Goal: Task Accomplishment & Management: Complete application form

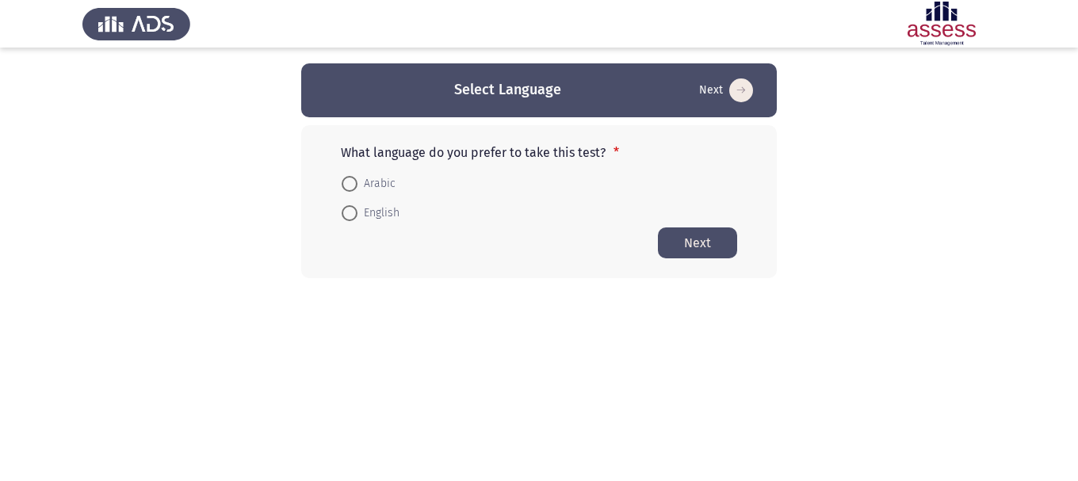
click at [356, 184] on span at bounding box center [350, 184] width 16 height 16
click at [356, 184] on input "Arabic" at bounding box center [350, 184] width 16 height 16
radio input "true"
click at [714, 247] on button "Next" at bounding box center [697, 242] width 79 height 31
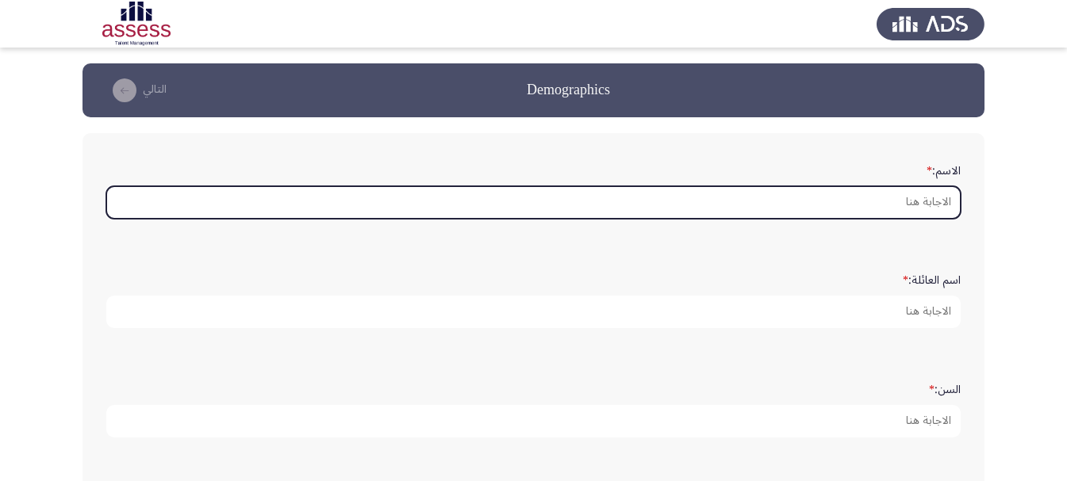
click at [921, 210] on input "الاسم: *" at bounding box center [533, 202] width 854 height 33
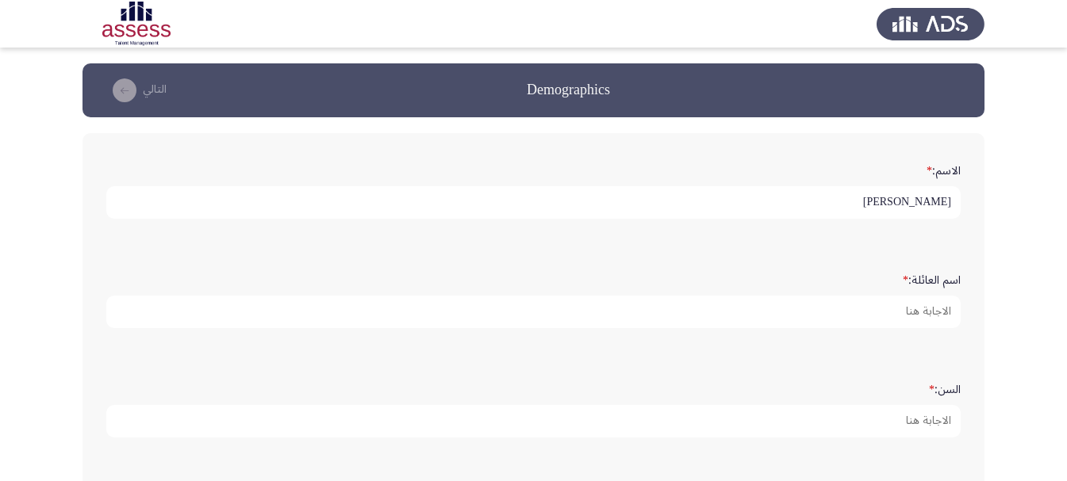
type input "[PERSON_NAME]"
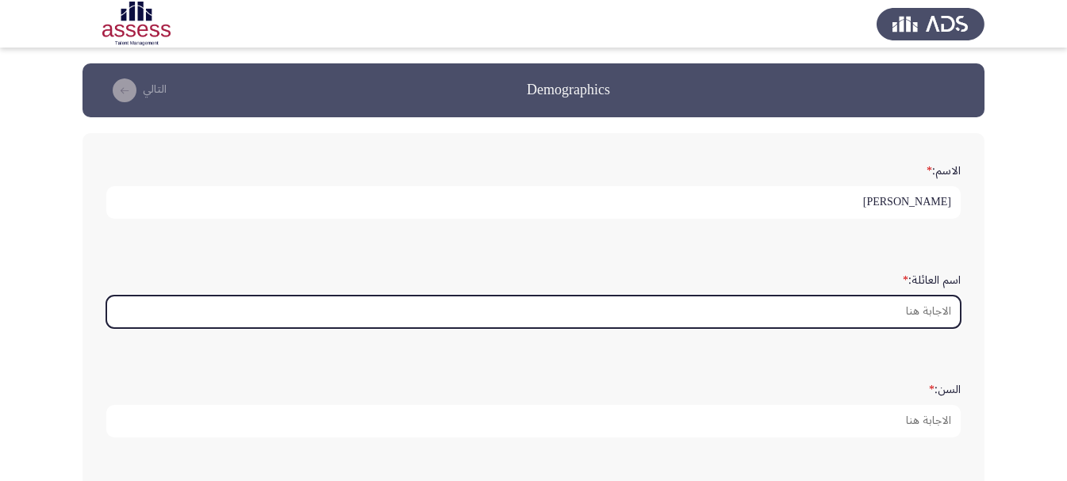
click at [945, 305] on input "اسم العائلة: *" at bounding box center [533, 312] width 854 height 33
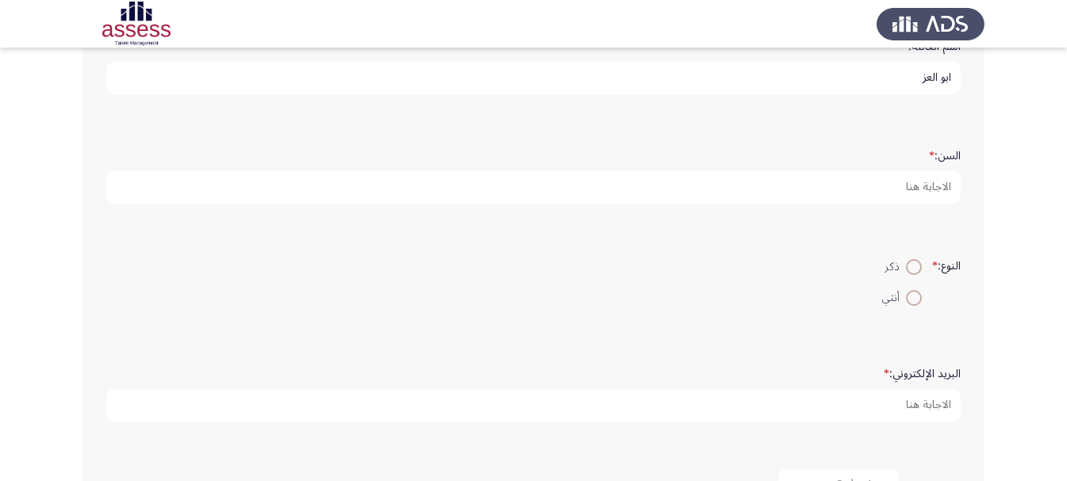
scroll to position [317, 0]
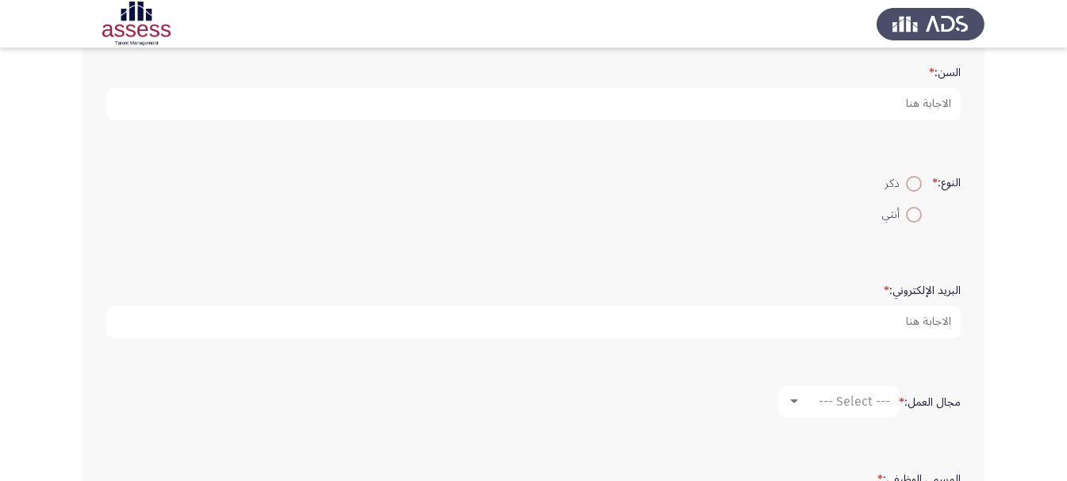
type input "ابو العز"
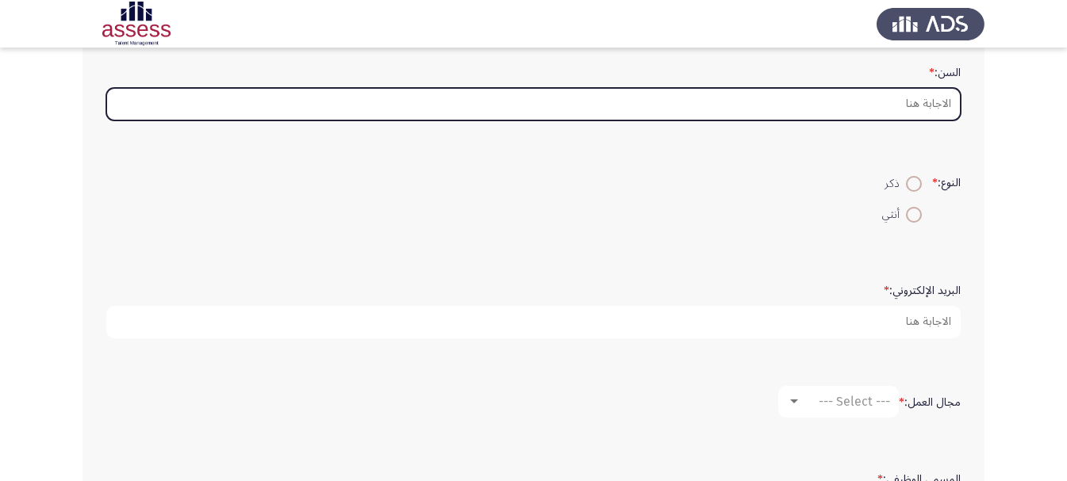
click at [923, 102] on input "السن: *" at bounding box center [533, 104] width 854 height 33
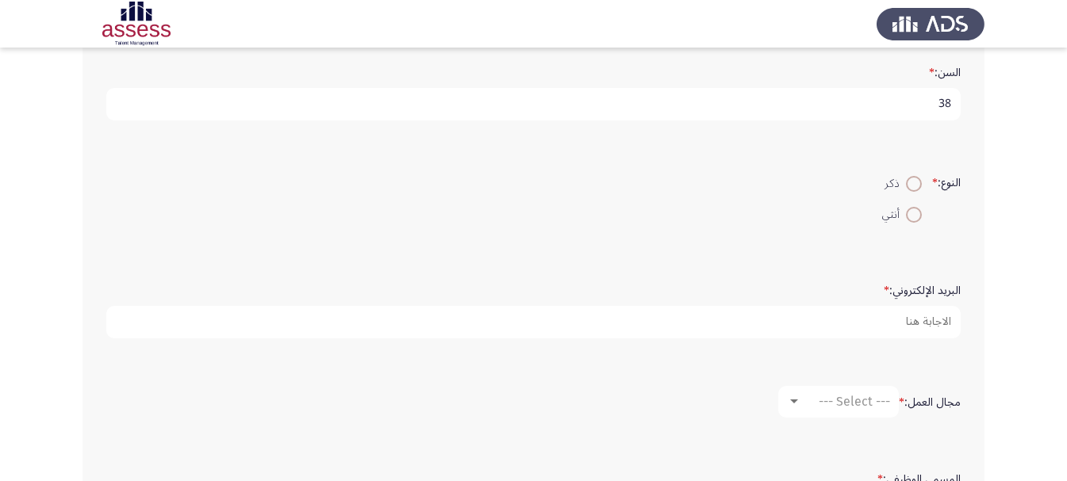
type input "38"
click at [910, 190] on span at bounding box center [914, 184] width 16 height 16
click at [910, 190] on input "ذكر" at bounding box center [914, 184] width 16 height 16
radio input "true"
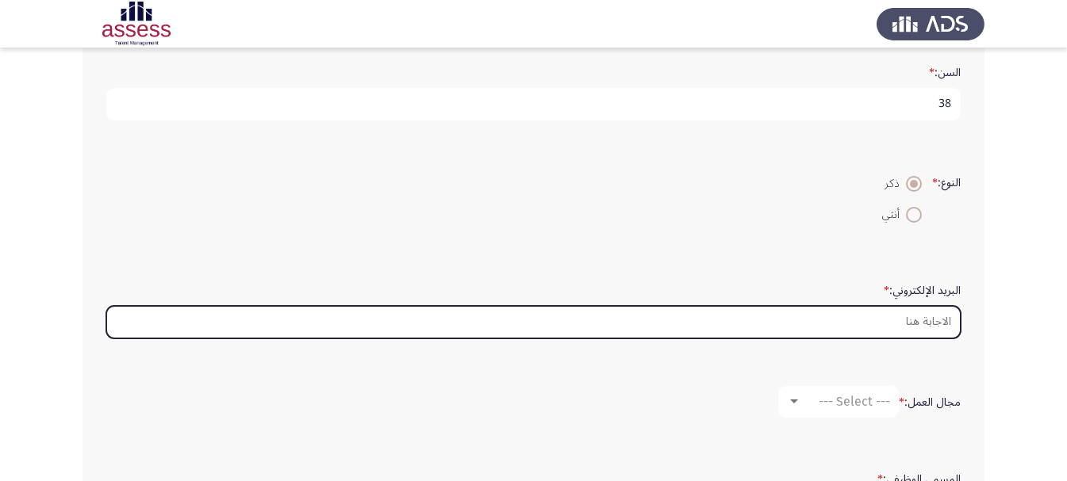
click at [939, 318] on input "البريد الإلكتروني: *" at bounding box center [533, 322] width 854 height 33
paste input "[EMAIL_ADDRESS][DOMAIN_NAME]"
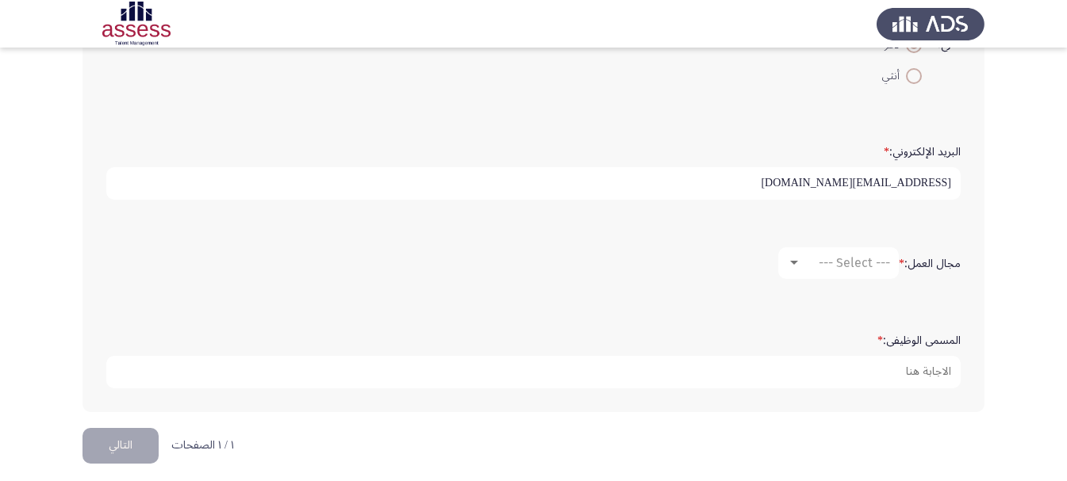
scroll to position [466, 0]
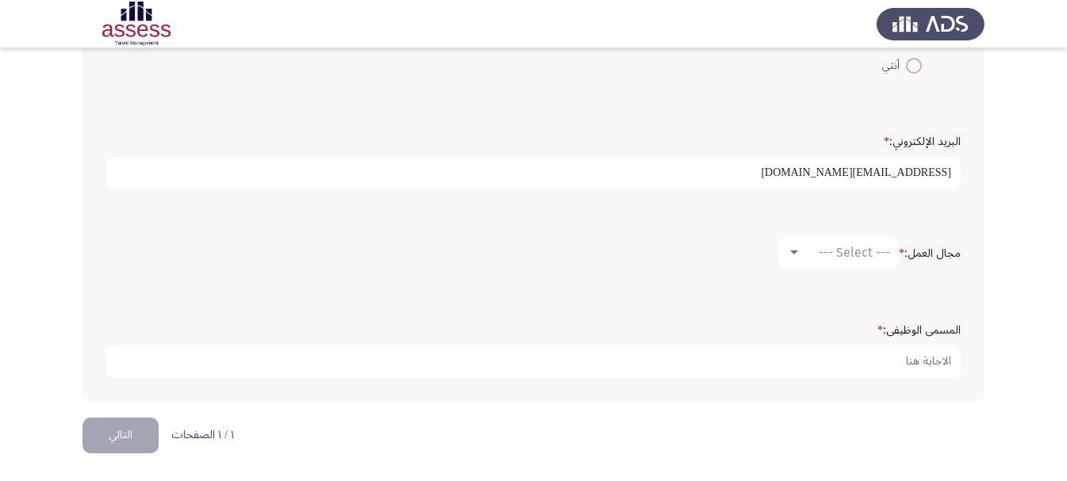
type input "[EMAIL_ADDRESS][DOMAIN_NAME]"
click at [806, 252] on div "--- Select ---" at bounding box center [845, 252] width 89 height 15
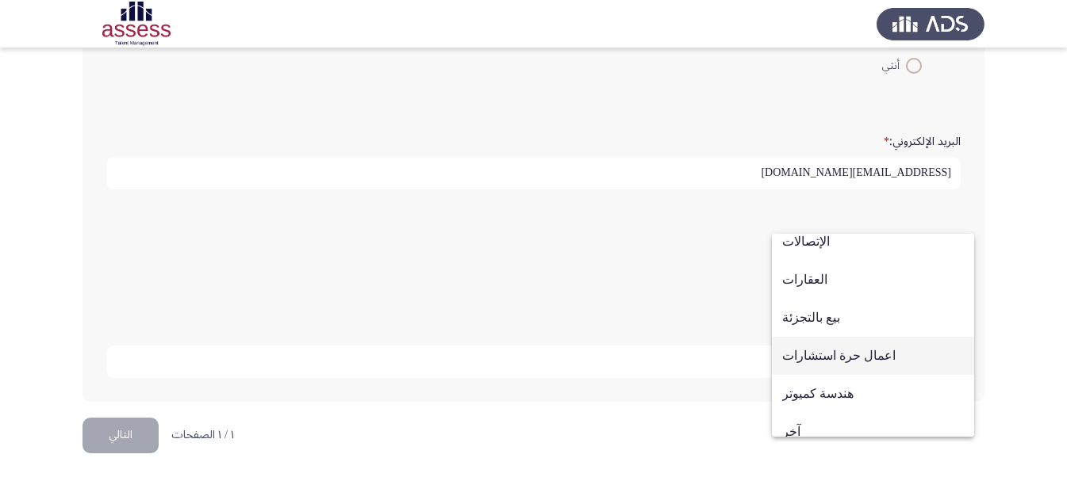
scroll to position [520, 0]
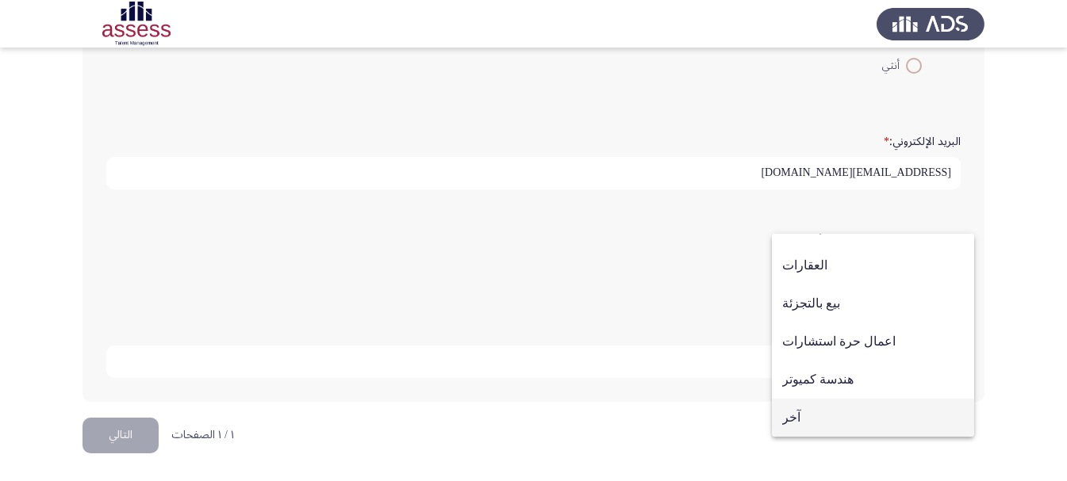
click at [819, 406] on span "آخر" at bounding box center [873, 418] width 182 height 38
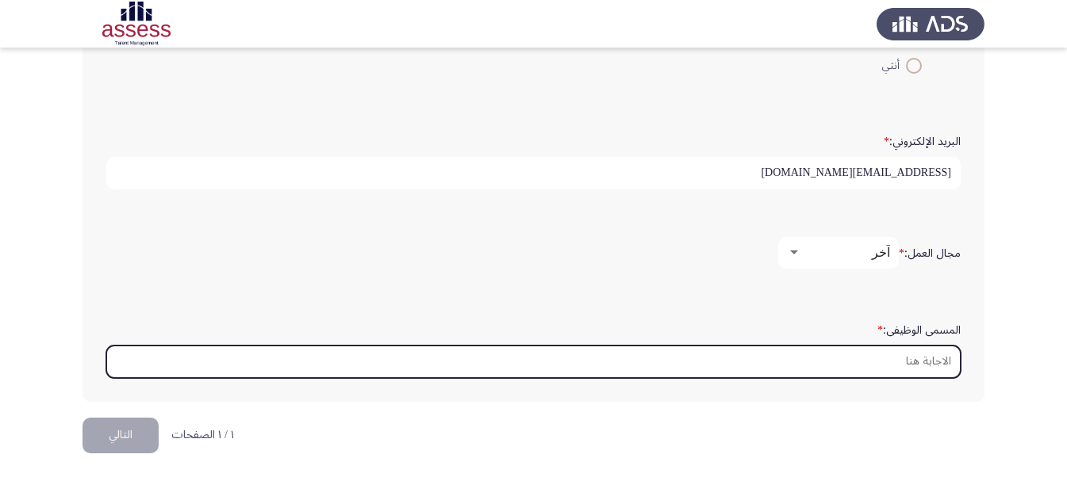
click at [941, 362] on input "المسمى الوظيفى: *" at bounding box center [533, 362] width 854 height 33
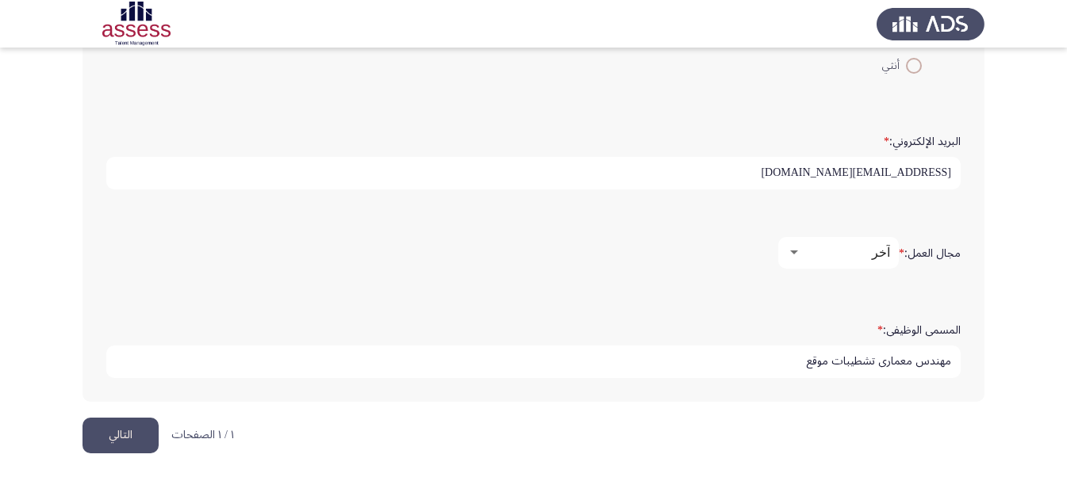
type input "مهندس معماري تشطيبات موقع"
click at [136, 430] on button "التالي" at bounding box center [120, 436] width 76 height 36
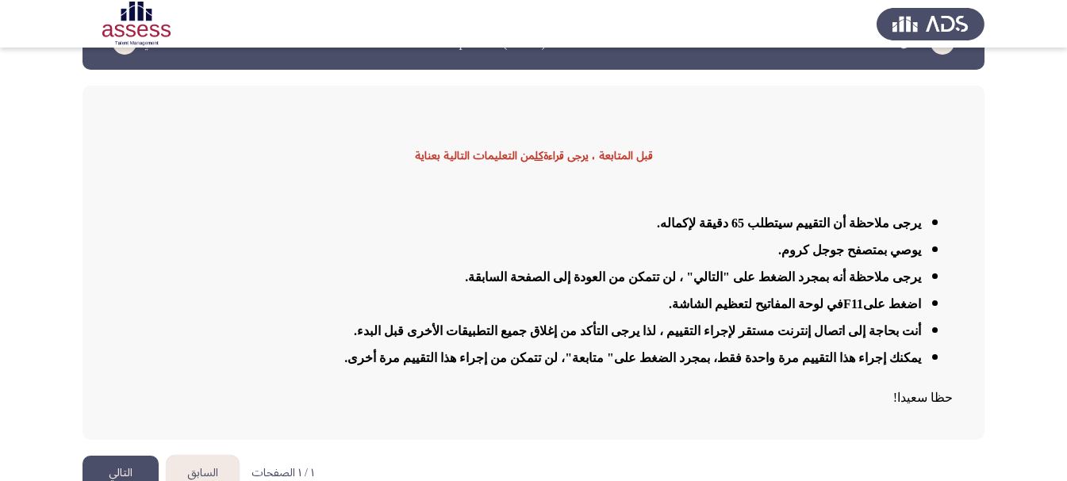
scroll to position [74, 0]
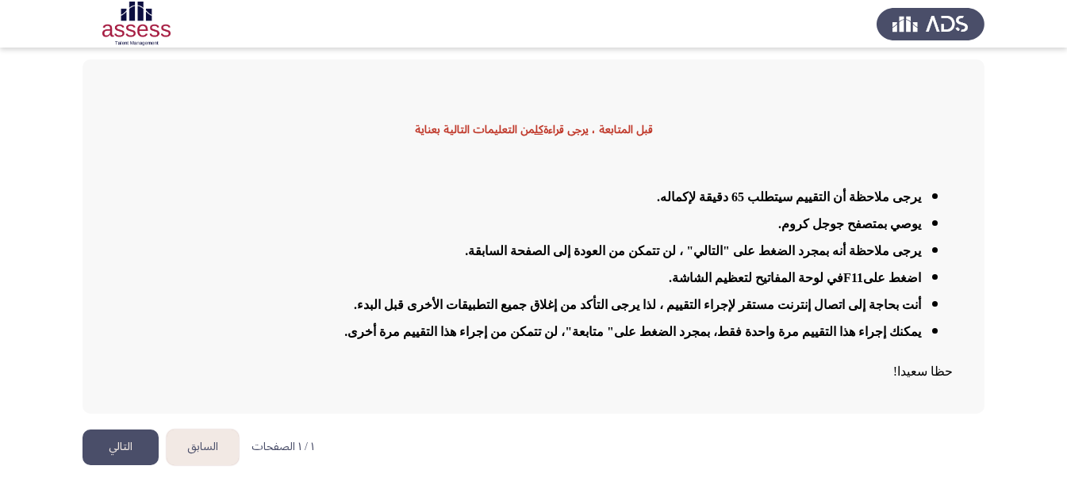
click at [199, 444] on button "السابق" at bounding box center [203, 448] width 72 height 36
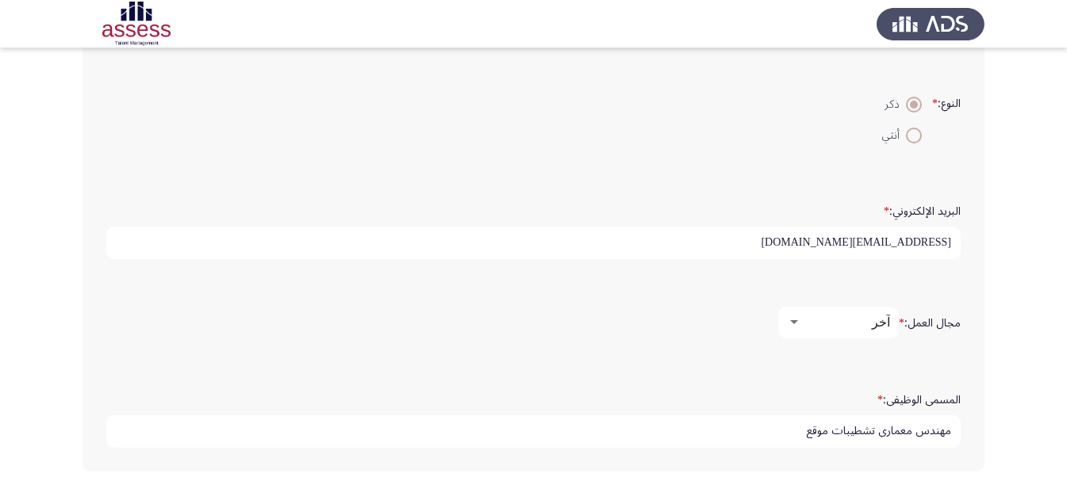
scroll to position [466, 0]
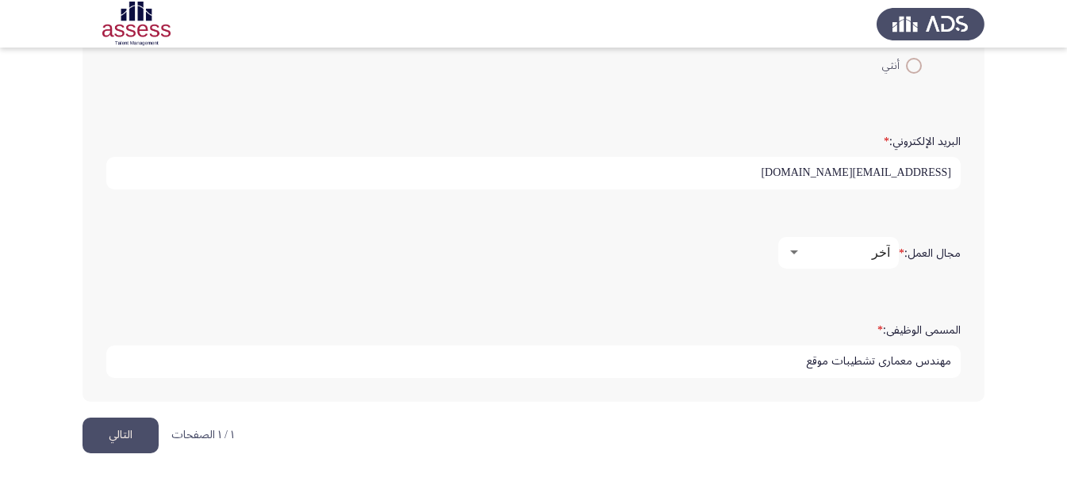
click at [128, 435] on button "التالي" at bounding box center [120, 436] width 76 height 36
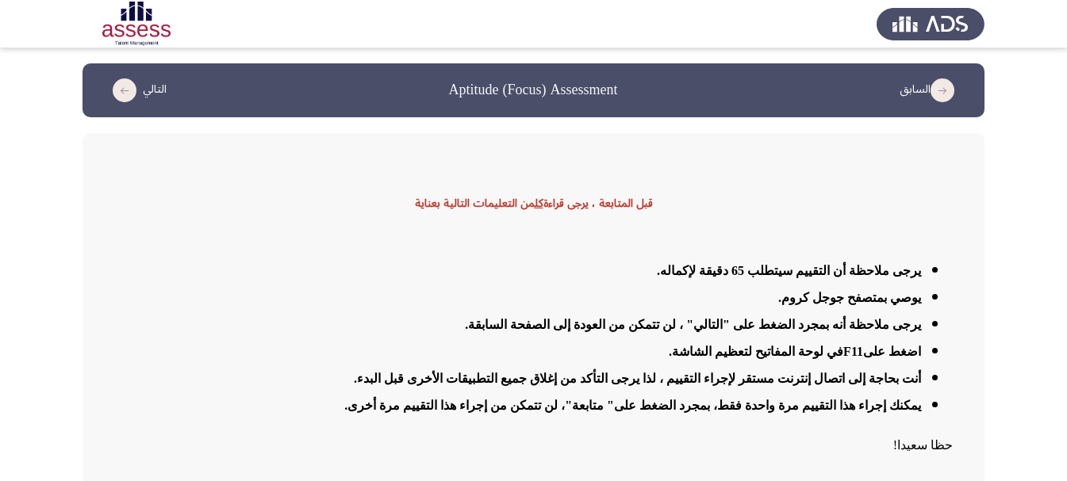
scroll to position [74, 0]
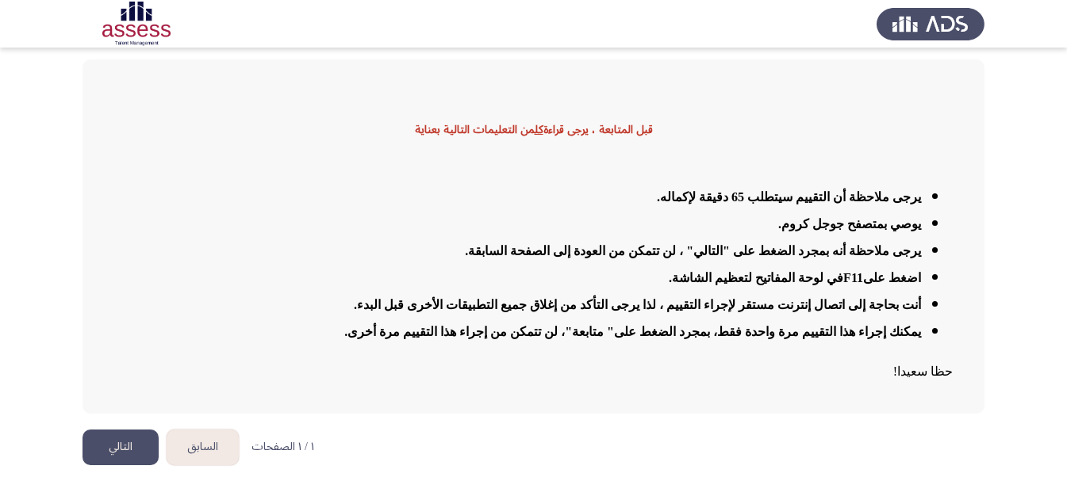
click at [147, 448] on button "التالي" at bounding box center [120, 448] width 76 height 36
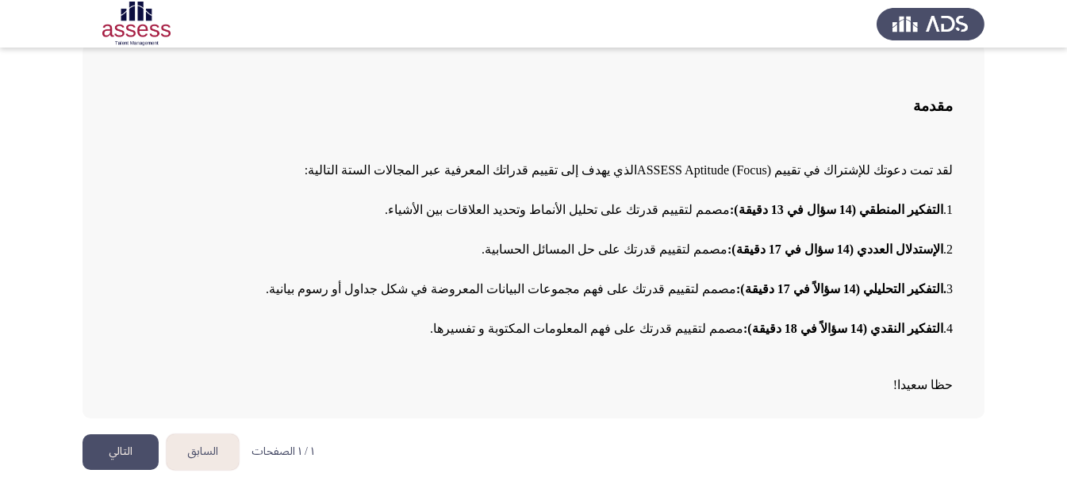
scroll to position [94, 0]
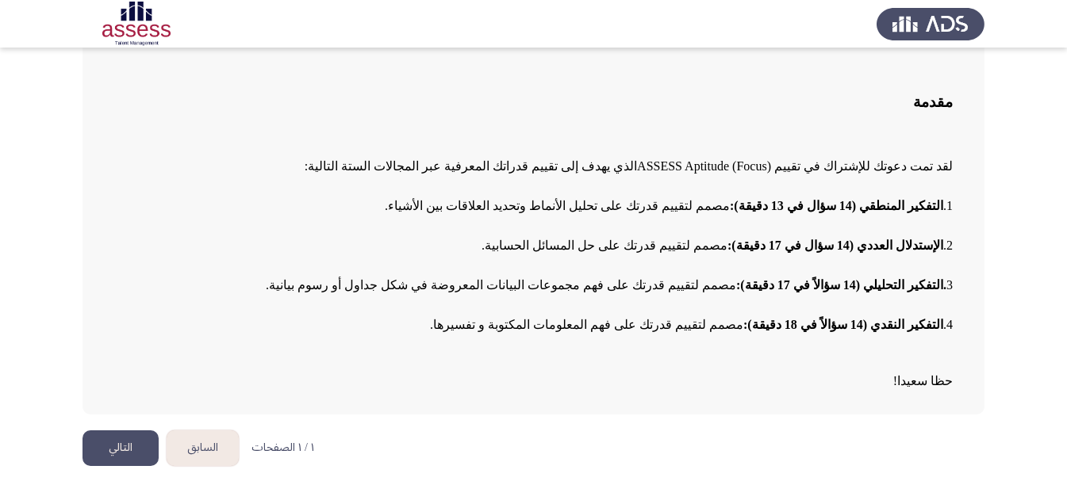
click at [112, 445] on button "التالي" at bounding box center [120, 449] width 76 height 36
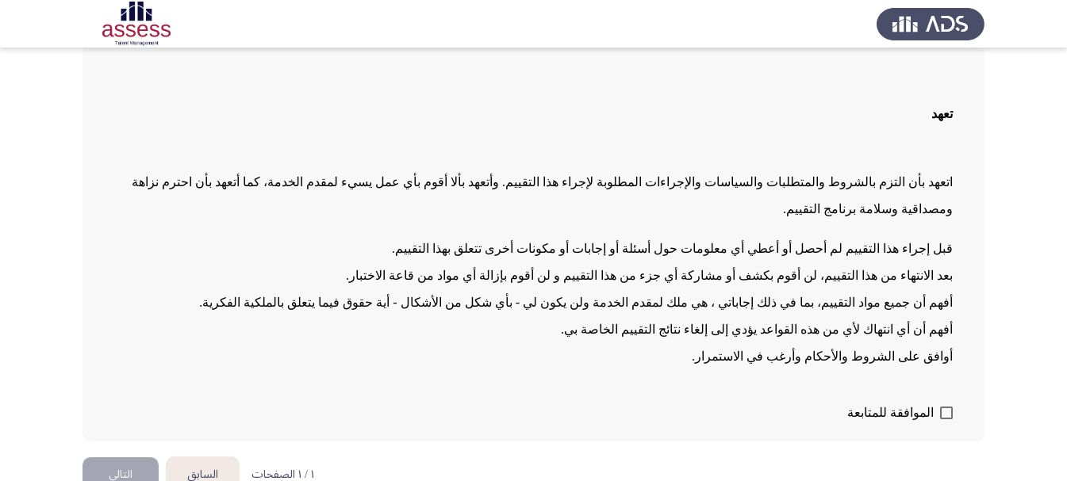
scroll to position [90, 0]
click at [946, 406] on span at bounding box center [946, 412] width 13 height 13
click at [946, 419] on input "الموافقة للمتابعة" at bounding box center [945, 419] width 1 height 1
checkbox input "true"
click at [147, 457] on button "التالي" at bounding box center [120, 475] width 76 height 36
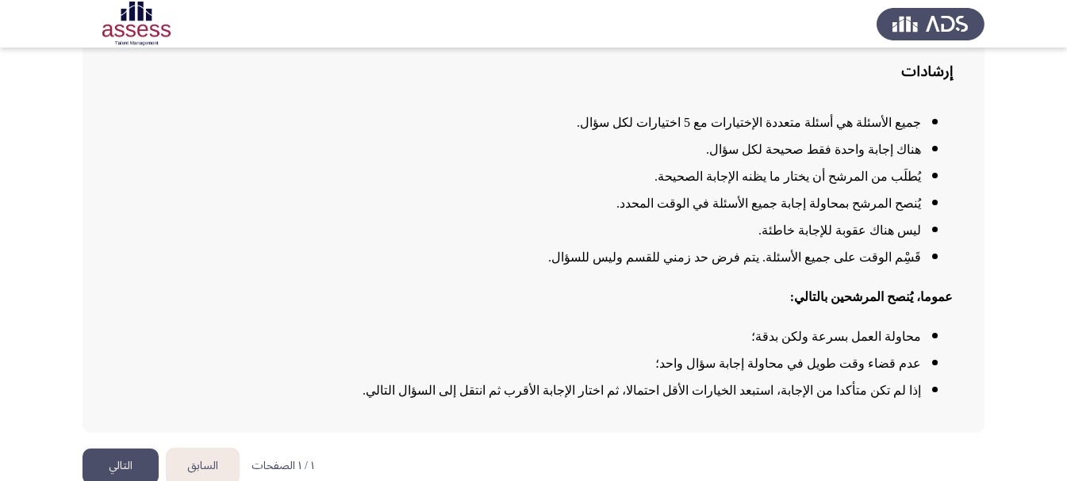
scroll to position [144, 0]
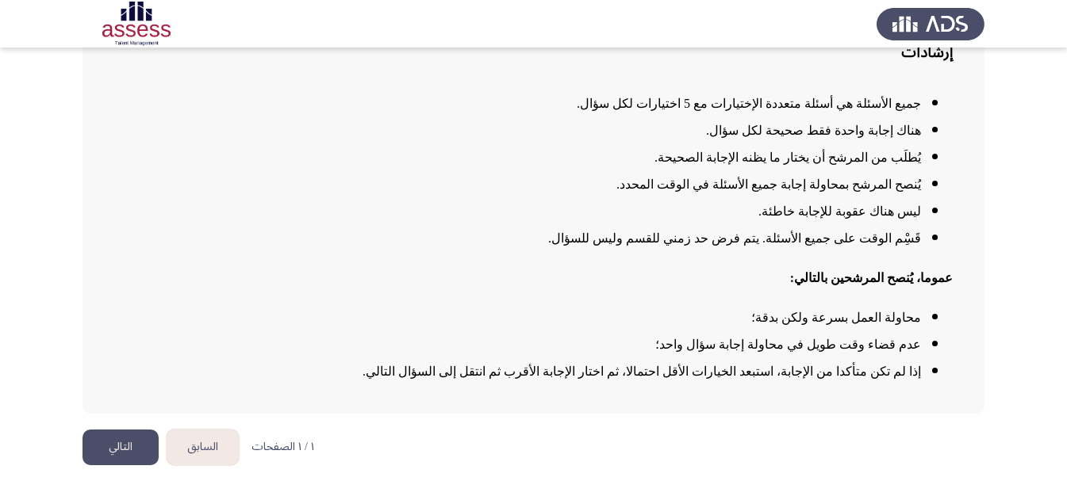
drag, startPoint x: 138, startPoint y: 448, endPoint x: 169, endPoint y: 448, distance: 30.9
click at [137, 448] on button "التالي" at bounding box center [120, 448] width 76 height 36
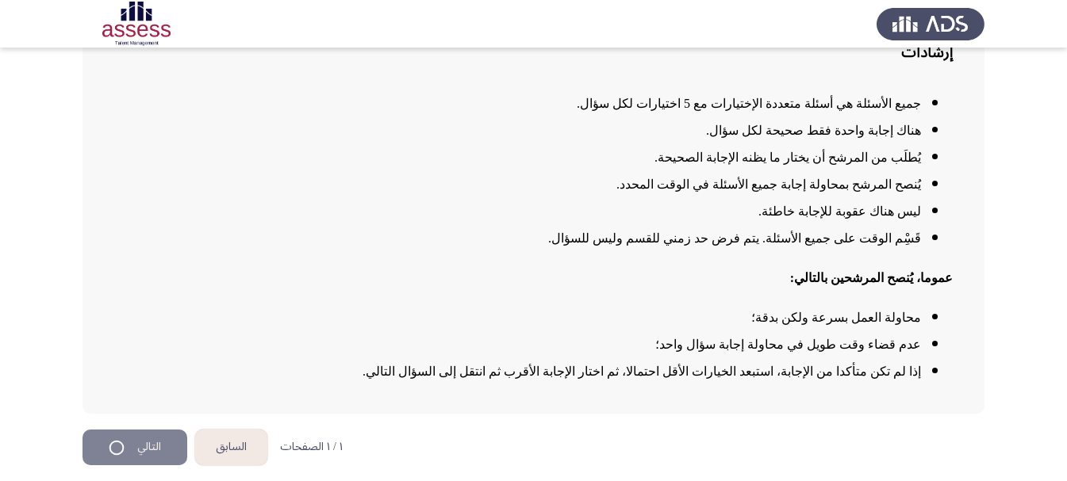
scroll to position [0, 0]
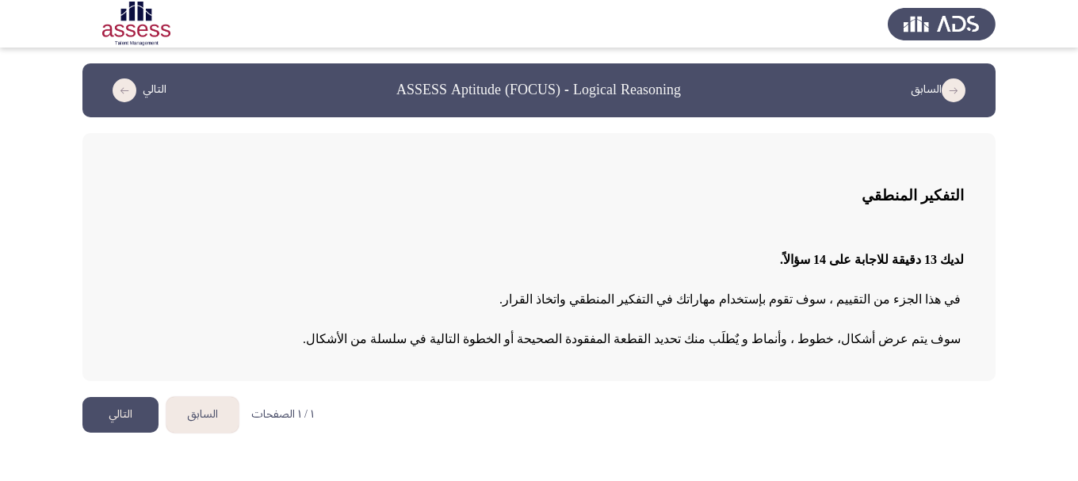
click at [144, 423] on button "التالي" at bounding box center [120, 415] width 76 height 36
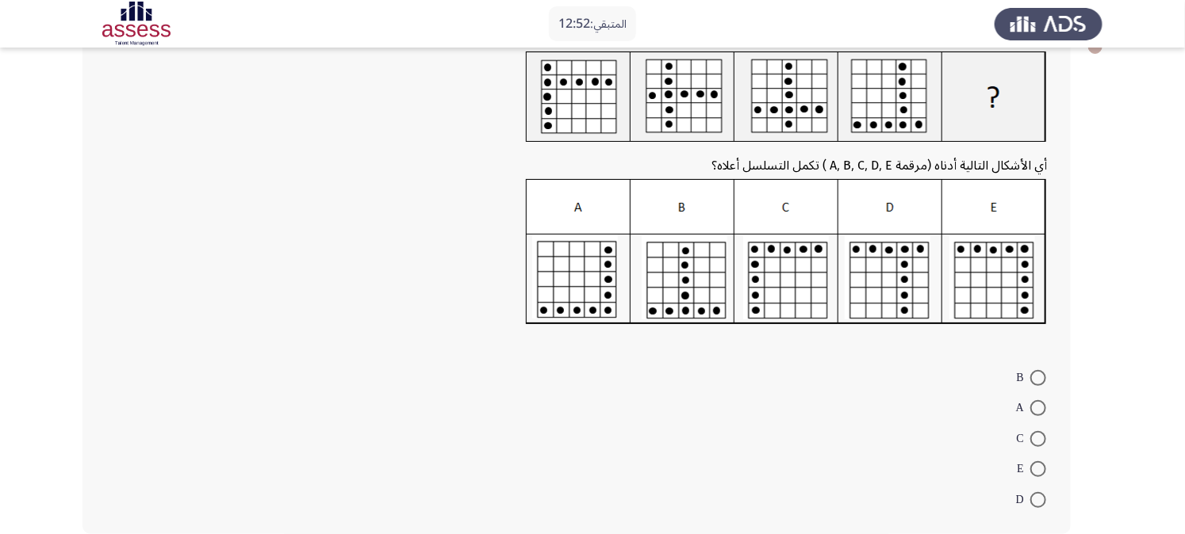
scroll to position [86, 0]
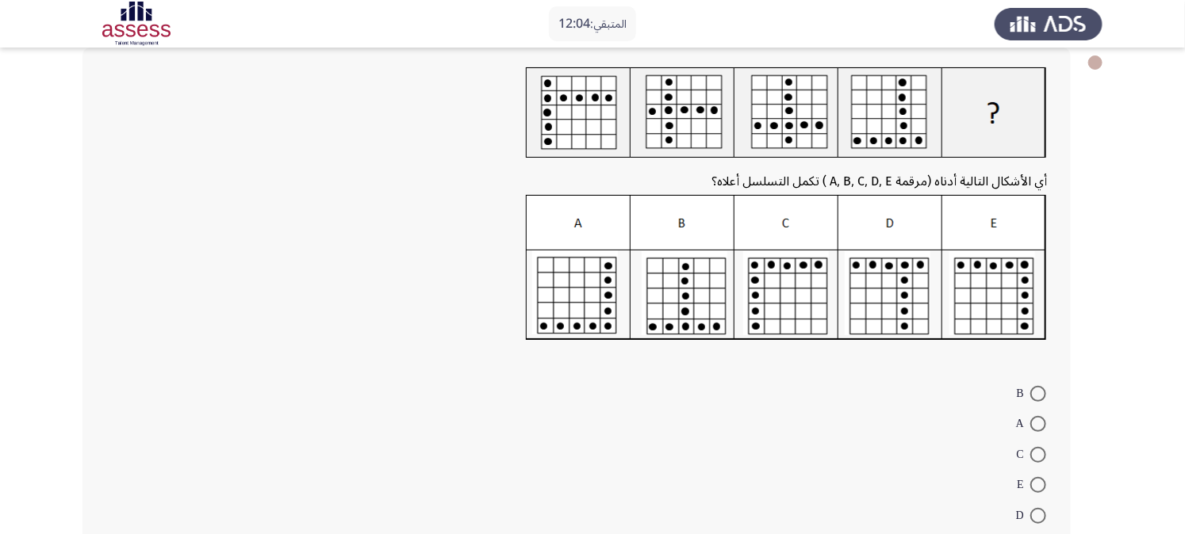
click at [1044, 426] on span at bounding box center [1038, 424] width 16 height 16
click at [1044, 426] on input "A" at bounding box center [1038, 424] width 16 height 16
radio input "true"
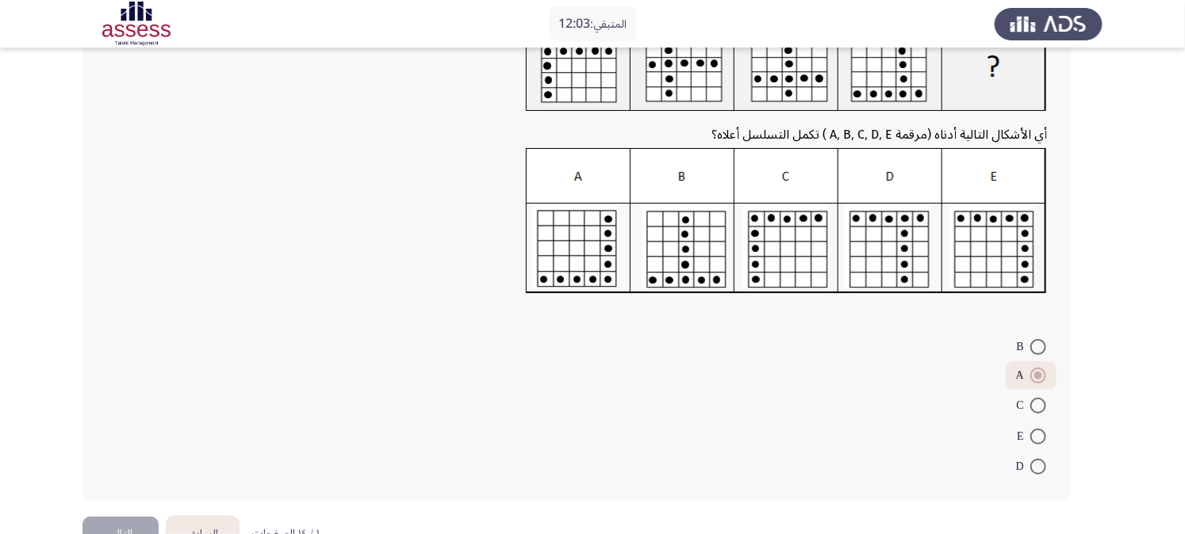
scroll to position [178, 0]
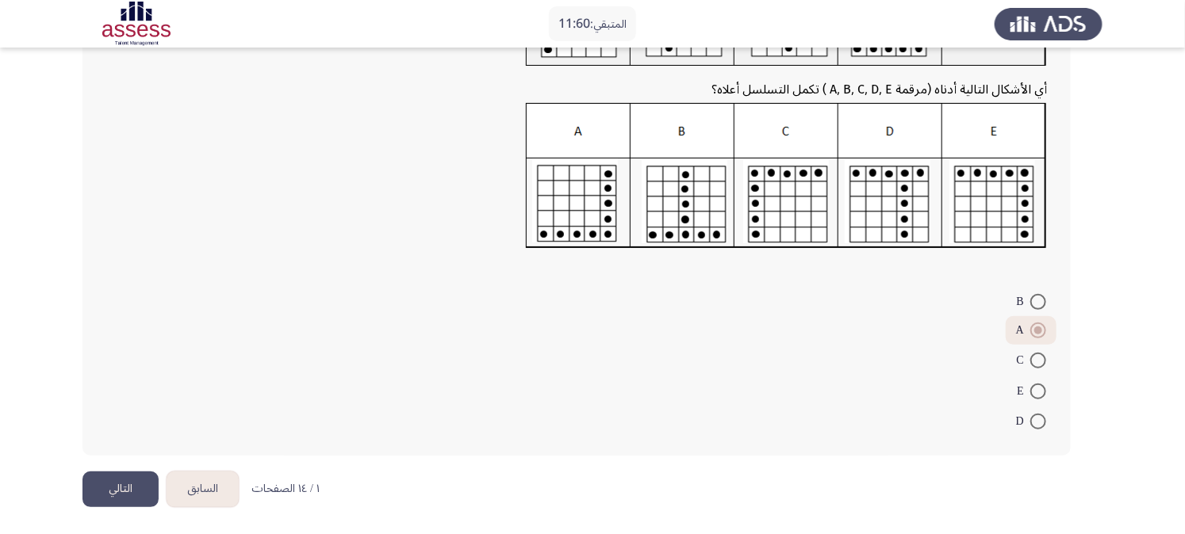
click at [145, 481] on button "التالي" at bounding box center [120, 490] width 76 height 36
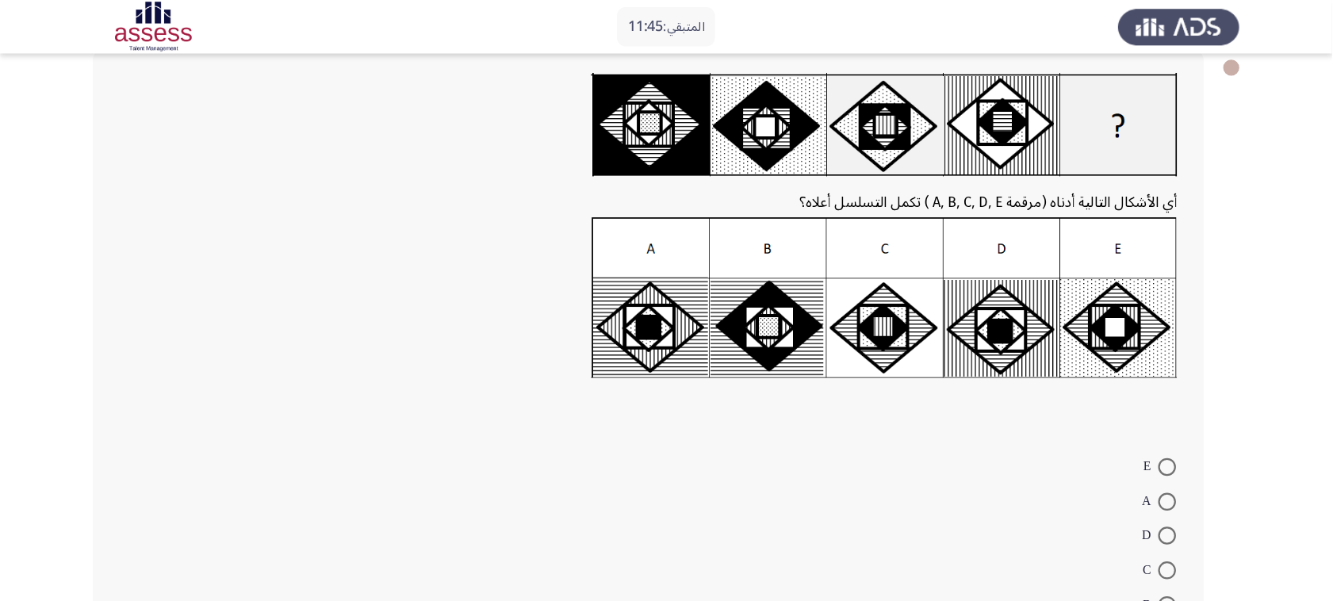
scroll to position [88, 0]
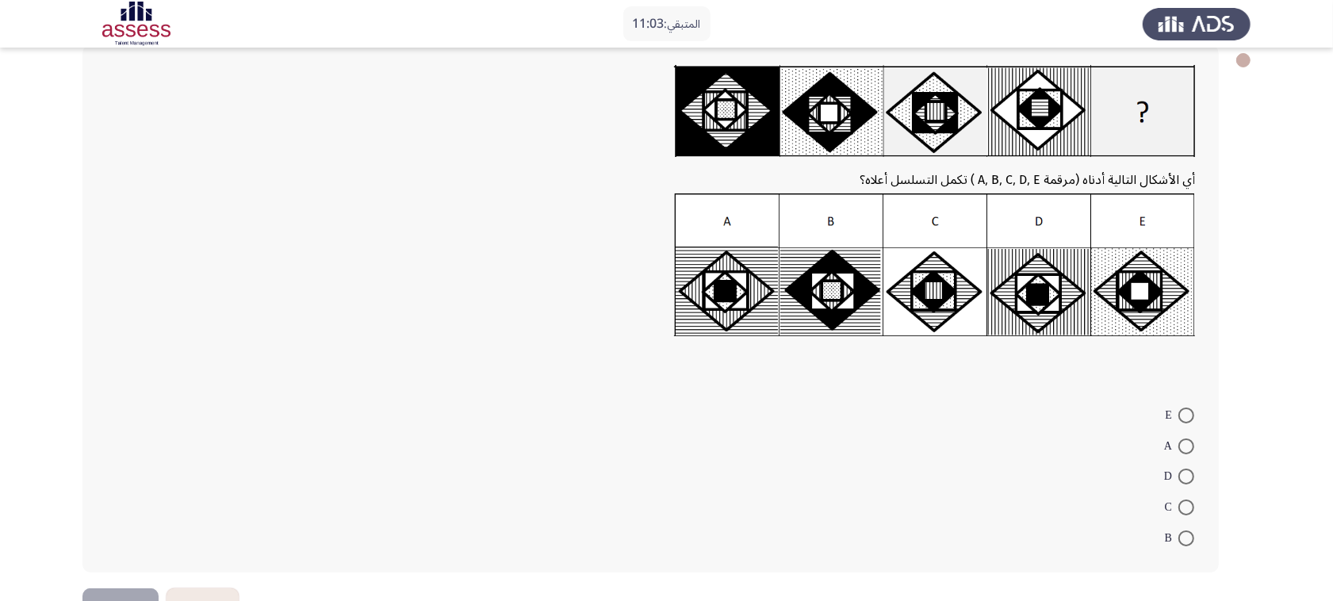
click at [1078, 481] on span at bounding box center [1186, 508] width 16 height 16
click at [1078, 481] on input "C" at bounding box center [1186, 508] width 16 height 16
radio input "true"
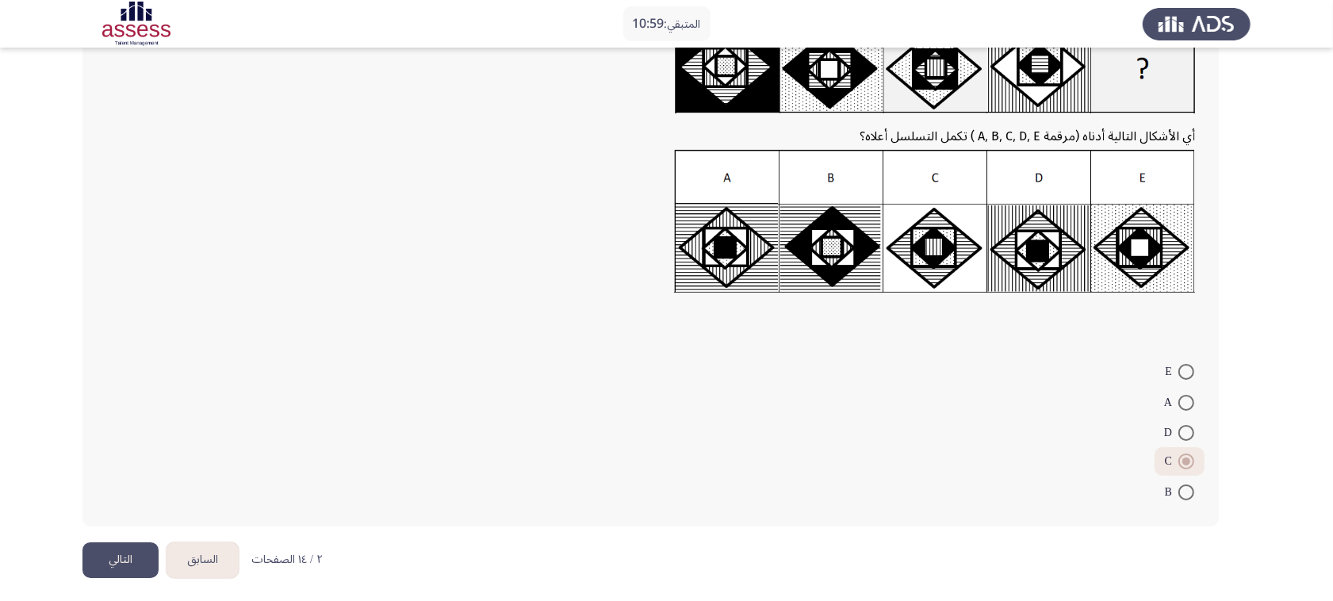
click at [144, 481] on button "التالي" at bounding box center [120, 560] width 76 height 36
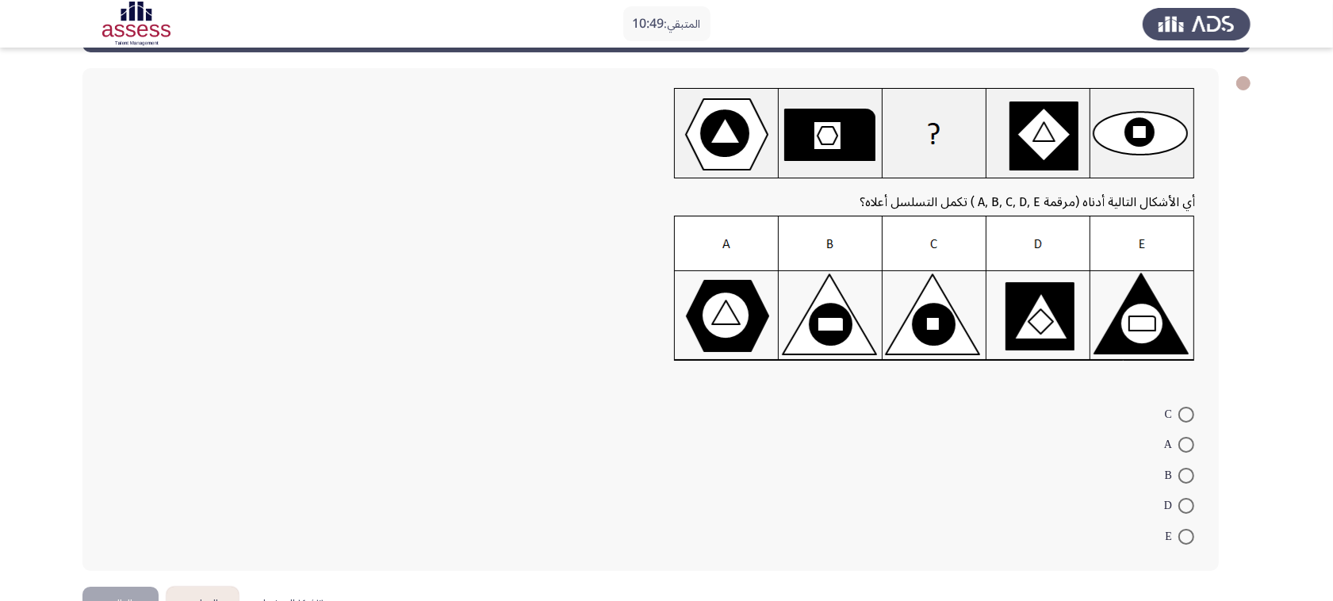
scroll to position [99, 0]
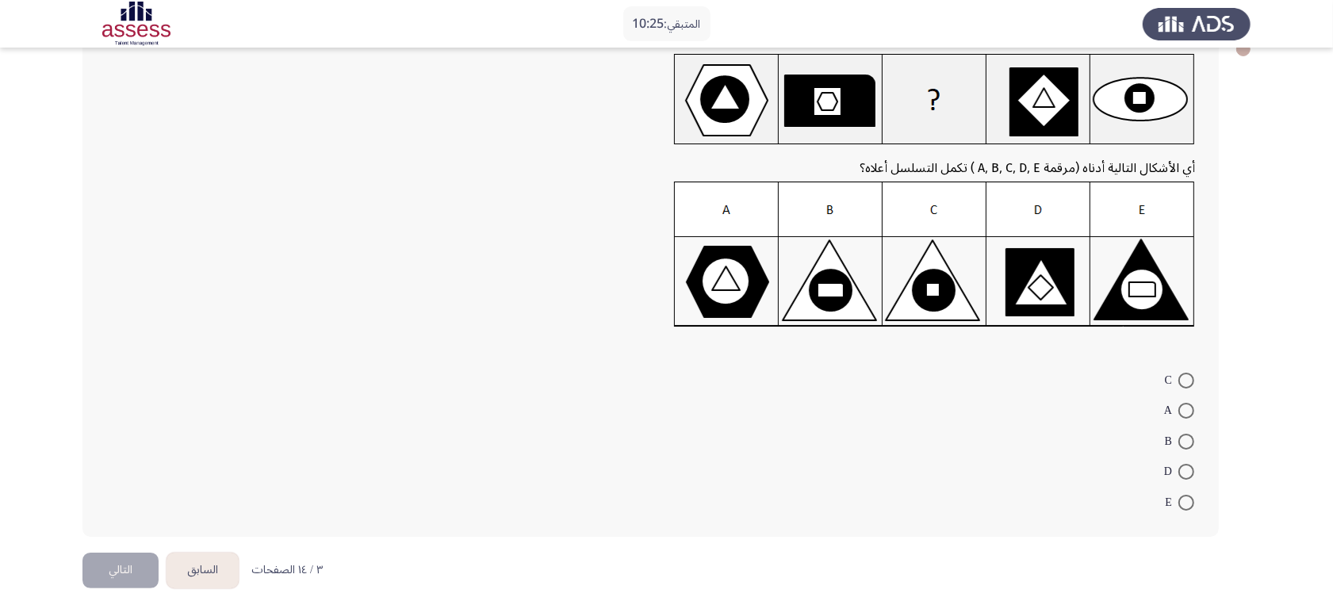
drag, startPoint x: 1188, startPoint y: 374, endPoint x: 1077, endPoint y: 497, distance: 165.6
click at [1078, 374] on span at bounding box center [1186, 381] width 16 height 16
click at [1078, 374] on input "C" at bounding box center [1186, 381] width 16 height 16
radio input "true"
click at [147, 481] on button "التالي" at bounding box center [120, 568] width 76 height 36
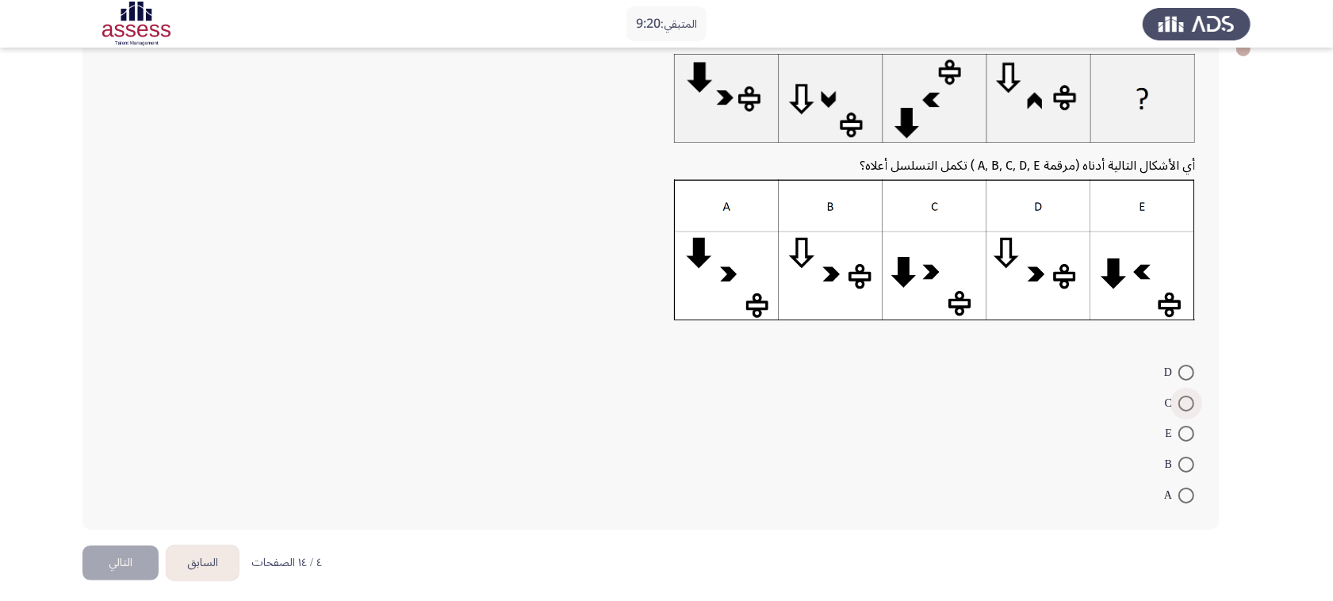
click at [1078, 405] on span at bounding box center [1186, 404] width 16 height 16
click at [1078, 405] on input "C" at bounding box center [1186, 404] width 16 height 16
radio input "true"
click at [120, 481] on button "التالي" at bounding box center [120, 560] width 76 height 36
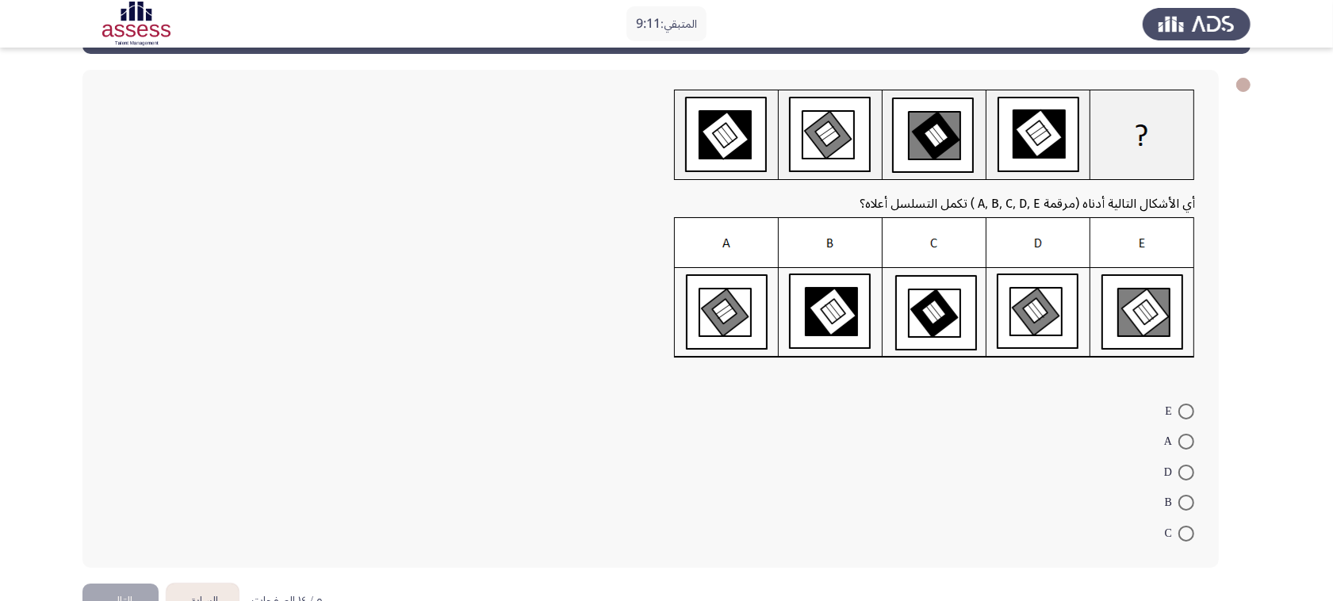
scroll to position [99, 0]
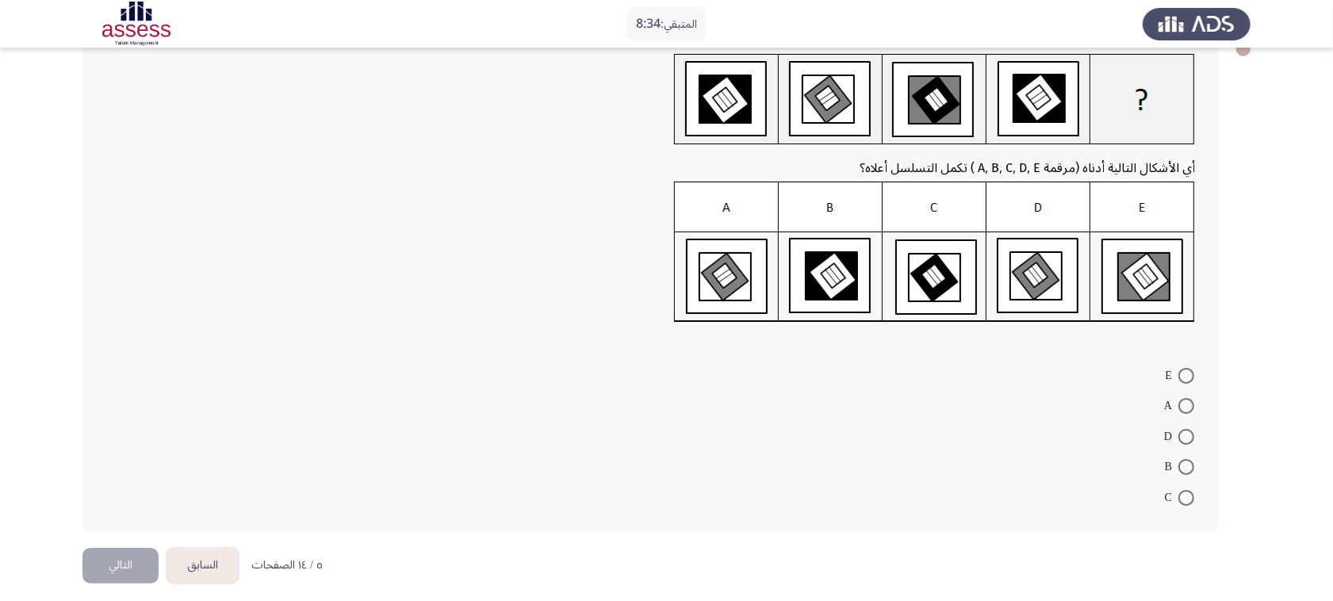
click at [1078, 403] on span at bounding box center [1186, 406] width 16 height 16
click at [1078, 403] on input "A" at bounding box center [1186, 406] width 16 height 16
radio input "true"
click at [129, 481] on button "التالي" at bounding box center [120, 564] width 76 height 36
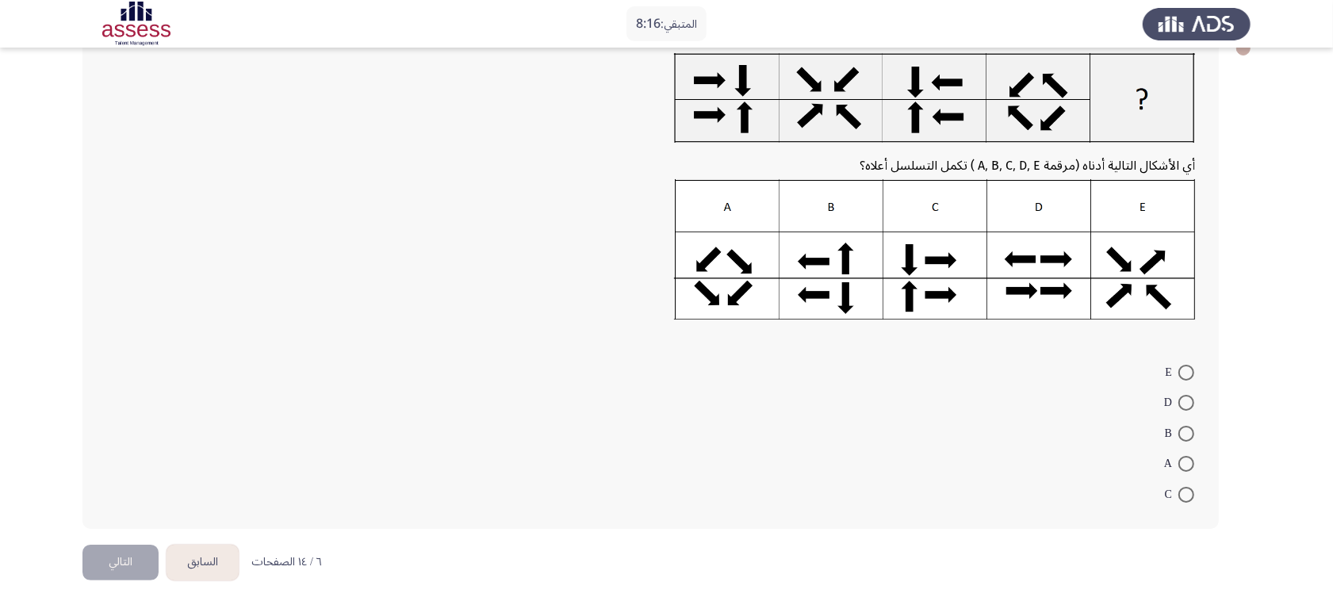
scroll to position [101, 0]
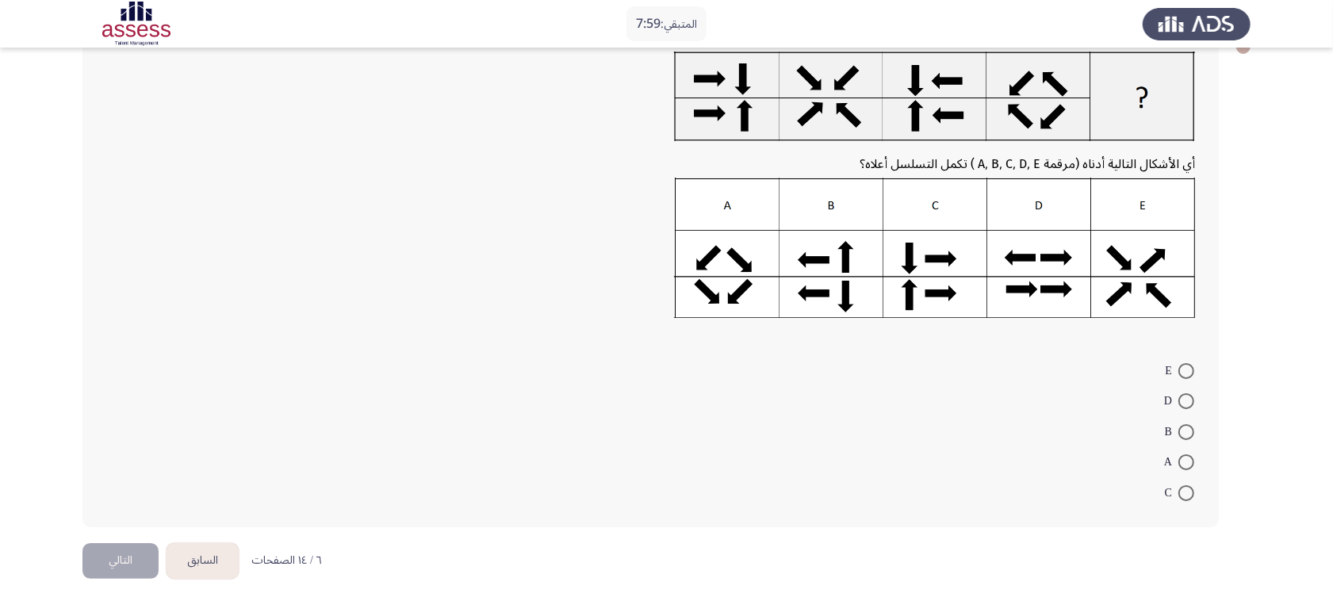
click at [1078, 481] on span at bounding box center [1186, 493] width 16 height 16
click at [1078, 481] on input "C" at bounding box center [1186, 493] width 16 height 16
radio input "true"
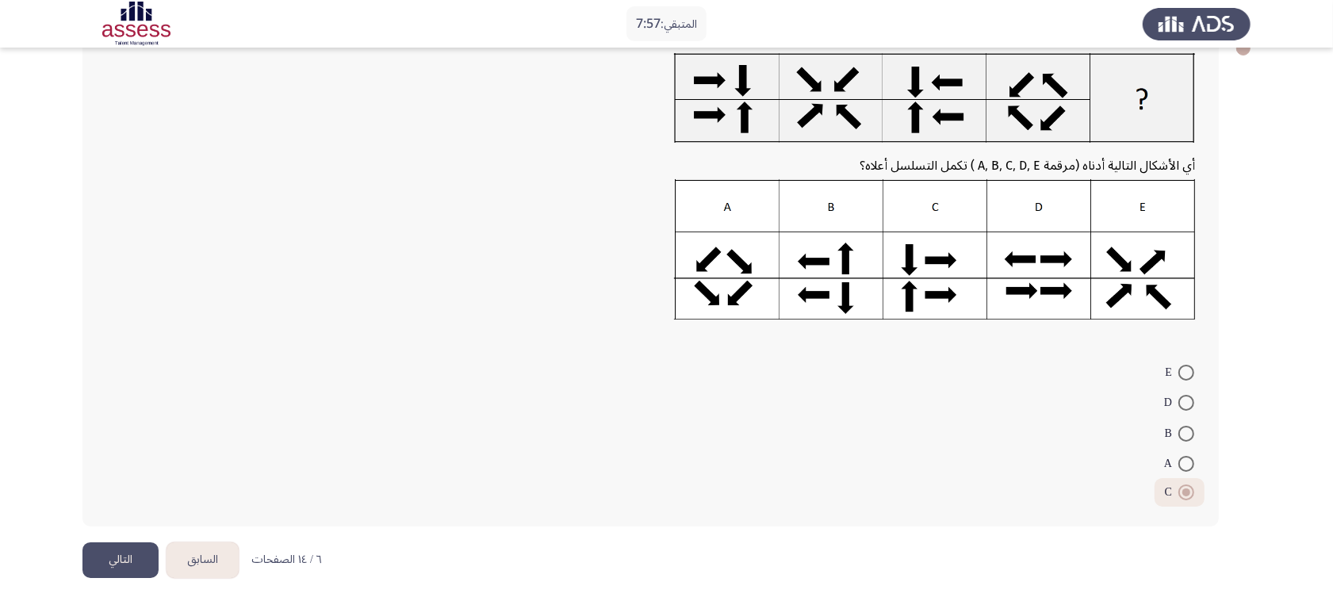
click at [145, 481] on button "التالي" at bounding box center [120, 560] width 76 height 36
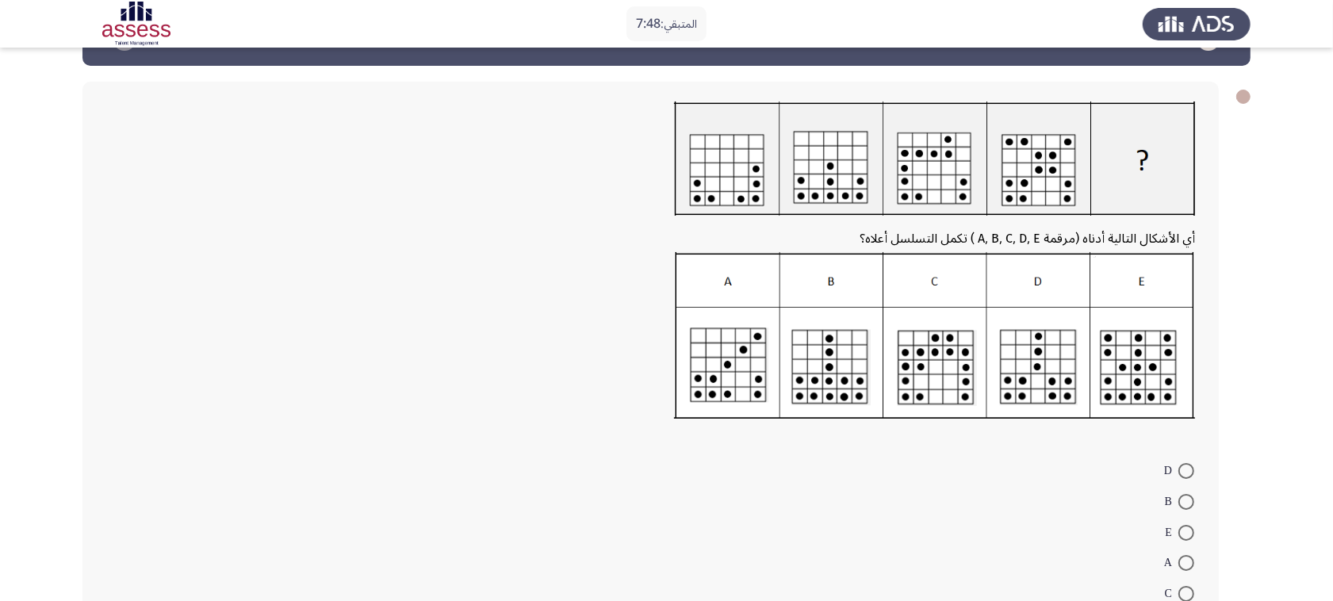
scroll to position [99, 0]
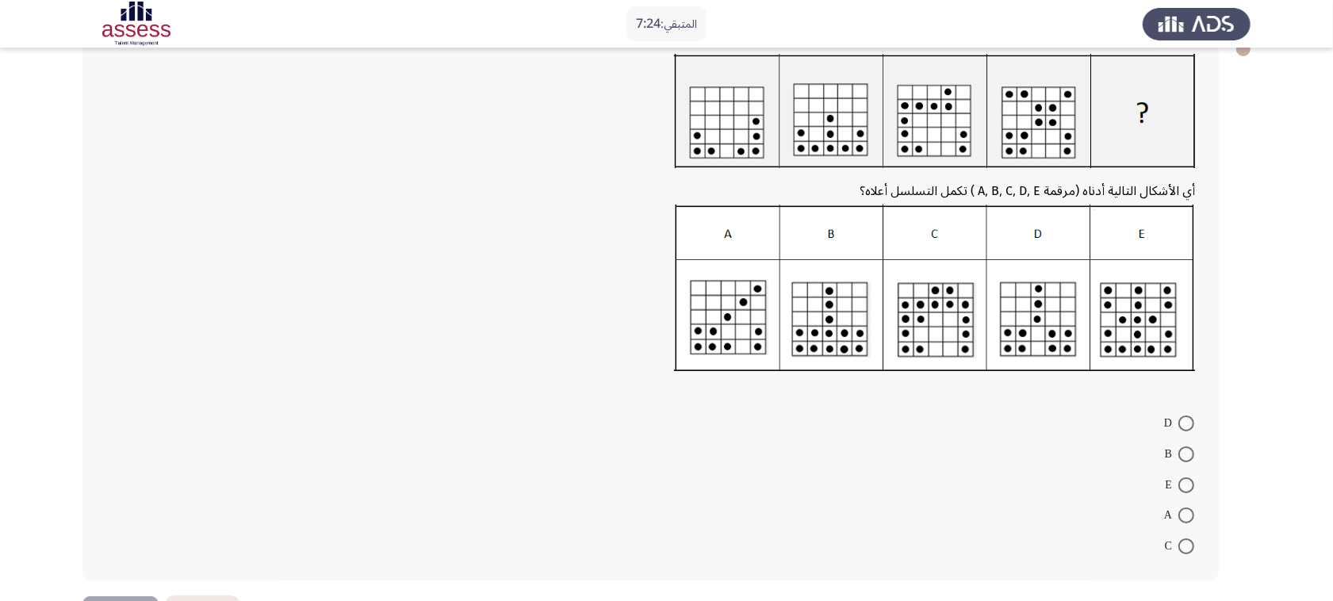
click at [1078, 481] on span at bounding box center [1186, 546] width 16 height 16
click at [1078, 481] on input "C" at bounding box center [1186, 546] width 16 height 16
radio input "true"
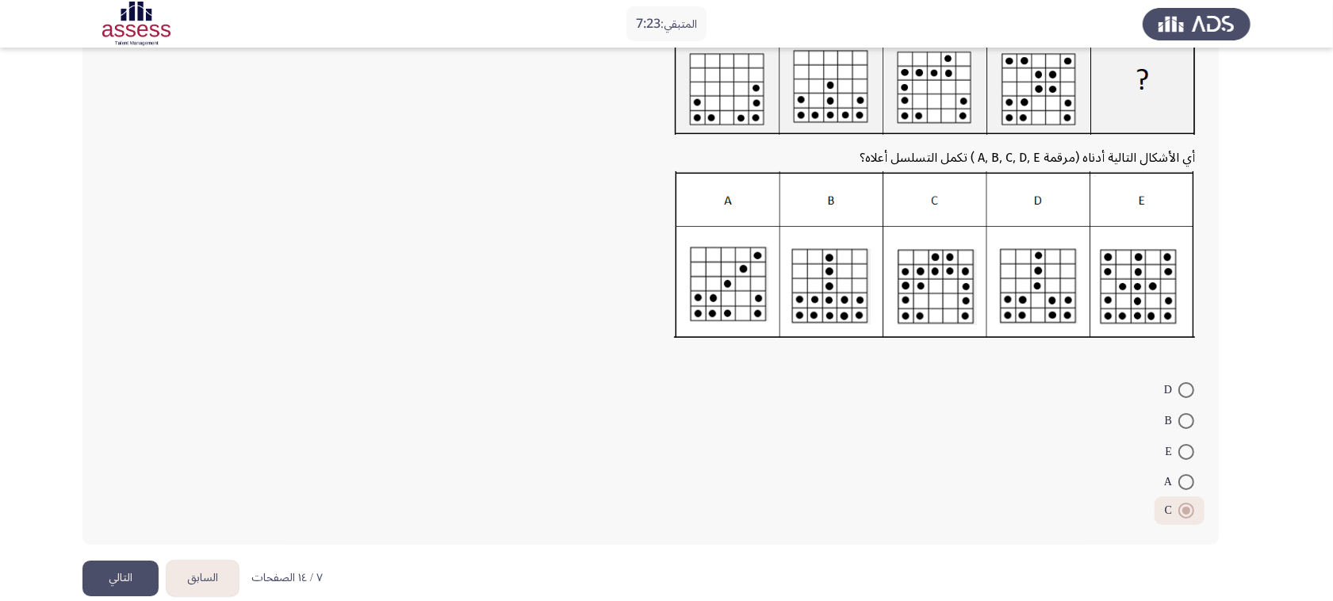
scroll to position [151, 0]
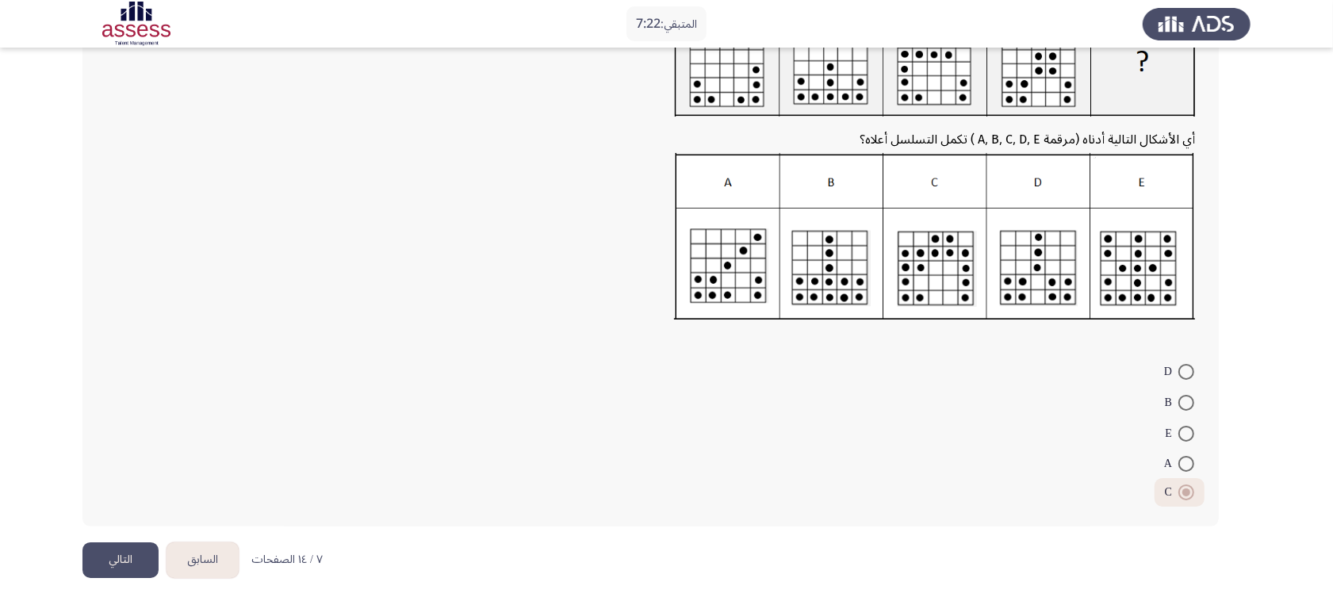
click at [132, 481] on button "التالي" at bounding box center [120, 560] width 76 height 36
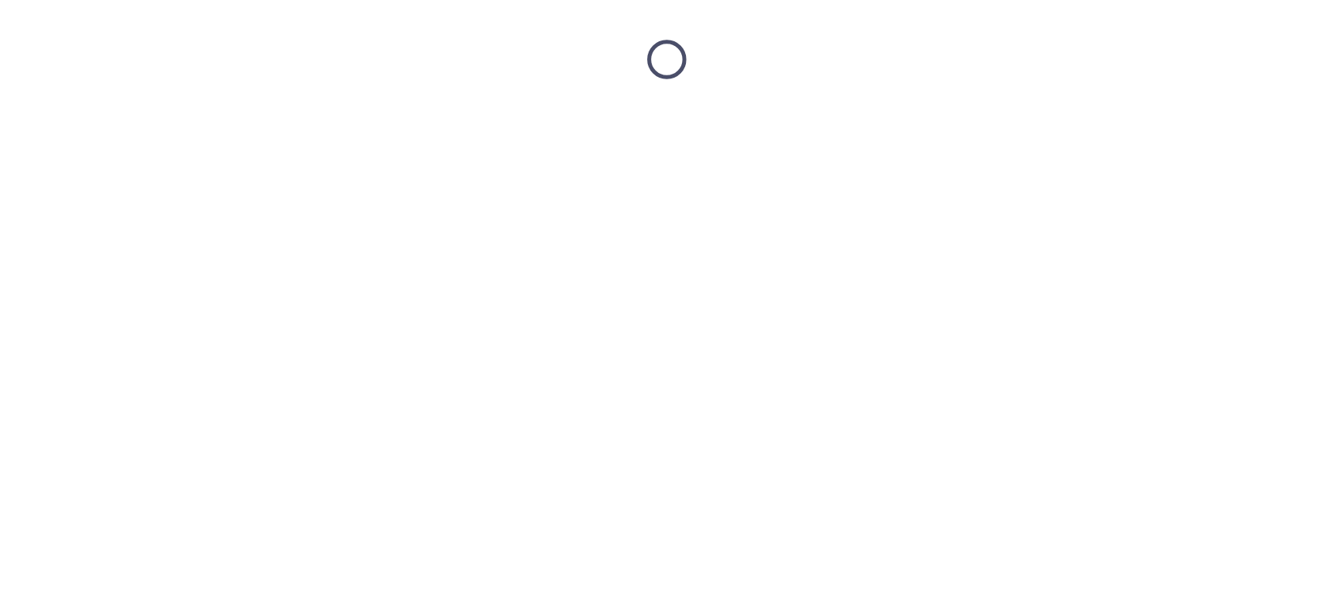
scroll to position [0, 0]
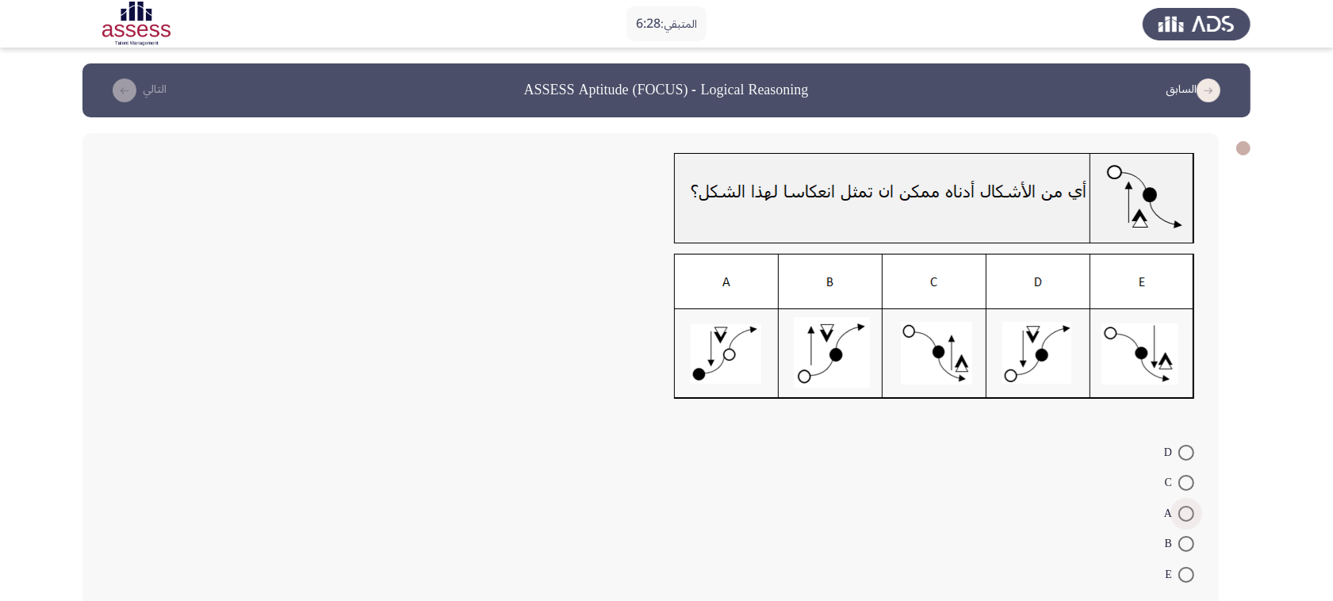
click at [1078, 481] on span at bounding box center [1186, 514] width 16 height 16
click at [1078, 481] on input "A" at bounding box center [1186, 514] width 16 height 16
radio input "true"
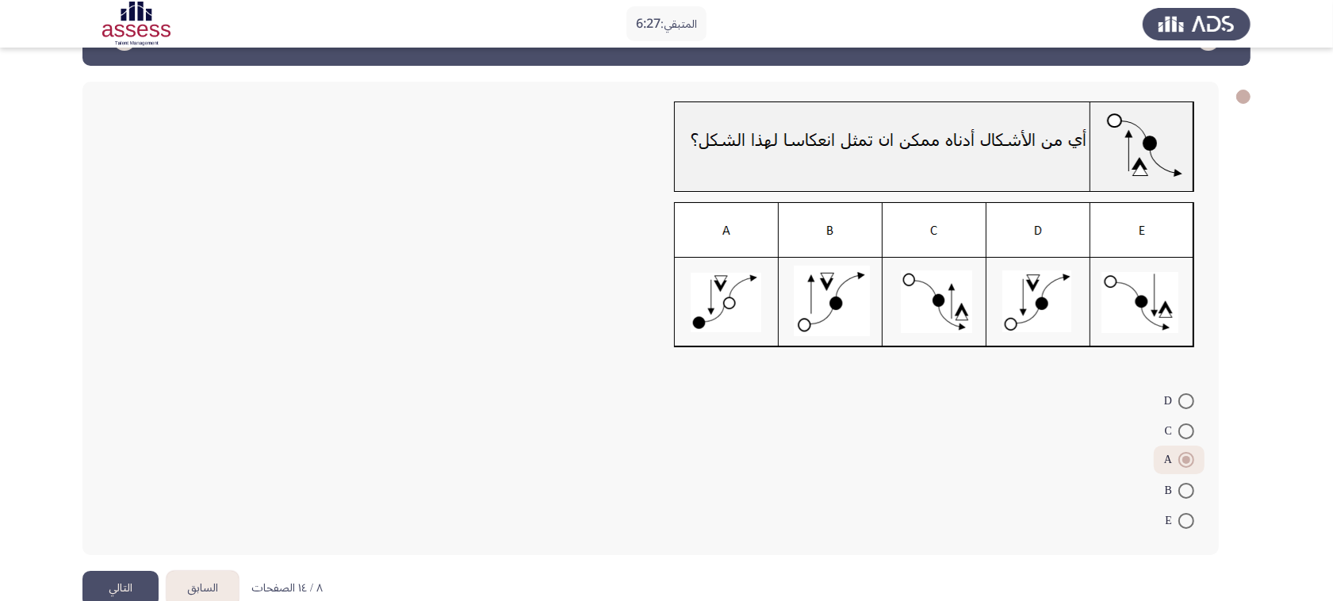
scroll to position [80, 0]
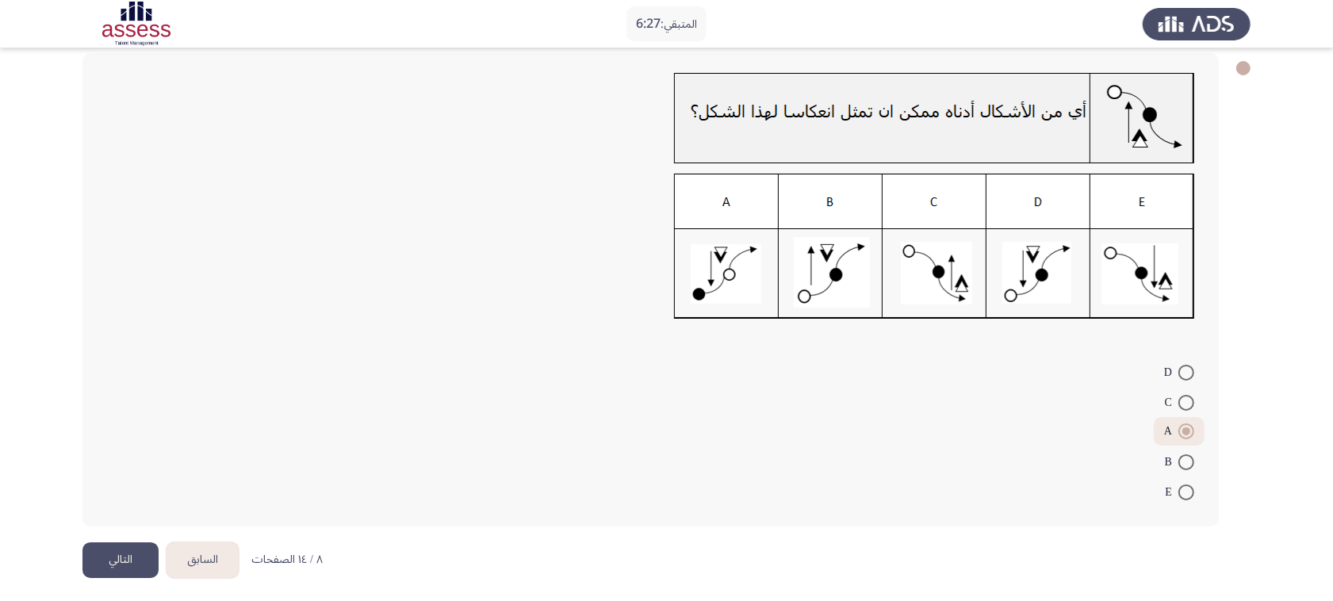
click at [97, 481] on button "التالي" at bounding box center [120, 560] width 76 height 36
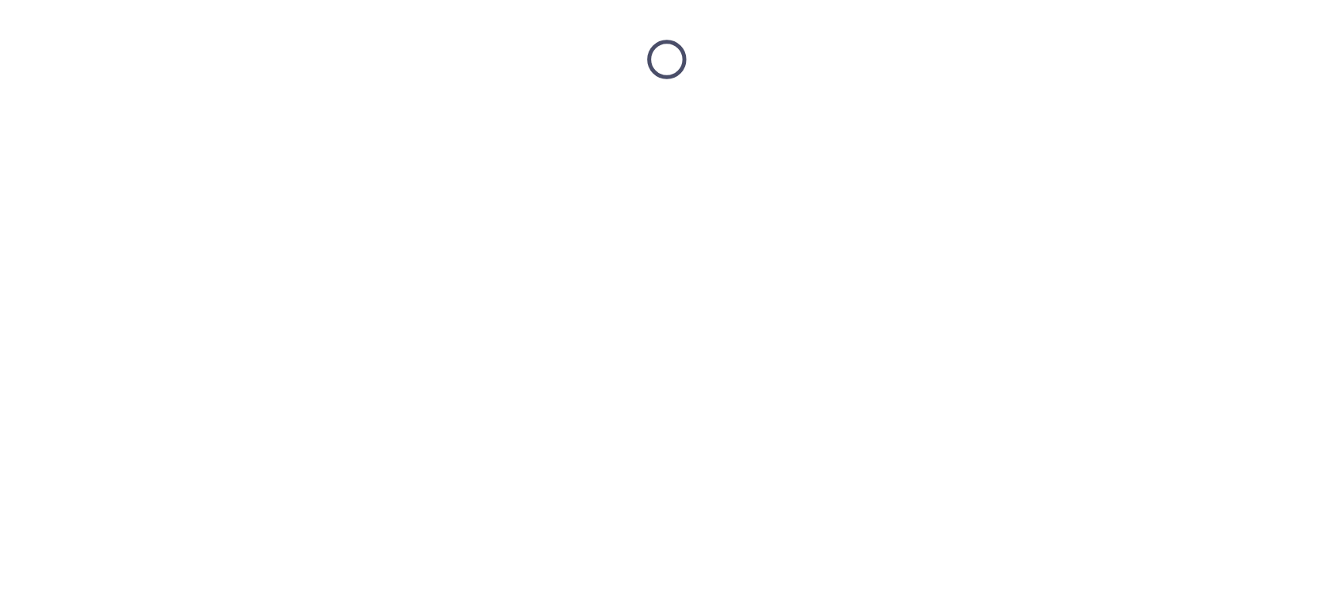
scroll to position [0, 0]
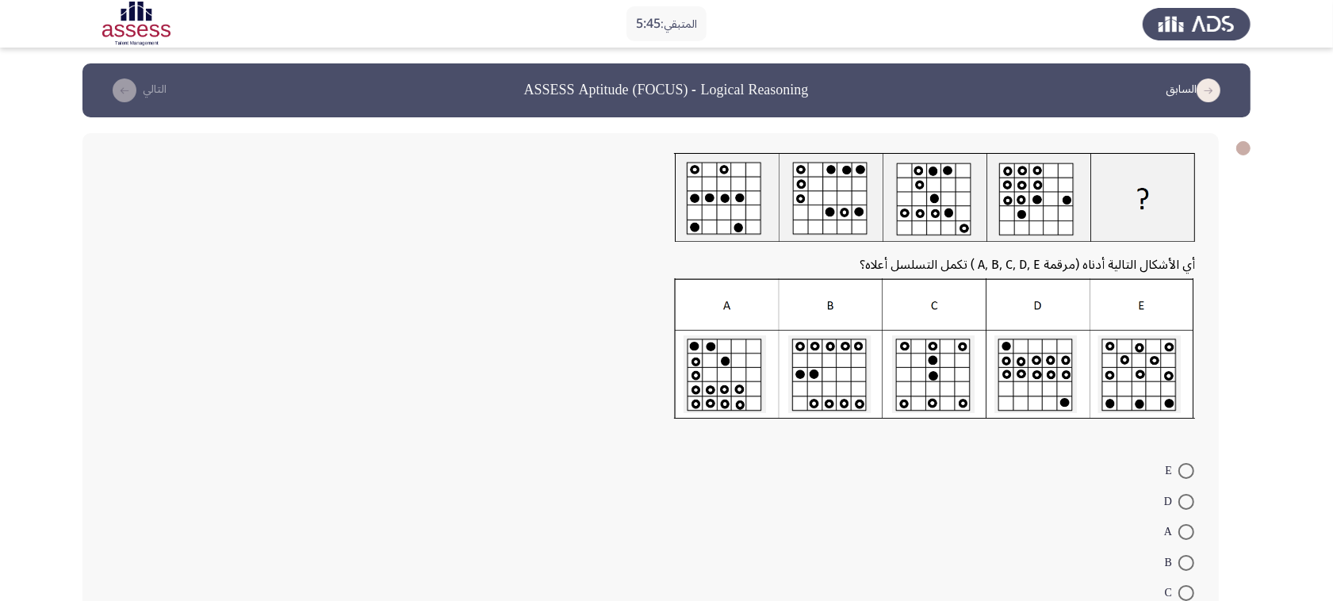
click at [1078, 481] on span at bounding box center [1186, 593] width 16 height 16
click at [1078, 481] on input "C" at bounding box center [1186, 593] width 16 height 16
radio input "true"
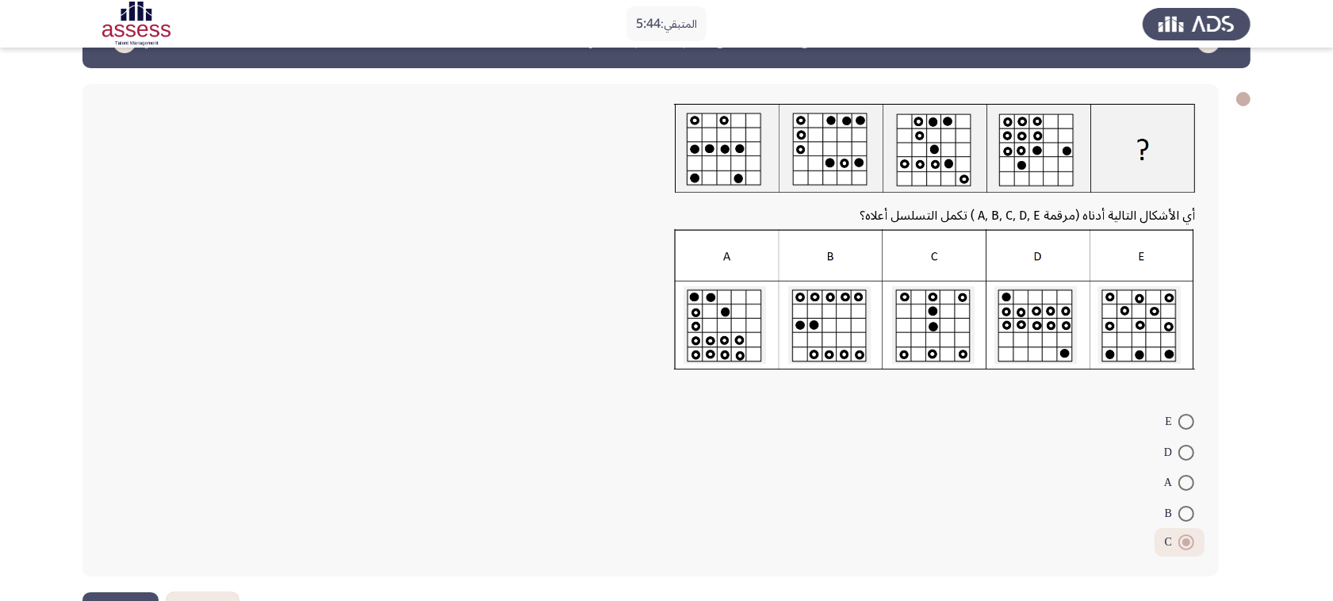
scroll to position [99, 0]
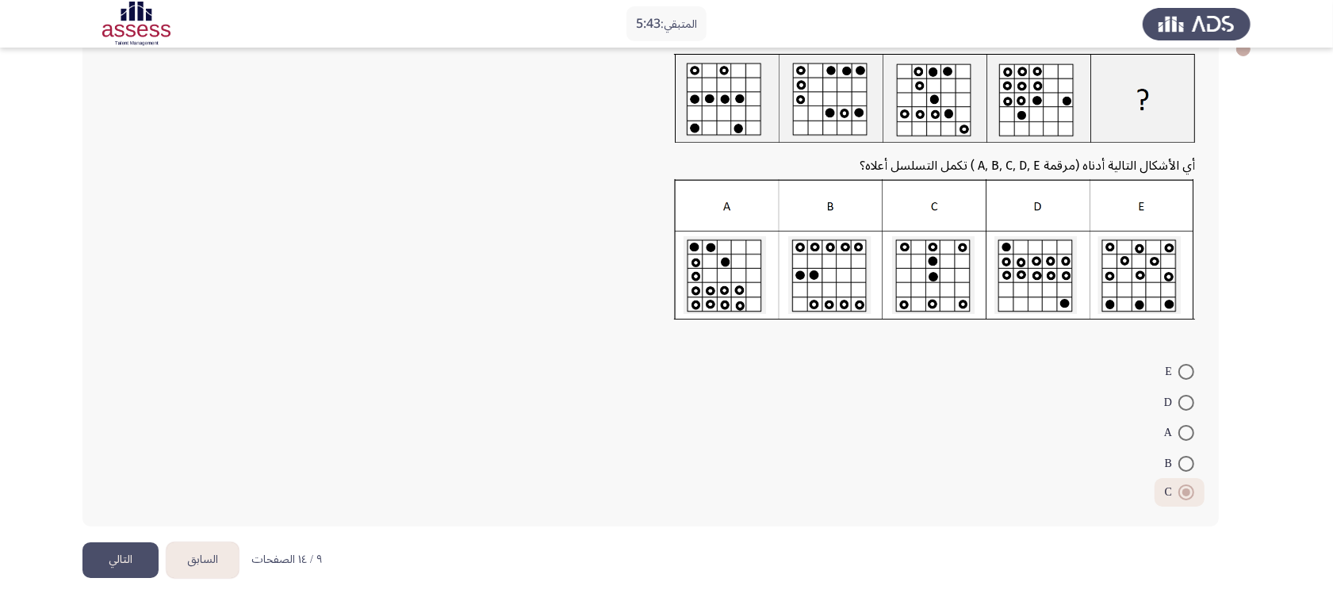
click at [98, 481] on button "التالي" at bounding box center [120, 560] width 76 height 36
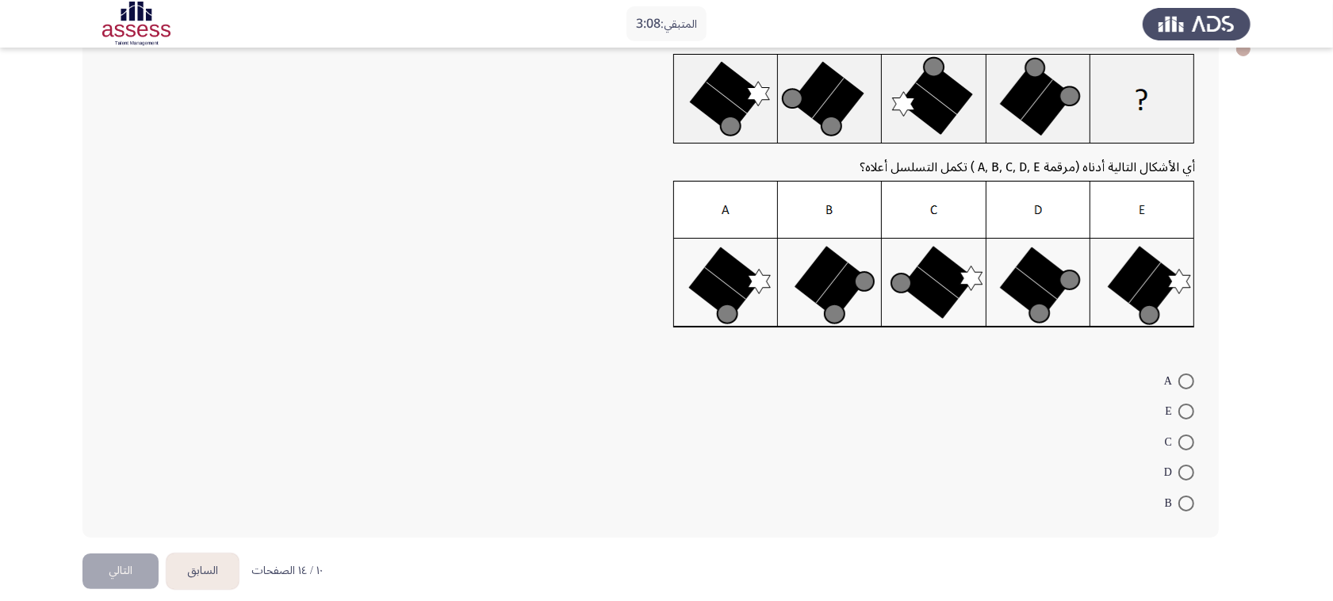
click at [1078, 435] on span at bounding box center [1186, 443] width 16 height 16
click at [1078, 435] on input "C" at bounding box center [1186, 443] width 16 height 16
radio input "true"
click at [121, 481] on button "التالي" at bounding box center [120, 569] width 76 height 36
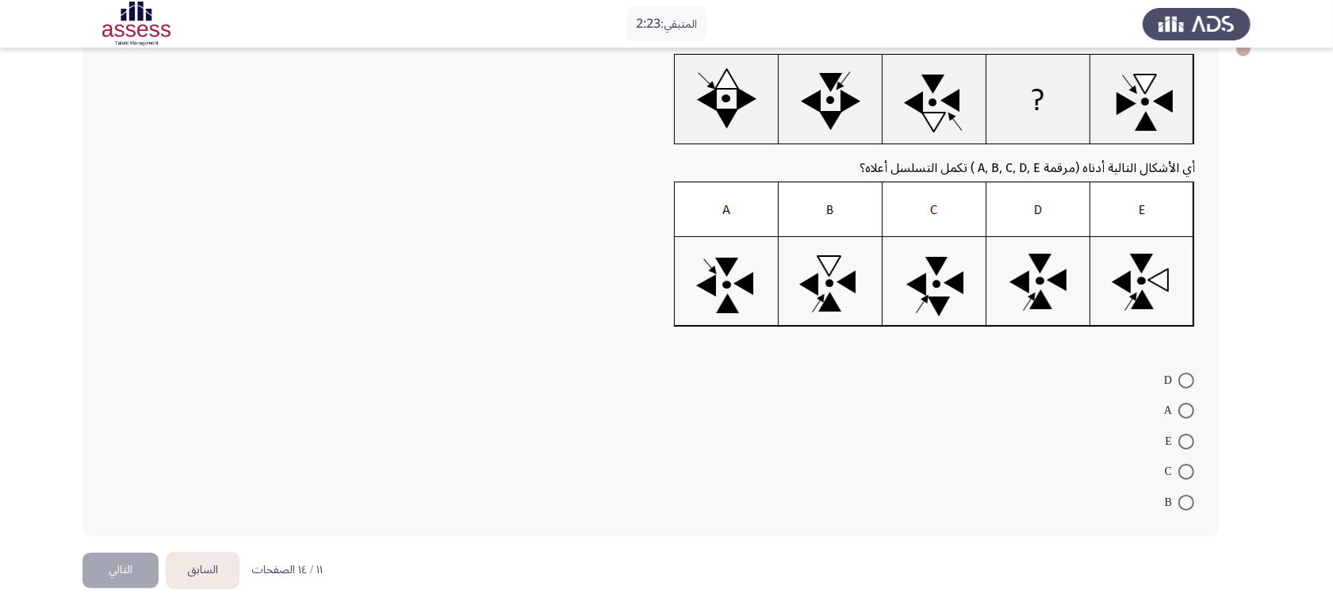
click at [1078, 473] on span at bounding box center [1186, 472] width 16 height 16
click at [1078, 473] on input "C" at bounding box center [1186, 472] width 16 height 16
radio input "true"
click at [143, 481] on button "التالي" at bounding box center [120, 568] width 76 height 36
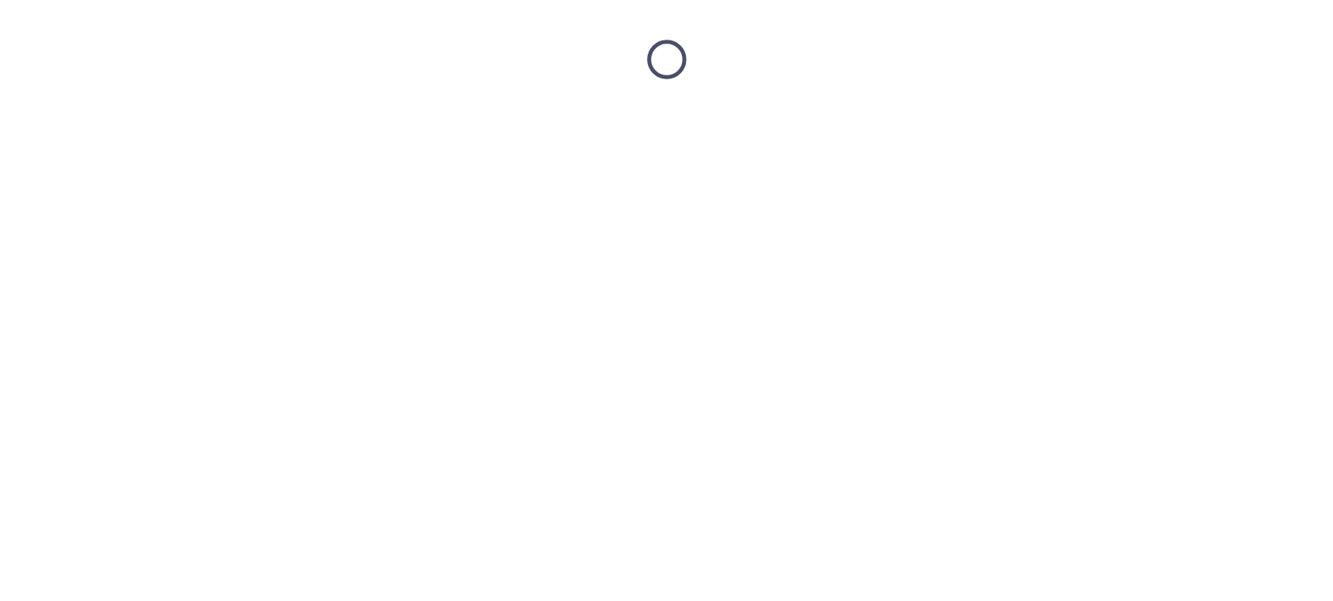
scroll to position [0, 0]
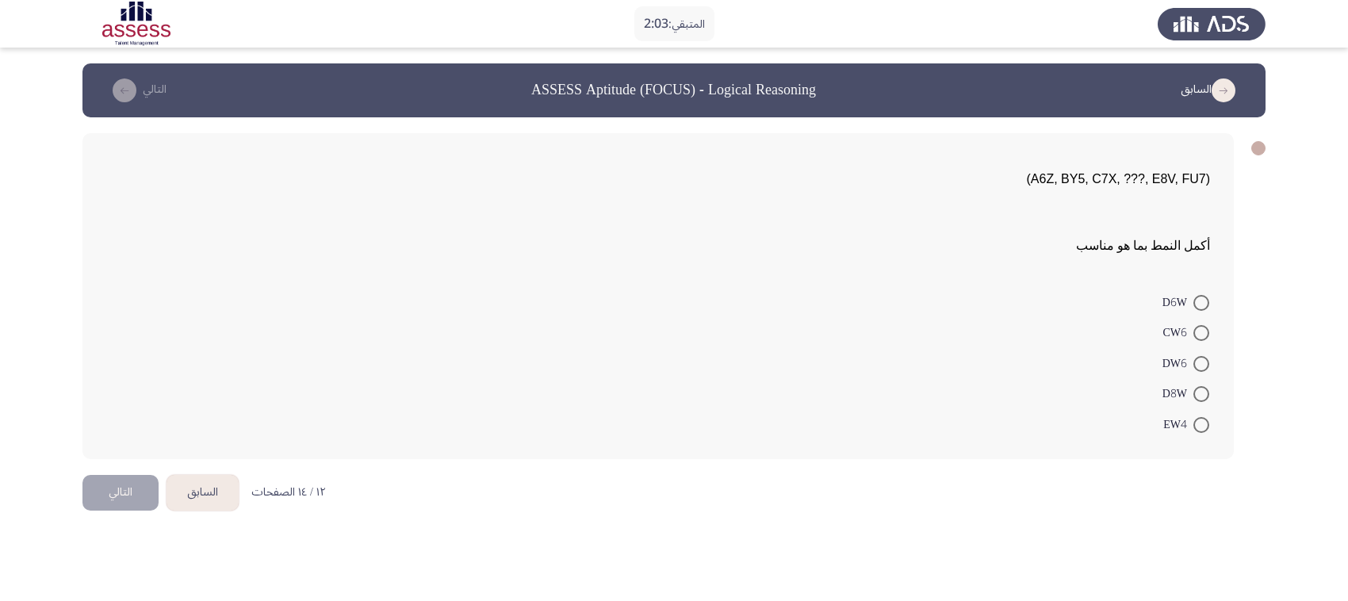
drag, startPoint x: 1081, startPoint y: 446, endPoint x: 1214, endPoint y: 176, distance: 301.4
click at [1078, 151] on div "(A6Z, BY5, C7X, ???, E8V, FU7) أكمل النمط بما هو مناسب D6W CW6 DW6 D8W EW4" at bounding box center [657, 296] width 1151 height 326
drag, startPoint x: 1214, startPoint y: 170, endPoint x: 1096, endPoint y: 191, distance: 119.9
click at [1078, 191] on div "(A6Z, BY5, C7X, ???, E8V, FU7) أكمل النمط بما هو مناسب D6W CW6 DW6 D8W EW4" at bounding box center [657, 296] width 1151 height 326
click at [1078, 178] on span "(A6Z, BY5, C7X, ???, E8V, FU7)" at bounding box center [1118, 178] width 184 height 13
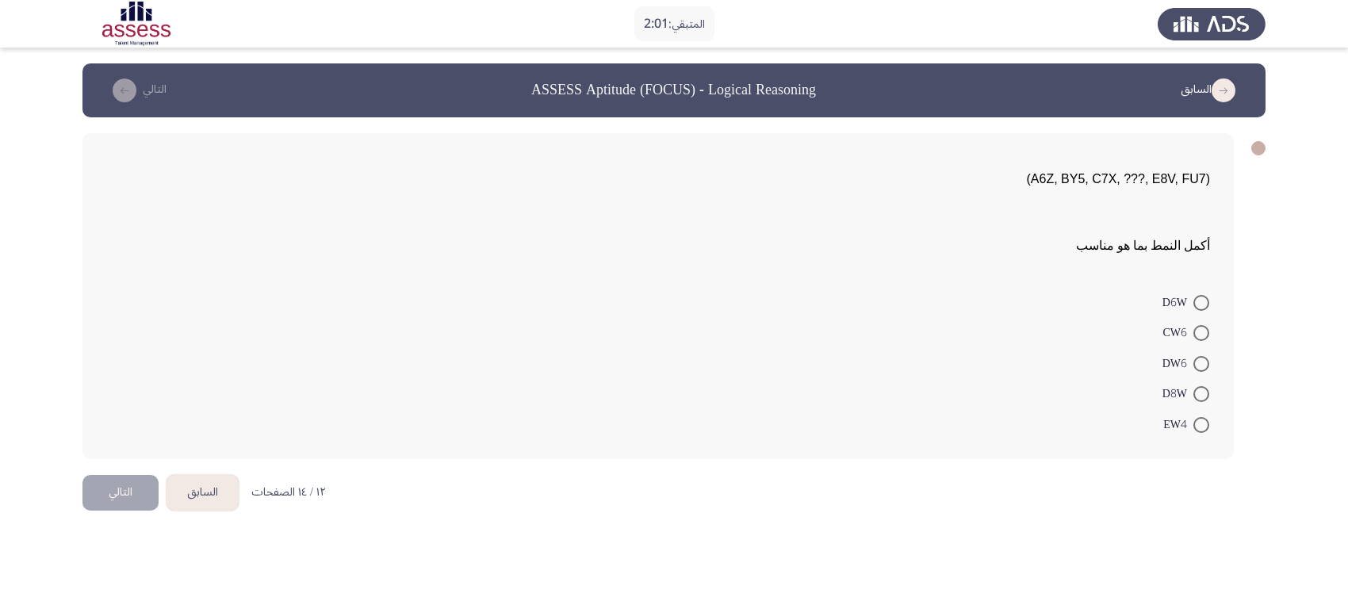
click at [1078, 178] on span "(A6Z, BY5, C7X, ???, E8V, FU7)" at bounding box center [1118, 178] width 184 height 13
click at [1078, 307] on span at bounding box center [1201, 303] width 16 height 16
click at [1078, 307] on input "D6W" at bounding box center [1201, 303] width 16 height 16
radio input "true"
click at [1078, 331] on span at bounding box center [1201, 332] width 16 height 16
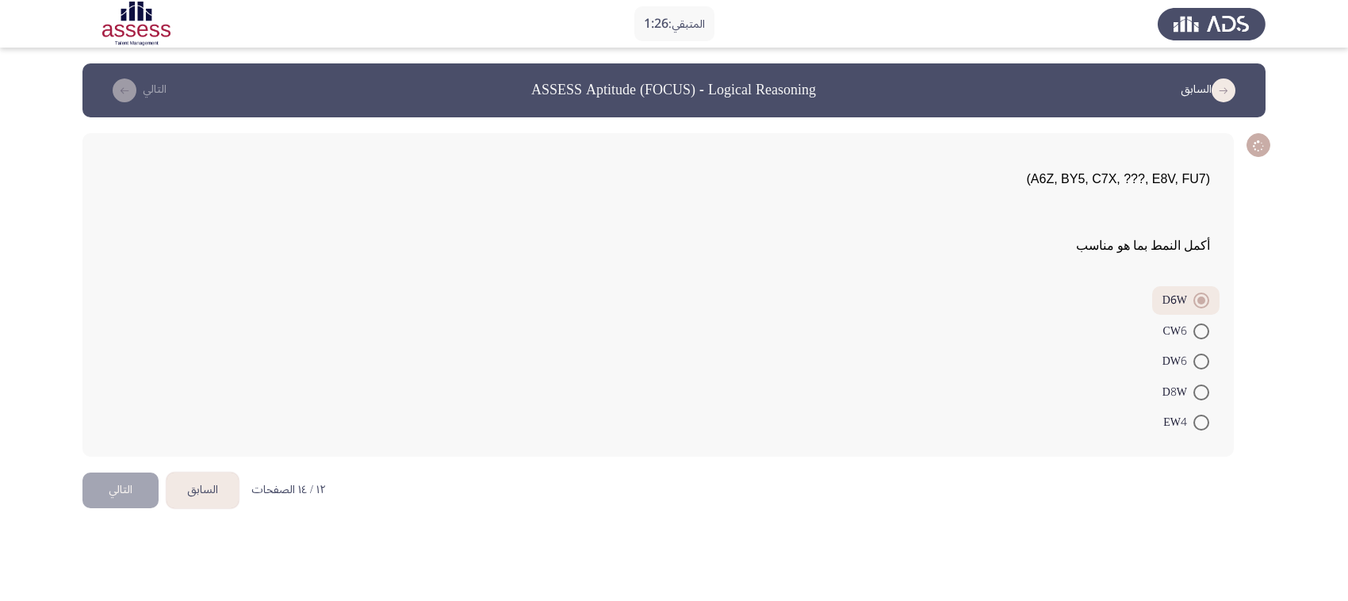
click at [1078, 331] on input "CW6" at bounding box center [1201, 332] width 16 height 16
radio input "true"
click at [1078, 310] on label "D6W" at bounding box center [1185, 302] width 47 height 19
click at [1078, 310] on input "D6W" at bounding box center [1201, 303] width 16 height 16
radio input "true"
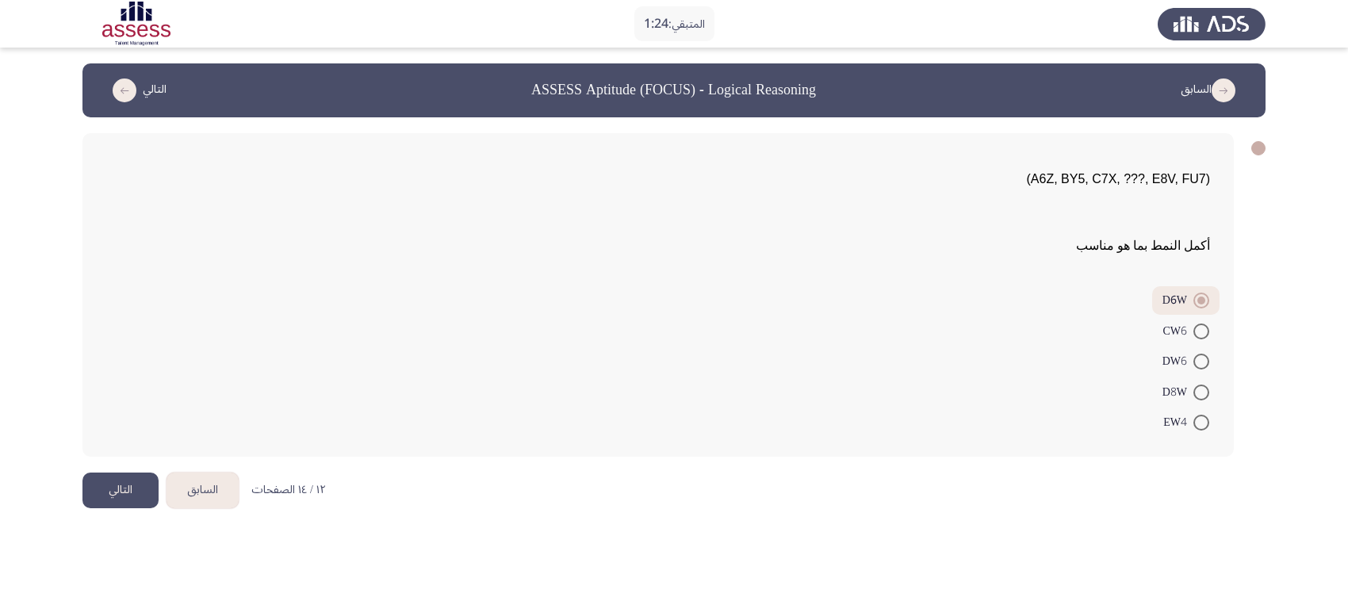
click at [121, 481] on button "التالي" at bounding box center [120, 491] width 76 height 36
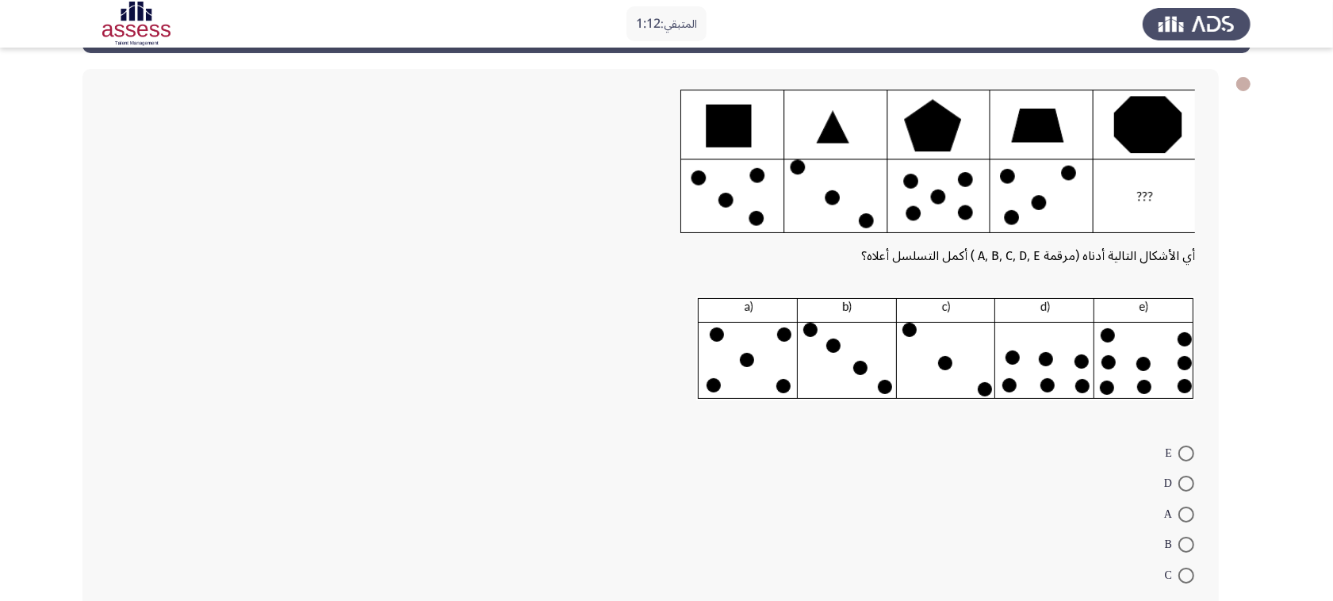
scroll to position [99, 0]
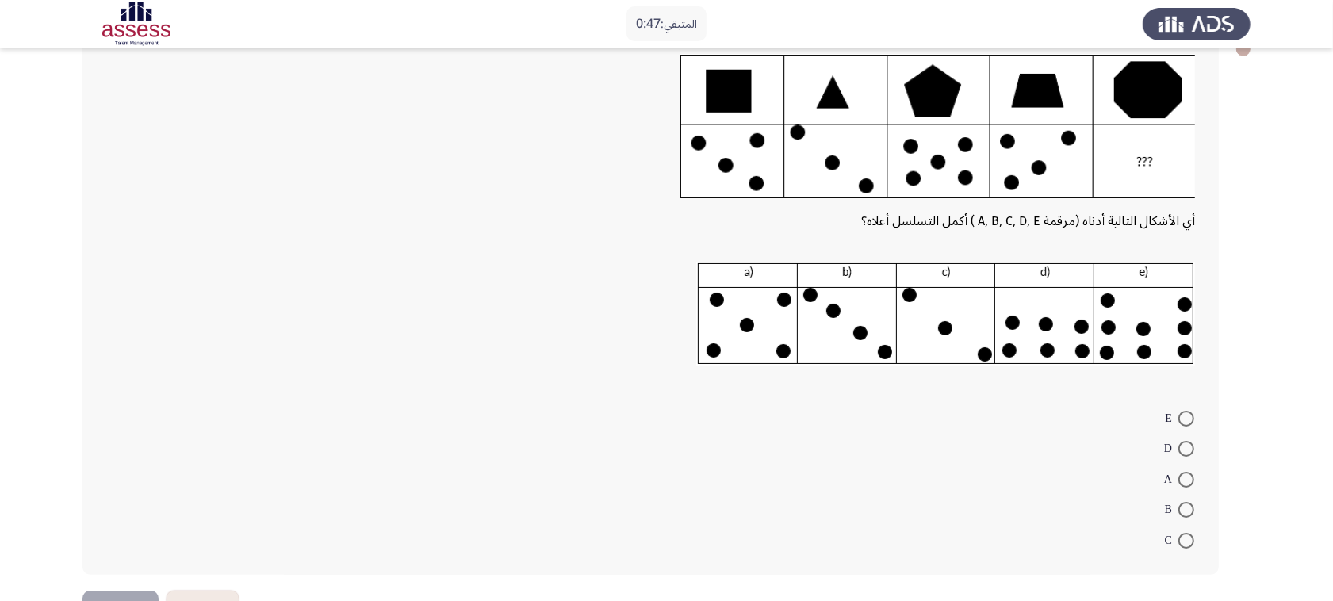
click at [1078, 449] on span at bounding box center [1186, 449] width 0 height 0
click at [1078, 445] on input "D" at bounding box center [1186, 449] width 16 height 16
radio input "true"
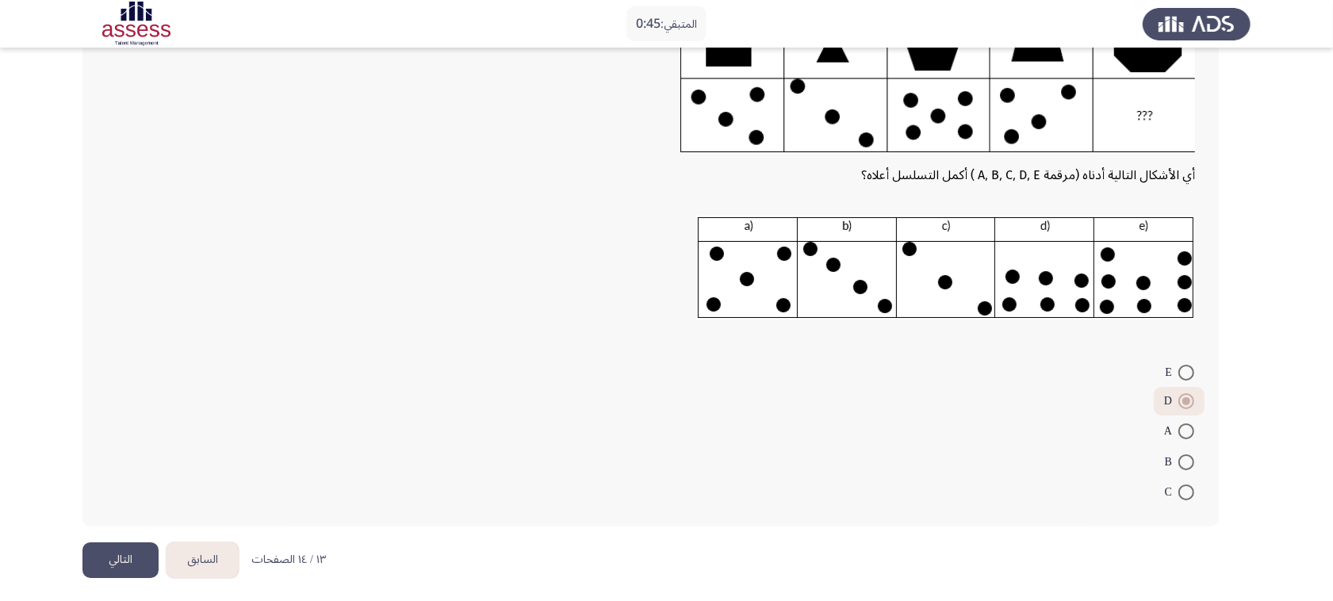
click at [107, 481] on button "التالي" at bounding box center [120, 560] width 76 height 36
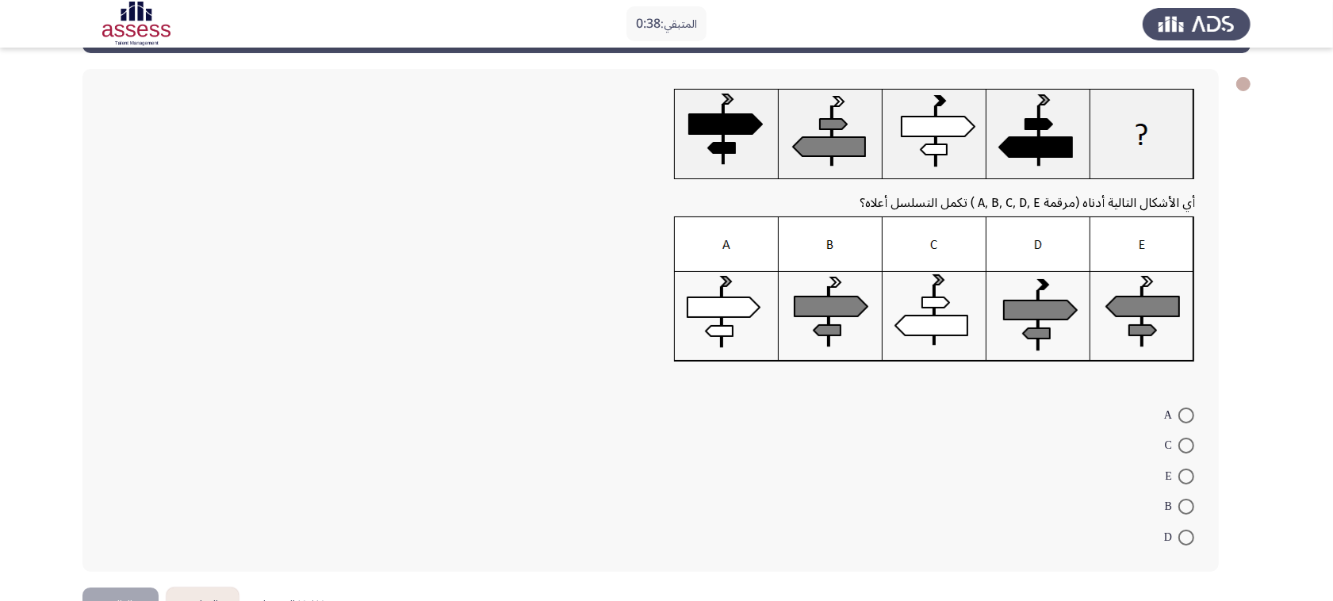
scroll to position [99, 0]
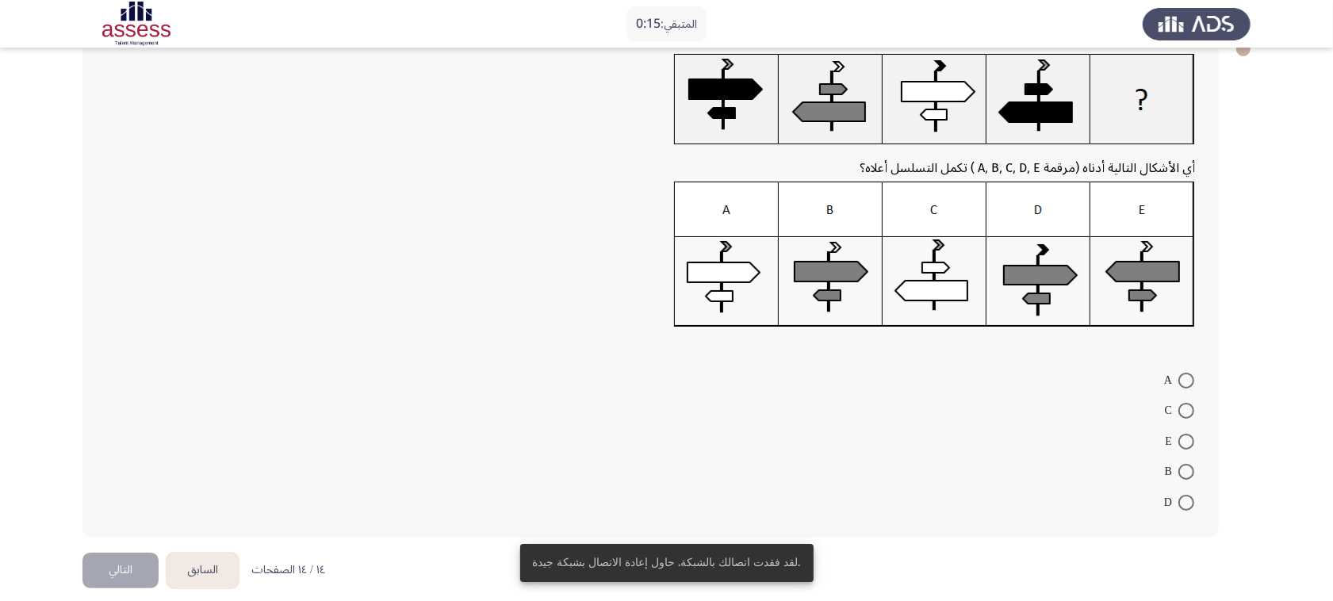
click at [1078, 413] on span at bounding box center [1186, 411] width 16 height 16
click at [1078, 413] on input "C" at bounding box center [1186, 411] width 16 height 16
radio input "true"
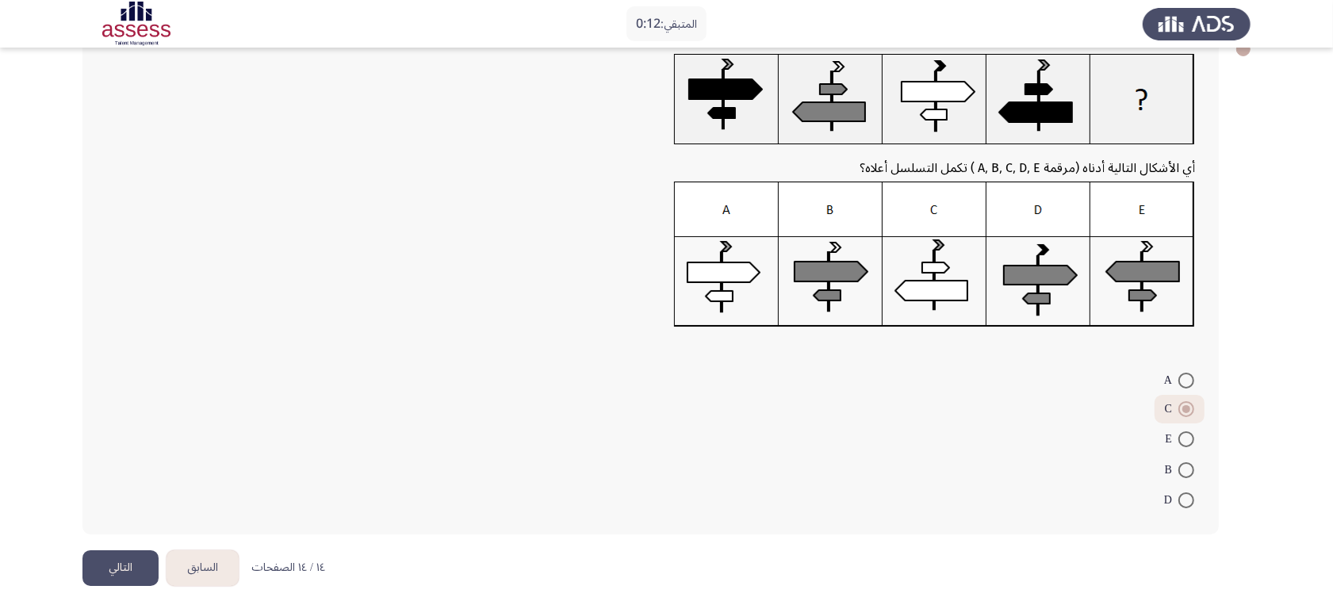
click at [137, 481] on button "التالي" at bounding box center [120, 568] width 76 height 36
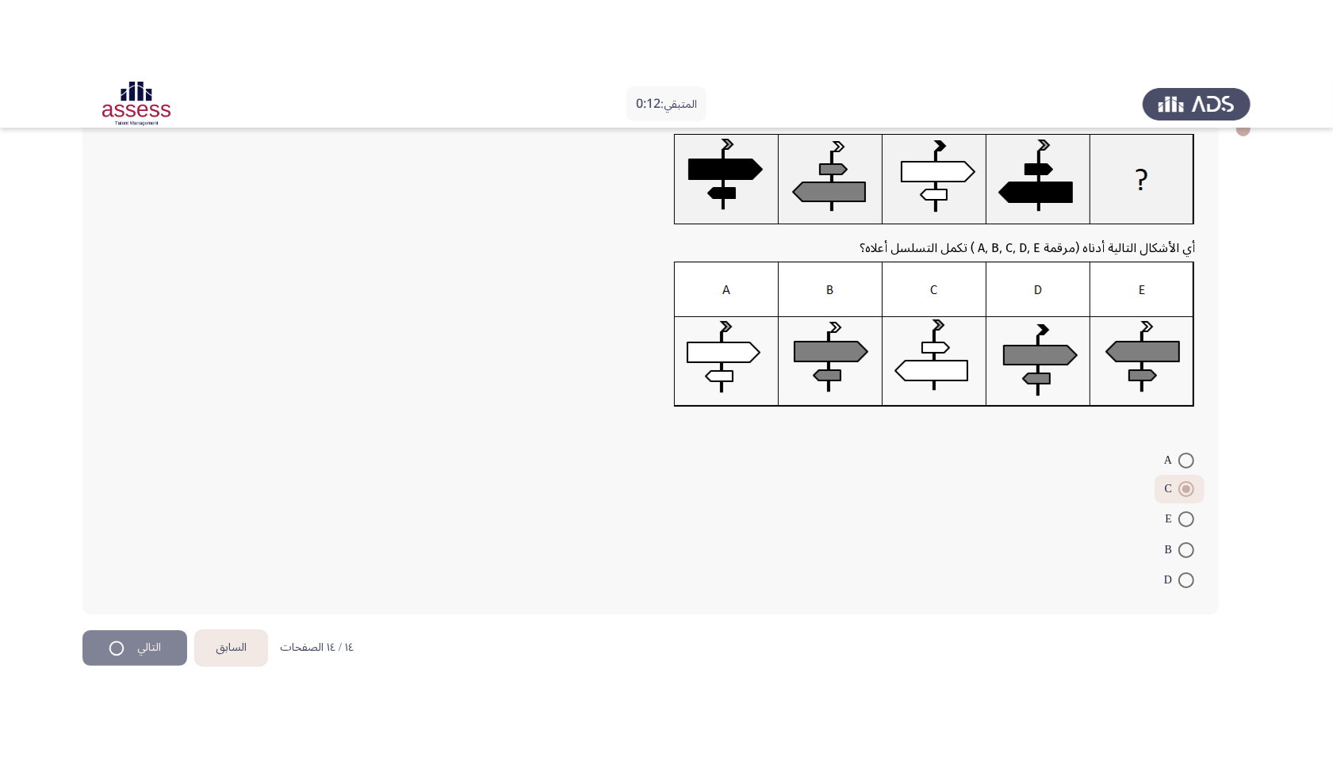
scroll to position [0, 0]
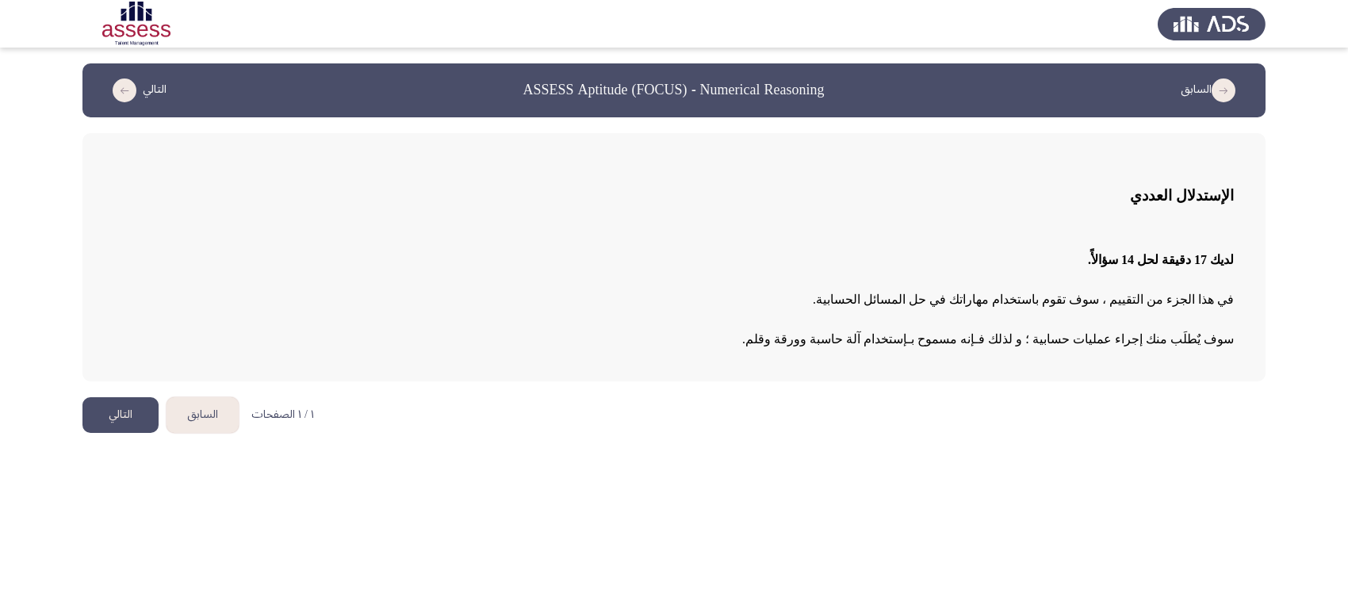
click at [141, 414] on button "التالي" at bounding box center [120, 415] width 76 height 36
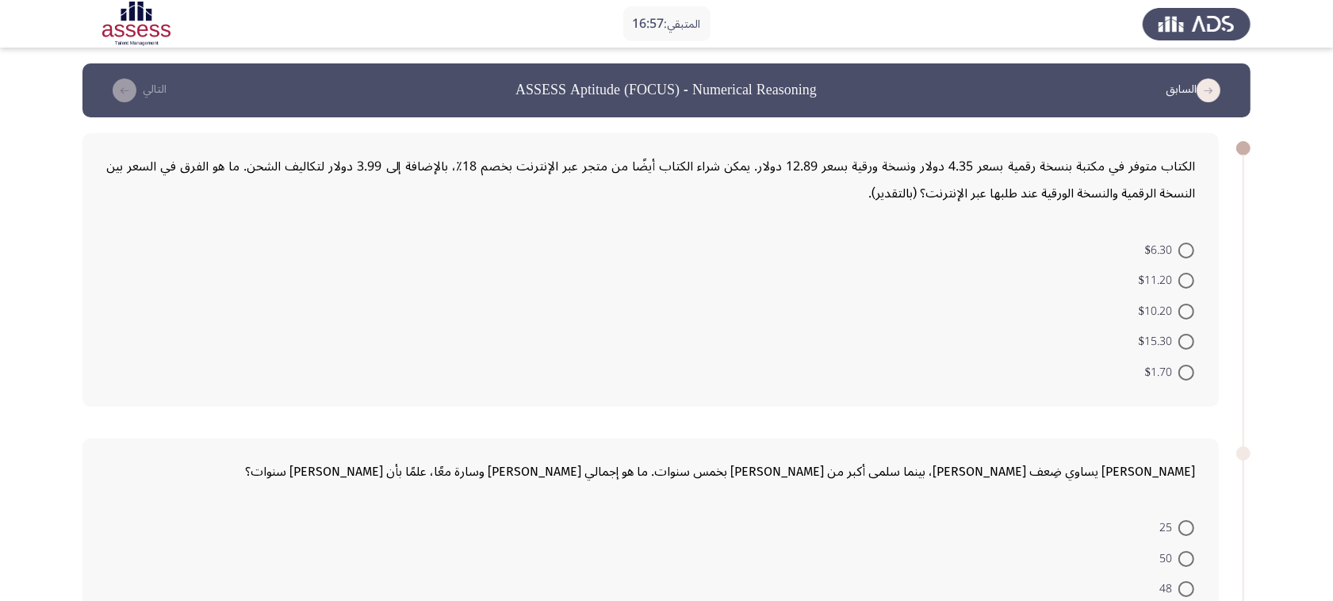
drag, startPoint x: 1202, startPoint y: 155, endPoint x: 1185, endPoint y: 160, distance: 17.6
click at [1078, 161] on div "الكتاب متوفر في مكتبة بنسخة رقمية بسعر 4.35 دولار ونسخة ورقية بسعر 12.89 دولار.…" at bounding box center [650, 270] width 1136 height 274
click at [1078, 168] on div "الكتاب متوفر في مكتبة بنسخة رقمية بسعر 4.35 دولار ونسخة ورقية بسعر 12.89 دولار.…" at bounding box center [650, 180] width 1089 height 54
click at [1078, 169] on div "الكتاب متوفر في مكتبة بنسخة رقمية بسعر 4.35 دولار ونسخة ورقية بسعر 12.89 دولار.…" at bounding box center [650, 180] width 1089 height 54
drag, startPoint x: 1179, startPoint y: 169, endPoint x: 975, endPoint y: 174, distance: 203.9
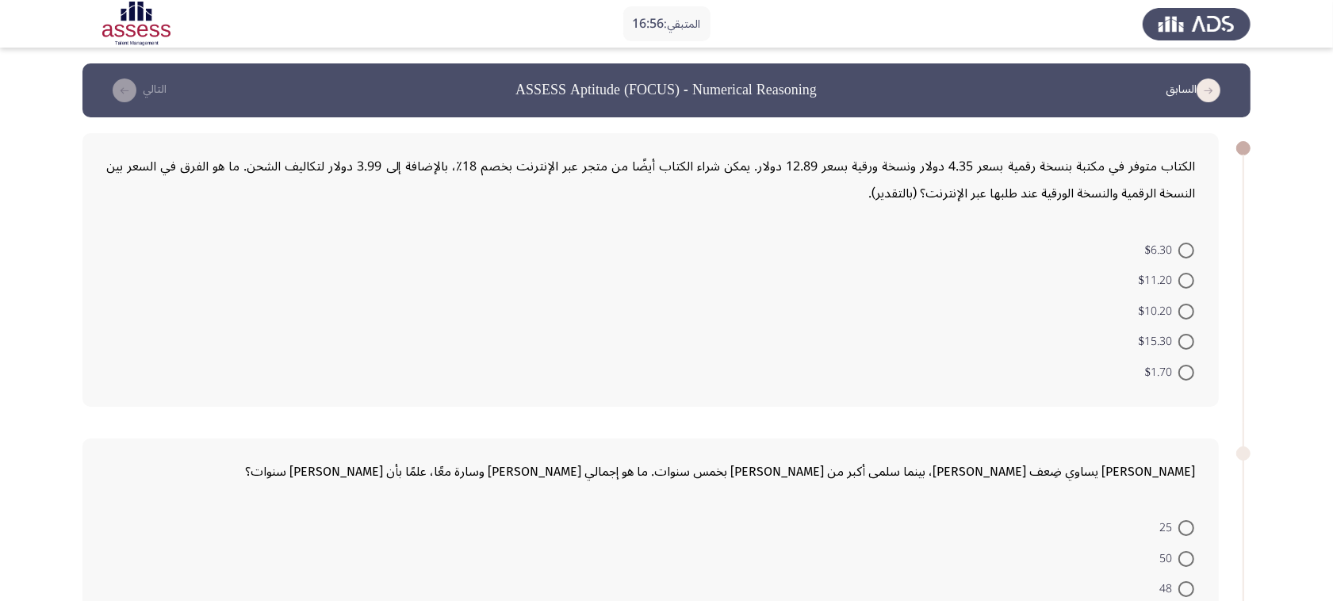
click at [1078, 171] on div "الكتاب متوفر في مكتبة بنسخة رقمية بسعر 4.35 دولار ونسخة ورقية بسعر 12.89 دولار.…" at bounding box center [650, 180] width 1089 height 54
drag, startPoint x: 882, startPoint y: 200, endPoint x: 958, endPoint y: 191, distance: 76.6
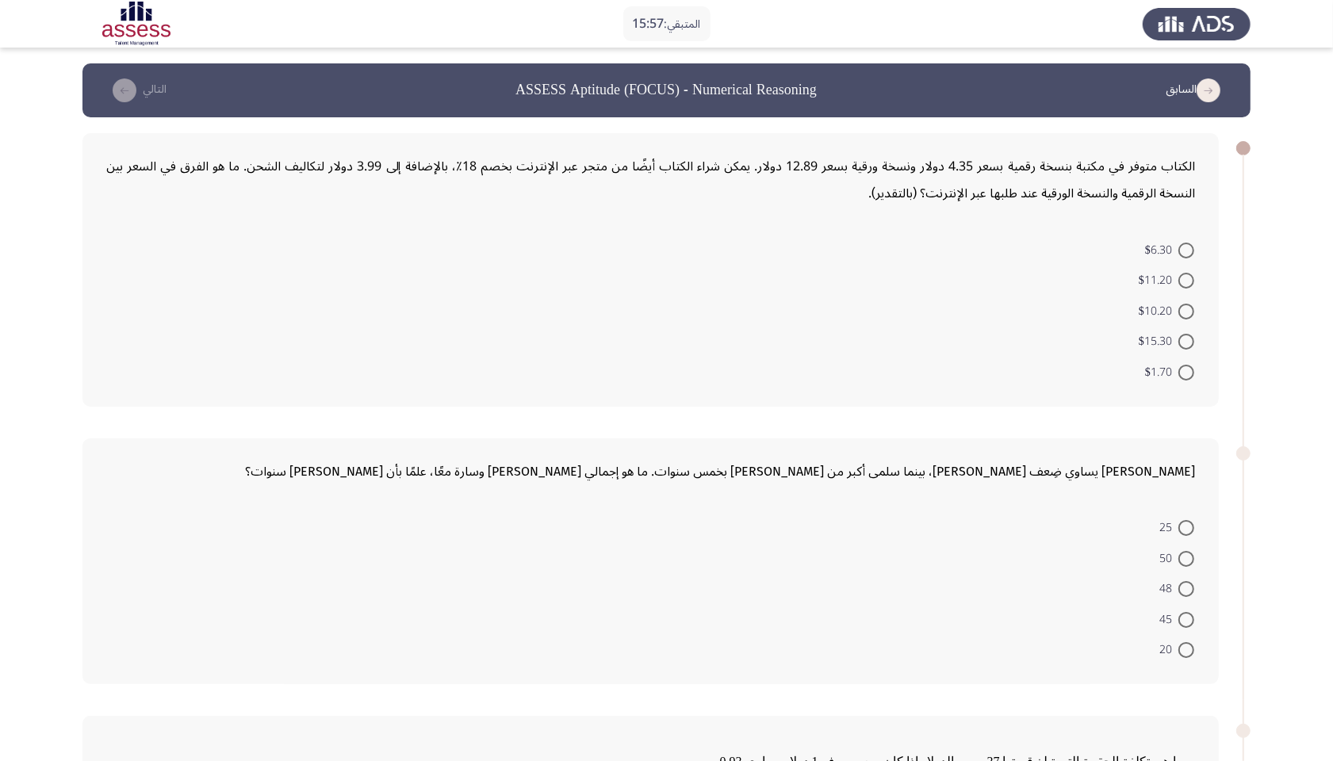
drag, startPoint x: 1186, startPoint y: 251, endPoint x: 1191, endPoint y: 262, distance: 11.4
click at [1078, 251] on span at bounding box center [1186, 251] width 16 height 16
click at [1078, 251] on input "$6.30" at bounding box center [1186, 251] width 16 height 16
radio input "true"
click at [1078, 481] on span at bounding box center [1186, 557] width 16 height 16
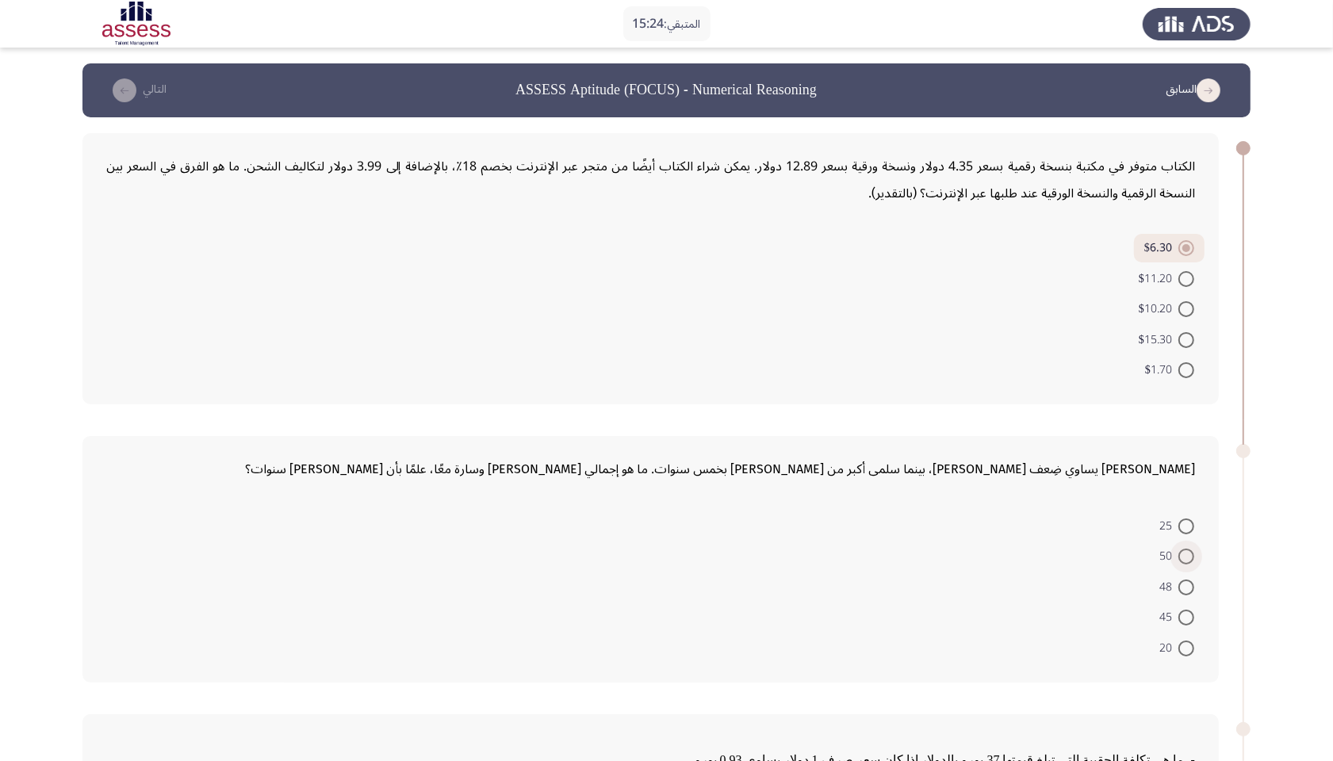
click at [1078, 481] on input "50" at bounding box center [1186, 557] width 16 height 16
radio input "true"
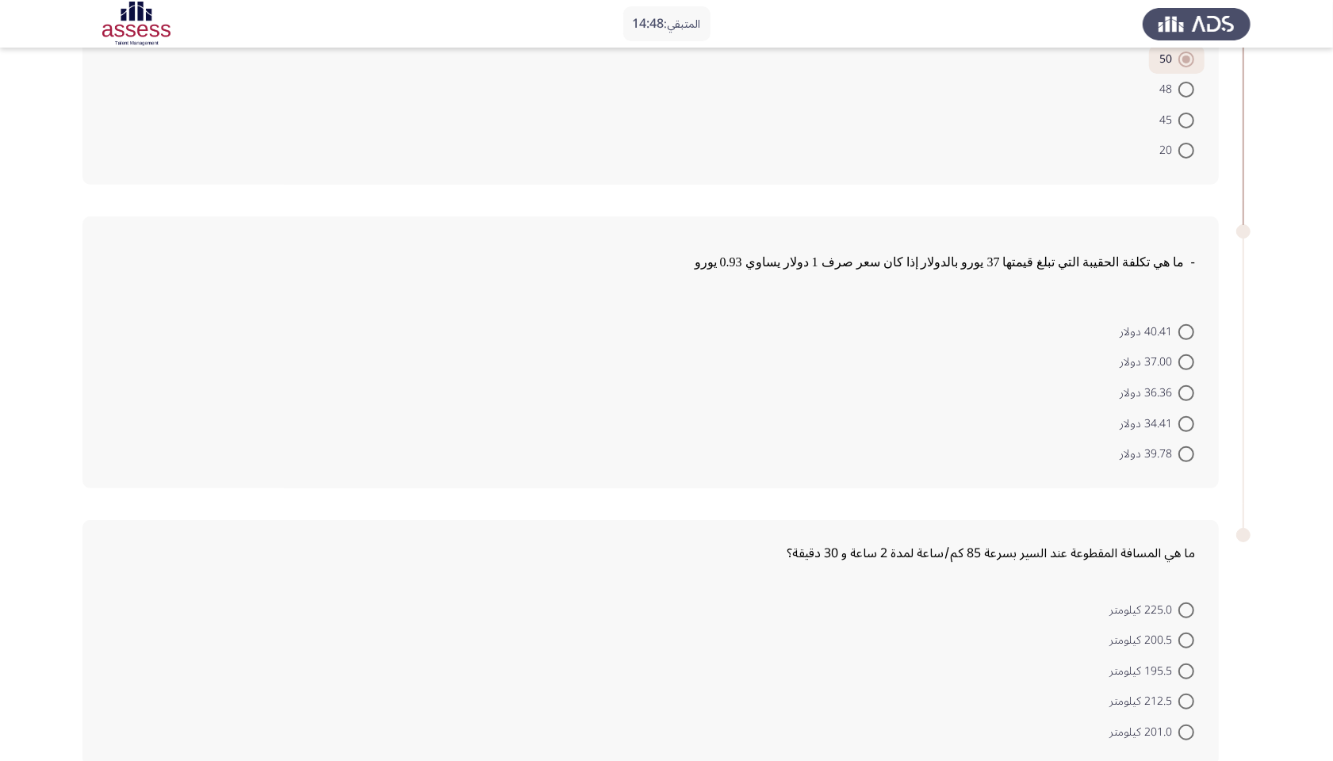
scroll to position [568, 0]
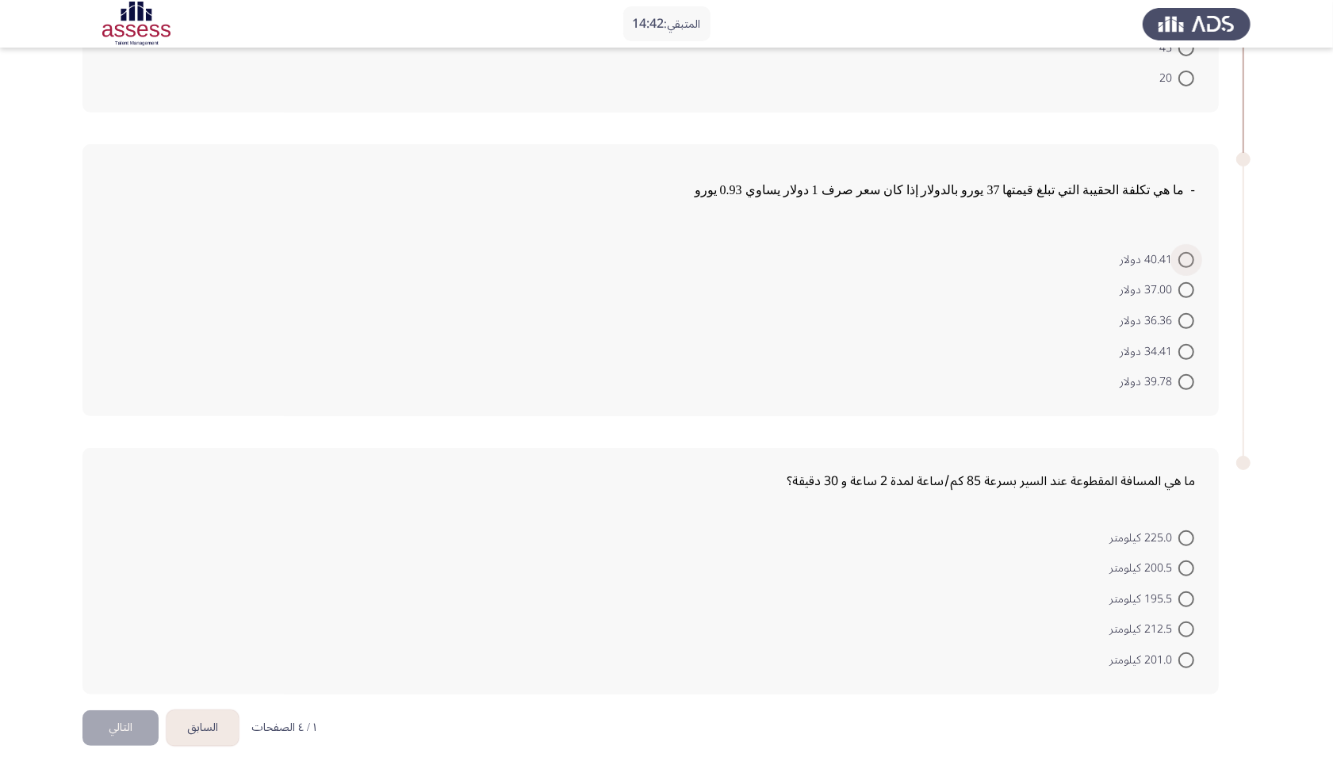
click at [1078, 252] on span at bounding box center [1186, 260] width 16 height 16
click at [1078, 252] on input "40.41 دولار" at bounding box center [1186, 260] width 16 height 16
radio input "true"
click at [1078, 481] on span at bounding box center [1186, 630] width 16 height 16
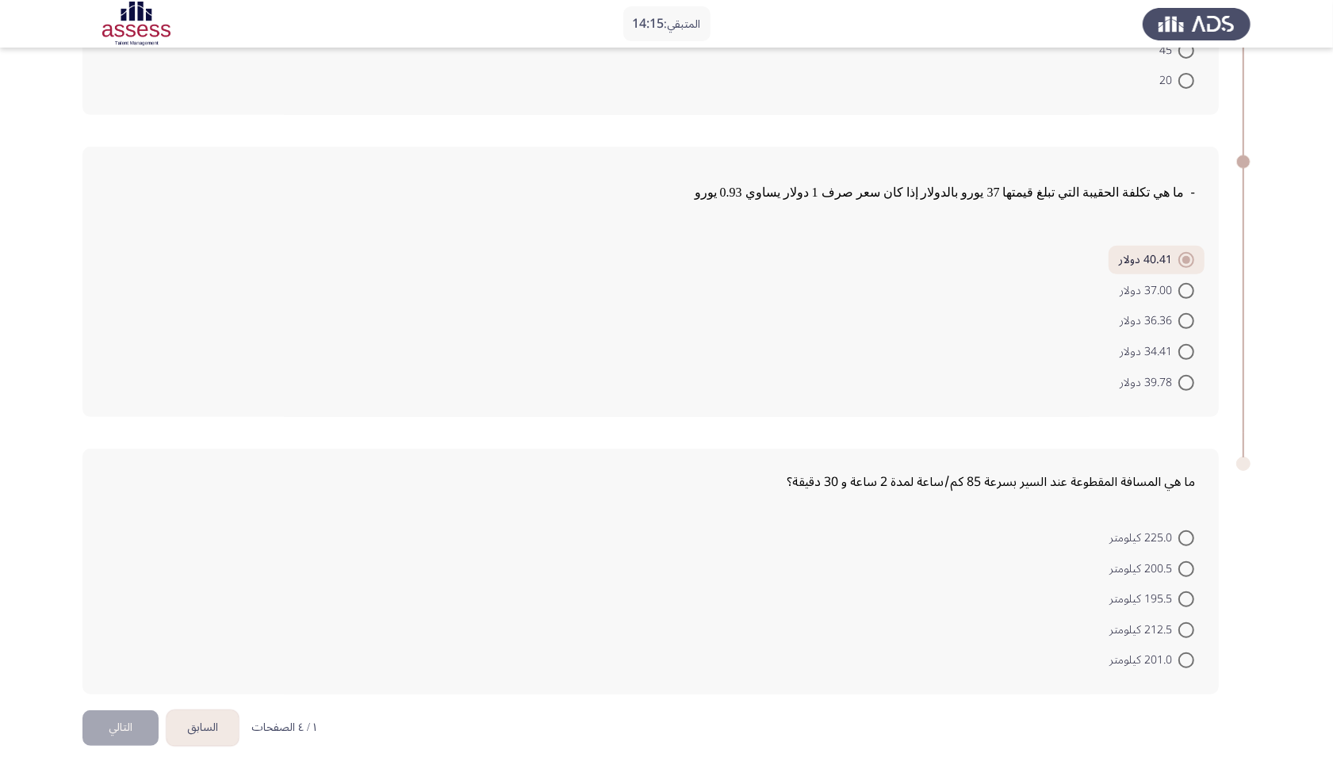
click at [1078, 481] on input "212.5 كيلومتر" at bounding box center [1186, 630] width 16 height 16
radio input "true"
click at [136, 481] on button "التالي" at bounding box center [120, 728] width 76 height 36
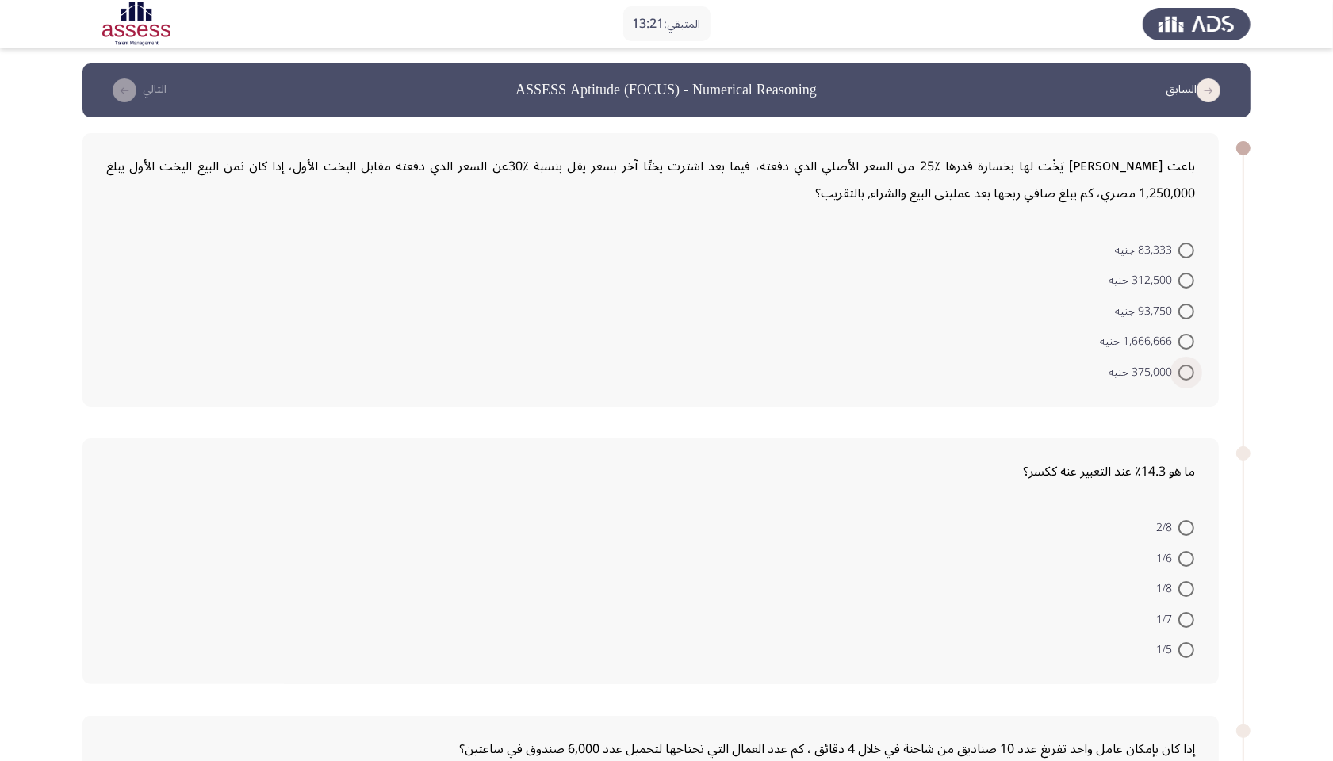
click at [1078, 366] on span at bounding box center [1186, 373] width 16 height 16
click at [1078, 366] on input "375,000 جنيه" at bounding box center [1186, 373] width 16 height 16
radio input "true"
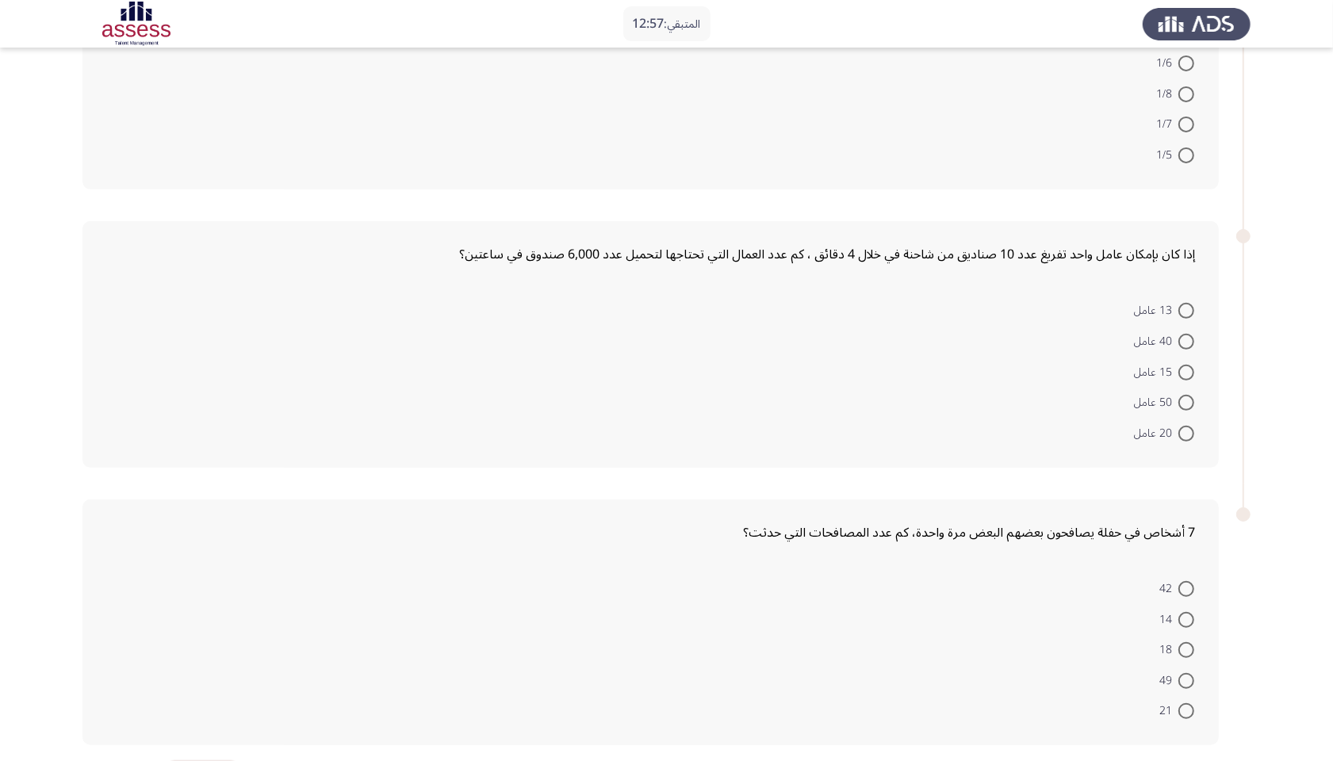
scroll to position [544, 0]
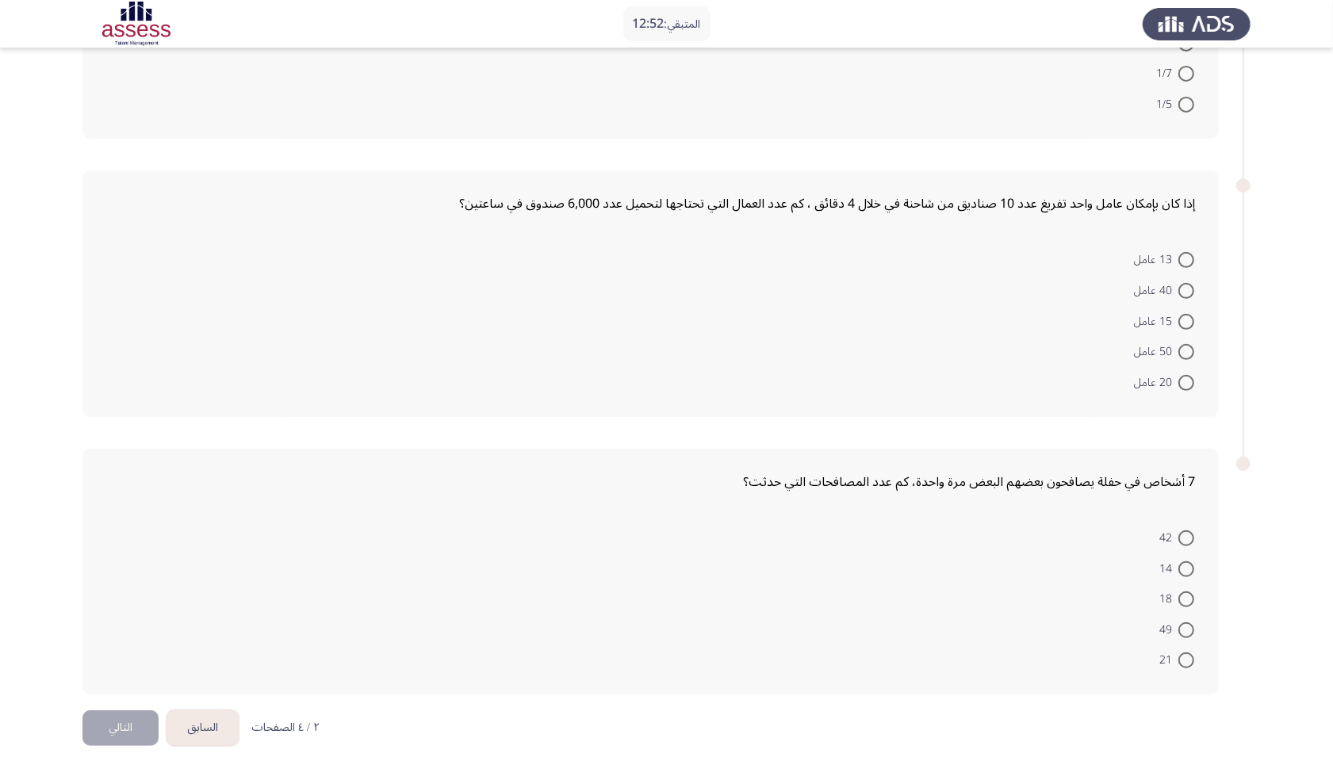
click at [1078, 66] on span at bounding box center [1186, 74] width 16 height 16
click at [1078, 66] on input "1/7" at bounding box center [1186, 74] width 16 height 16
radio input "true"
click at [1078, 347] on span "50 عامل" at bounding box center [1156, 352] width 44 height 19
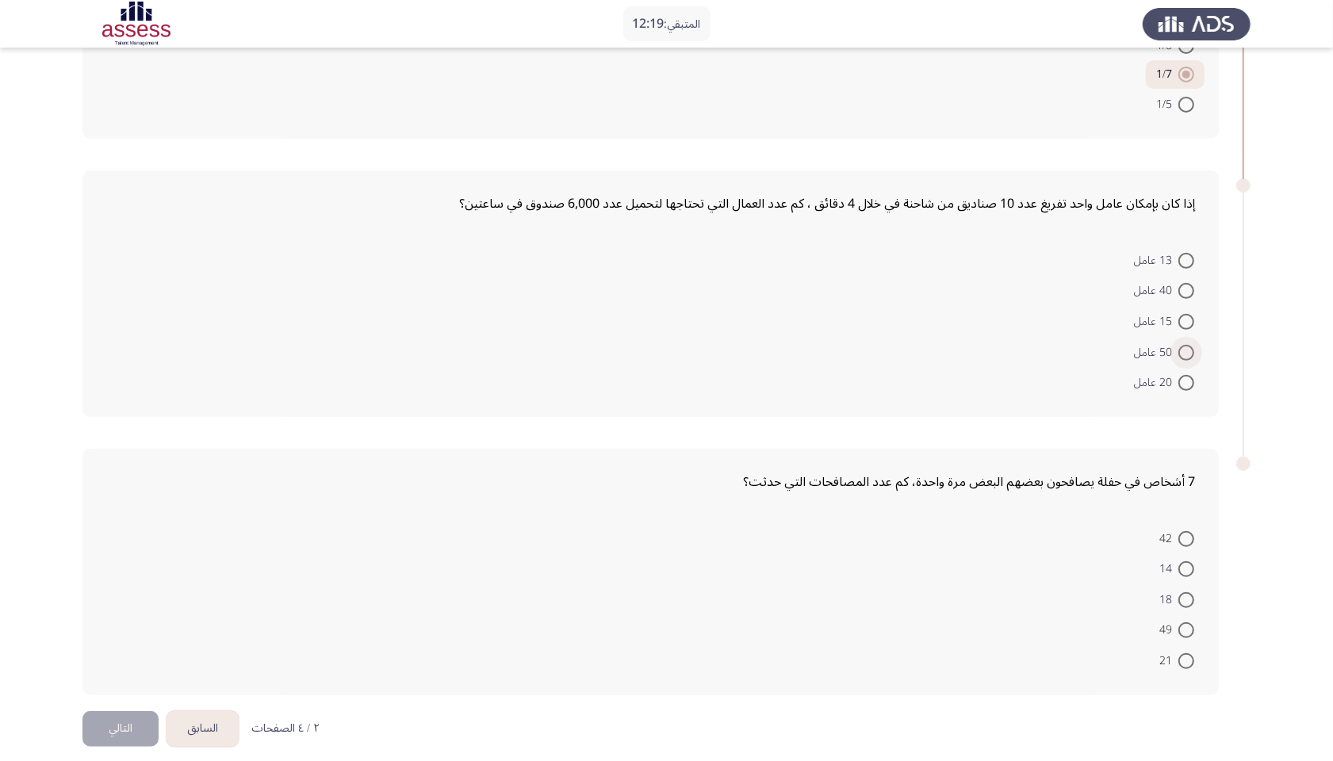
click at [1078, 347] on input "50 عامل" at bounding box center [1186, 353] width 16 height 16
radio input "true"
click at [1078, 481] on span at bounding box center [1186, 660] width 16 height 16
click at [1078, 481] on input "21" at bounding box center [1186, 660] width 16 height 16
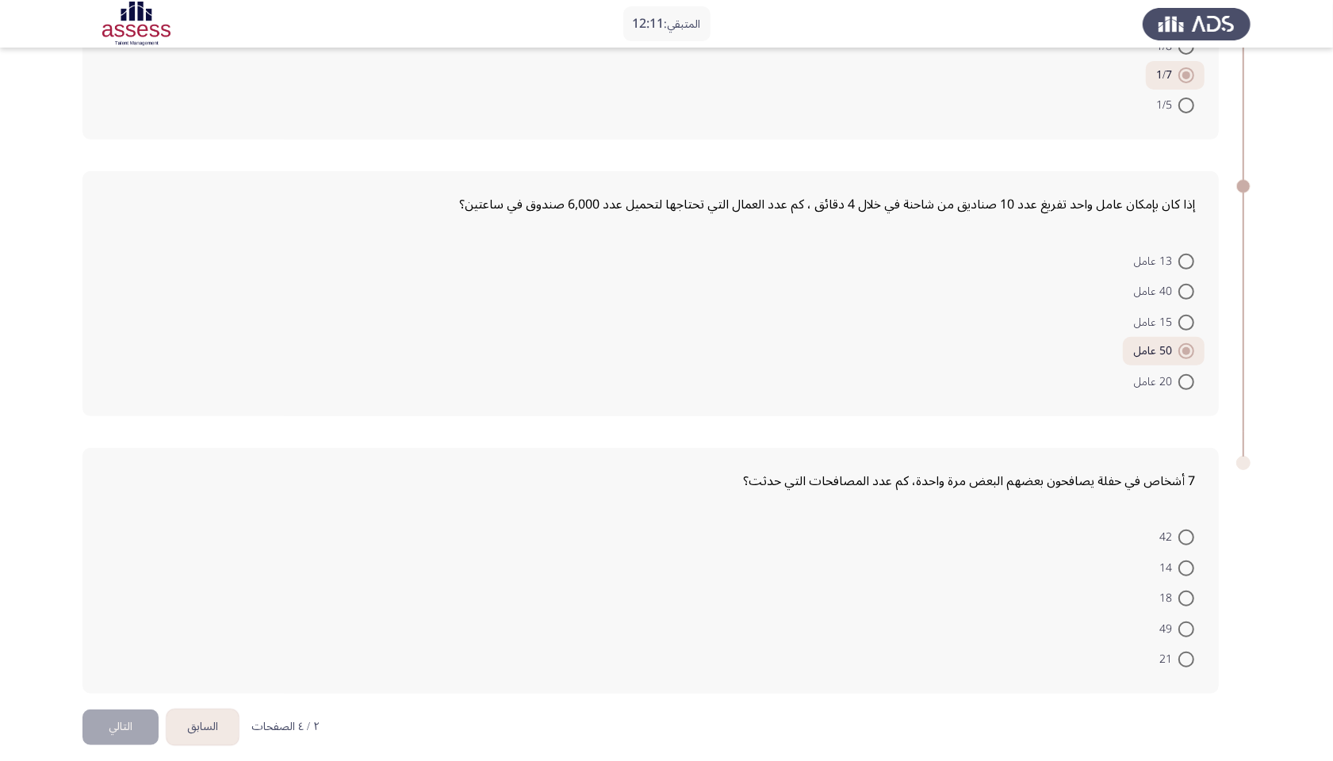
radio input "true"
click at [108, 481] on button "التالي" at bounding box center [120, 728] width 76 height 36
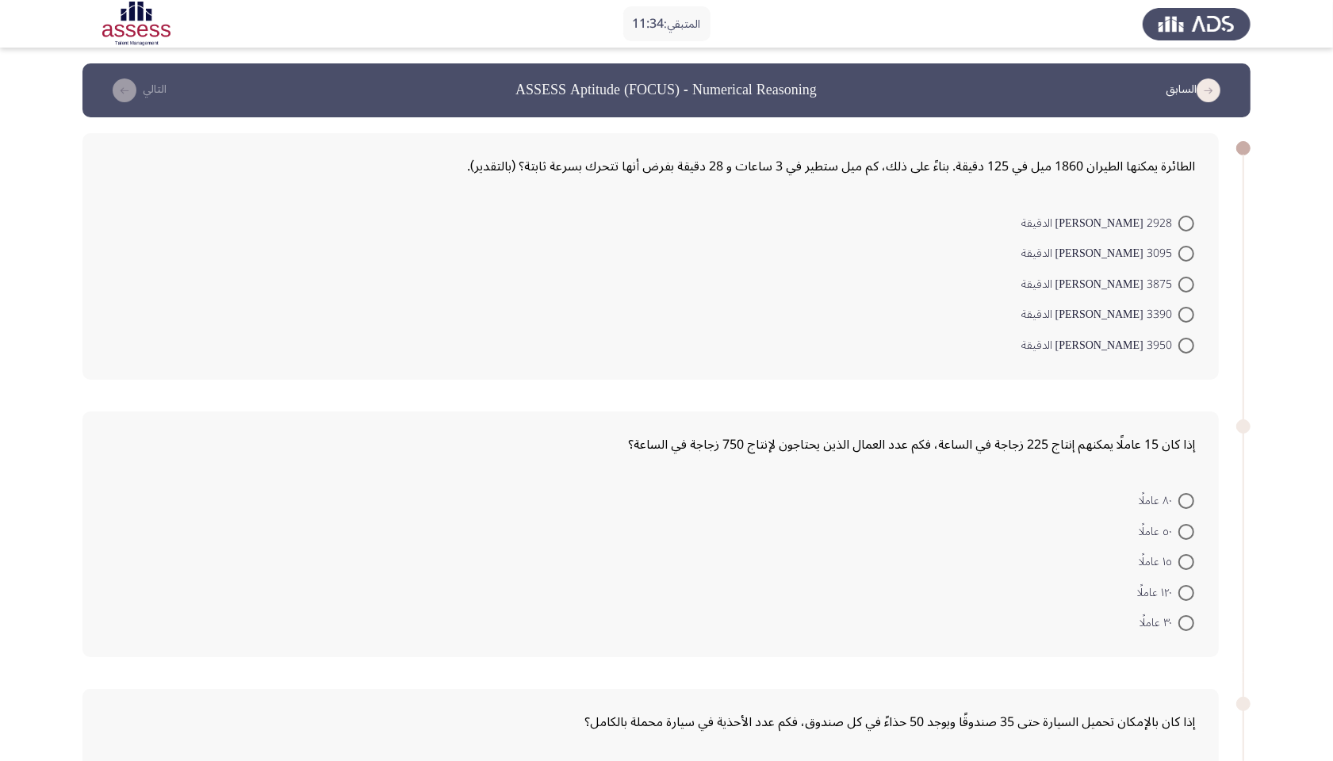
click at [1078, 255] on span at bounding box center [1186, 254] width 16 height 16
click at [1078, 255] on input "3095 [PERSON_NAME] الدقيقة" at bounding box center [1186, 254] width 16 height 16
radio input "true"
click at [1078, 481] on label "٥٠ عاملًا" at bounding box center [1167, 529] width 56 height 19
click at [1078, 481] on input "٥٠ عاملًا" at bounding box center [1186, 530] width 16 height 16
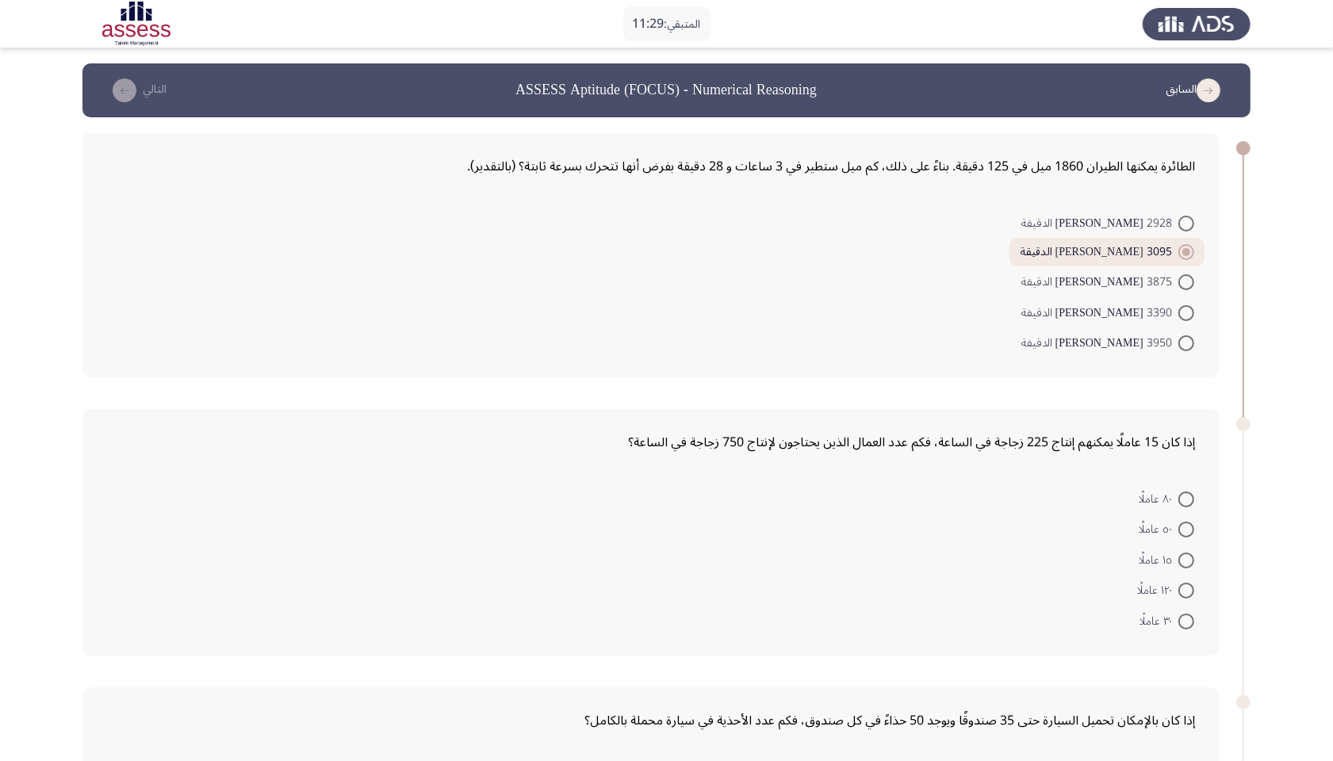
radio input "true"
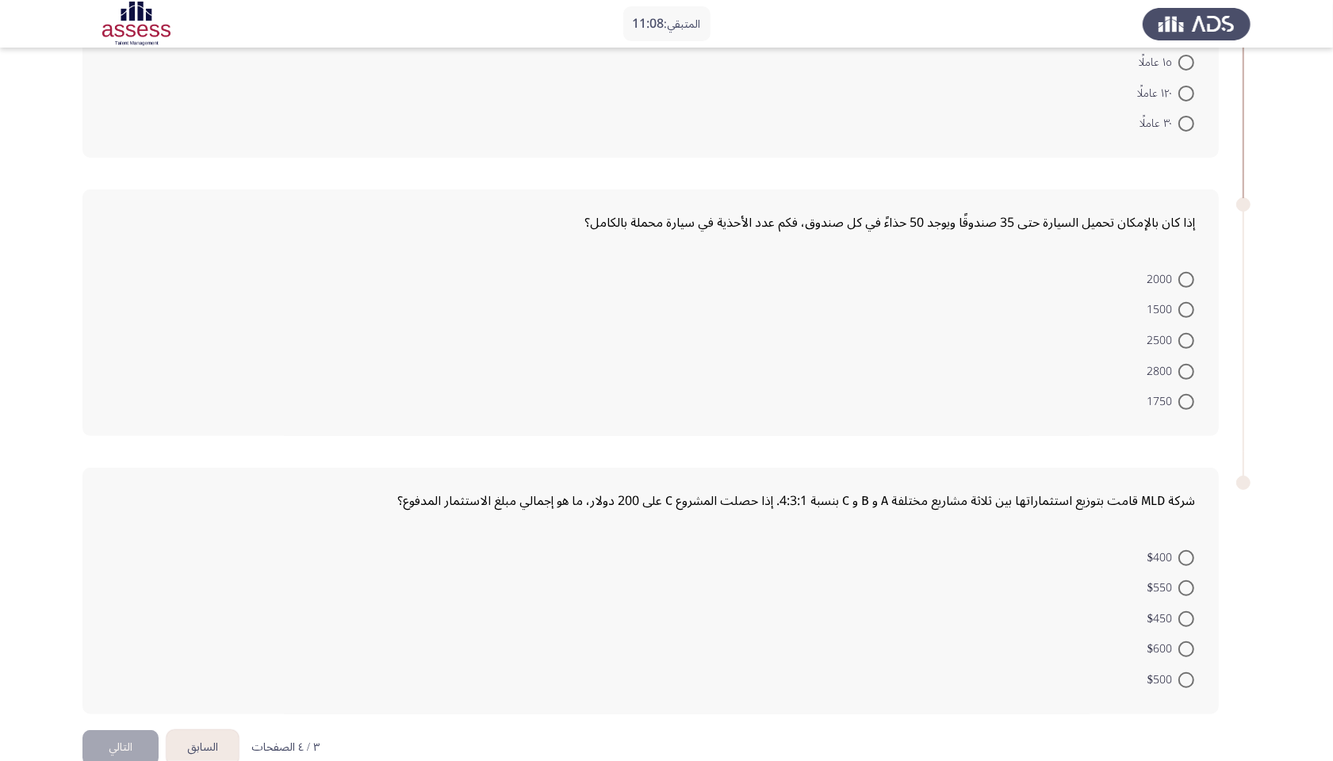
scroll to position [515, 0]
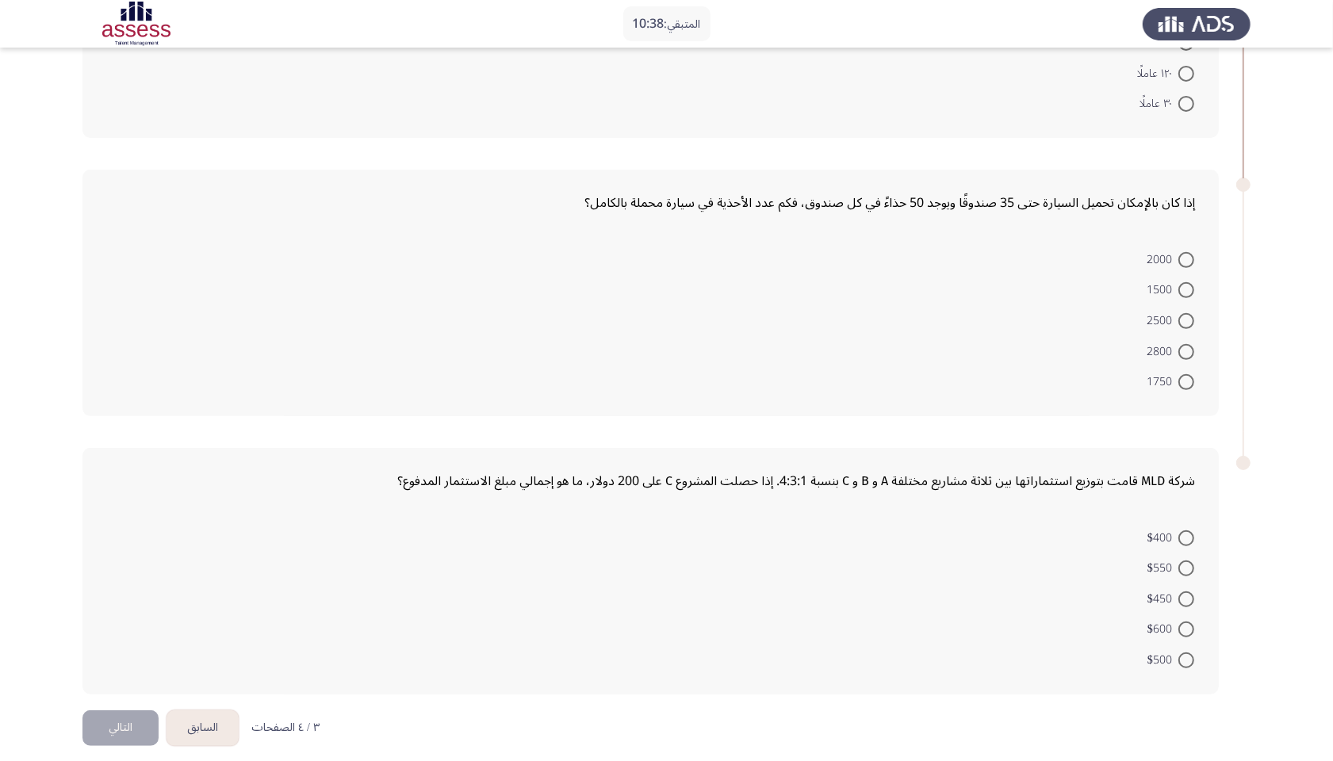
click at [1078, 377] on span at bounding box center [1186, 382] width 16 height 16
click at [1078, 377] on input "1750" at bounding box center [1186, 382] width 16 height 16
radio input "true"
click at [1078, 481] on span at bounding box center [1186, 630] width 16 height 16
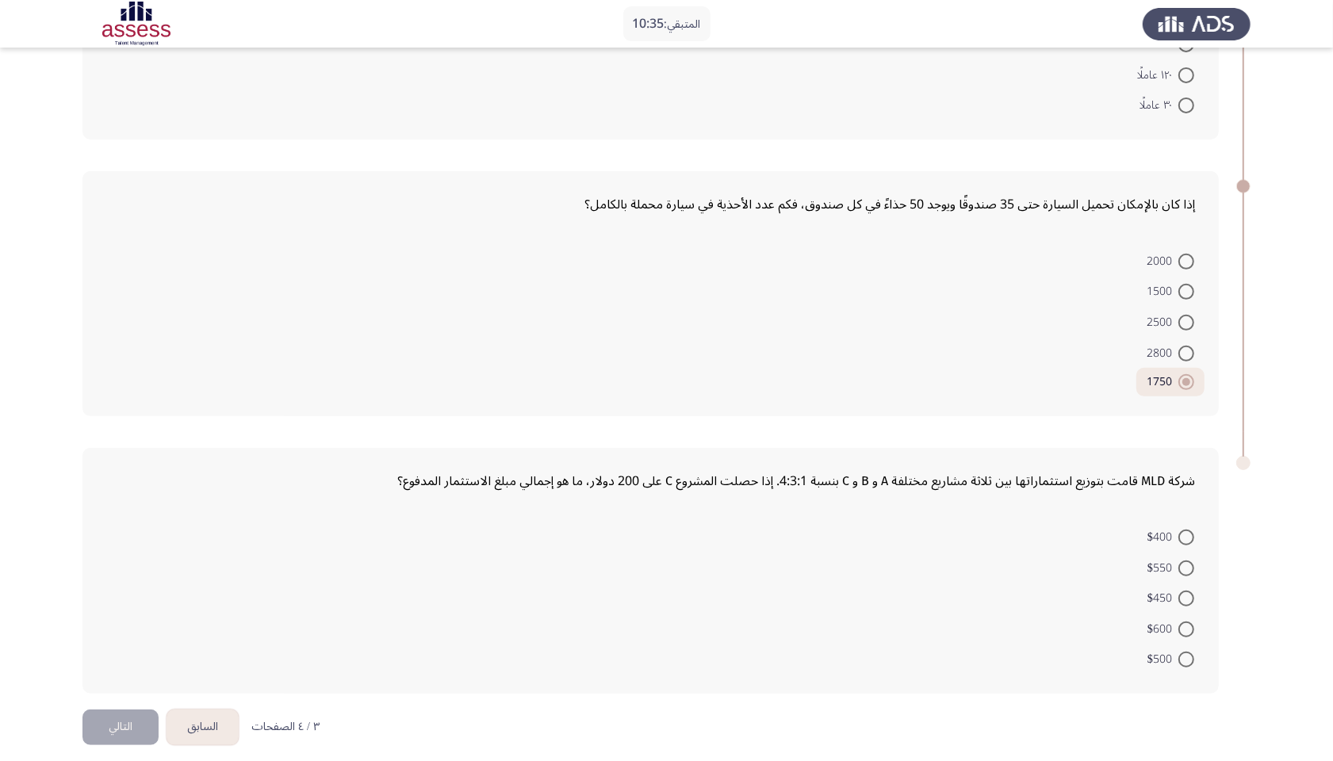
click at [1078, 481] on input "$600" at bounding box center [1186, 630] width 16 height 16
radio input "true"
click at [105, 481] on button "التالي" at bounding box center [120, 728] width 76 height 36
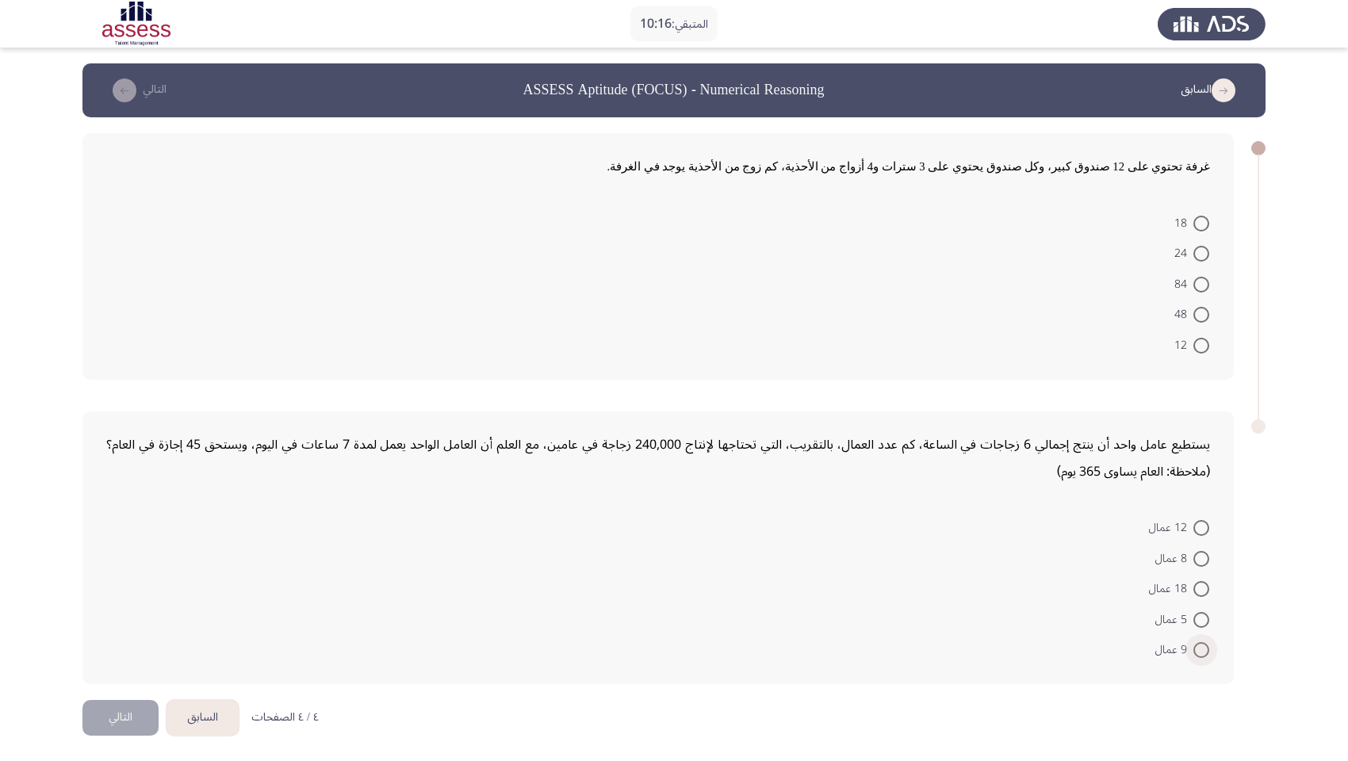
click at [1078, 481] on span at bounding box center [1201, 650] width 16 height 16
click at [1078, 481] on input "9 عمال" at bounding box center [1201, 650] width 16 height 16
radio input "true"
click at [1078, 308] on span at bounding box center [1201, 315] width 16 height 16
click at [1078, 308] on input "48" at bounding box center [1201, 315] width 16 height 16
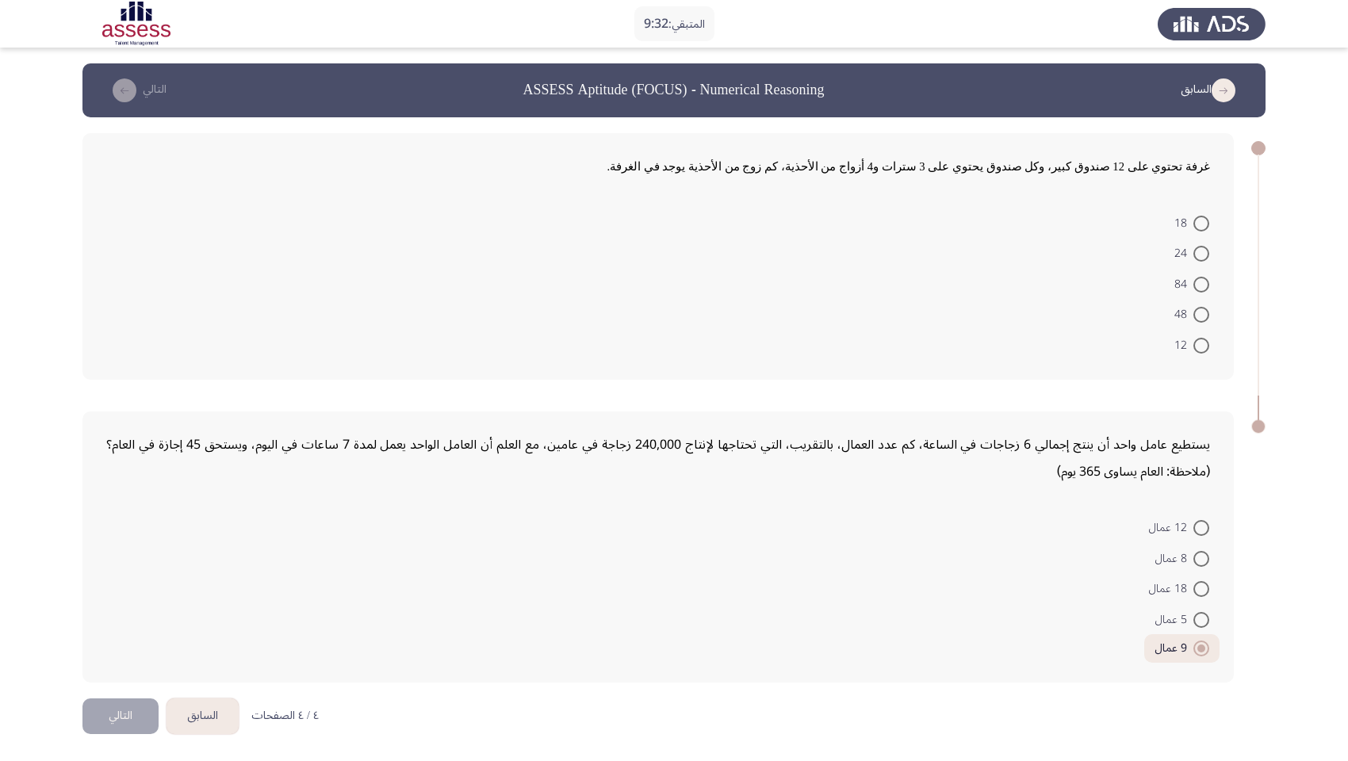
radio input "true"
click at [1078, 481] on span at bounding box center [1201, 527] width 16 height 16
click at [1078, 481] on input "12 عمال" at bounding box center [1201, 527] width 16 height 16
radio input "true"
click at [1078, 481] on span at bounding box center [1201, 555] width 16 height 16
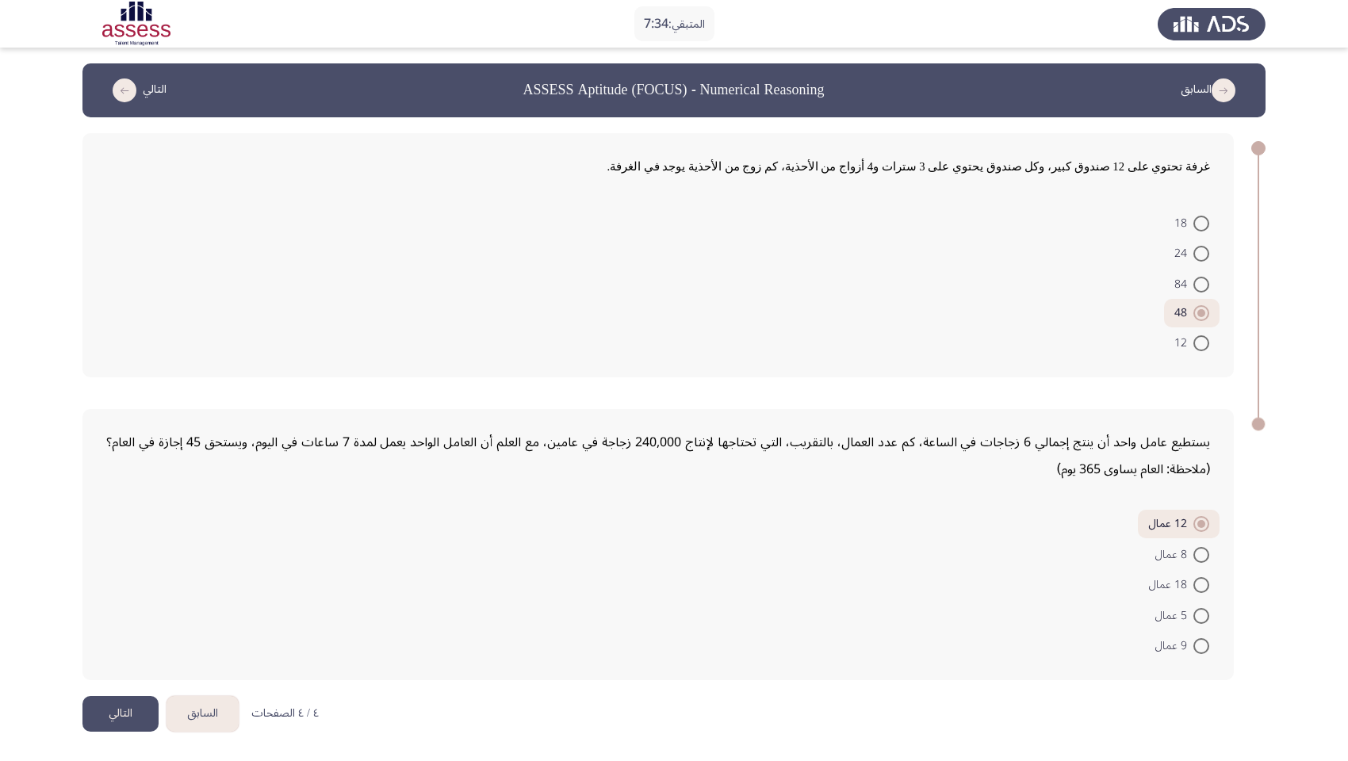
click at [1078, 481] on input "8 عمال" at bounding box center [1201, 555] width 16 height 16
radio input "true"
click at [213, 481] on button "السابق" at bounding box center [203, 714] width 72 height 36
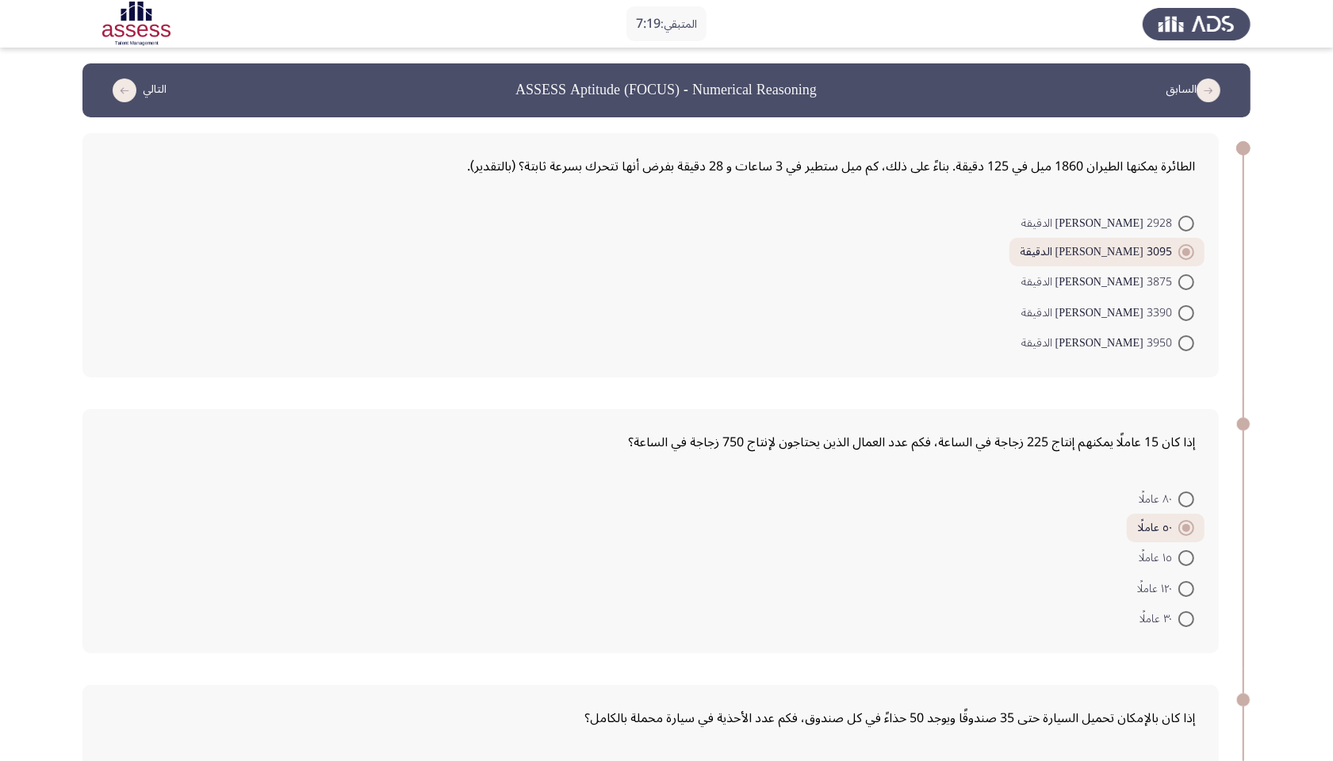
click at [1078, 345] on span at bounding box center [1186, 343] width 16 height 16
click at [1078, 345] on input "3950 [PERSON_NAME] الدقيقة" at bounding box center [1186, 343] width 16 height 16
radio input "true"
click at [1078, 481] on span at bounding box center [1186, 589] width 16 height 16
click at [1078, 481] on input "١٢٠ عاملًا" at bounding box center [1186, 589] width 16 height 16
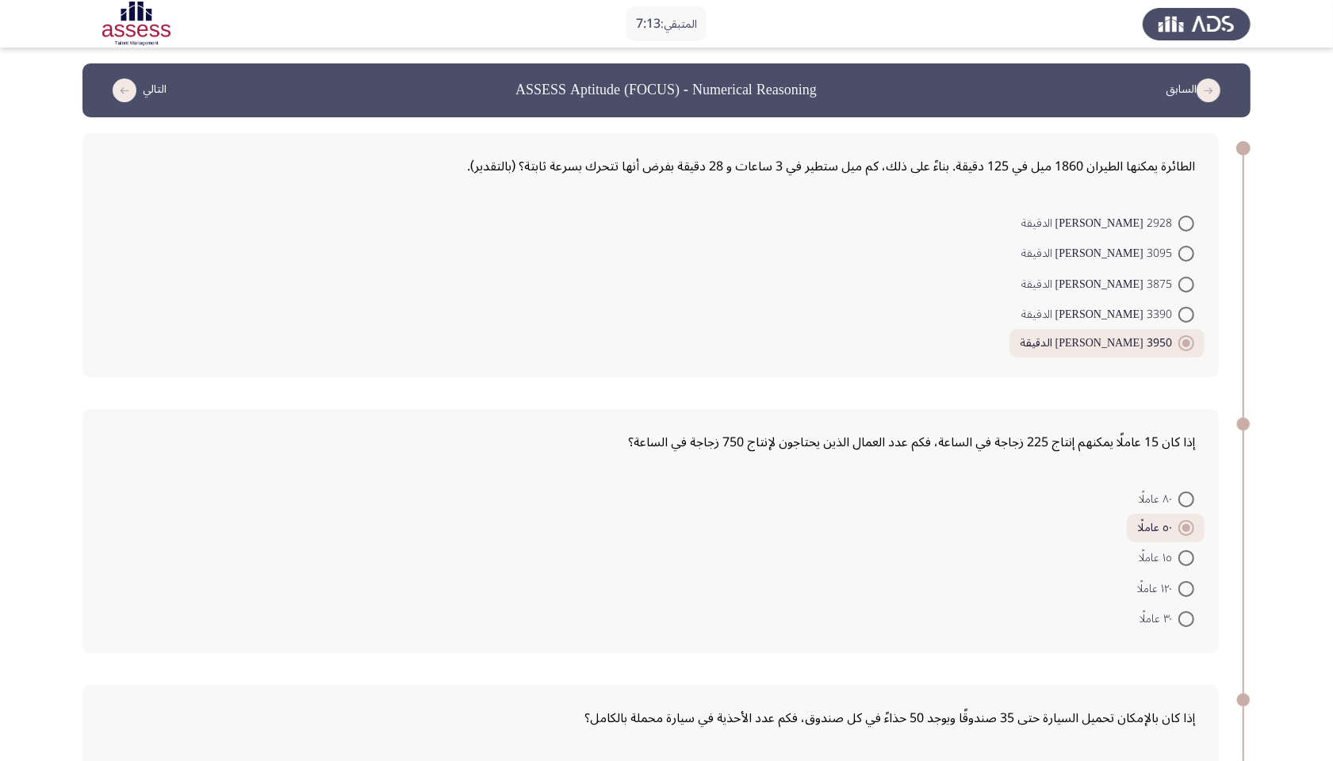
radio input "true"
click at [1078, 481] on span at bounding box center [1186, 530] width 16 height 16
click at [1078, 481] on input "٥٠ عاملًا" at bounding box center [1186, 530] width 16 height 16
radio input "true"
click at [1078, 288] on span at bounding box center [1186, 285] width 16 height 16
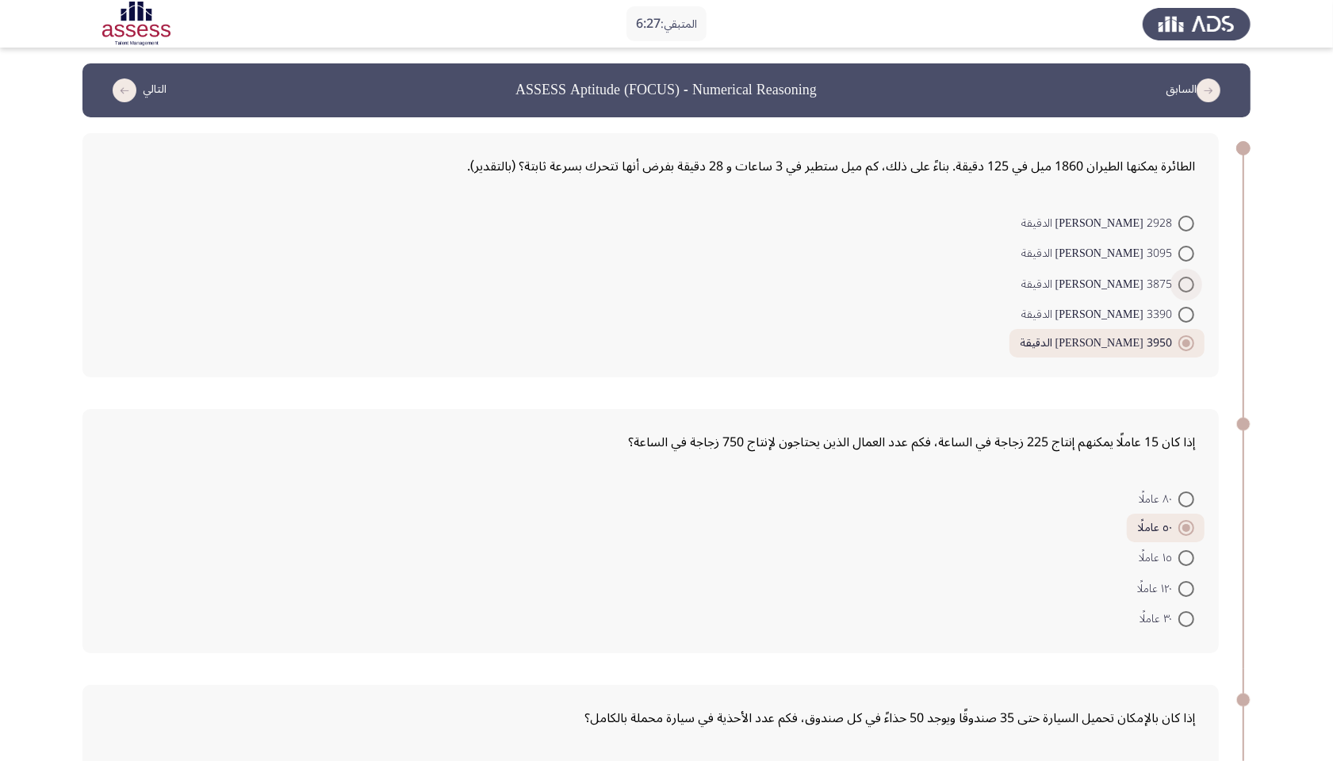
click at [1078, 288] on input "3875 [PERSON_NAME] الدقيقة" at bounding box center [1186, 285] width 16 height 16
radio input "true"
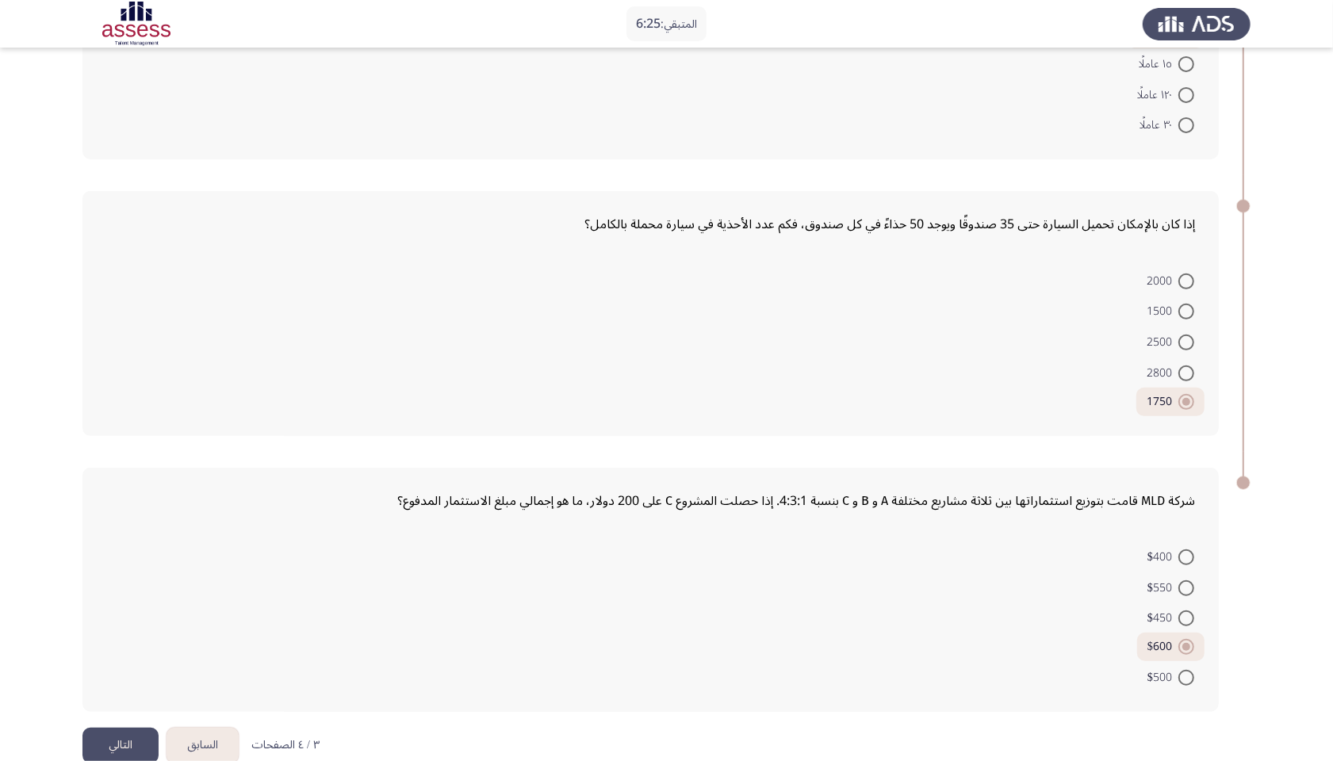
scroll to position [512, 0]
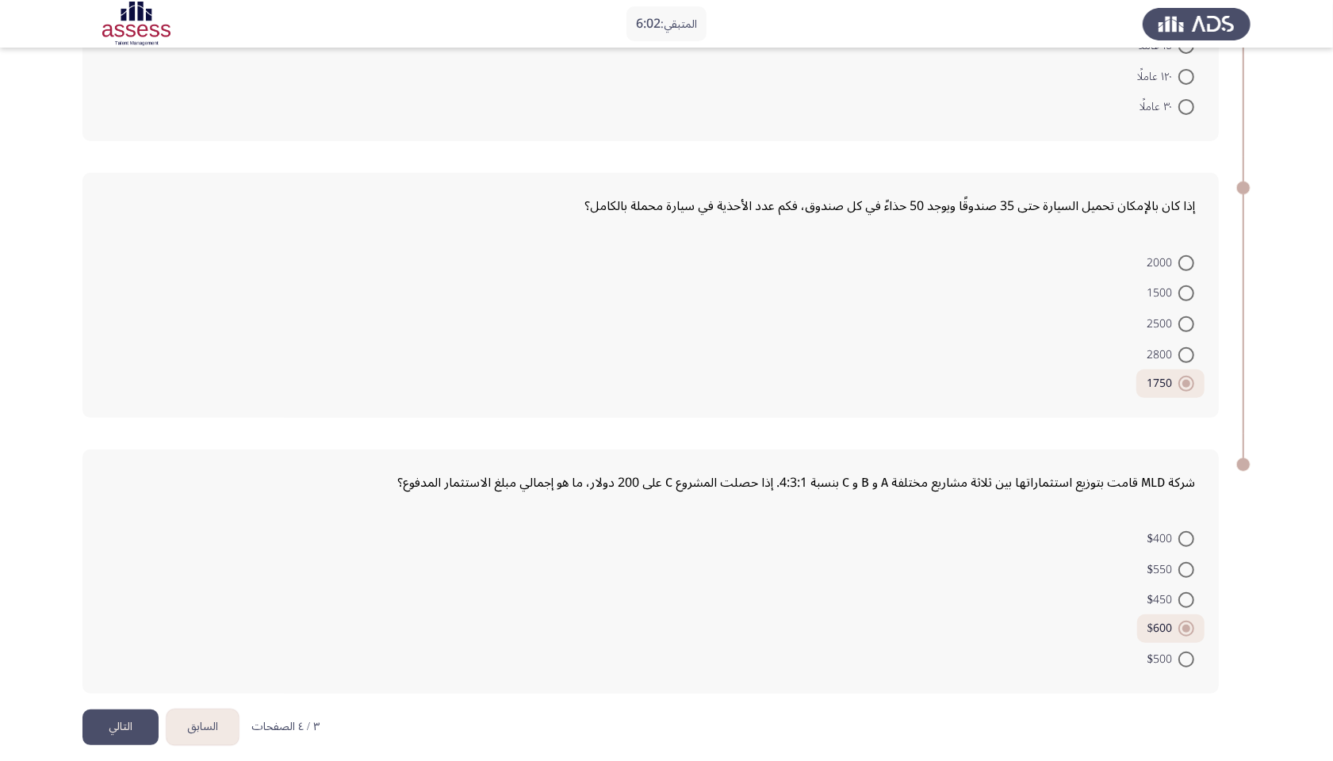
click at [1078, 287] on span at bounding box center [1186, 293] width 16 height 16
click at [1078, 287] on input "1500" at bounding box center [1186, 293] width 16 height 16
radio input "true"
click at [1078, 481] on span at bounding box center [1186, 539] width 16 height 16
click at [1078, 481] on input "$400" at bounding box center [1186, 539] width 16 height 16
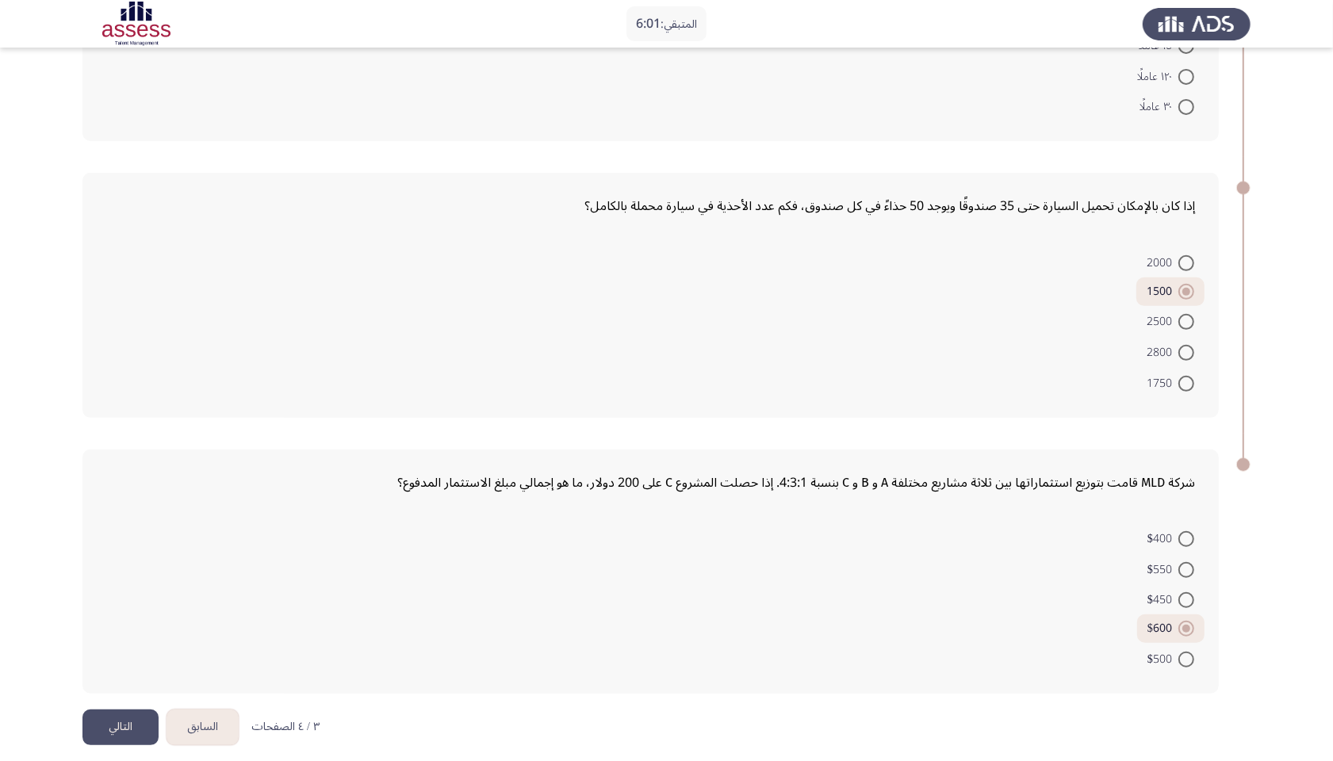
radio input "true"
click at [1078, 481] on span at bounding box center [1186, 568] width 16 height 16
click at [1078, 481] on input "$550" at bounding box center [1186, 568] width 16 height 16
radio input "true"
click at [1078, 377] on span at bounding box center [1186, 384] width 16 height 16
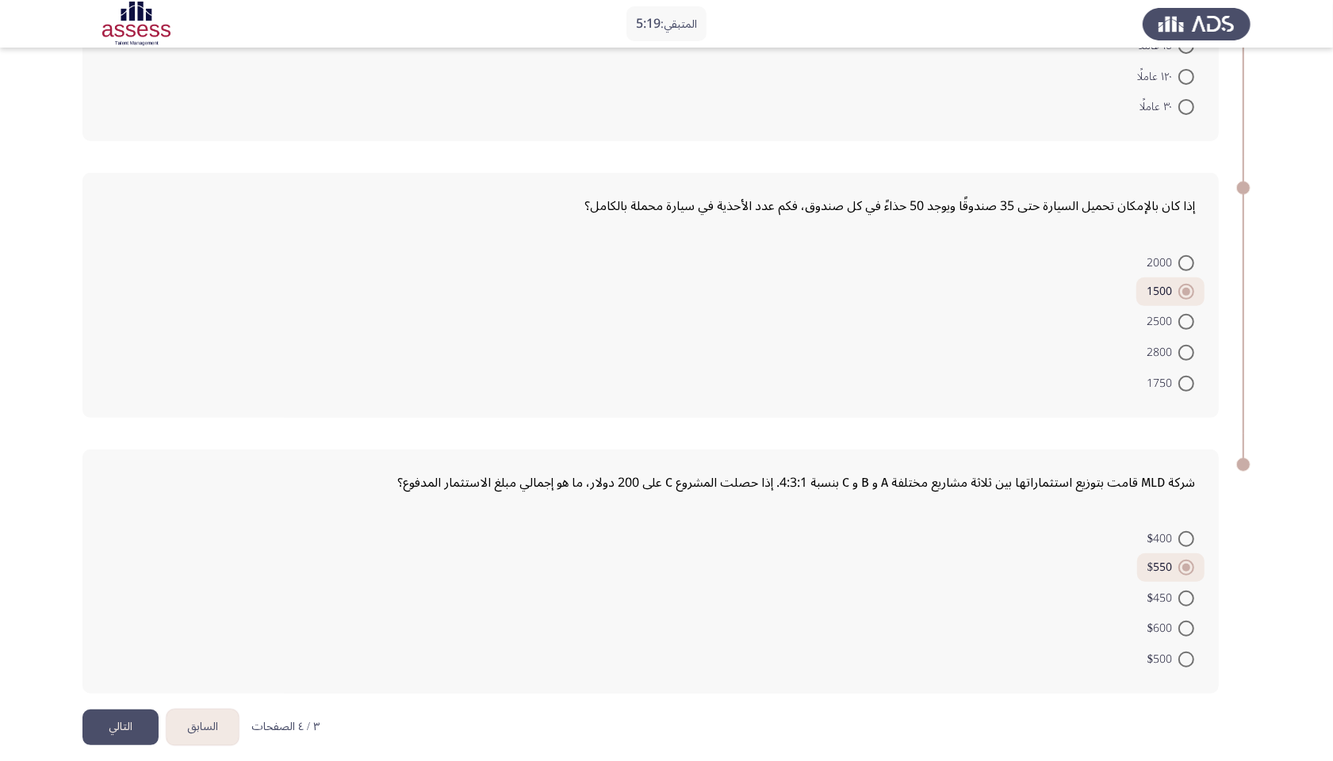
click at [1078, 377] on input "1750" at bounding box center [1186, 384] width 16 height 16
radio input "true"
click at [210, 481] on button "السابق" at bounding box center [203, 728] width 72 height 36
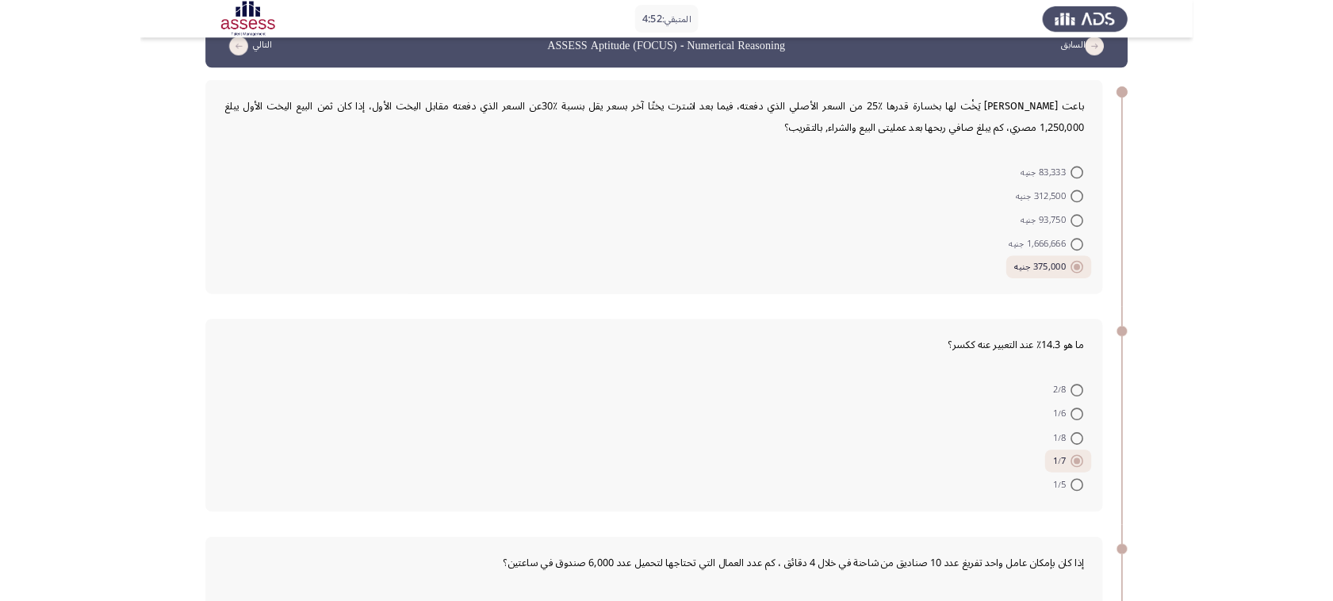
scroll to position [0, 0]
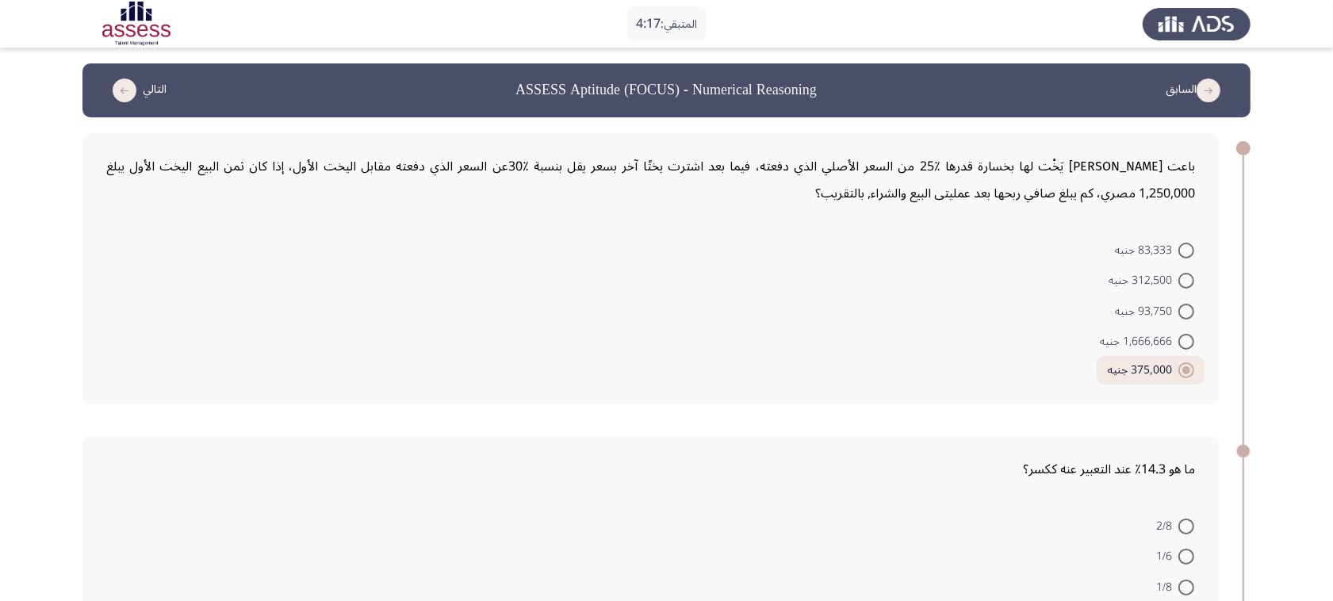
click at [1051, 178] on div "باعت [PERSON_NAME] يَخْت لها بخسارة قدرها ٪25 من السعر الأصلي الذي دفعته، فيما …" at bounding box center [650, 180] width 1089 height 54
click at [1078, 212] on div "باعت [PERSON_NAME] يَخْت لها بخسارة قدرها ٪25 من السعر الأصلي الذي دفعته، فيما …" at bounding box center [650, 268] width 1136 height 271
click at [1078, 311] on span at bounding box center [1186, 312] width 16 height 16
click at [1078, 311] on input "93,750 جنيه" at bounding box center [1186, 312] width 16 height 16
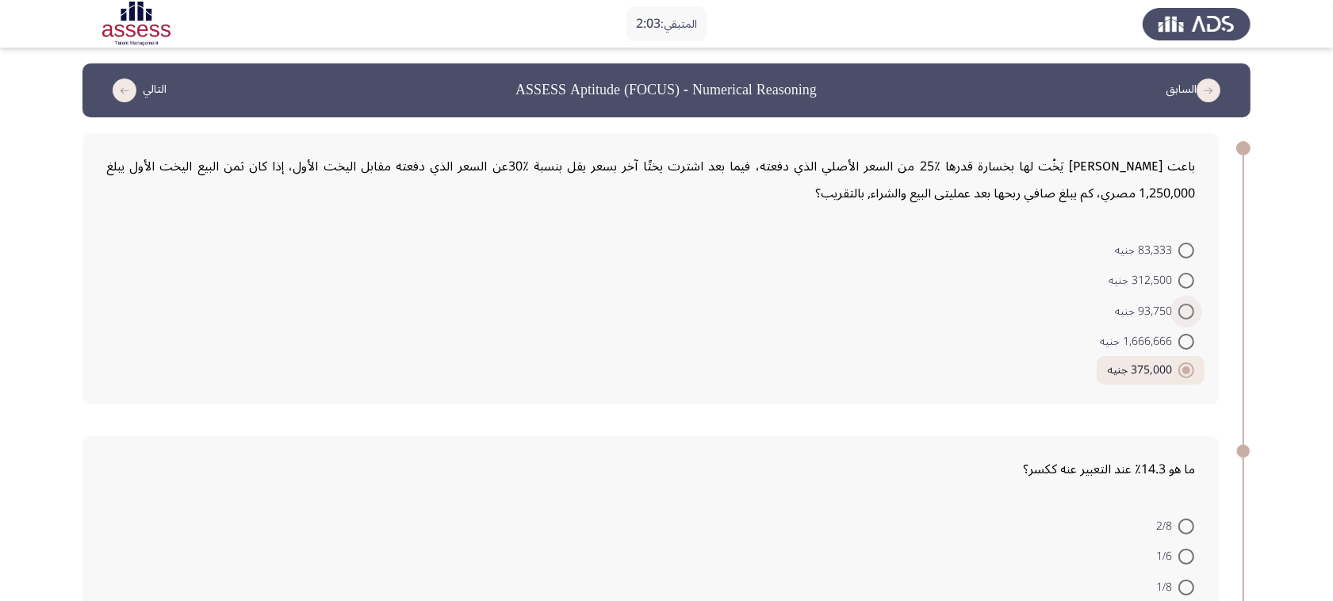
radio input "true"
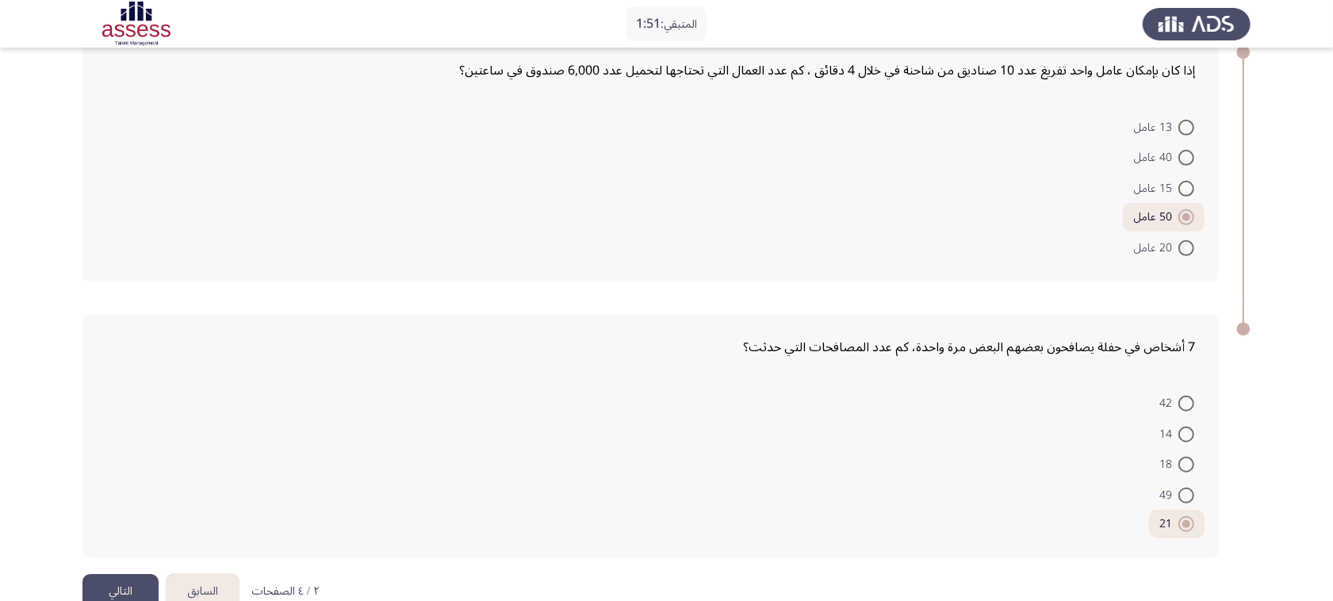
scroll to position [694, 0]
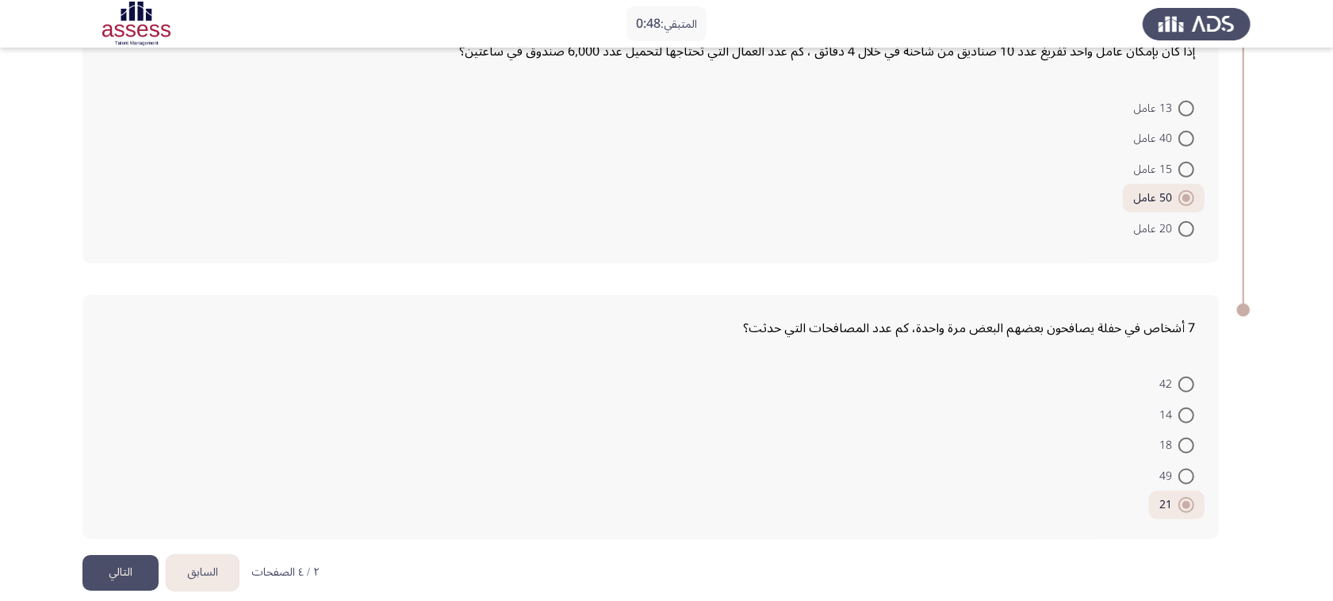
click at [209, 481] on button "السابق" at bounding box center [203, 573] width 72 height 36
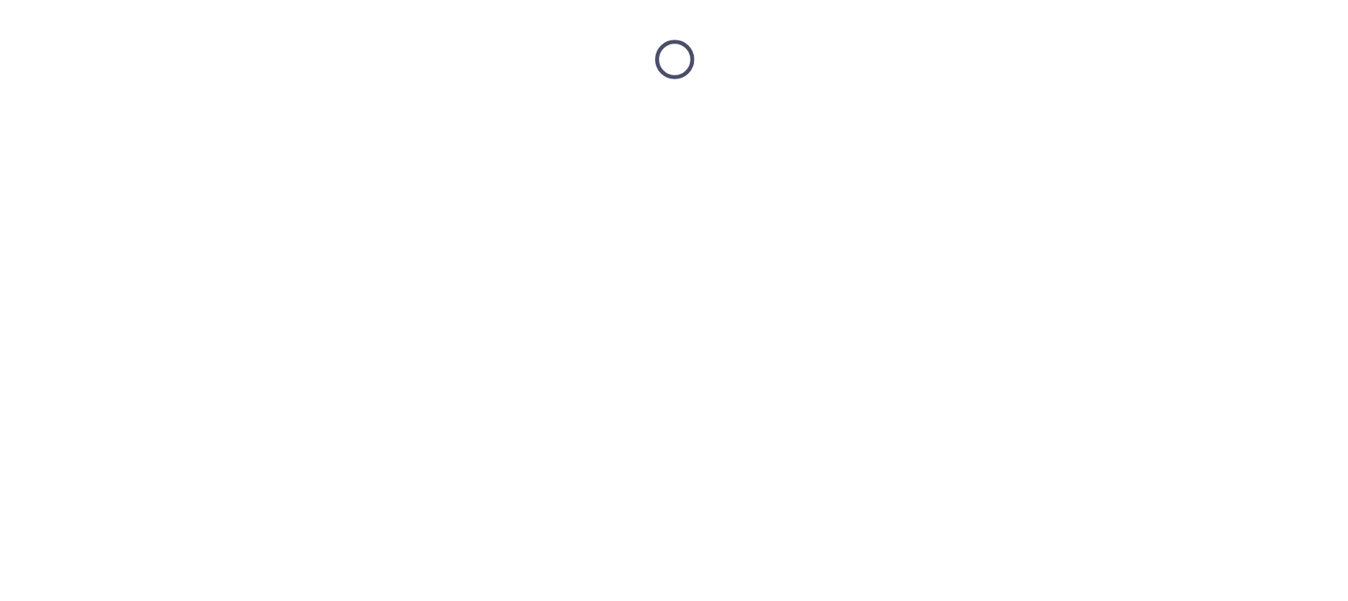
scroll to position [0, 0]
click at [882, 119] on html at bounding box center [674, 59] width 1348 height 119
click at [884, 119] on html at bounding box center [674, 59] width 1348 height 119
click at [826, 119] on html at bounding box center [674, 59] width 1348 height 119
click at [825, 119] on html at bounding box center [674, 59] width 1348 height 119
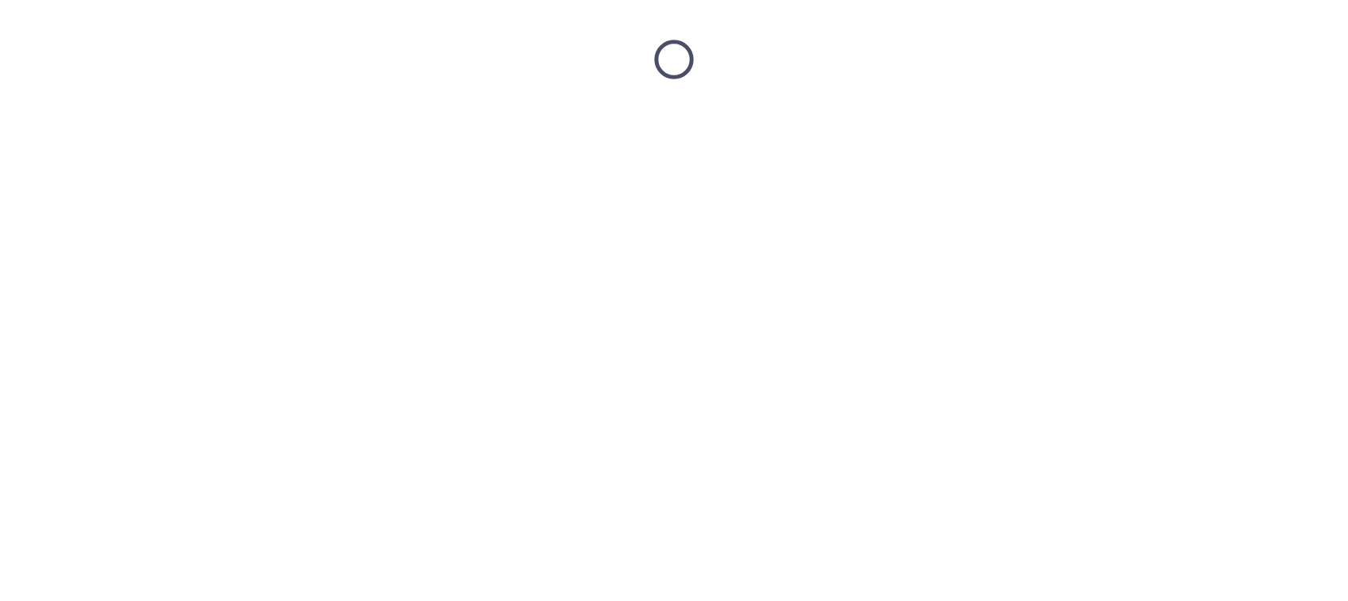
click at [496, 119] on html at bounding box center [674, 59] width 1348 height 119
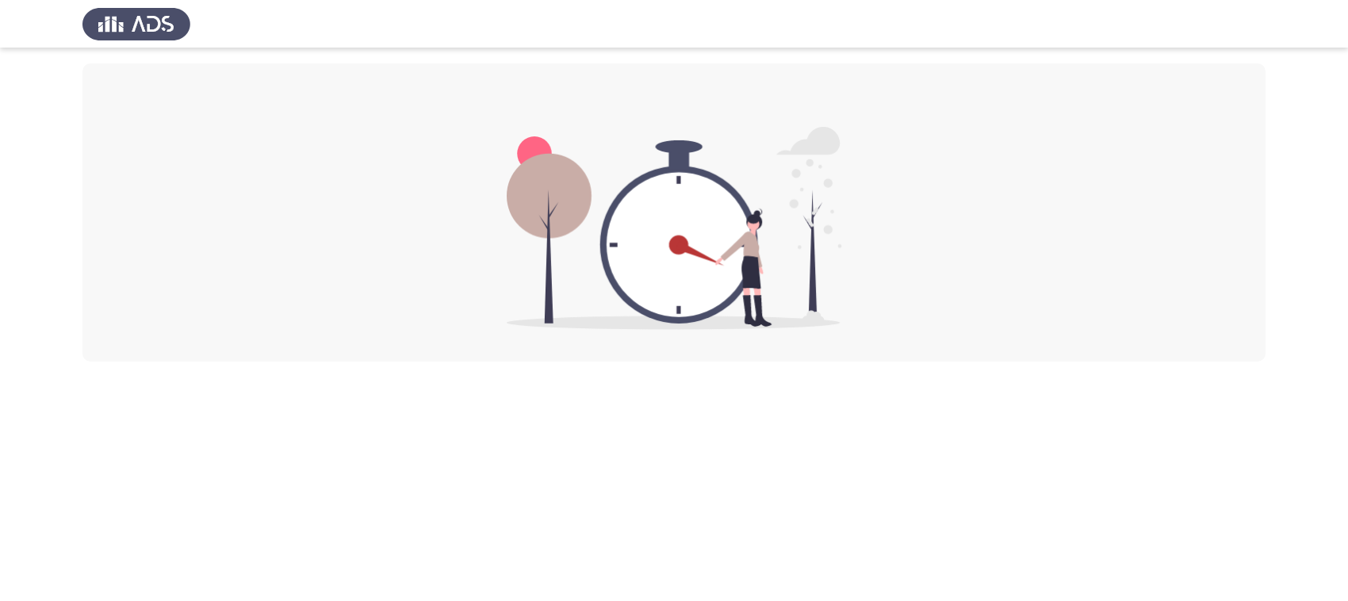
click at [924, 362] on html at bounding box center [674, 181] width 1348 height 362
click at [883, 362] on html at bounding box center [674, 181] width 1348 height 362
drag, startPoint x: 592, startPoint y: 139, endPoint x: 584, endPoint y: 136, distance: 8.3
click at [592, 137] on img at bounding box center [674, 228] width 335 height 203
click at [518, 131] on img at bounding box center [674, 228] width 335 height 203
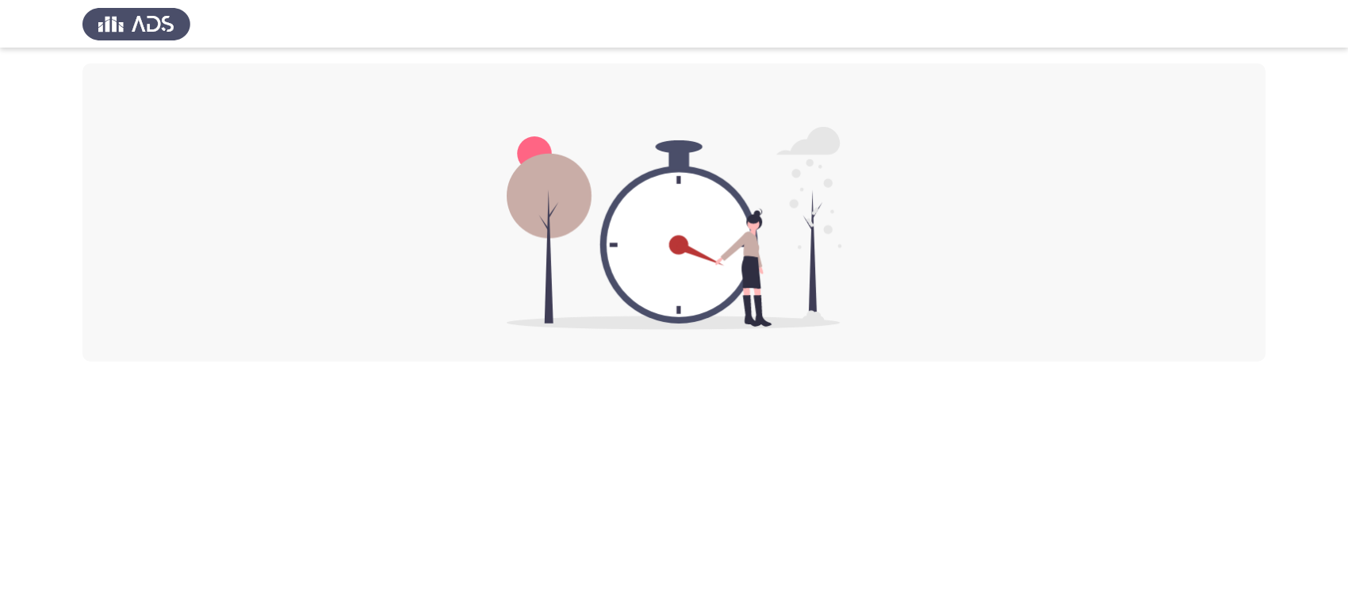
click at [864, 295] on div at bounding box center [673, 212] width 1183 height 298
click at [867, 294] on div at bounding box center [673, 212] width 1183 height 298
click at [928, 293] on div at bounding box center [673, 212] width 1183 height 298
drag, startPoint x: 527, startPoint y: 124, endPoint x: 507, endPoint y: 136, distance: 23.1
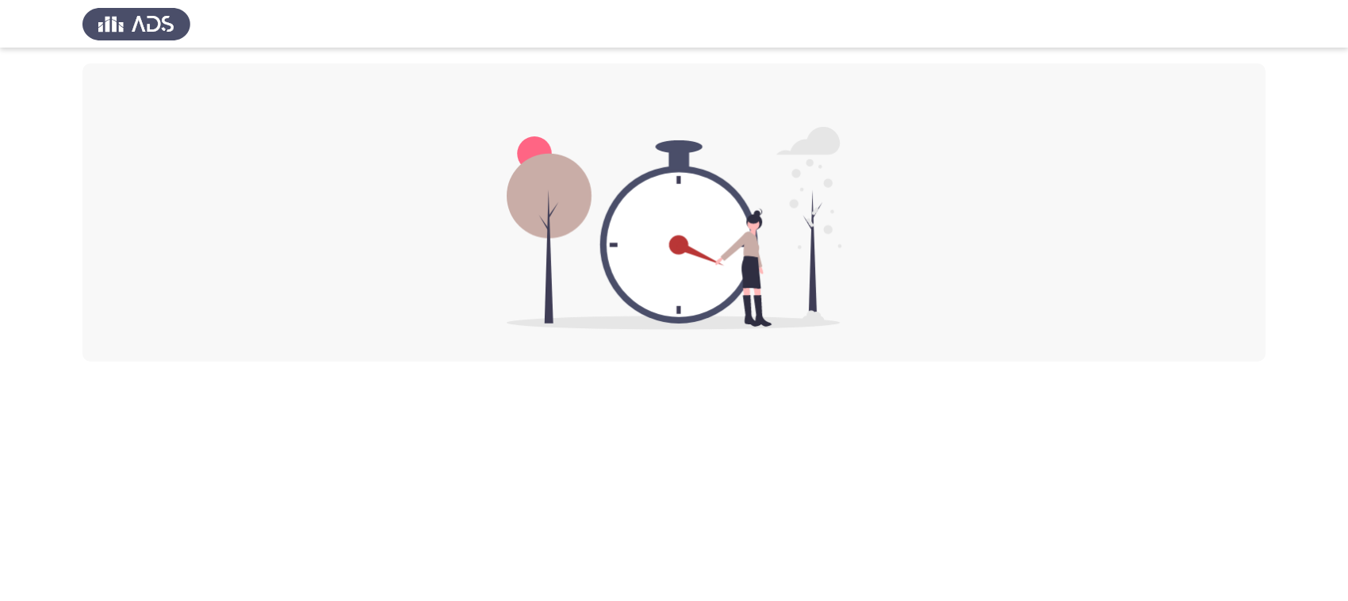
click at [522, 128] on div at bounding box center [673, 212] width 1183 height 298
click at [507, 136] on img at bounding box center [674, 228] width 335 height 203
click at [990, 362] on html at bounding box center [674, 181] width 1348 height 362
drag, startPoint x: 991, startPoint y: 396, endPoint x: 802, endPoint y: 369, distance: 191.5
click at [980, 362] on html at bounding box center [674, 181] width 1348 height 362
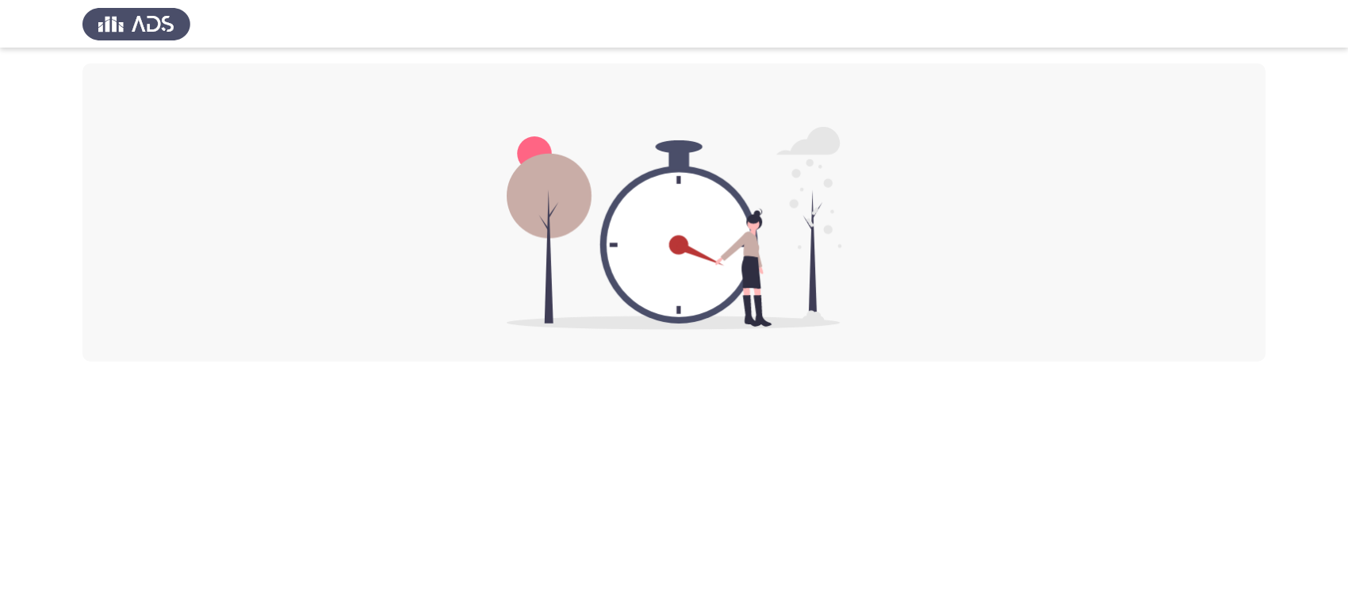
click at [791, 362] on html at bounding box center [674, 181] width 1348 height 362
drag, startPoint x: 791, startPoint y: 365, endPoint x: 718, endPoint y: 289, distance: 104.9
click at [789, 362] on html at bounding box center [674, 181] width 1348 height 362
click at [560, 125] on div at bounding box center [673, 212] width 1183 height 298
click at [556, 125] on div at bounding box center [673, 212] width 1183 height 298
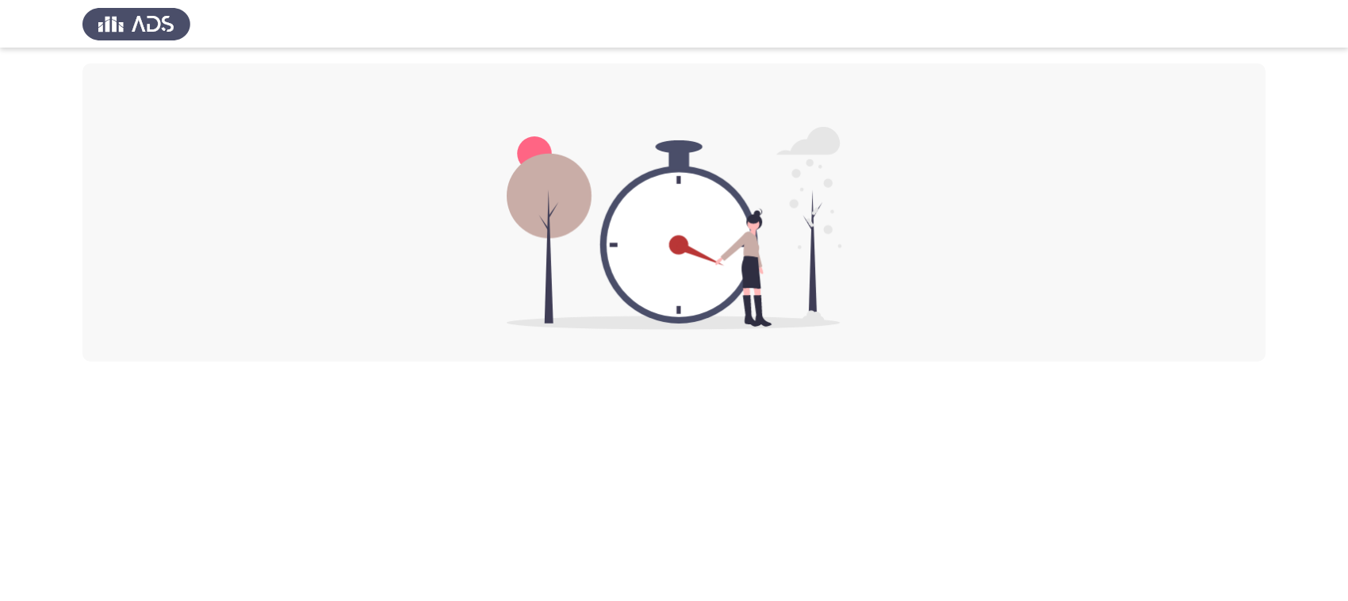
click at [550, 125] on div at bounding box center [673, 212] width 1183 height 298
click at [1078, 362] on html at bounding box center [674, 181] width 1348 height 362
drag, startPoint x: 1203, startPoint y: 534, endPoint x: 1119, endPoint y: 525, distance: 84.5
click at [1078, 362] on html at bounding box center [674, 181] width 1348 height 362
click at [514, 129] on img at bounding box center [674, 228] width 335 height 203
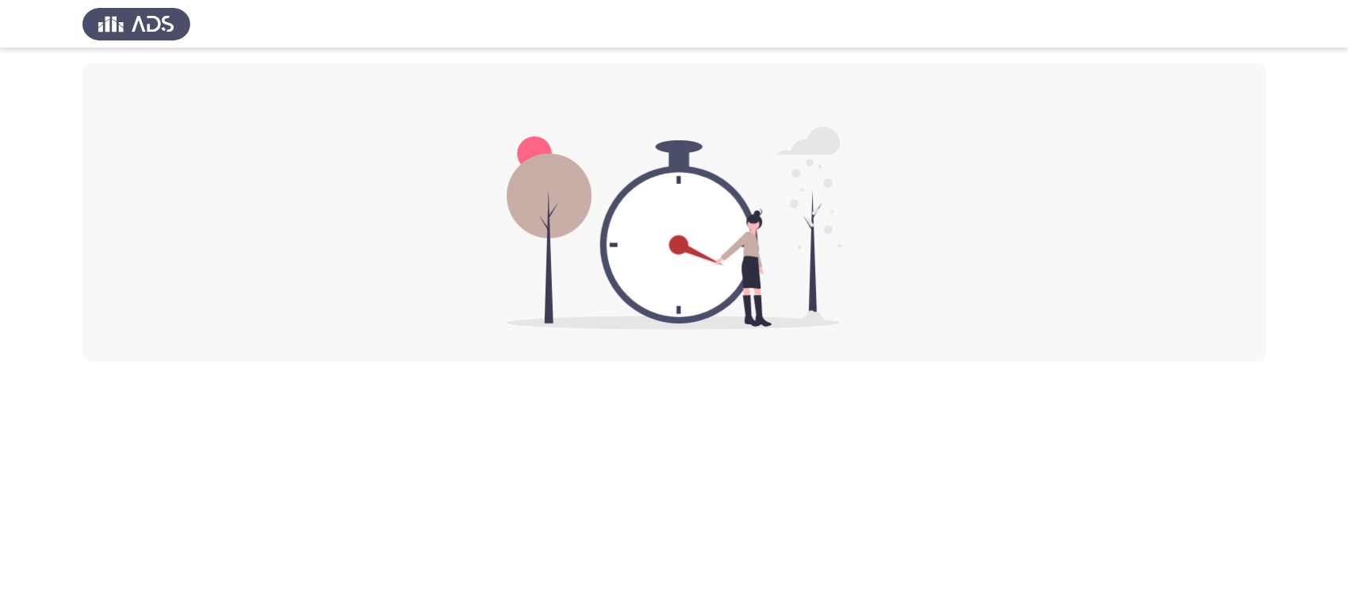
click at [514, 129] on img at bounding box center [674, 228] width 335 height 203
click at [755, 85] on div at bounding box center [673, 212] width 1183 height 298
click at [639, 121] on div at bounding box center [673, 212] width 1183 height 298
drag, startPoint x: 687, startPoint y: 271, endPoint x: 722, endPoint y: 389, distance: 123.0
click at [707, 320] on img at bounding box center [674, 228] width 335 height 203
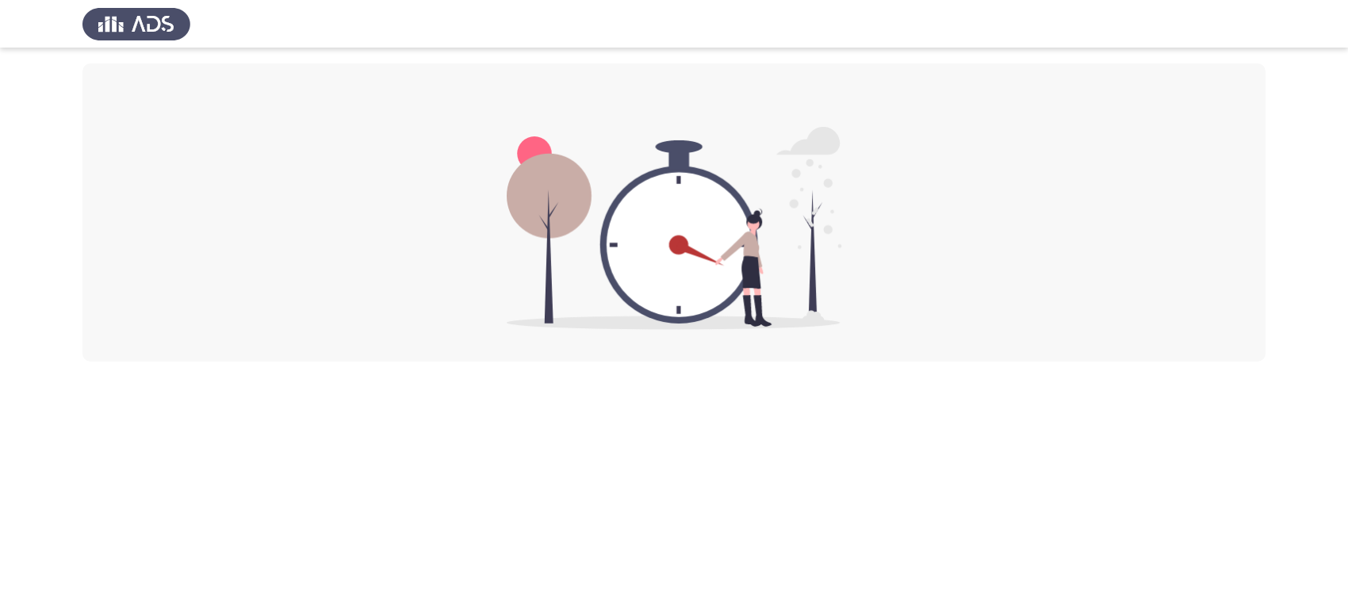
click at [732, 362] on html at bounding box center [674, 181] width 1348 height 362
drag, startPoint x: 625, startPoint y: 528, endPoint x: 542, endPoint y: 516, distance: 84.1
click at [615, 362] on html at bounding box center [674, 181] width 1348 height 362
click at [421, 362] on html at bounding box center [674, 181] width 1348 height 362
click at [1078, 350] on div at bounding box center [673, 212] width 1183 height 298
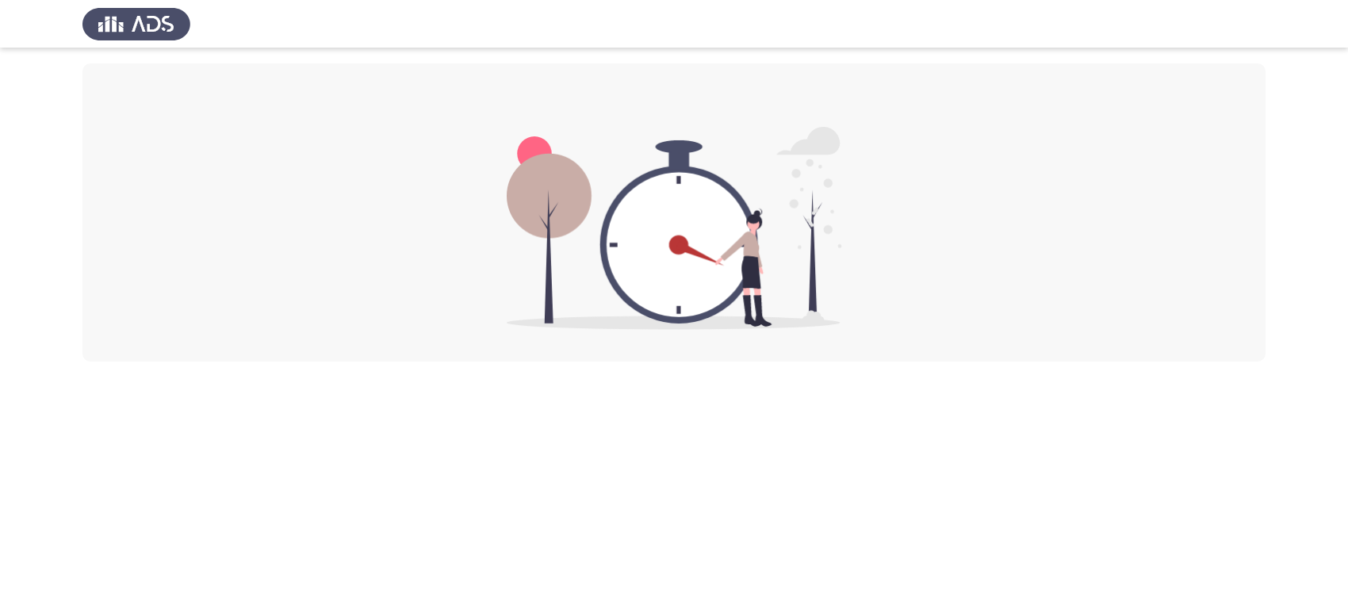
drag, startPoint x: 1162, startPoint y: 350, endPoint x: 545, endPoint y: 191, distance: 637.0
click at [1078, 342] on div at bounding box center [673, 212] width 1183 height 298
drag, startPoint x: 541, startPoint y: 190, endPoint x: 531, endPoint y: 165, distance: 27.1
drag, startPoint x: 526, startPoint y: 144, endPoint x: 385, endPoint y: 72, distance: 157.5
click at [527, 143] on img at bounding box center [674, 228] width 335 height 203
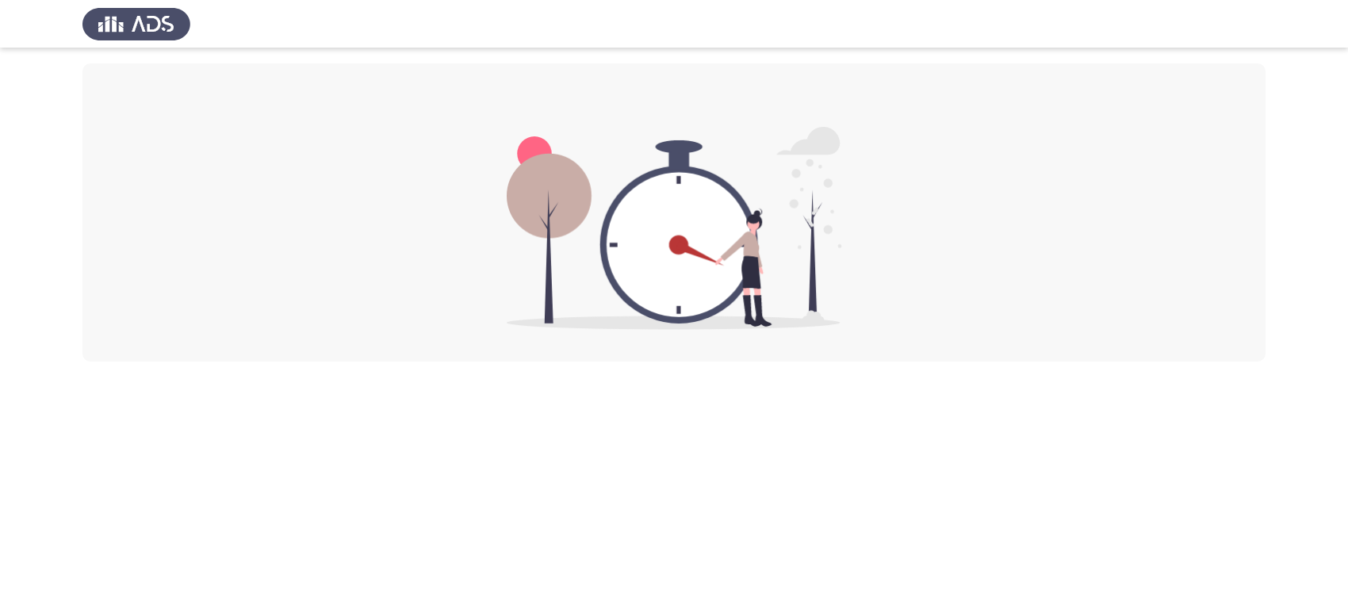
click at [125, 16] on img at bounding box center [136, 24] width 108 height 44
click at [1078, 232] on div at bounding box center [673, 212] width 1183 height 298
click at [624, 140] on img at bounding box center [674, 228] width 335 height 203
click at [522, 132] on img at bounding box center [674, 228] width 335 height 203
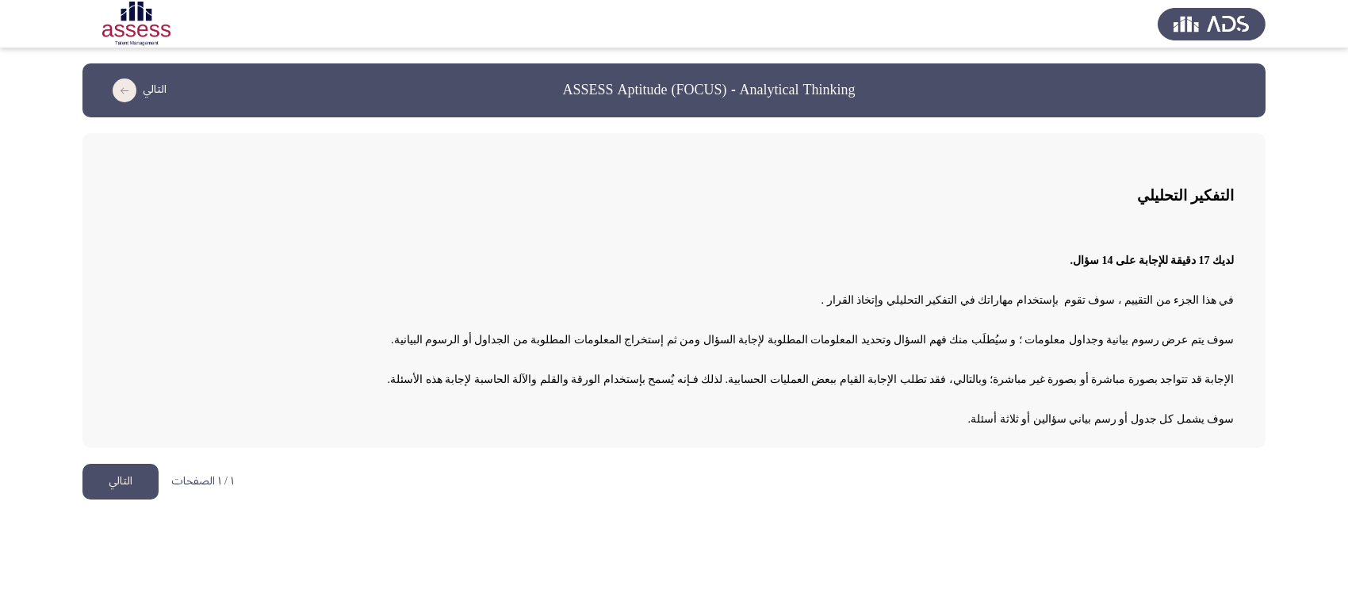
click at [125, 477] on button "التالي" at bounding box center [120, 482] width 76 height 36
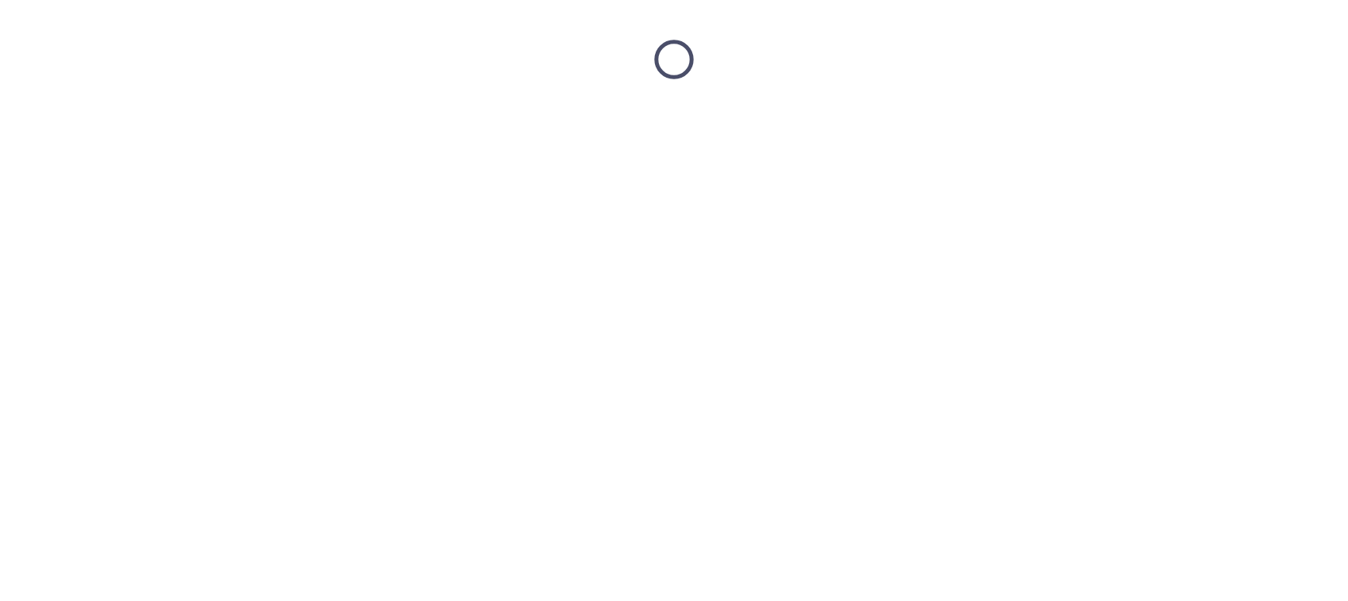
click at [787, 119] on html at bounding box center [674, 59] width 1348 height 119
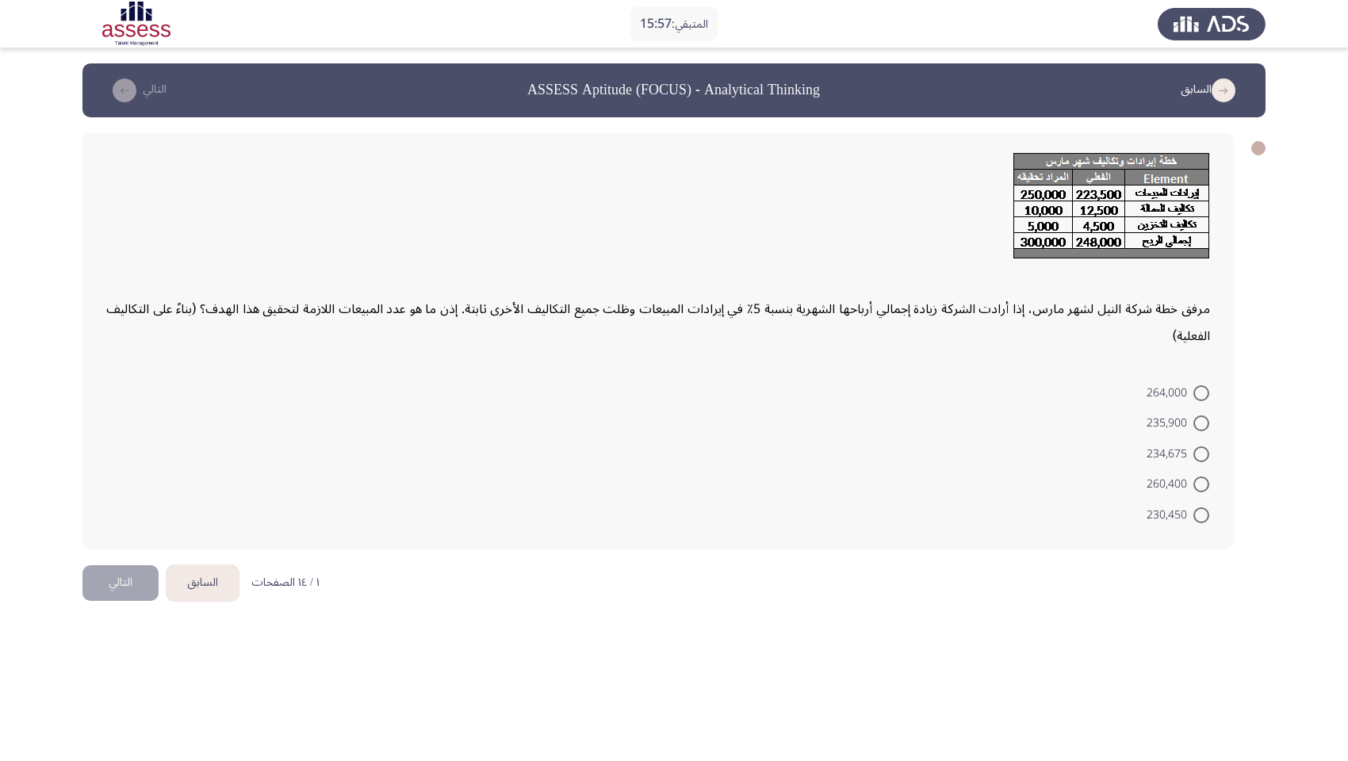
click at [1258, 548] on div "مرفق خطة شركة النيل لشهر مارس، إذا أرادت الشركة زيادة إجمالي أرباحها الشهرية بن…" at bounding box center [673, 341] width 1183 height 448
click at [1196, 449] on span at bounding box center [1201, 454] width 16 height 16
click at [1196, 449] on input "234,675" at bounding box center [1201, 454] width 16 height 16
radio input "true"
click at [128, 563] on button "التالي" at bounding box center [120, 581] width 76 height 36
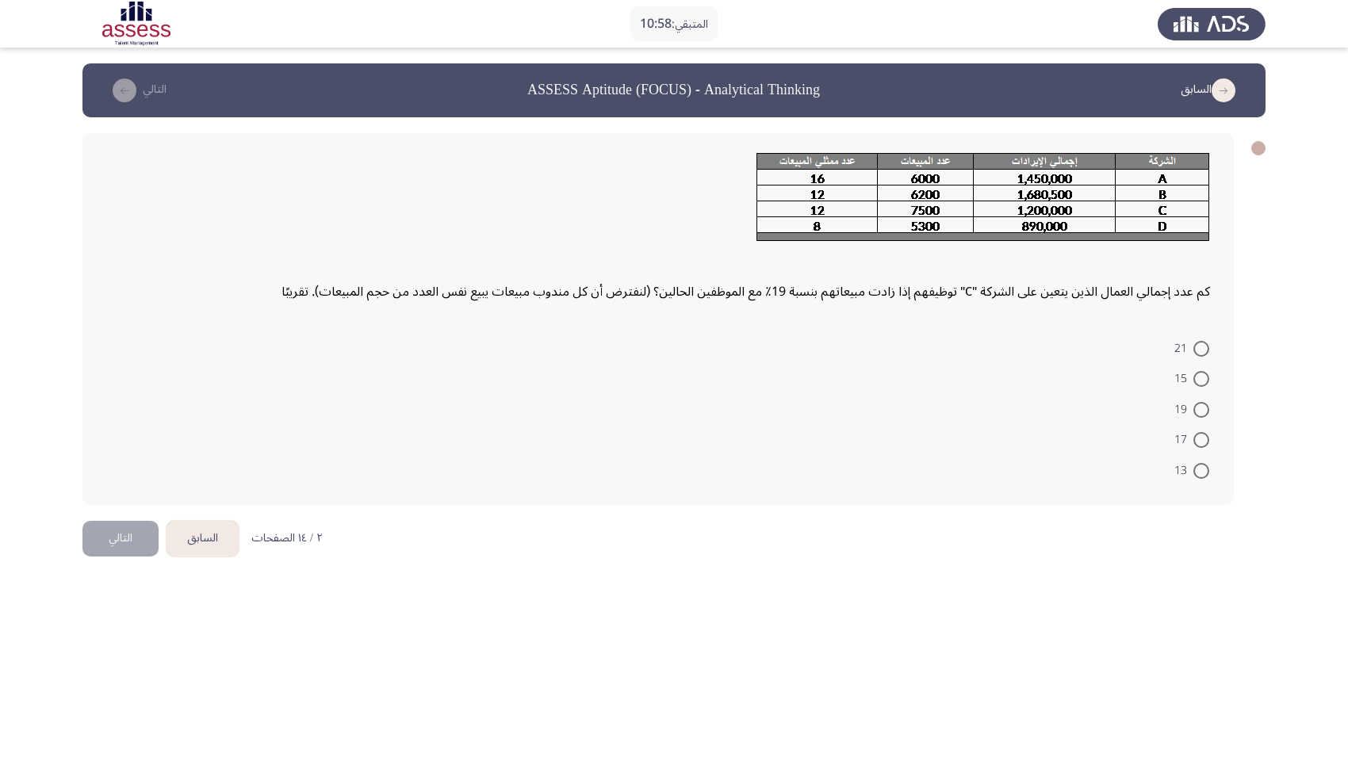
click at [1204, 402] on span at bounding box center [1201, 410] width 16 height 16
click at [1204, 402] on input "19" at bounding box center [1201, 410] width 16 height 16
radio input "true"
click at [1210, 422] on mat-radio-button "17" at bounding box center [1192, 437] width 56 height 31
click at [1204, 431] on span at bounding box center [1201, 439] width 16 height 16
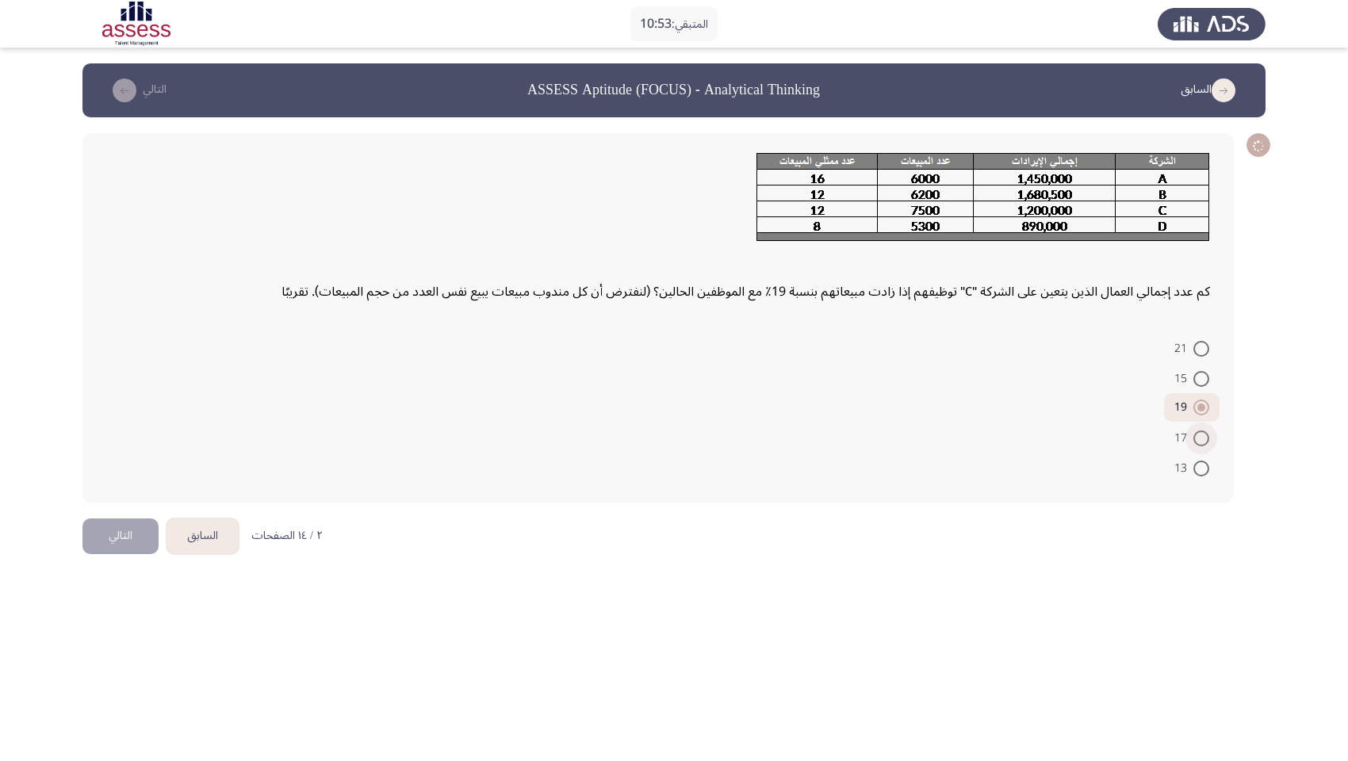
click at [1204, 431] on input "17" at bounding box center [1201, 439] width 16 height 16
radio input "true"
click at [1203, 402] on span at bounding box center [1201, 410] width 16 height 16
click at [1203, 402] on input "19" at bounding box center [1201, 410] width 16 height 16
radio input "true"
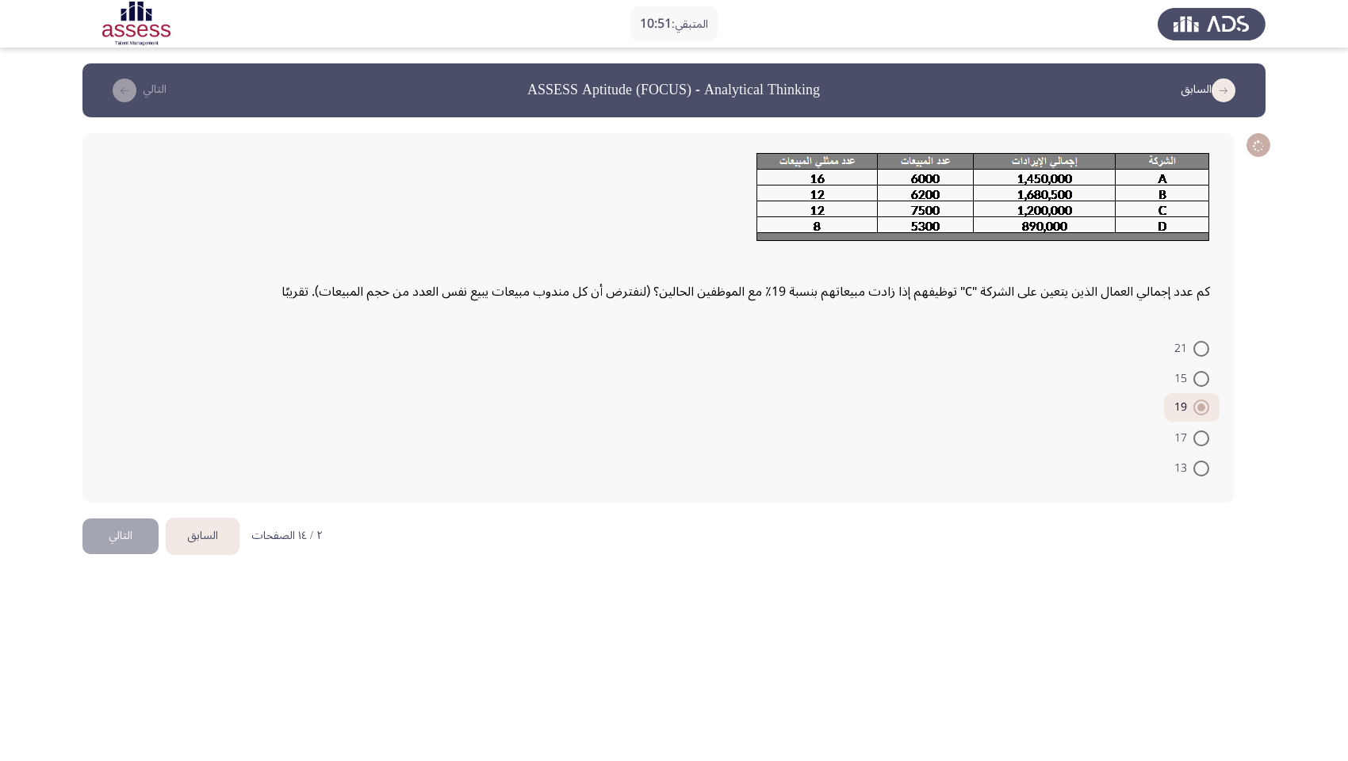
click at [1202, 371] on span at bounding box center [1201, 379] width 16 height 16
click at [1202, 371] on input "15" at bounding box center [1201, 379] width 16 height 16
radio input "true"
drag, startPoint x: 1205, startPoint y: 274, endPoint x: 1205, endPoint y: 347, distance: 73.0
click at [1205, 341] on span at bounding box center [1201, 349] width 16 height 16
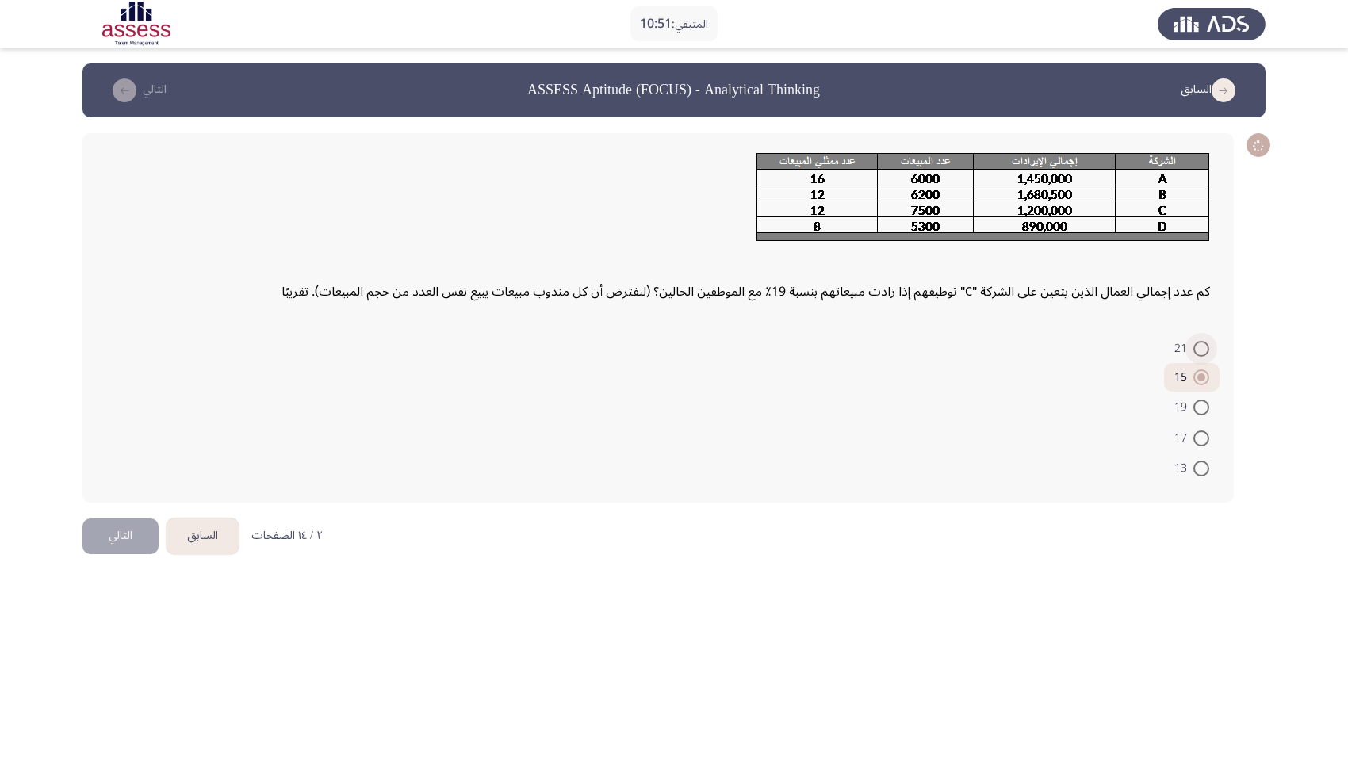
click at [1205, 341] on input "21" at bounding box center [1201, 349] width 16 height 16
radio input "true"
click at [1205, 400] on span at bounding box center [1201, 408] width 16 height 16
click at [1205, 400] on input "19" at bounding box center [1201, 408] width 16 height 16
radio input "true"
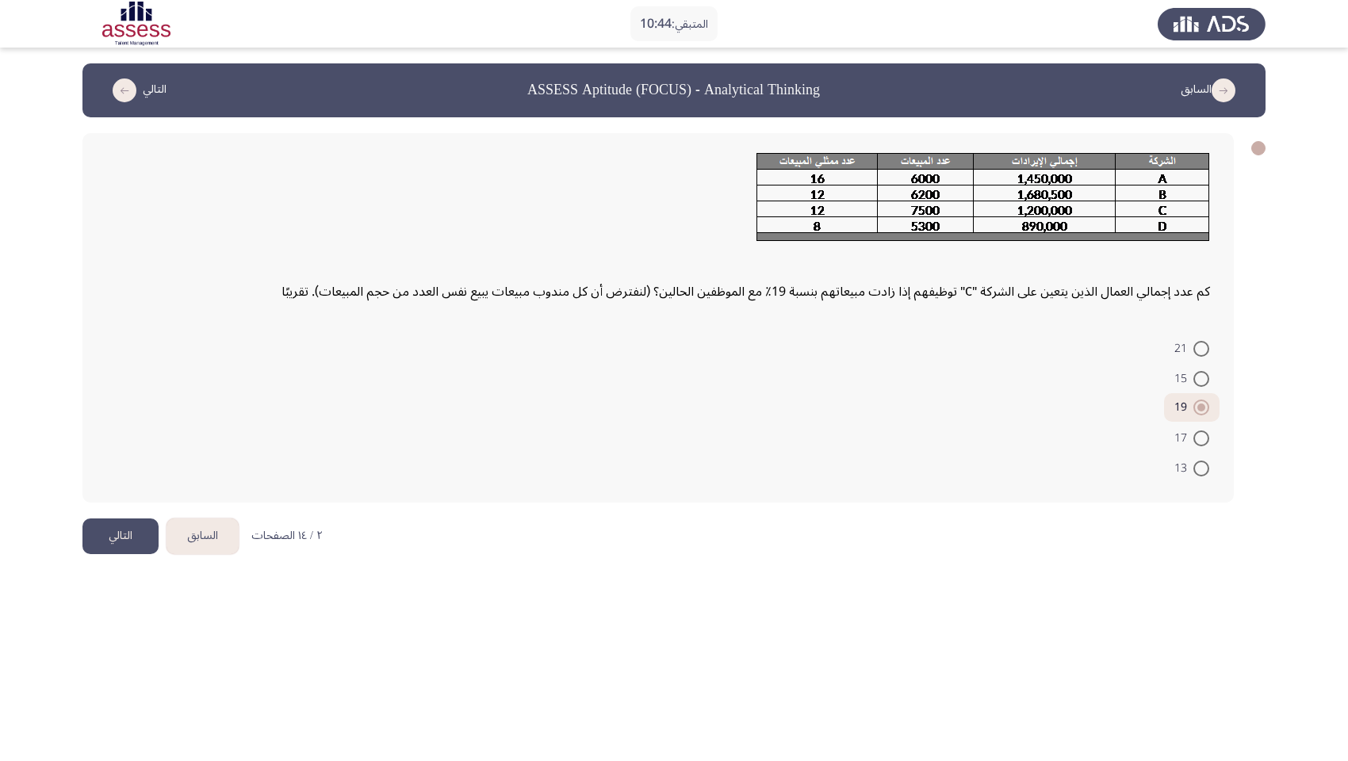
click at [144, 519] on button "التالي" at bounding box center [120, 537] width 76 height 36
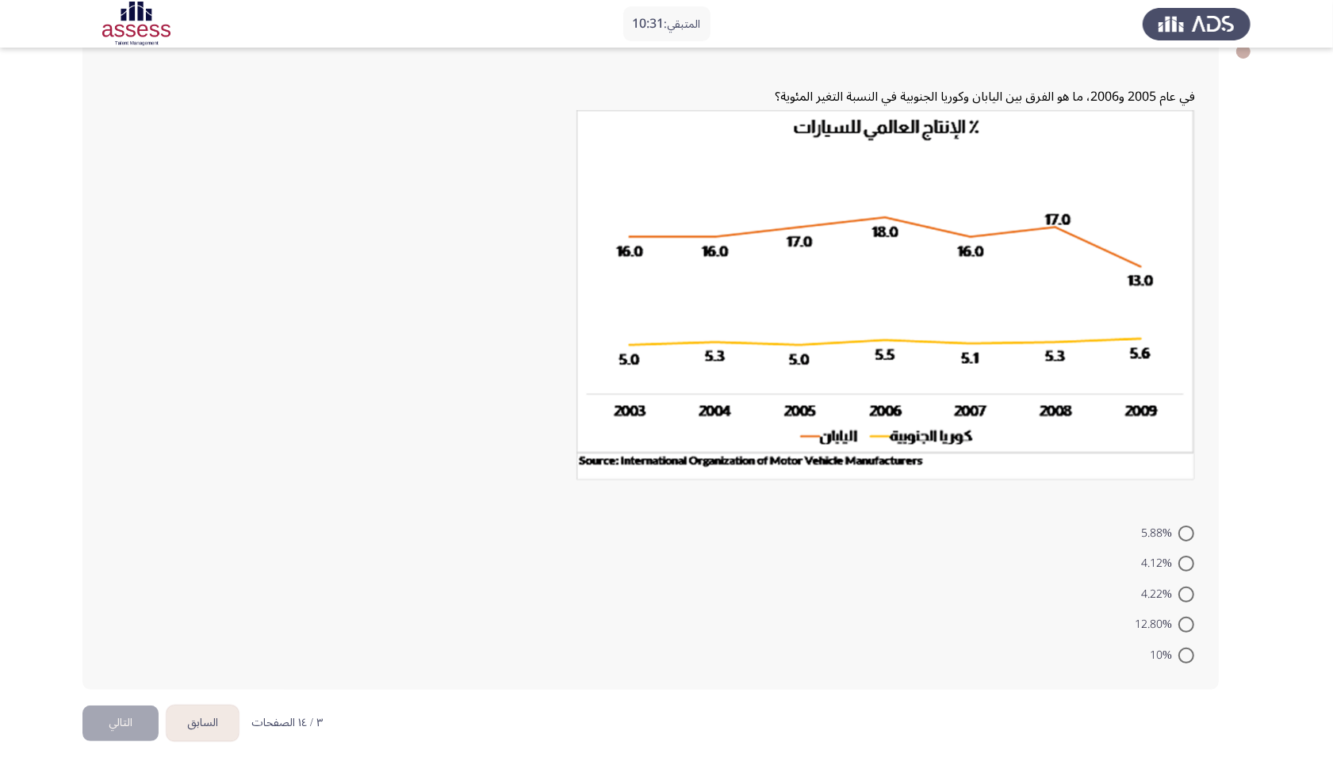
scroll to position [100, 0]
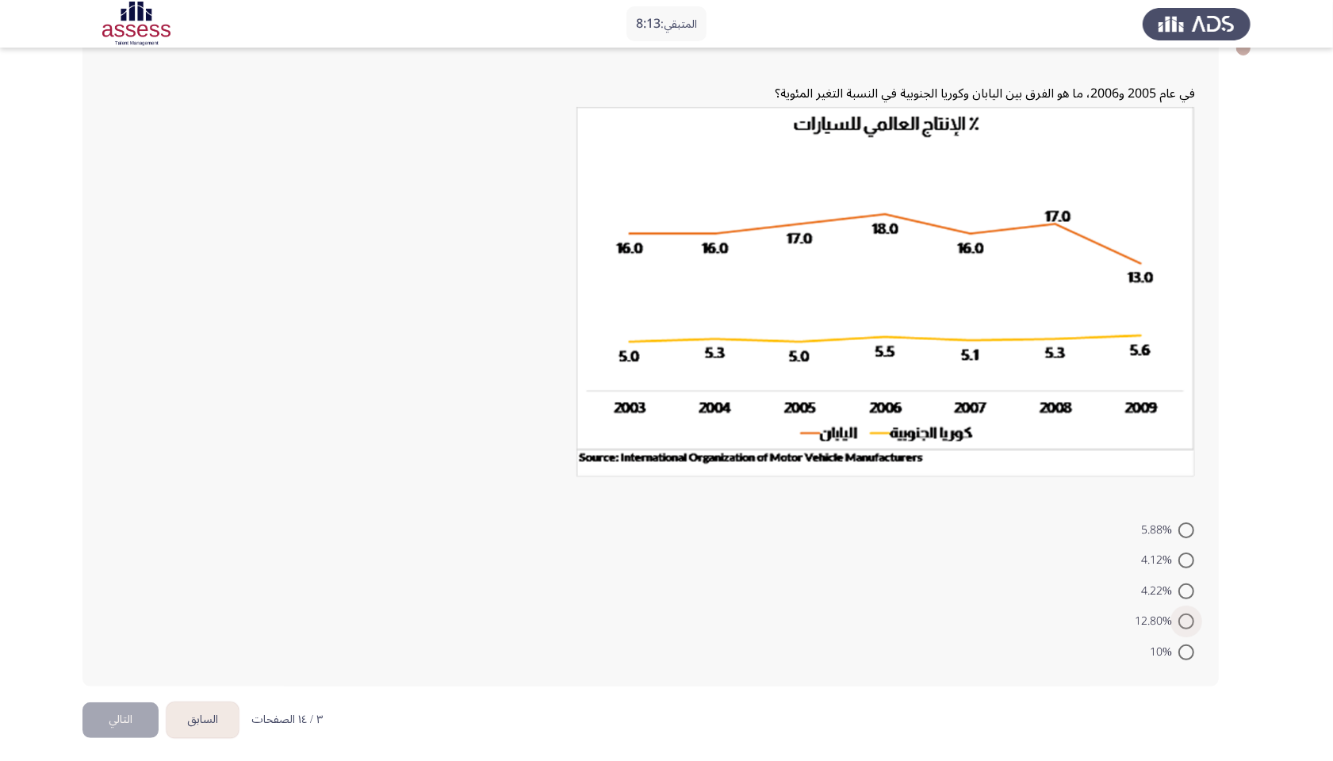
click at [1187, 600] on span at bounding box center [1186, 622] width 16 height 16
click at [1187, 600] on input "12.80%" at bounding box center [1186, 622] width 16 height 16
radio input "true"
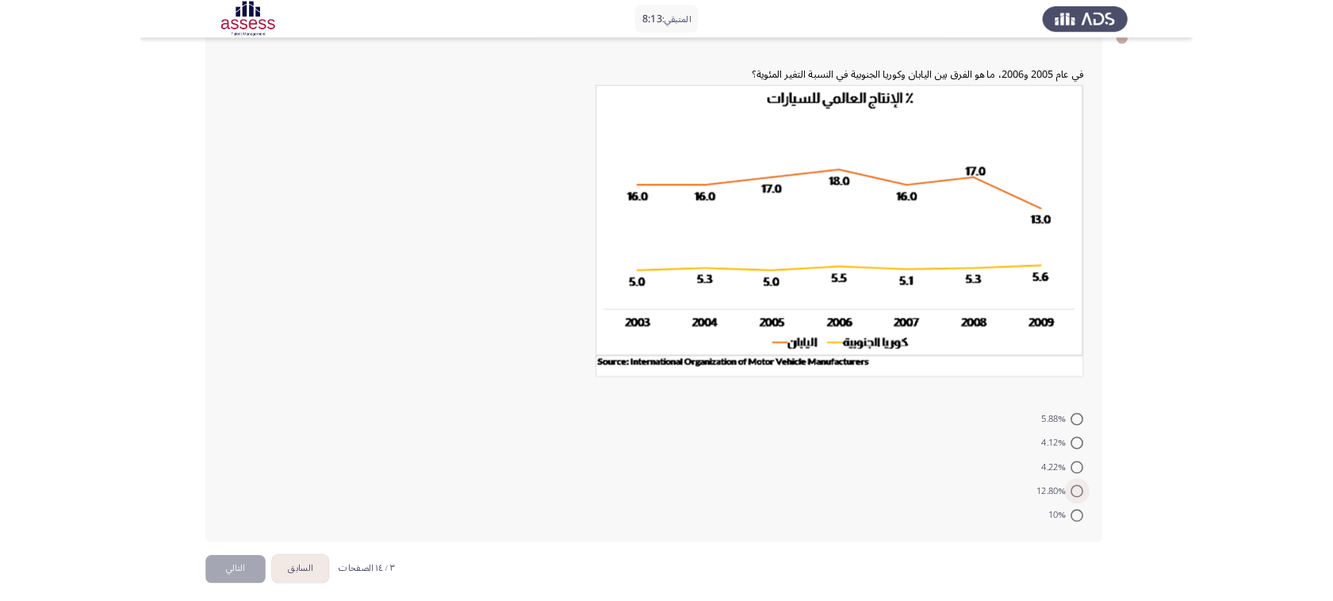
scroll to position [99, 0]
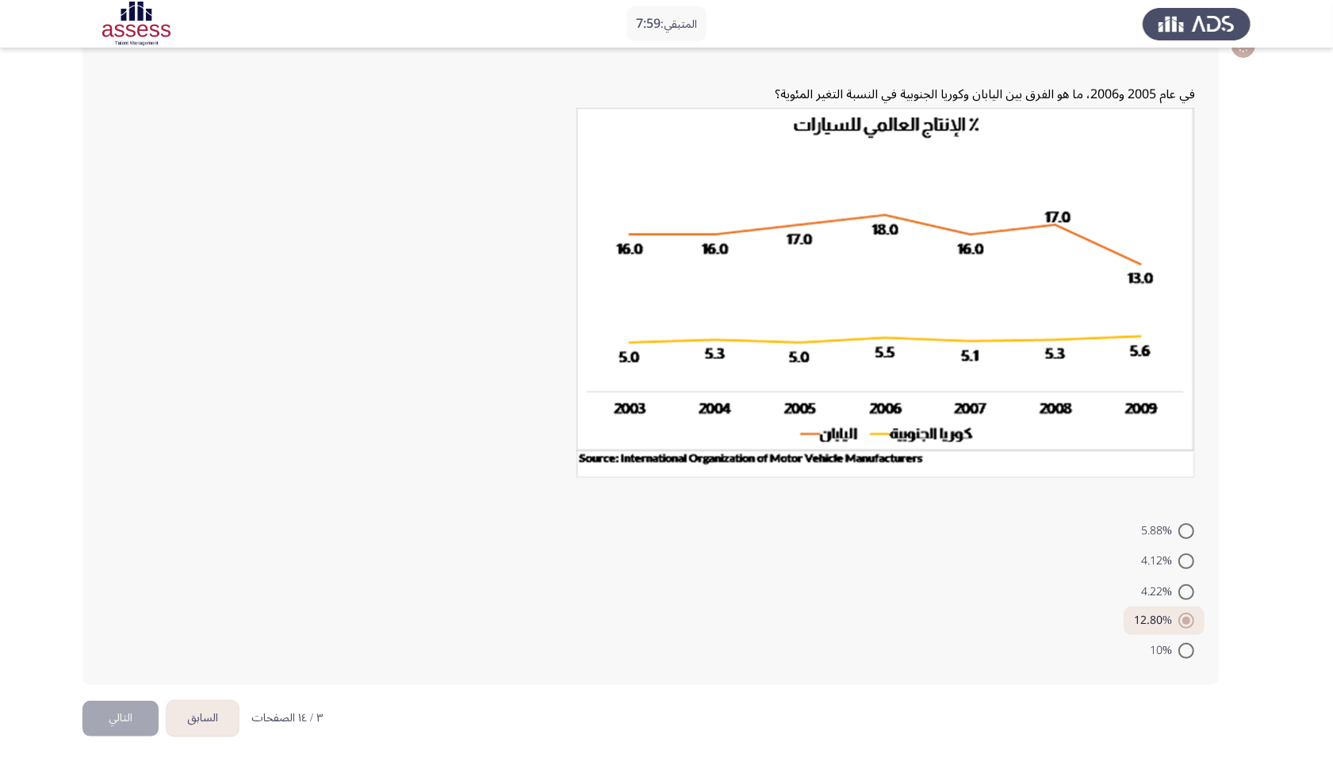
click at [1192, 588] on span at bounding box center [1186, 592] width 16 height 16
click at [1192, 588] on input "4.22%" at bounding box center [1186, 592] width 16 height 16
radio input "true"
click at [1193, 561] on span at bounding box center [1186, 561] width 16 height 16
click at [1193, 561] on input "4.12%" at bounding box center [1186, 561] width 16 height 16
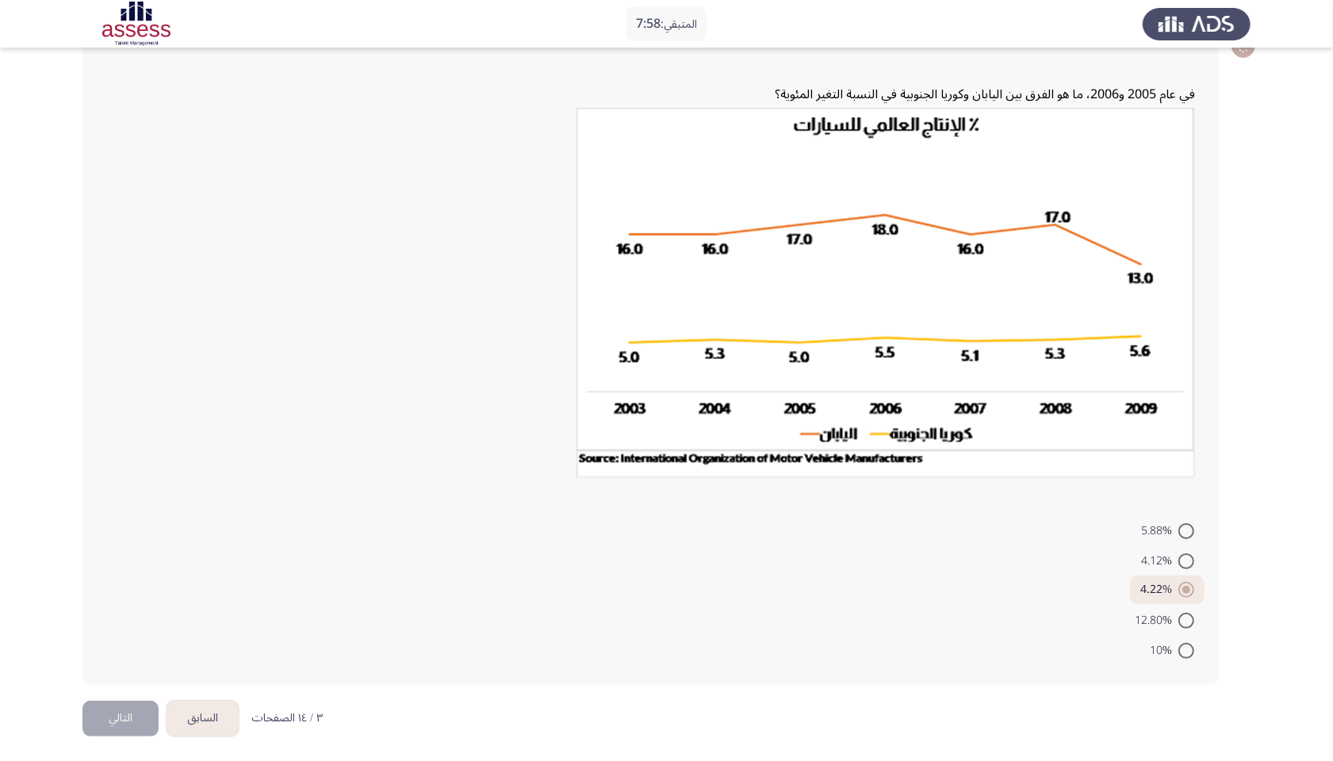
radio input "true"
click at [1192, 525] on span at bounding box center [1186, 531] width 16 height 16
click at [1192, 525] on input "5.88%" at bounding box center [1186, 531] width 16 height 16
radio input "true"
click at [1192, 553] on span at bounding box center [1186, 560] width 16 height 16
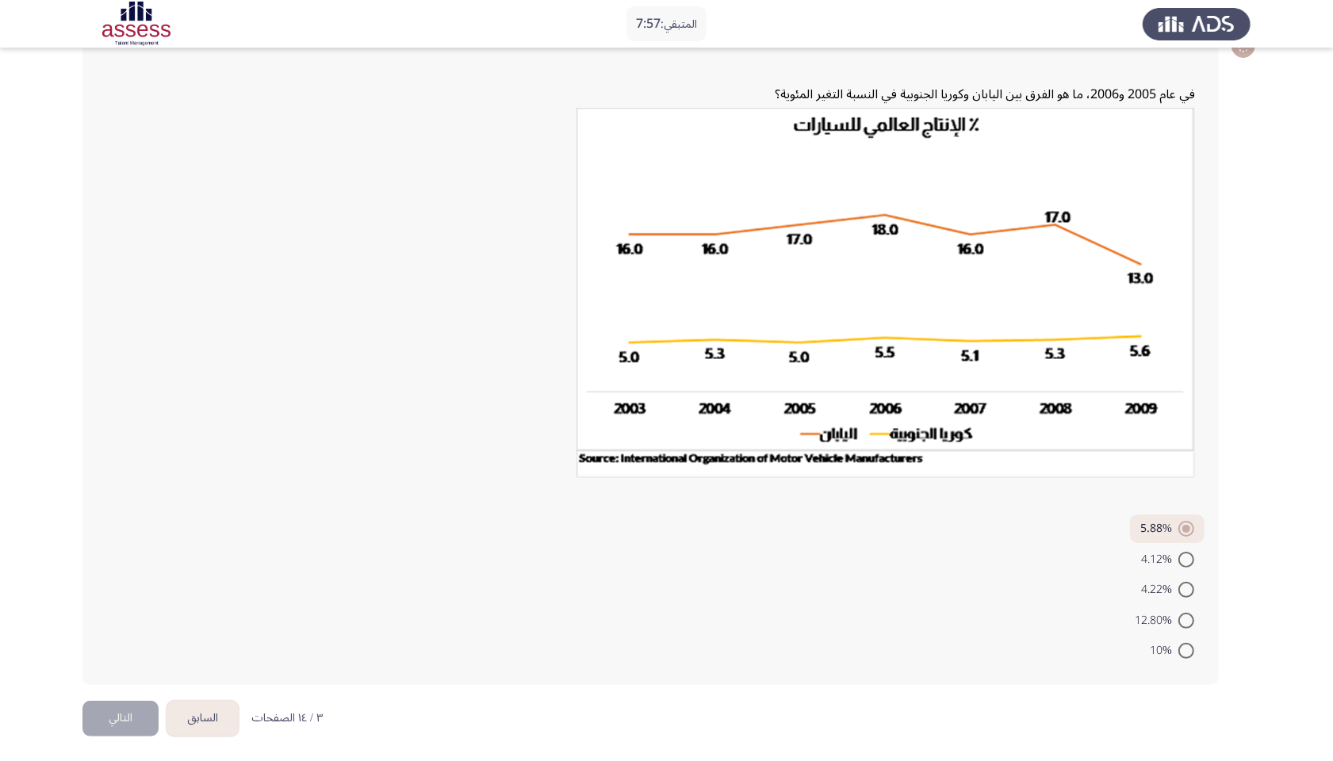
click at [1192, 553] on input "4.12%" at bounding box center [1186, 560] width 16 height 16
radio input "true"
click at [1185, 600] on span at bounding box center [1186, 651] width 16 height 16
click at [1185, 600] on input "10%" at bounding box center [1186, 651] width 16 height 16
radio input "true"
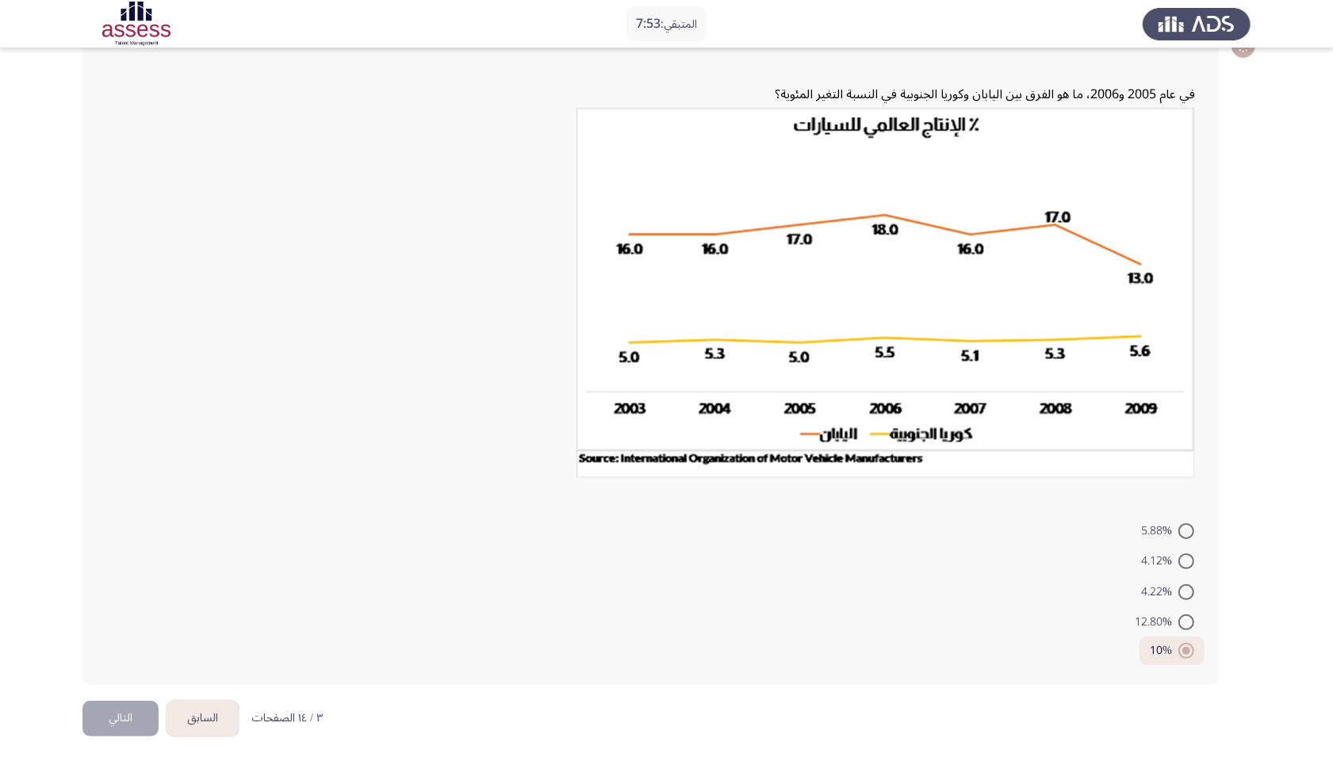
click at [1186, 600] on span at bounding box center [1186, 623] width 16 height 16
click at [1186, 600] on input "12.80%" at bounding box center [1186, 623] width 16 height 16
radio input "true"
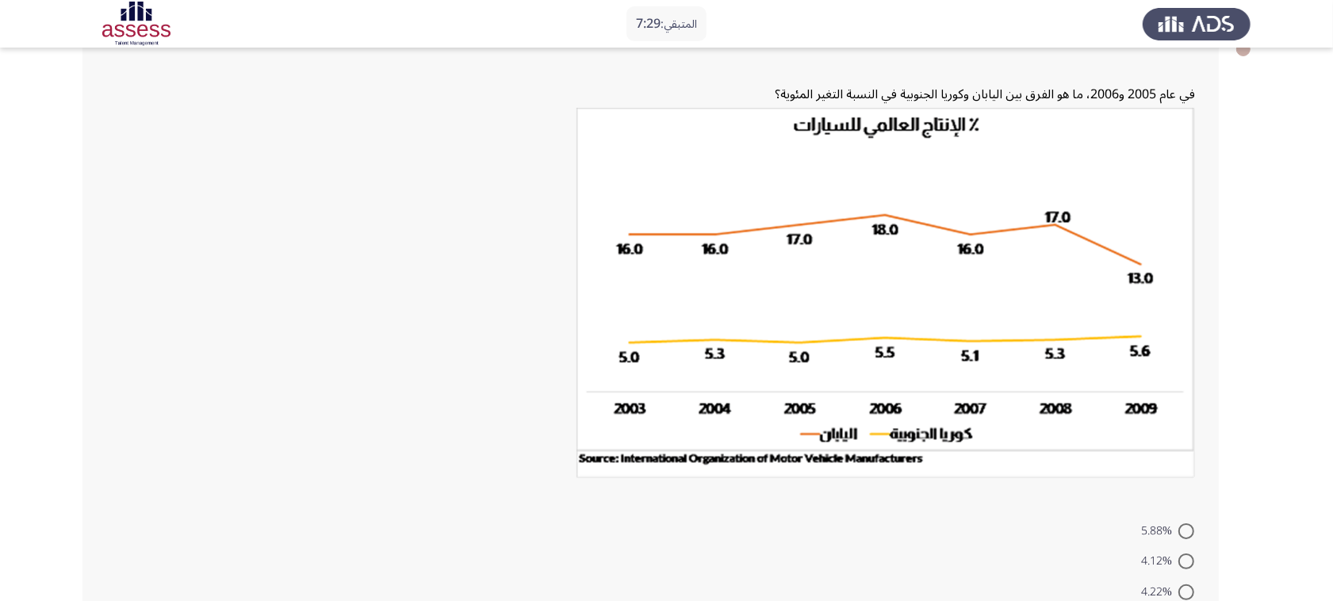
click at [458, 185] on div at bounding box center [650, 298] width 1089 height 380
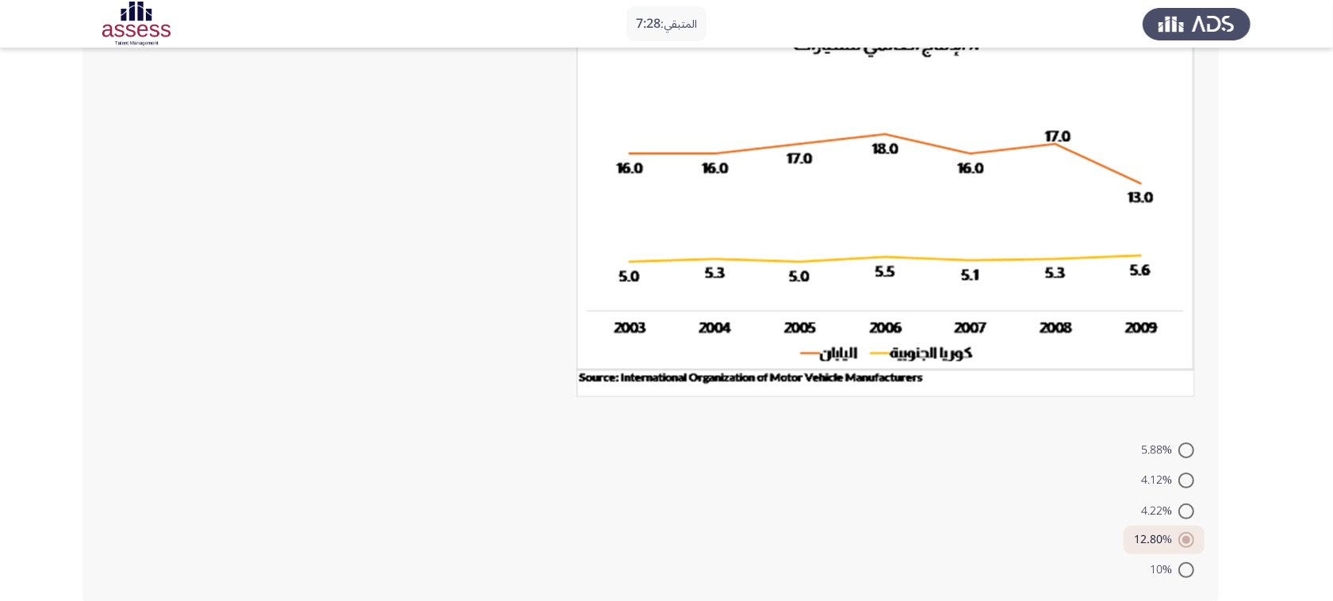
scroll to position [259, 0]
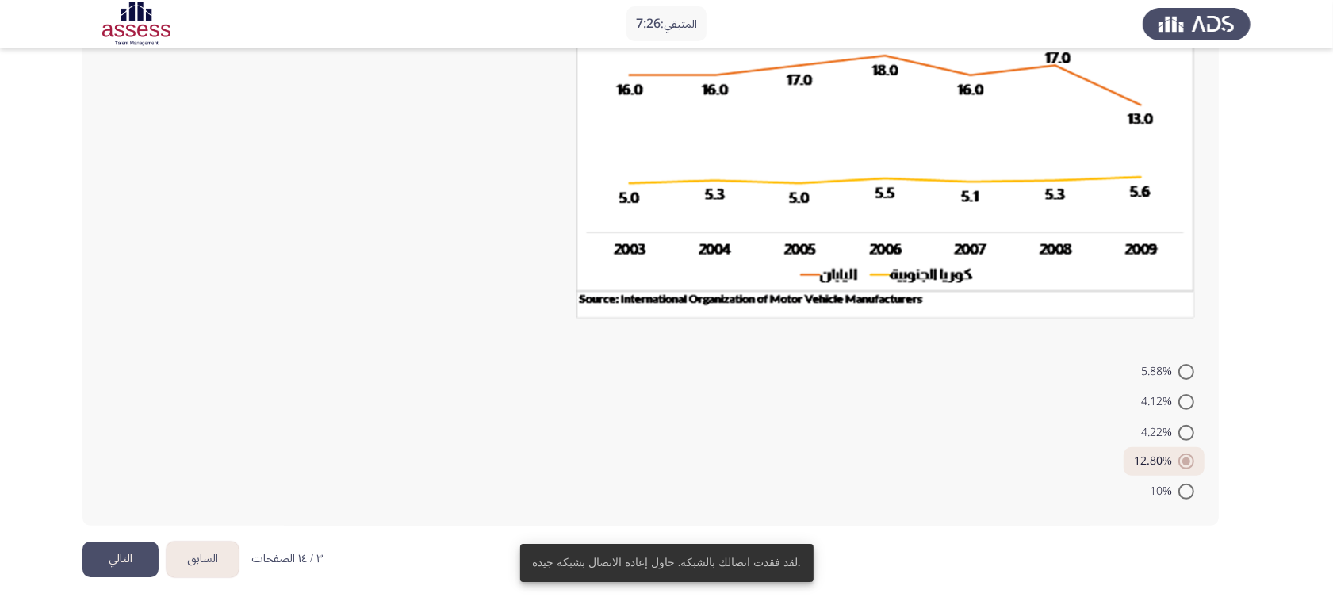
click at [140, 542] on button "التالي" at bounding box center [120, 560] width 76 height 36
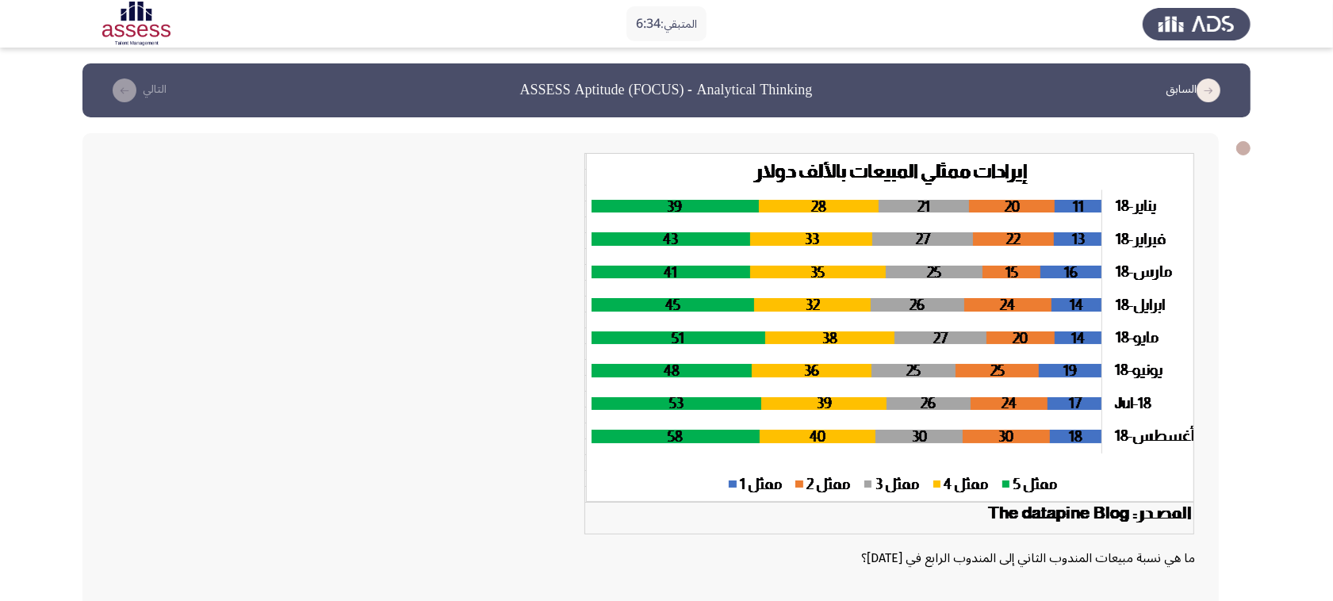
click at [366, 370] on div at bounding box center [650, 349] width 1089 height 392
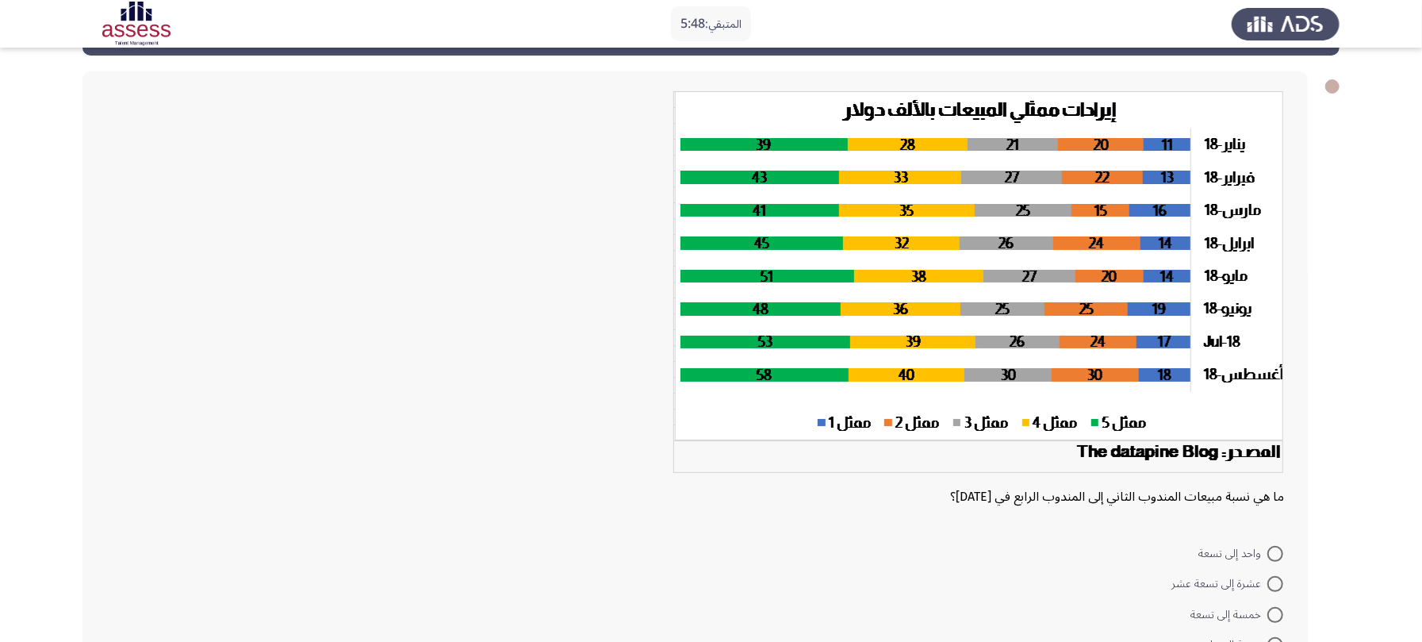
scroll to position [204, 0]
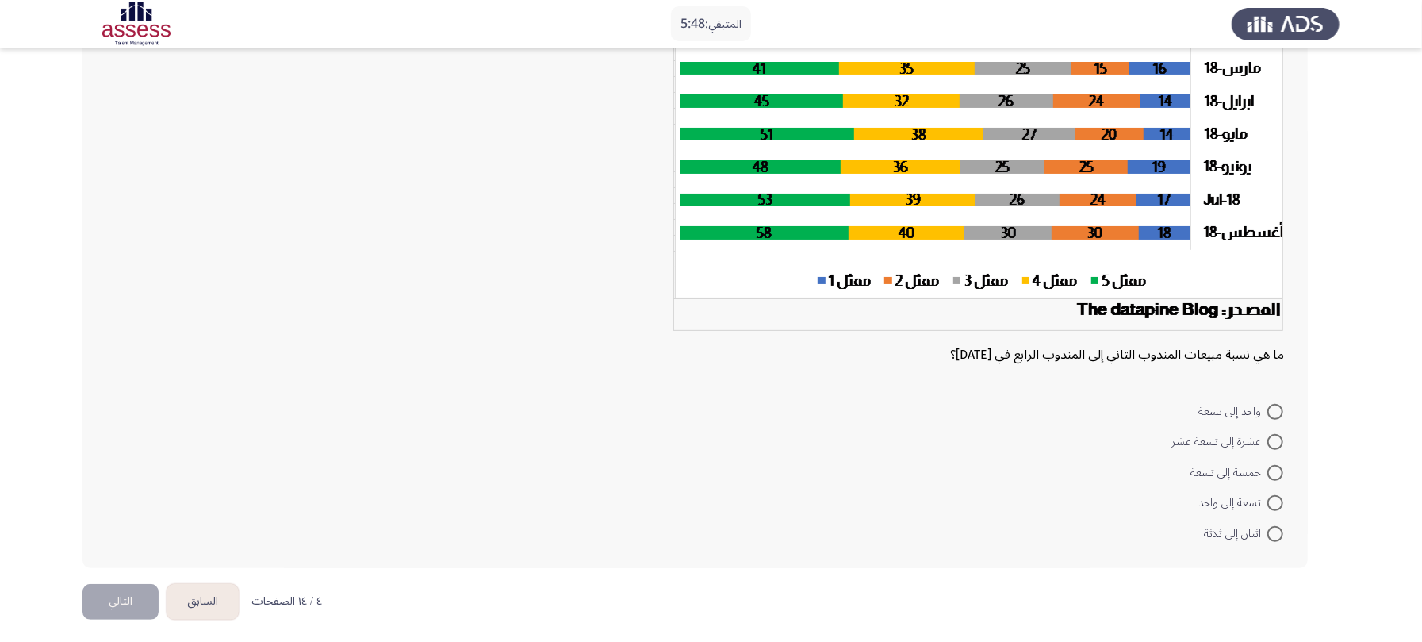
click at [705, 467] on form "واحد إلى تسعة عشرة إلى تسعة عشر خمسة إلى تسعة تسعة إلى واحد اثنان إلى ثلاثة" at bounding box center [695, 471] width 1178 height 153
click at [1277, 530] on span at bounding box center [1275, 534] width 16 height 16
click at [1277, 530] on input "اثنان إلى ثلاثة" at bounding box center [1275, 534] width 16 height 16
radio input "true"
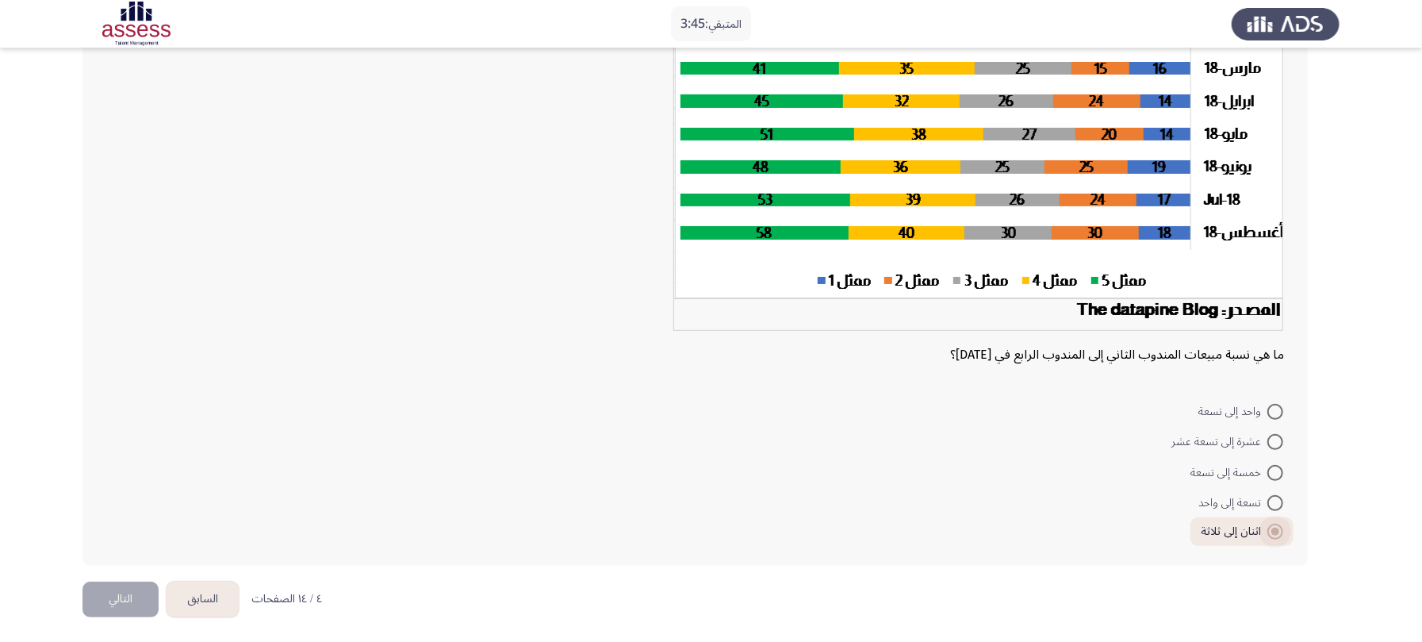
scroll to position [203, 0]
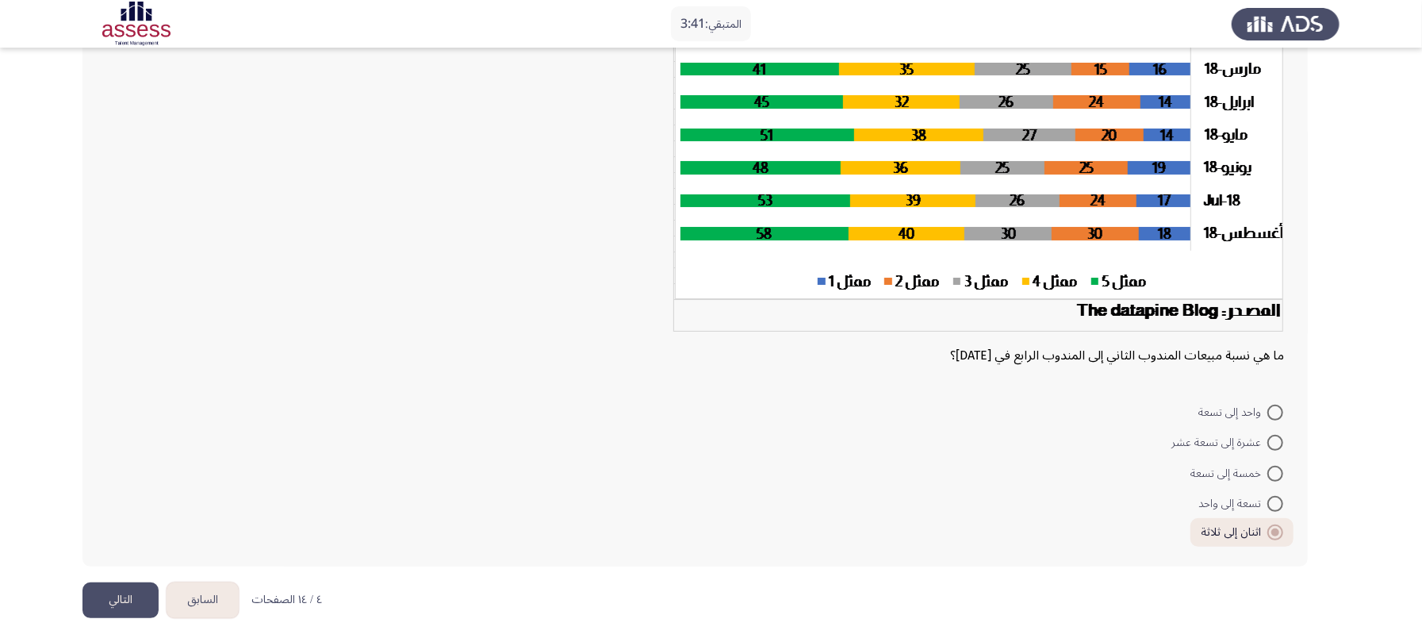
click at [125, 596] on button "التالي" at bounding box center [120, 600] width 76 height 36
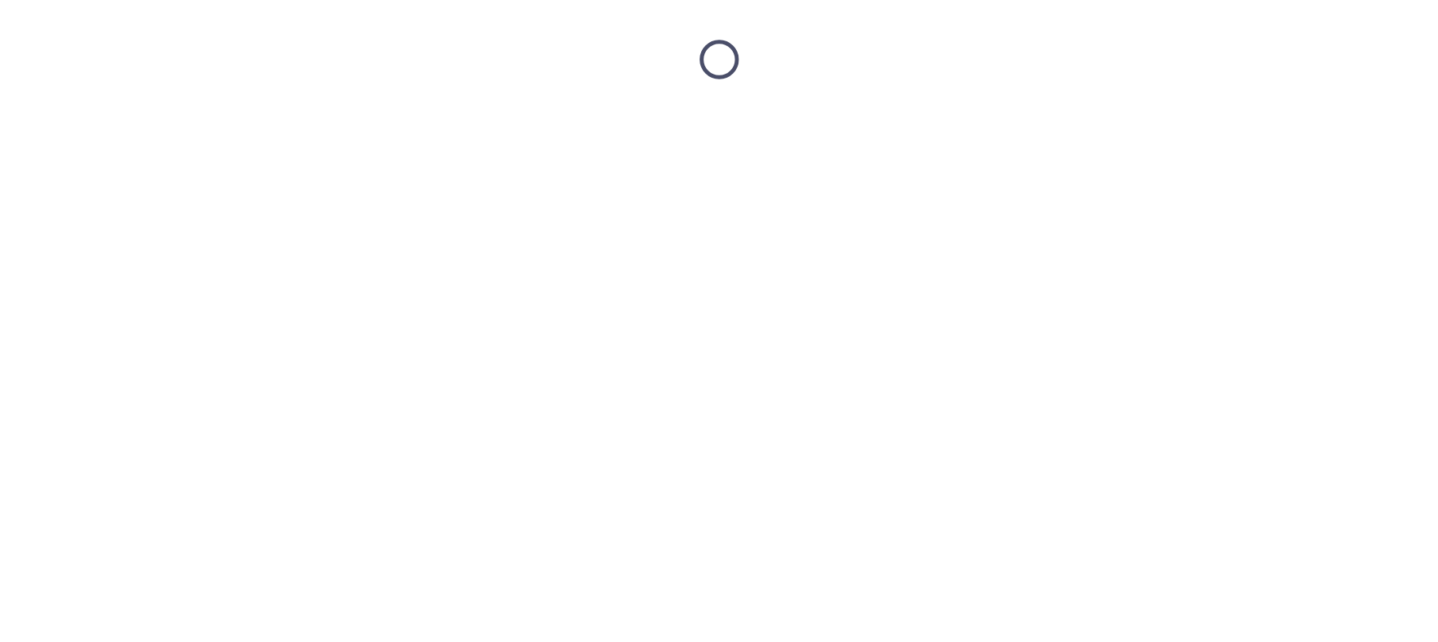
click at [124, 119] on html at bounding box center [719, 59] width 1438 height 119
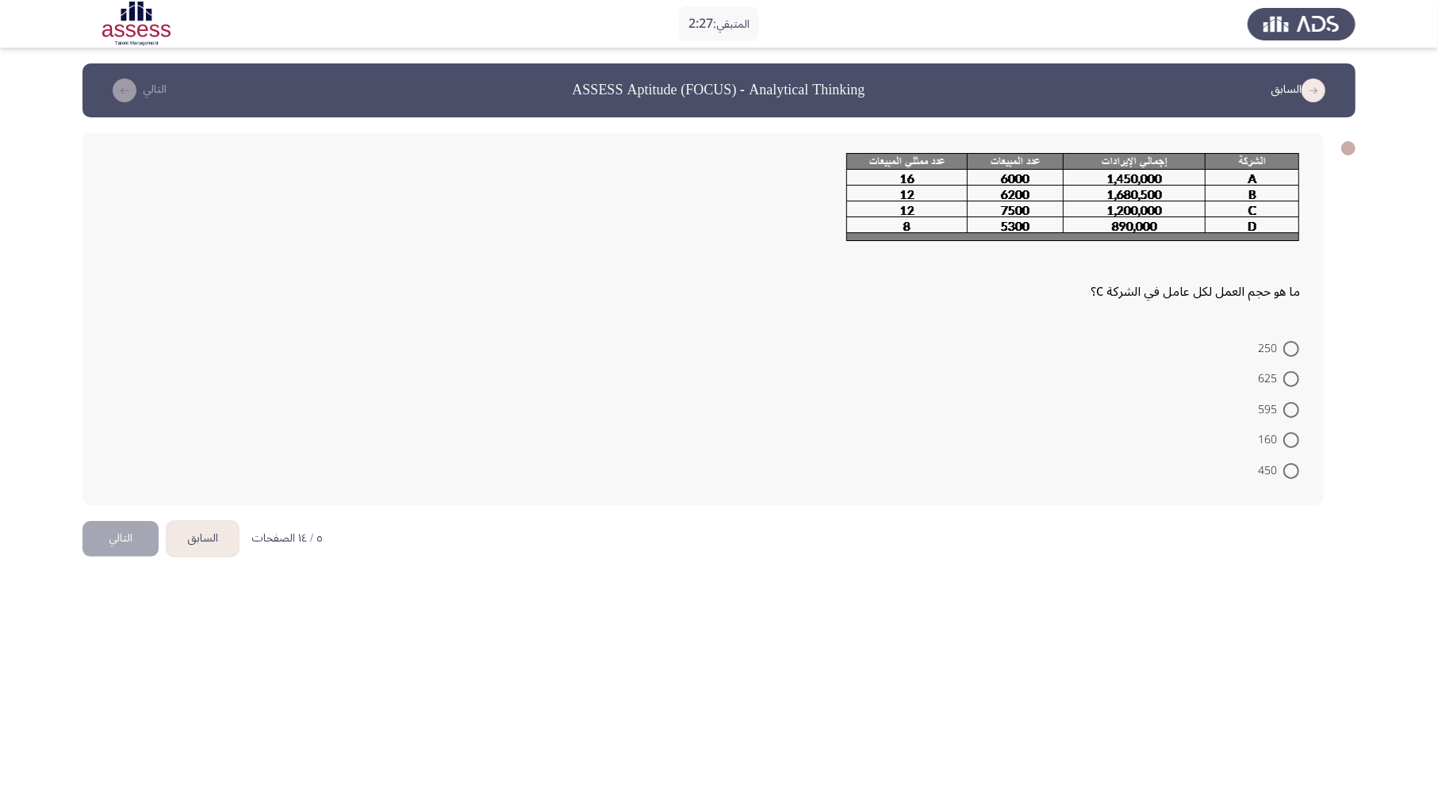
click at [1238, 584] on html "المتبقي: 2:27 السابق ASSESS Aptitude (FOCUS) - Analytical Thinking التالي ما هو…" at bounding box center [719, 292] width 1438 height 584
click at [1281, 376] on span "625" at bounding box center [1270, 379] width 25 height 19
click at [1283, 376] on input "625" at bounding box center [1291, 379] width 16 height 16
radio input "true"
click at [100, 530] on button "التالي" at bounding box center [120, 537] width 76 height 36
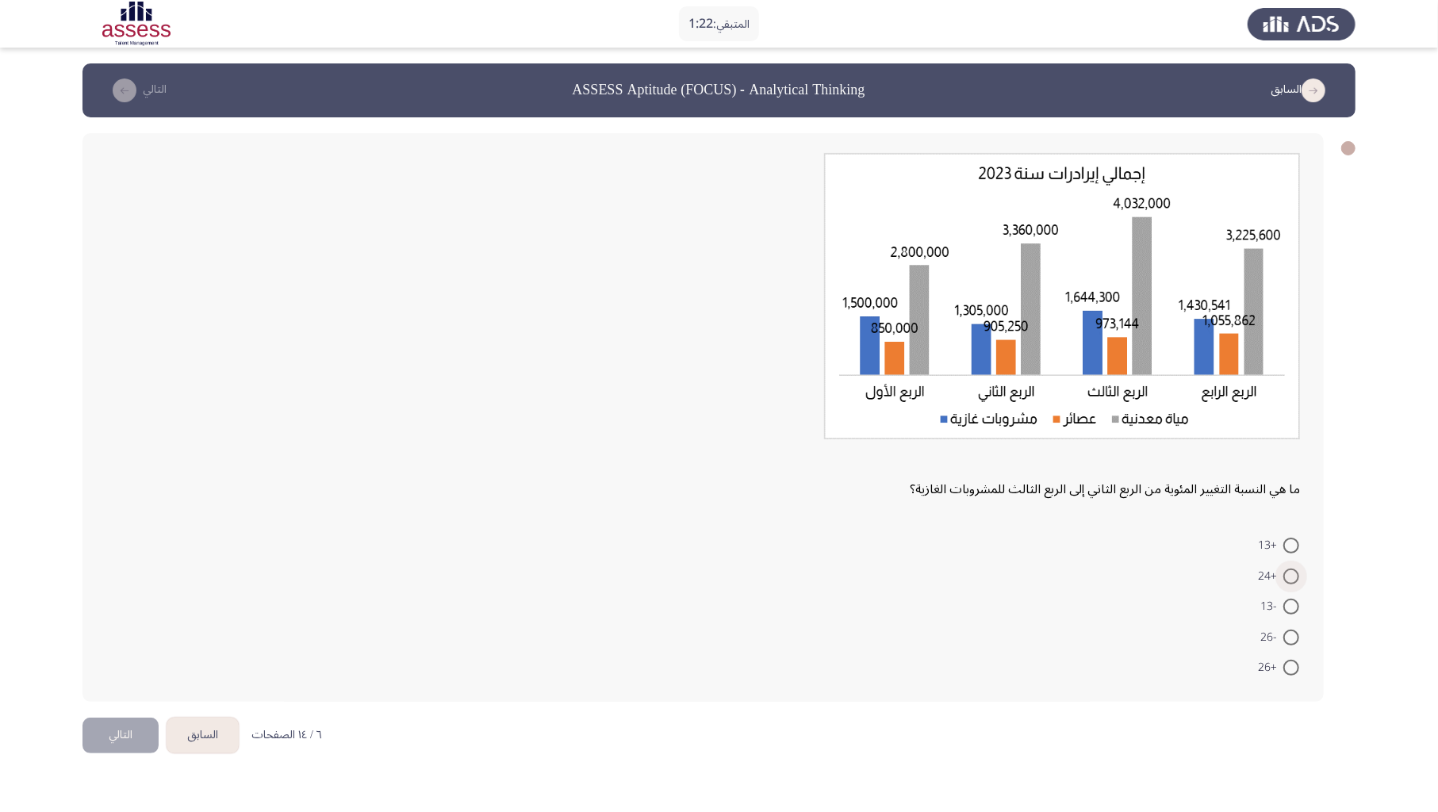
drag, startPoint x: 1296, startPoint y: 571, endPoint x: 956, endPoint y: 686, distance: 358.3
click at [1294, 571] on span at bounding box center [1291, 577] width 16 height 16
click at [1294, 571] on input "+24" at bounding box center [1291, 577] width 16 height 16
radio input "true"
click at [117, 600] on button "التالي" at bounding box center [120, 734] width 76 height 36
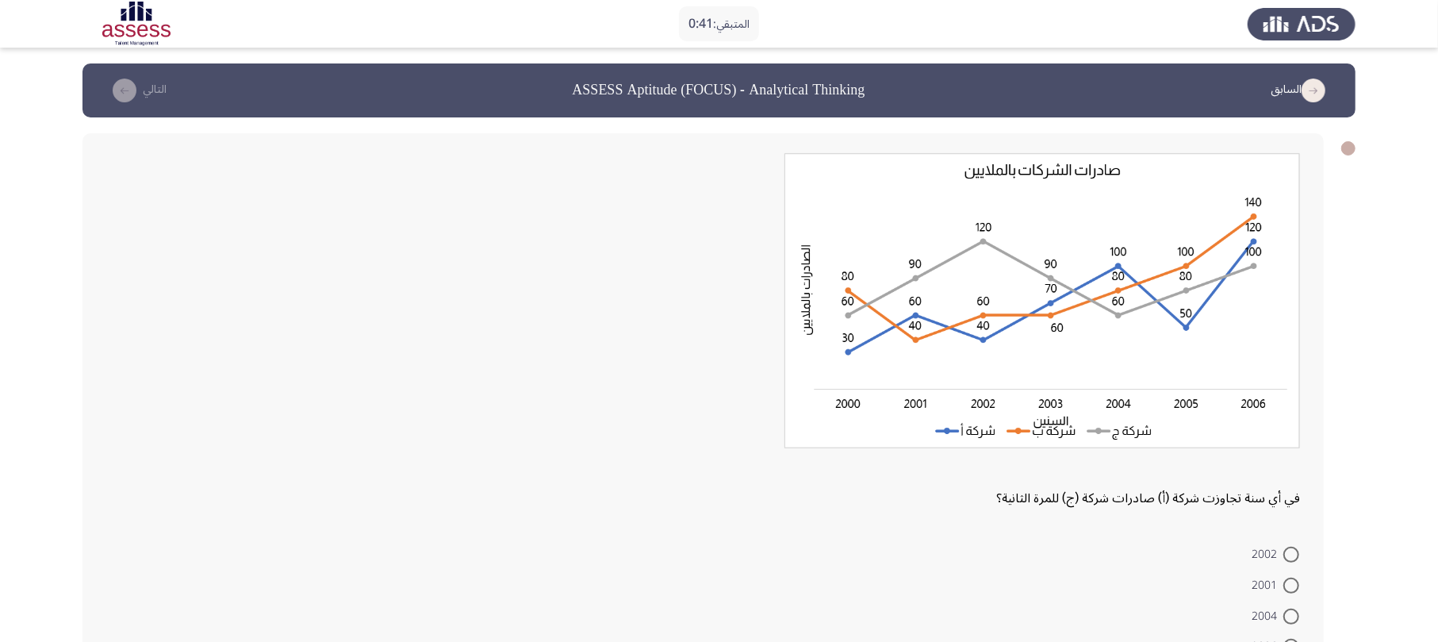
click at [1294, 577] on span at bounding box center [1291, 585] width 16 height 16
click at [1294, 577] on input "2001" at bounding box center [1291, 585] width 16 height 16
radio input "true"
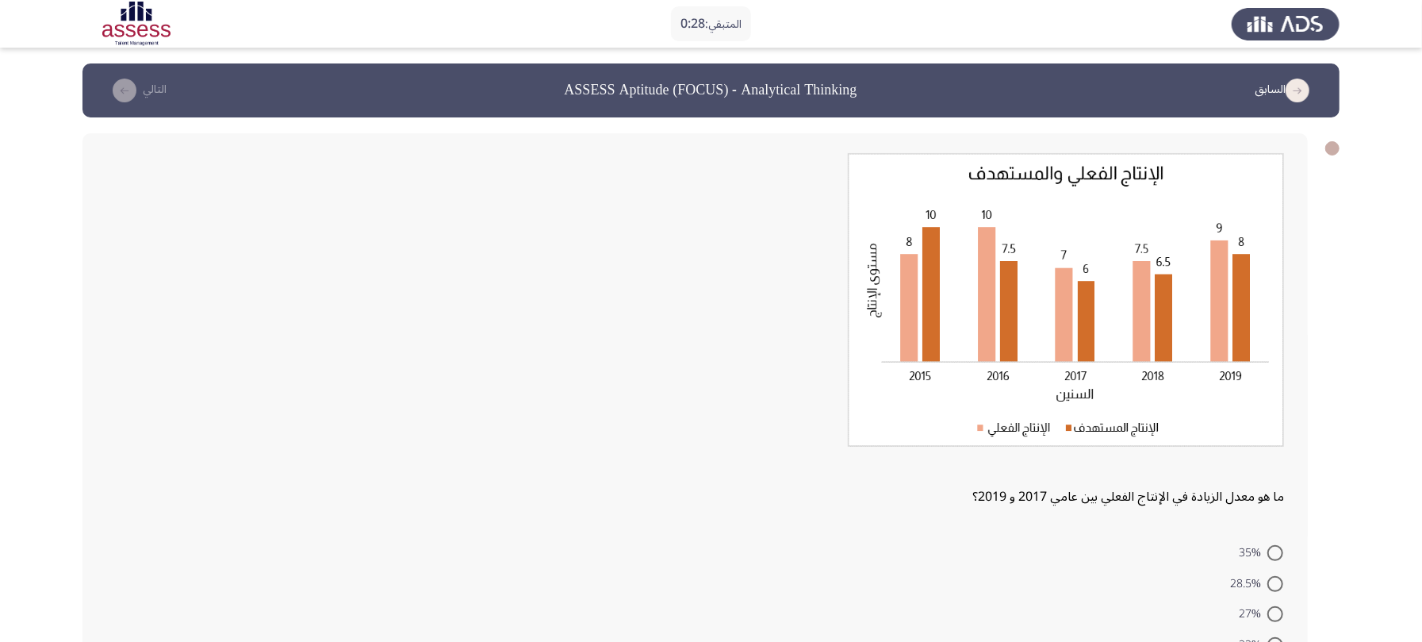
click at [680, 385] on div at bounding box center [695, 304] width 1178 height 303
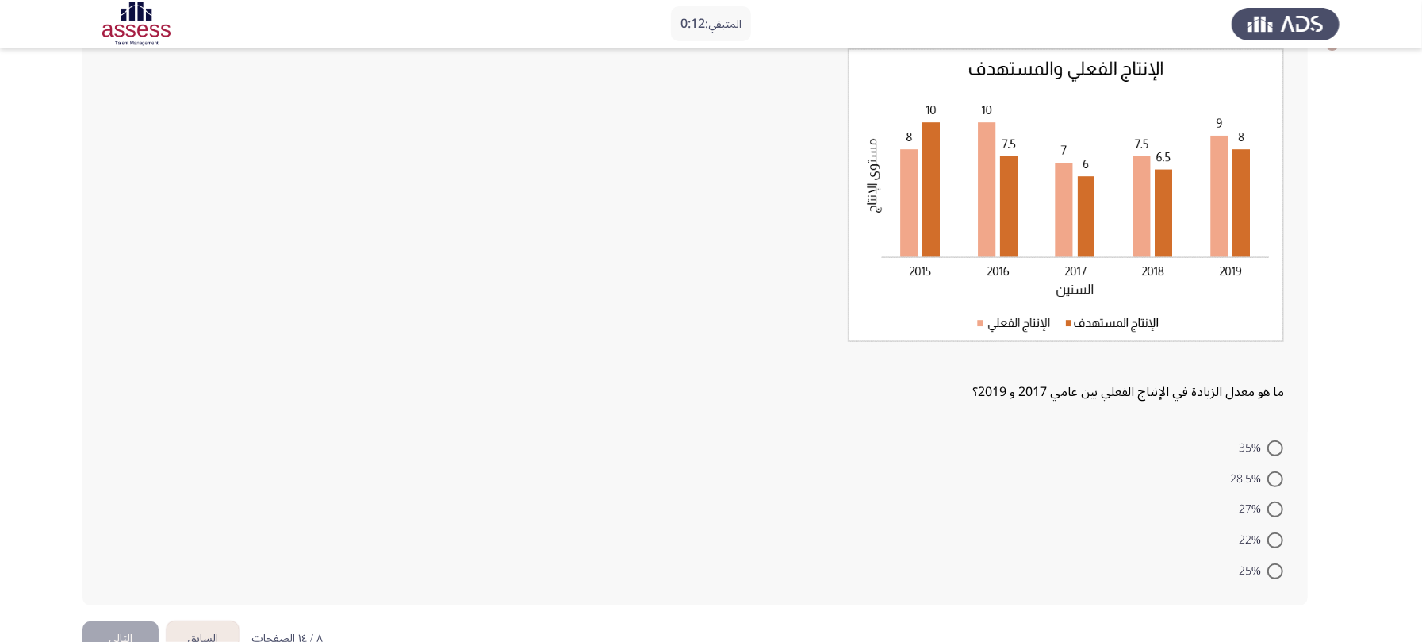
scroll to position [141, 0]
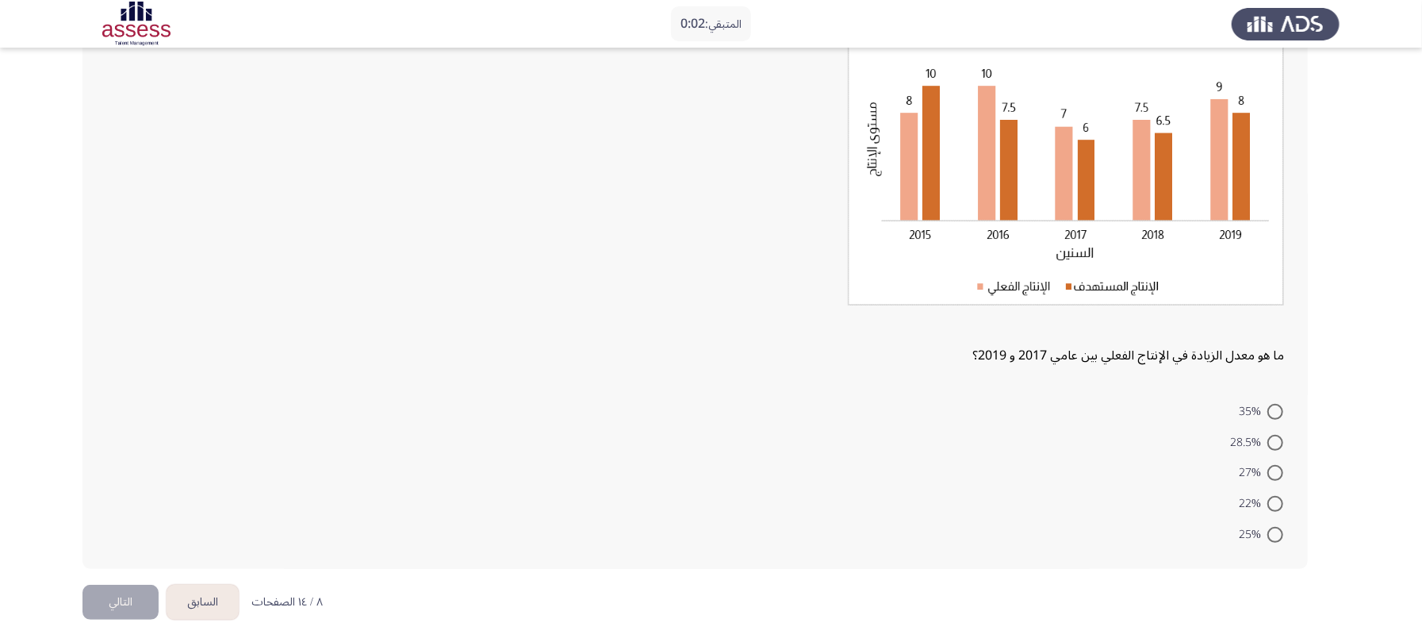
click at [1273, 439] on span at bounding box center [1275, 443] width 16 height 16
click at [1273, 439] on input "28.5%" at bounding box center [1275, 443] width 16 height 16
radio input "true"
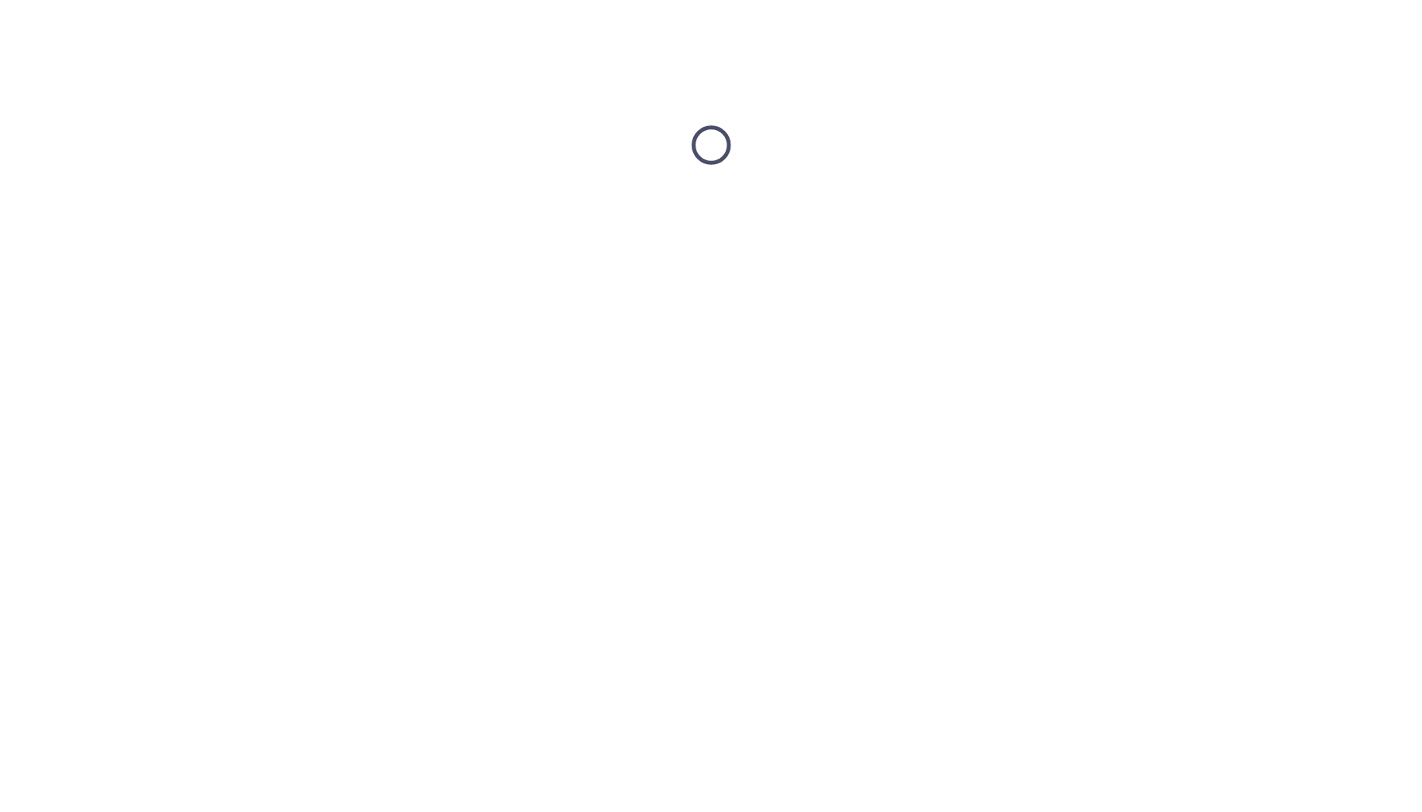
scroll to position [0, 0]
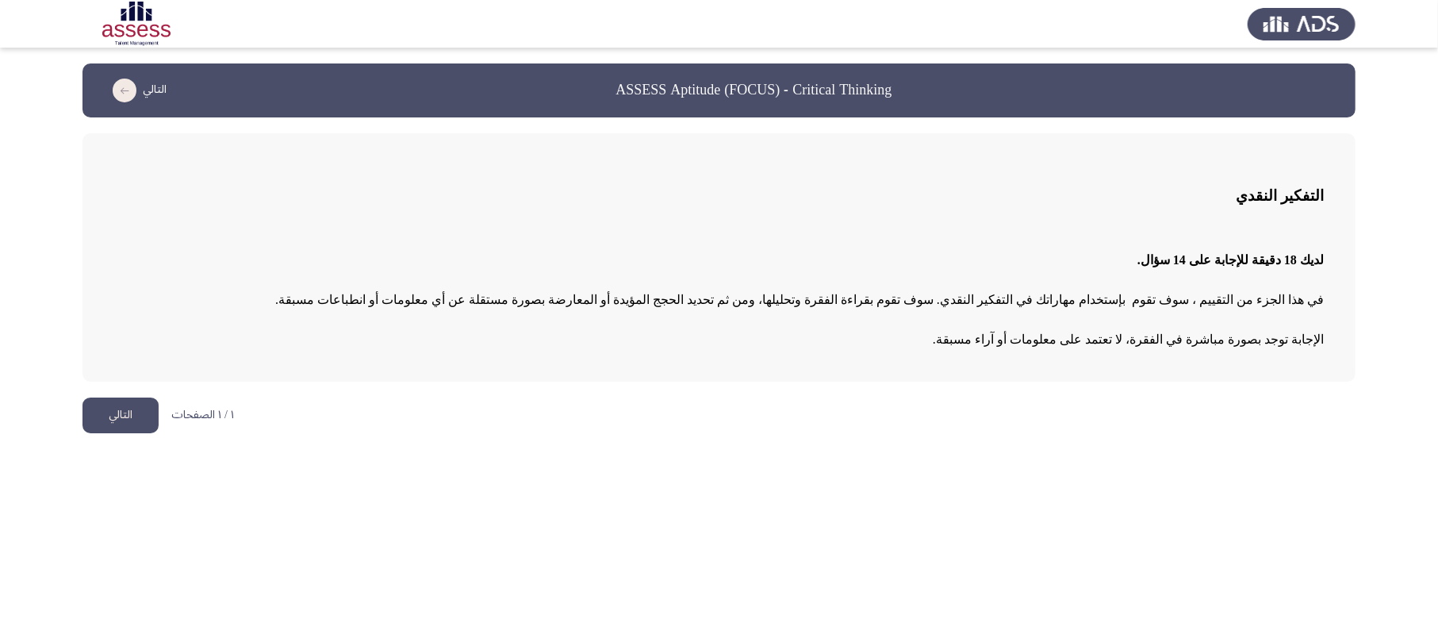
click at [952, 448] on html "ASSESS Aptitude (FOCUS) - Critical Thinking التالي التفكير النقدي لديك 18 دقيقة…" at bounding box center [719, 224] width 1438 height 449
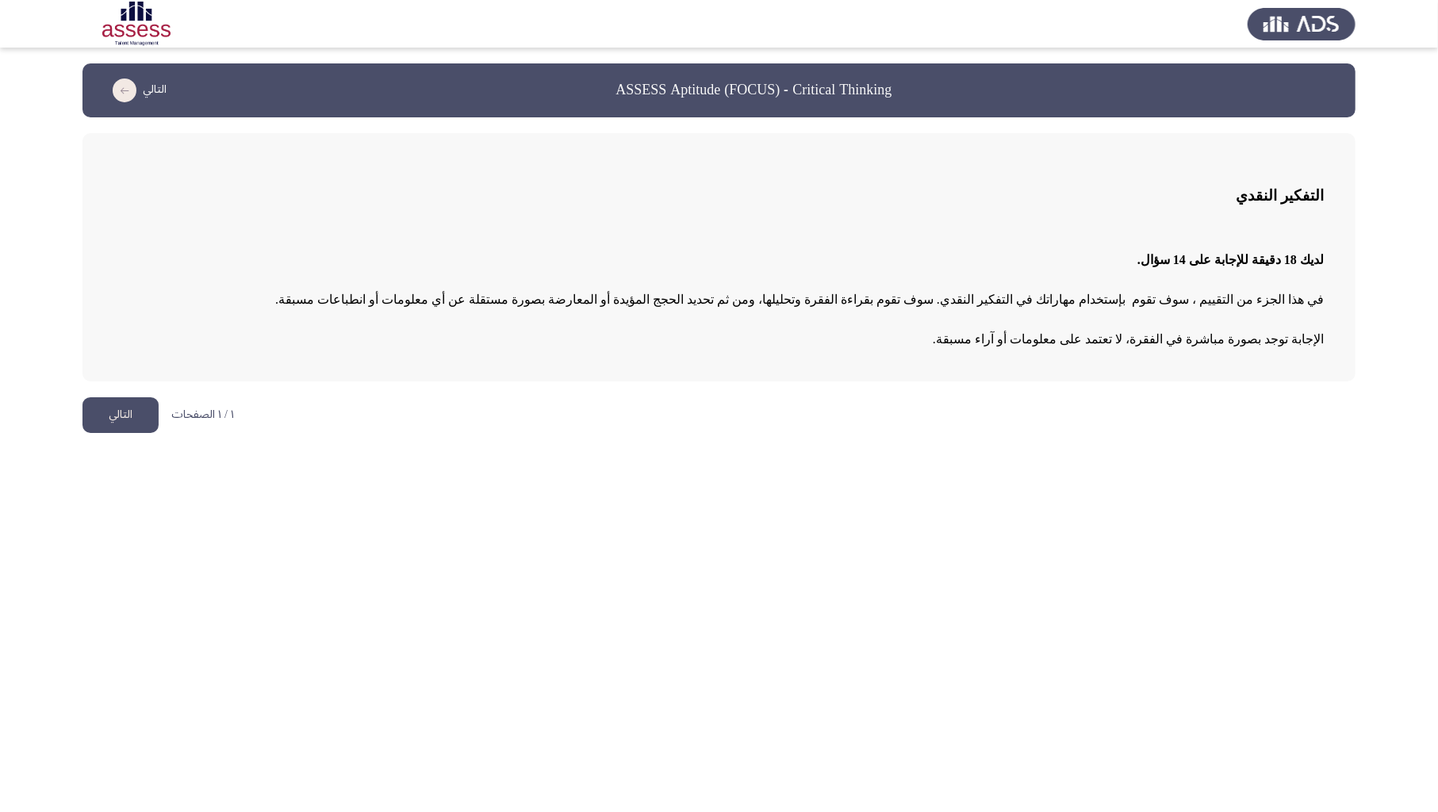
click at [116, 416] on button "التالي" at bounding box center [120, 415] width 76 height 36
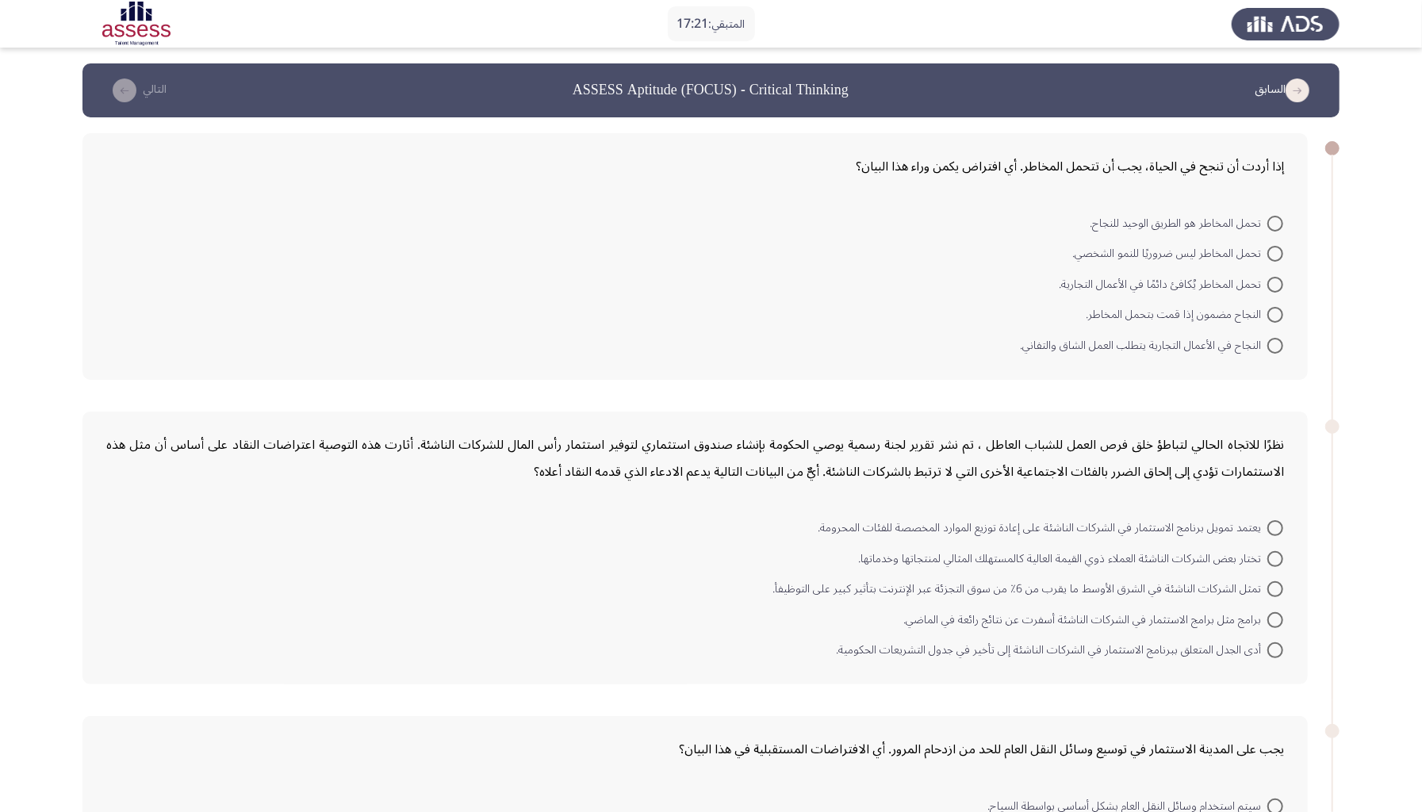
click at [1275, 219] on span at bounding box center [1275, 224] width 16 height 16
click at [1275, 219] on input "تحمل المخاطر هو الطريق الوحيد للنجاح." at bounding box center [1275, 224] width 16 height 16
radio input "true"
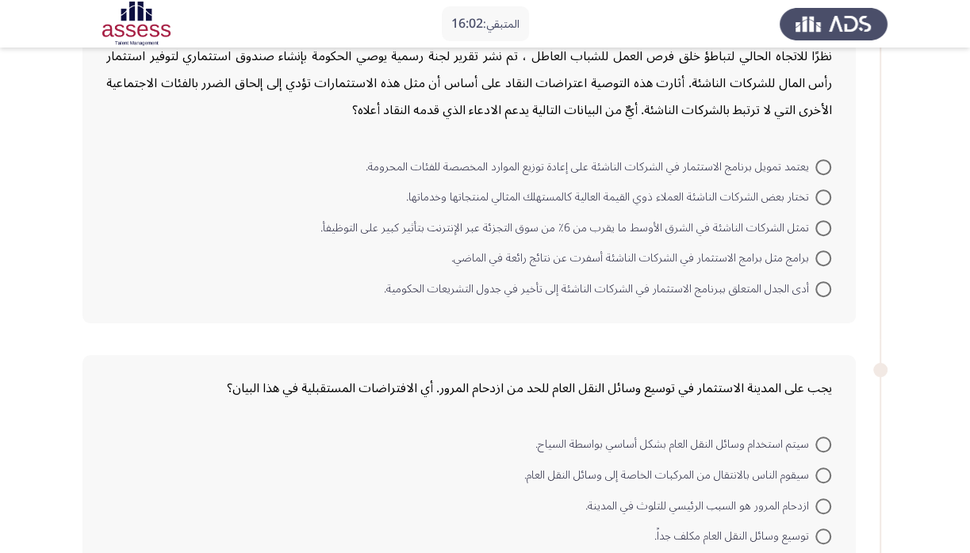
scroll to position [360, 0]
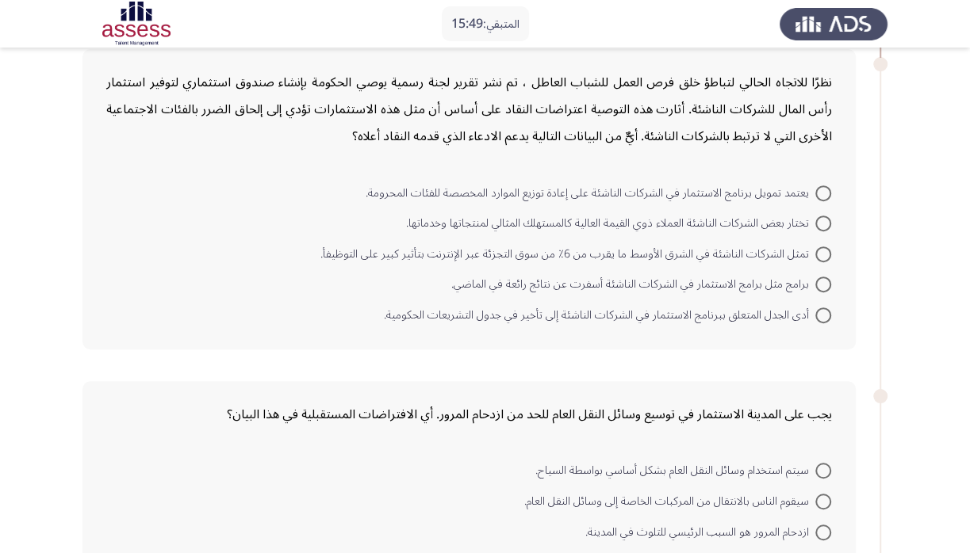
click at [825, 252] on span at bounding box center [823, 255] width 16 height 16
click at [825, 252] on input "تمثل الشركات الناشئة في الشرق الأوسط ما يقرب من 6٪ من سوق التجزئة عبر الإنترنت …" at bounding box center [823, 255] width 16 height 16
radio input "true"
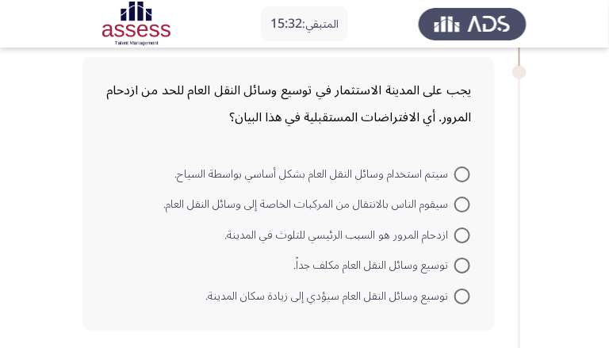
scroll to position [894, 0]
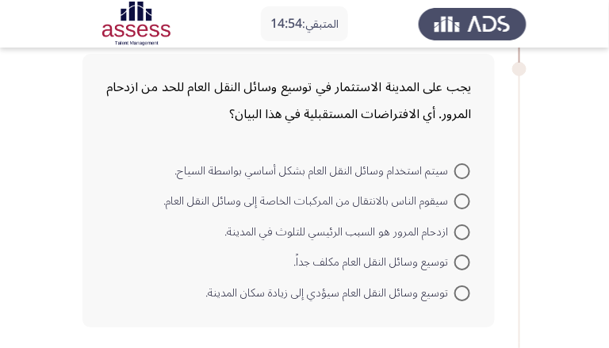
click at [465, 199] on span at bounding box center [462, 201] width 16 height 16
click at [465, 199] on input "سيقوم الناس بالانتقال من المركبات الخاصة إلى وسائل النقل العام." at bounding box center [462, 201] width 16 height 16
radio input "true"
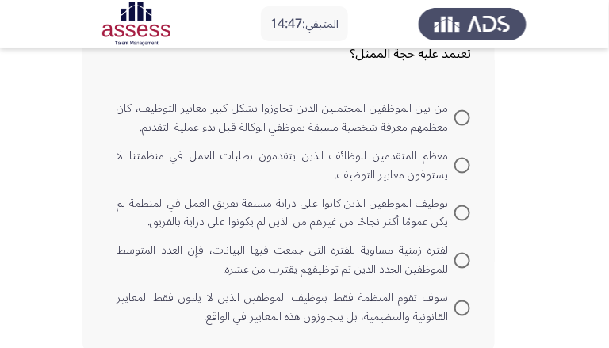
scroll to position [1392, 0]
click at [518, 145] on div "ممثل قسم الموارد البشرية: صحيح أن ستة من أحدث عشرة موظفين قمنا بتعيينهم كانوا ي…" at bounding box center [304, 105] width 444 height 525
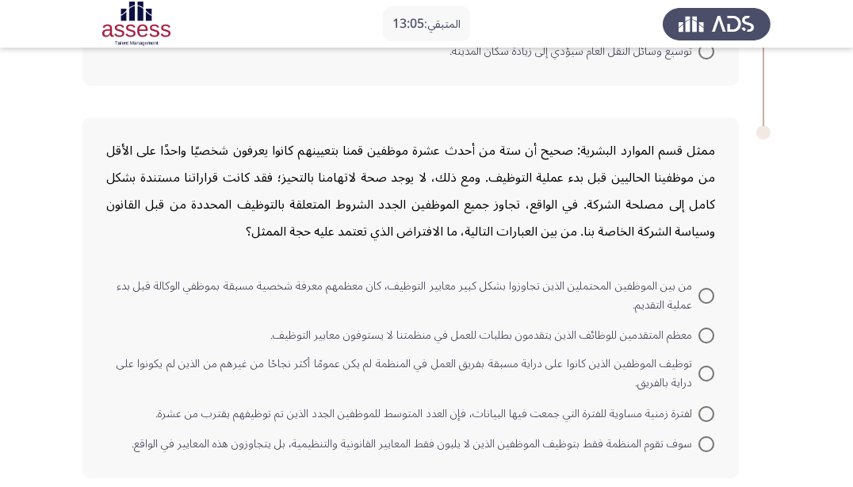
scroll to position [989, 0]
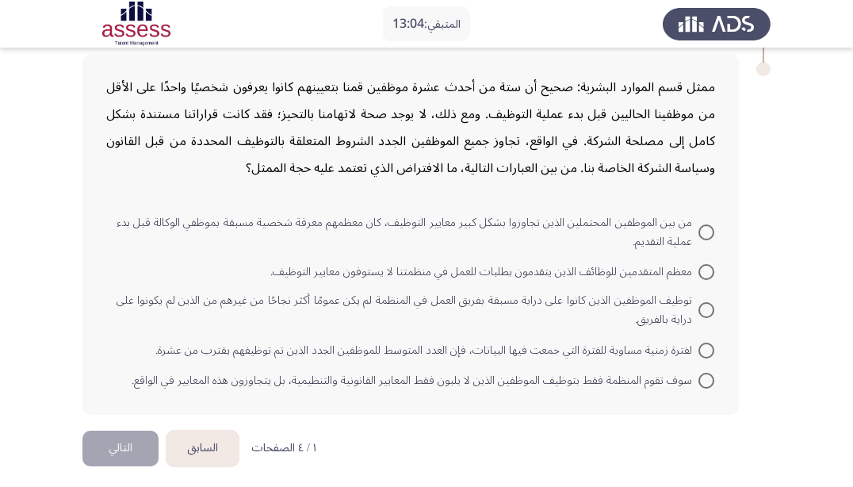
click at [707, 377] on span at bounding box center [707, 381] width 16 height 16
click at [707, 377] on input "سوف تقوم المنظمة فقط بتوظيف الموظفين الذين لا يلبون فقط المعايير القانونية والت…" at bounding box center [707, 381] width 16 height 16
radio input "true"
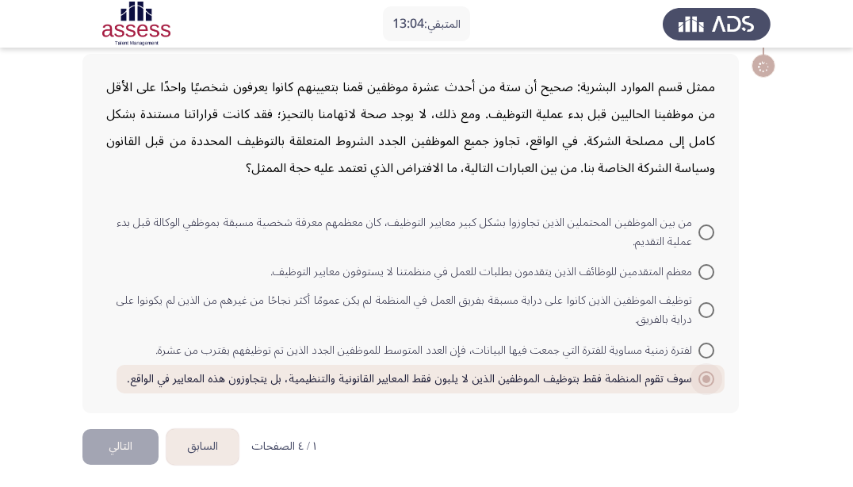
scroll to position [986, 0]
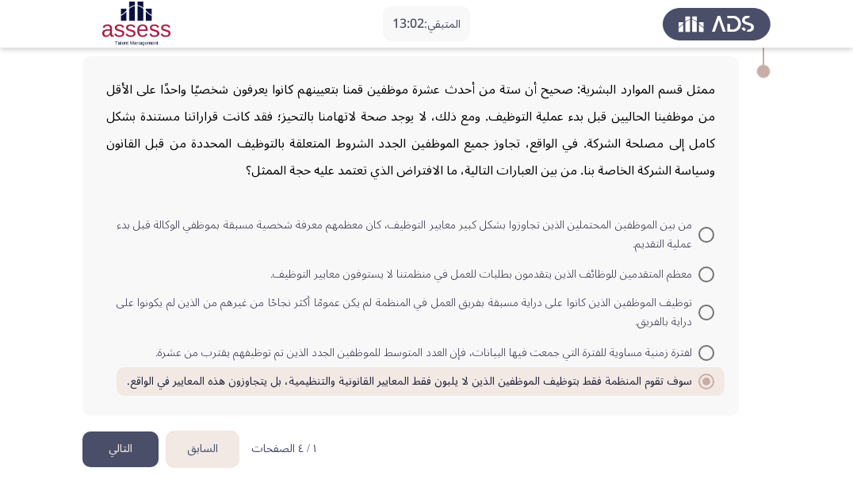
click at [118, 443] on button "التالي" at bounding box center [120, 449] width 76 height 36
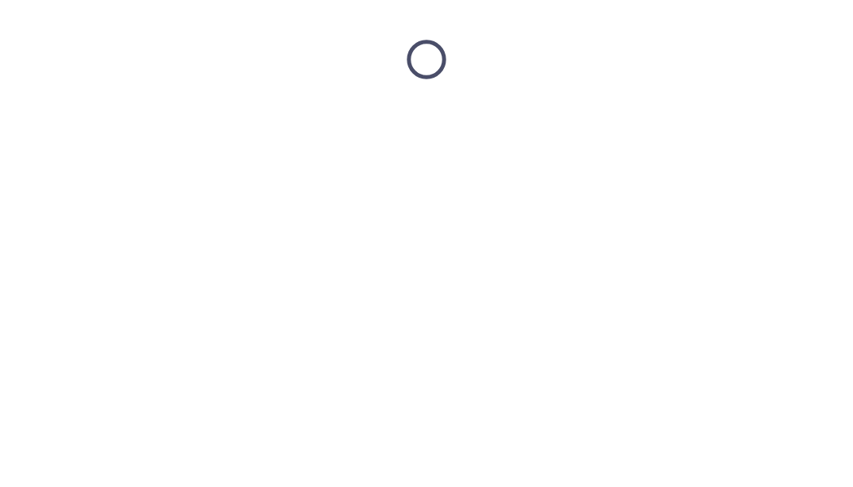
scroll to position [0, 0]
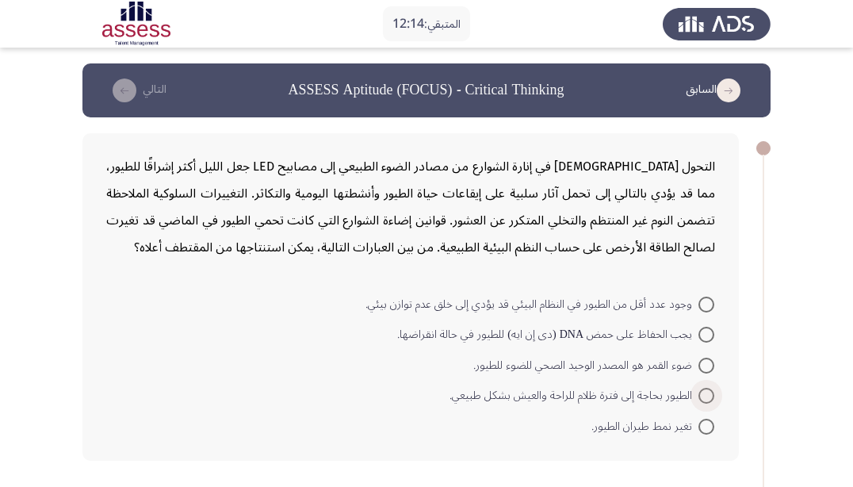
click at [695, 390] on span "الطيور بحاجة إلى فترة ظلام للراحة والعيش بشكل طبيعي." at bounding box center [574, 395] width 249 height 19
click at [699, 390] on input "الطيور بحاجة إلى فترة ظلام للراحة والعيش بشكل طبيعي." at bounding box center [707, 396] width 16 height 16
radio input "true"
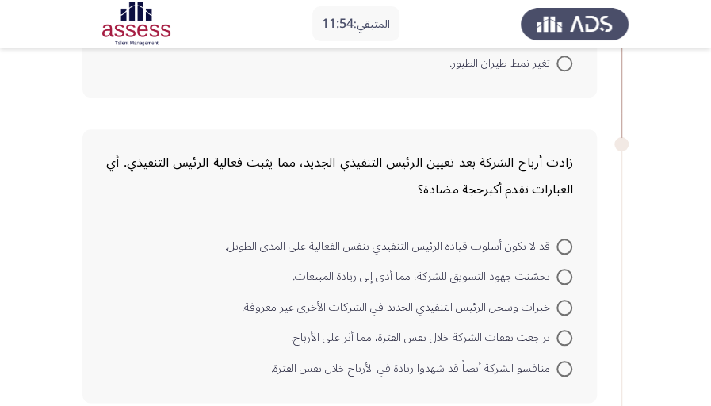
scroll to position [433, 0]
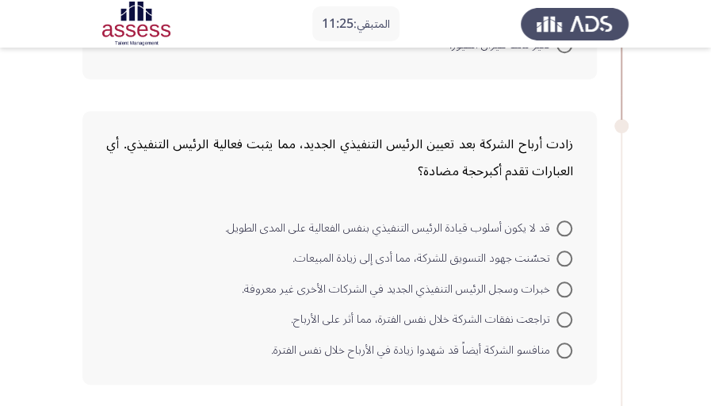
click at [565, 317] on span at bounding box center [565, 320] width 16 height 16
click at [565, 317] on input "تراجعت نفقات الشركة خلال نفس الفترة، مما أثر على الأرباح." at bounding box center [565, 320] width 16 height 16
radio input "true"
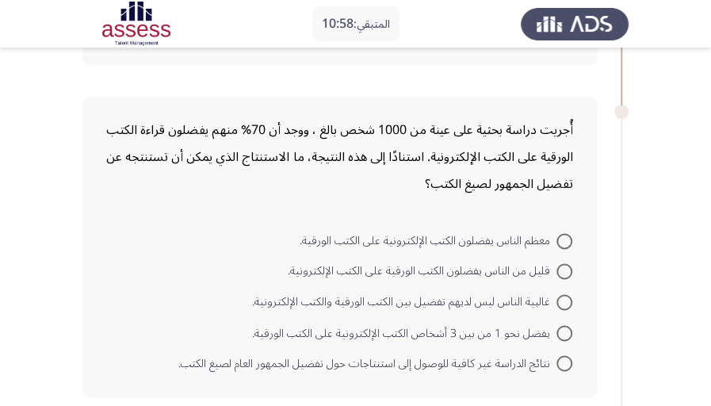
scroll to position [803, 0]
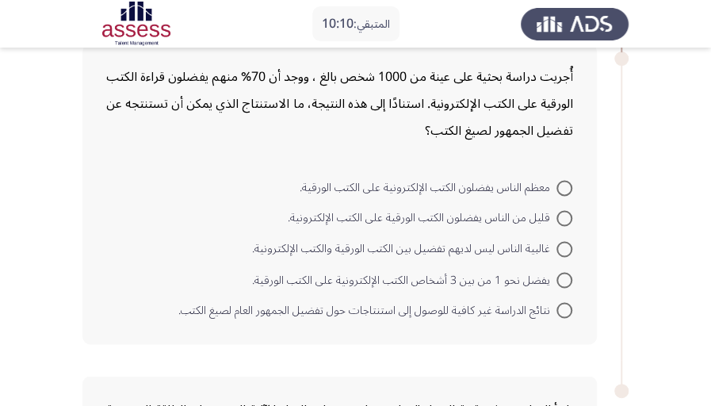
click at [565, 274] on span at bounding box center [565, 280] width 16 height 16
click at [565, 274] on input "يفضل نحو 1 من بين 3 أشخاص الكتب الإلكترونية على الكتب الورقية." at bounding box center [565, 280] width 16 height 16
radio input "true"
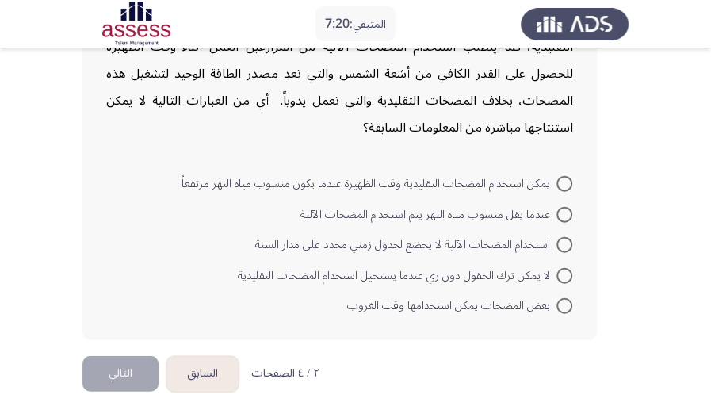
scroll to position [1228, 0]
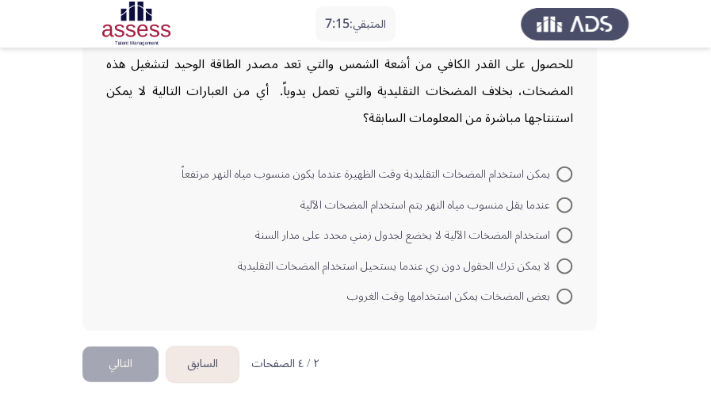
click at [571, 291] on span at bounding box center [565, 297] width 16 height 16
click at [571, 291] on input "بعض المضخات يمكن استخدامها وقت الغروب" at bounding box center [565, 297] width 16 height 16
radio input "true"
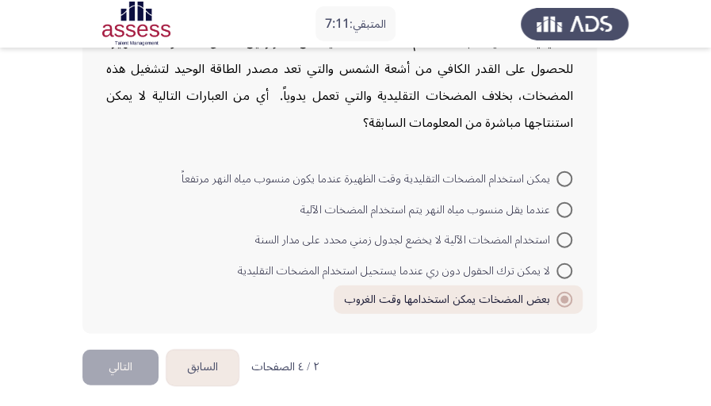
scroll to position [1225, 0]
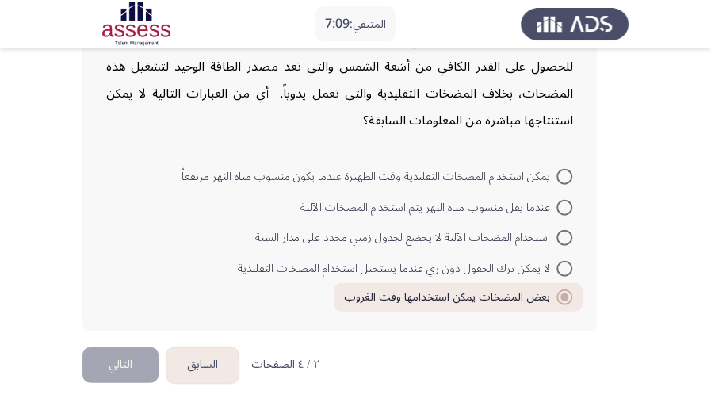
click at [563, 265] on span at bounding box center [565, 269] width 16 height 16
click at [563, 265] on input "لا يمكن ترك الحقول دون ري عندما يستحيل استخدام المضخات التقليدية" at bounding box center [565, 269] width 16 height 16
radio input "true"
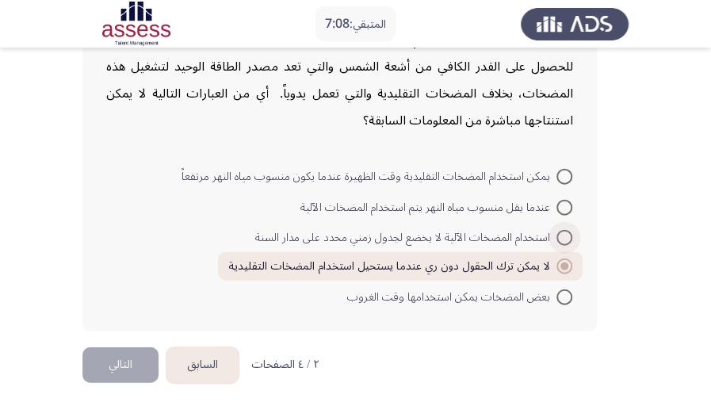
click at [565, 233] on span at bounding box center [565, 238] width 16 height 16
click at [565, 233] on input "استخدام المضخات الآلية لا يخضع لجدول زمني محدد على مدار السنة" at bounding box center [565, 238] width 16 height 16
radio input "true"
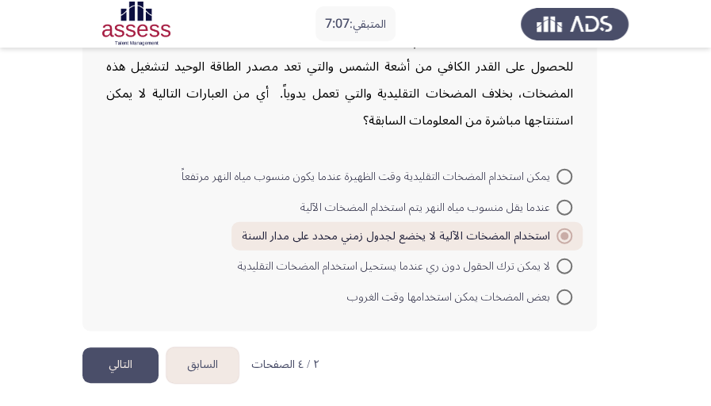
drag, startPoint x: 563, startPoint y: 290, endPoint x: 542, endPoint y: 303, distance: 24.2
click at [563, 290] on span at bounding box center [565, 297] width 16 height 16
click at [563, 290] on input "بعض المضخات يمكن استخدامها وقت الغروب" at bounding box center [565, 297] width 16 height 16
radio input "true"
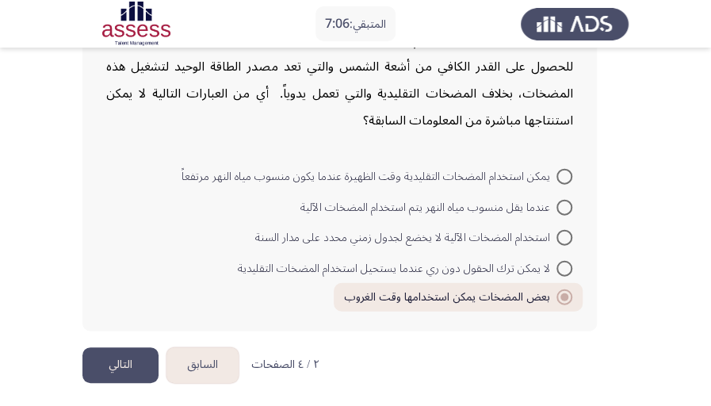
click at [149, 364] on button "التالي" at bounding box center [120, 365] width 76 height 36
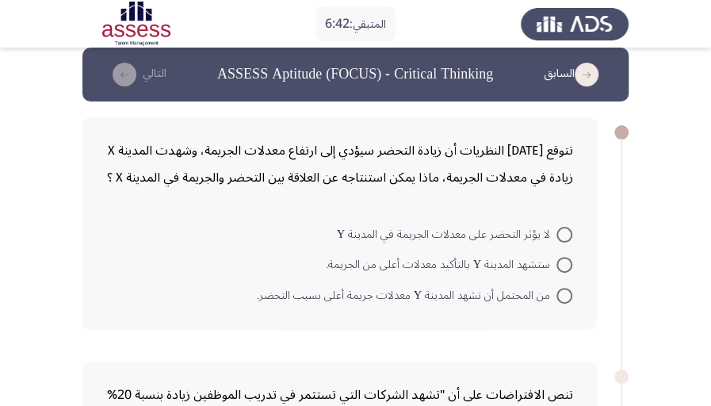
scroll to position [0, 0]
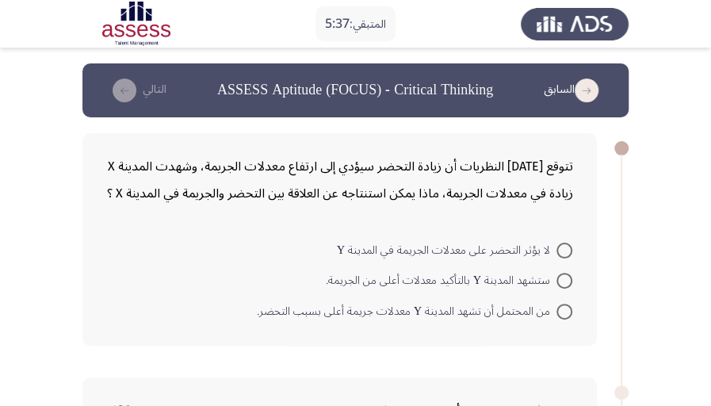
click at [566, 312] on span at bounding box center [565, 312] width 16 height 16
click at [566, 312] on input "من المحتمل أن تشهد المدينة Y معدلات جريمة أعلى بسبب التحضر." at bounding box center [565, 312] width 16 height 16
radio input "true"
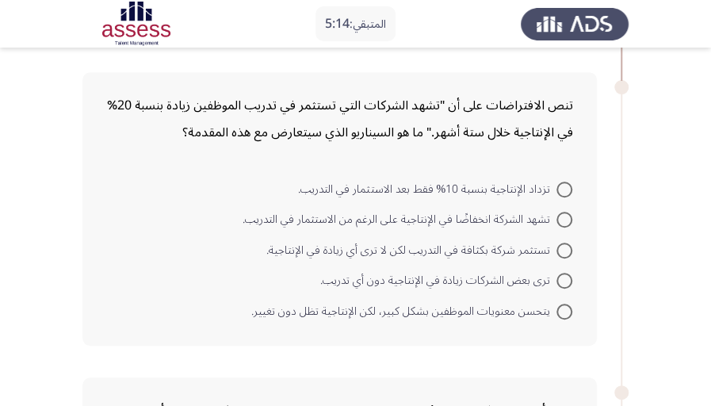
scroll to position [300, 0]
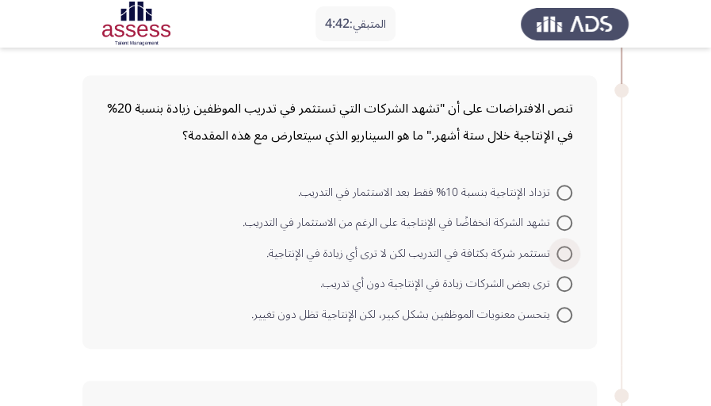
click at [563, 259] on span at bounding box center [565, 254] width 16 height 16
click at [563, 259] on input "تستثمر شركة بكثافة في التدريب لكن لا ترى أي زيادة في الإنتاجية." at bounding box center [565, 254] width 16 height 16
radio input "true"
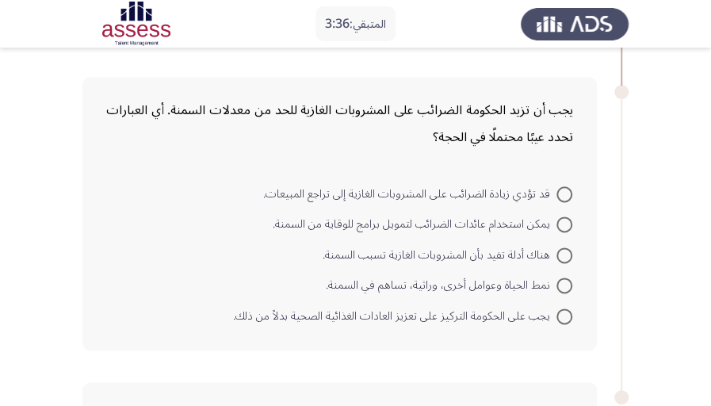
scroll to position [617, 0]
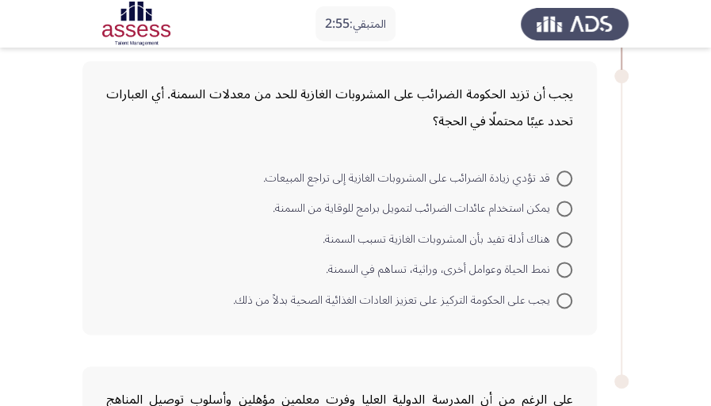
click at [561, 274] on span at bounding box center [565, 270] width 16 height 16
click at [561, 274] on input "نمط الحياة وعوامل أخرى، وراثية، تساهم في السمنة." at bounding box center [565, 270] width 16 height 16
radio input "true"
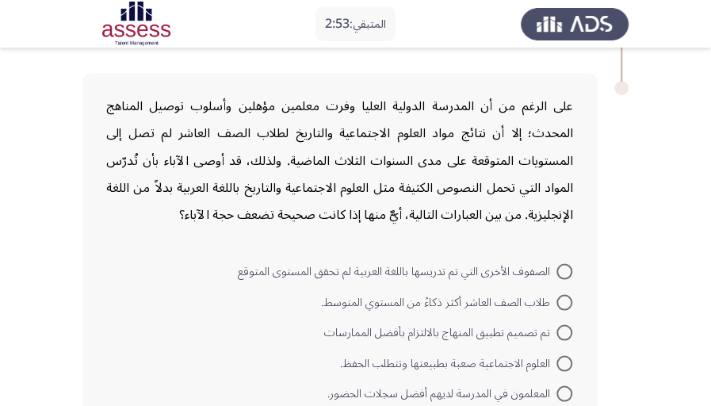
scroll to position [934, 0]
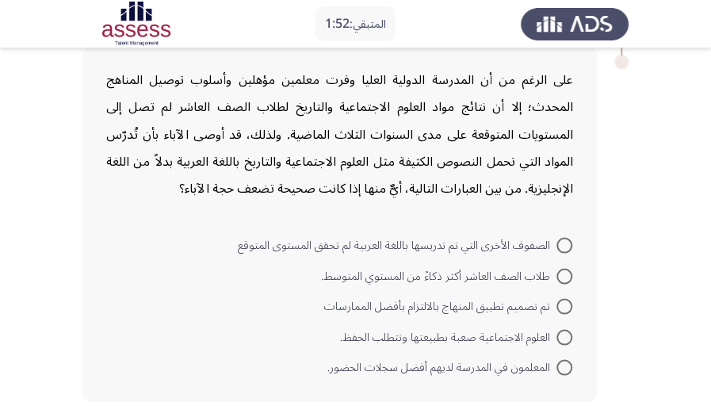
click at [560, 237] on span at bounding box center [565, 245] width 16 height 16
click at [560, 237] on input "الصفوف الأخرى التي تم تدريسها باللغة العربية لم تحقق المستوى المتوقع" at bounding box center [565, 245] width 16 height 16
radio input "true"
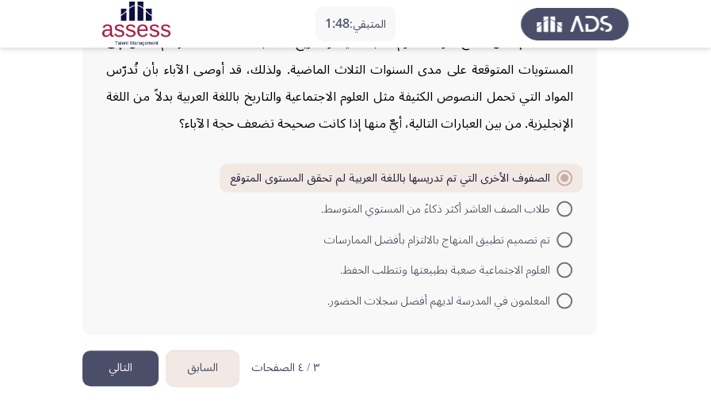
scroll to position [1003, 0]
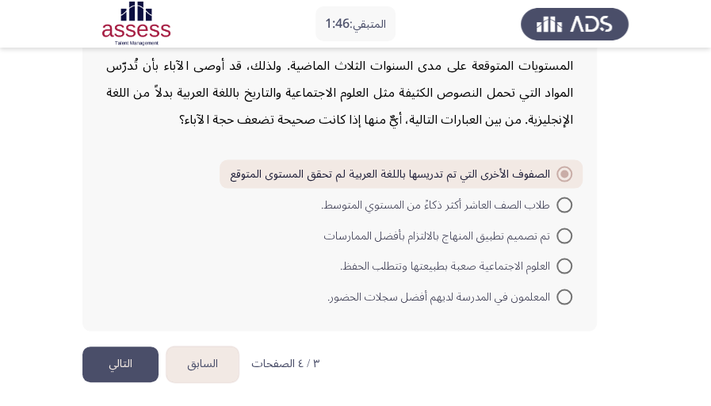
click at [138, 358] on button "التالي" at bounding box center [120, 365] width 76 height 36
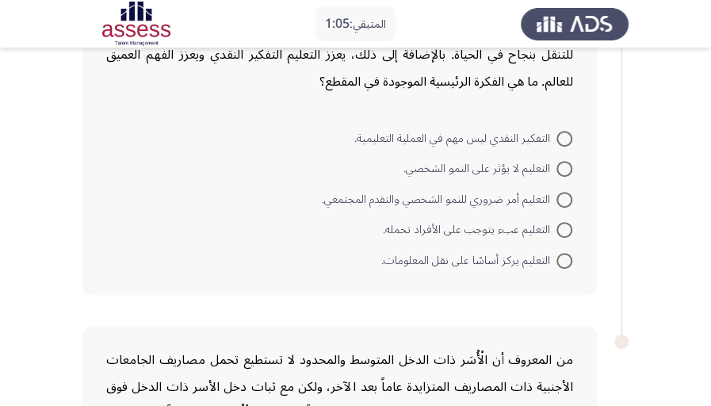
scroll to position [105, 0]
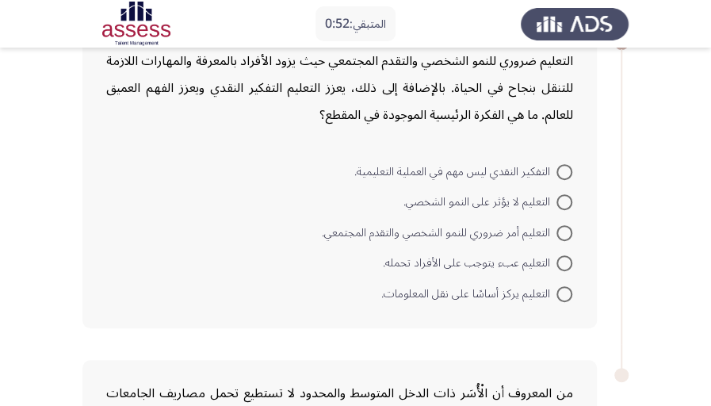
click at [566, 235] on span at bounding box center [565, 233] width 16 height 16
click at [566, 235] on input "التعليم أمر ضروري للنمو الشخصي والتقدم المجتمعي." at bounding box center [565, 233] width 16 height 16
radio input "true"
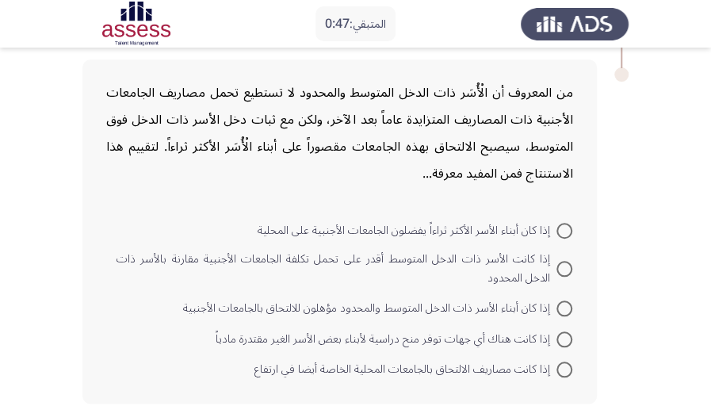
scroll to position [423, 0]
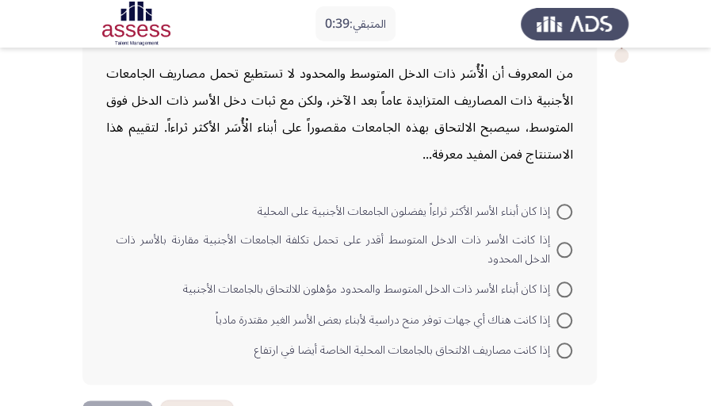
click at [559, 246] on span at bounding box center [565, 250] width 16 height 16
click at [559, 246] on input "إذا كانت الأسر ذات الدخل المتوسط أقدر على تحمل تكلفة الجامعات الأجنبية مقارنة ب…" at bounding box center [565, 250] width 16 height 16
radio input "true"
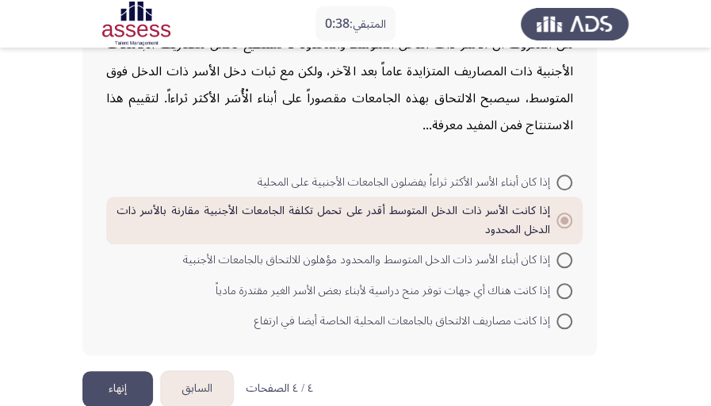
scroll to position [479, 0]
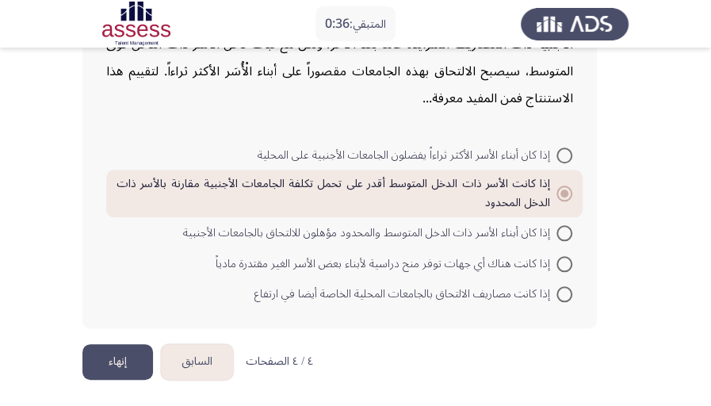
click at [132, 360] on button "إنهاء" at bounding box center [117, 362] width 71 height 36
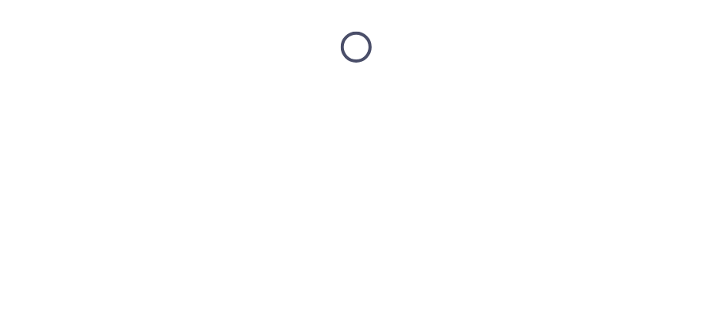
scroll to position [0, 0]
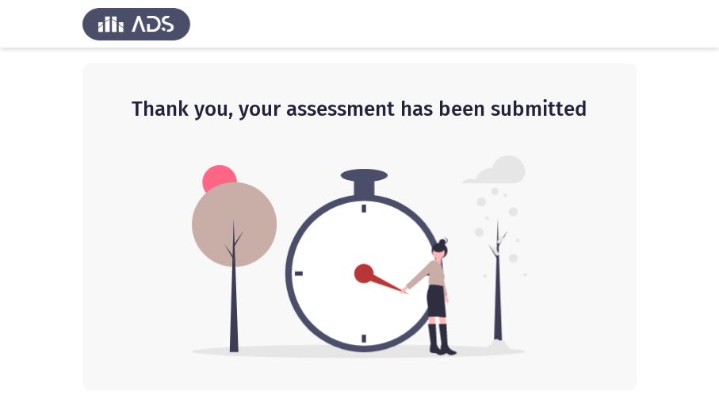
click at [363, 233] on img at bounding box center [359, 256] width 335 height 203
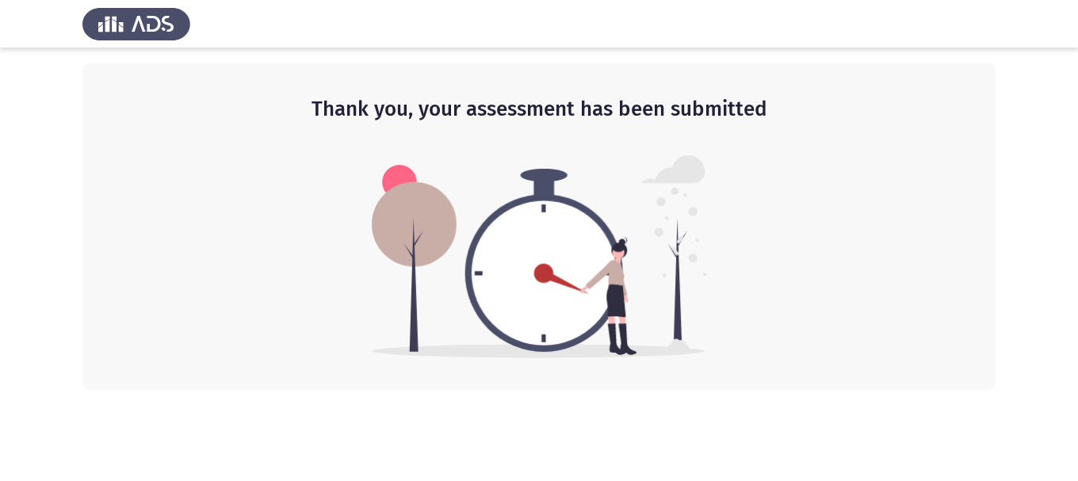
click at [554, 160] on img at bounding box center [539, 256] width 335 height 203
click at [621, 374] on div "Thank you, your assessment has been submitted" at bounding box center [538, 226] width 913 height 327
click at [504, 304] on img at bounding box center [539, 256] width 335 height 203
click at [507, 366] on div "Thank you, your assessment has been submitted" at bounding box center [538, 226] width 913 height 327
click at [732, 390] on html "Thank you, your assessment has been submitted" at bounding box center [539, 195] width 1078 height 390
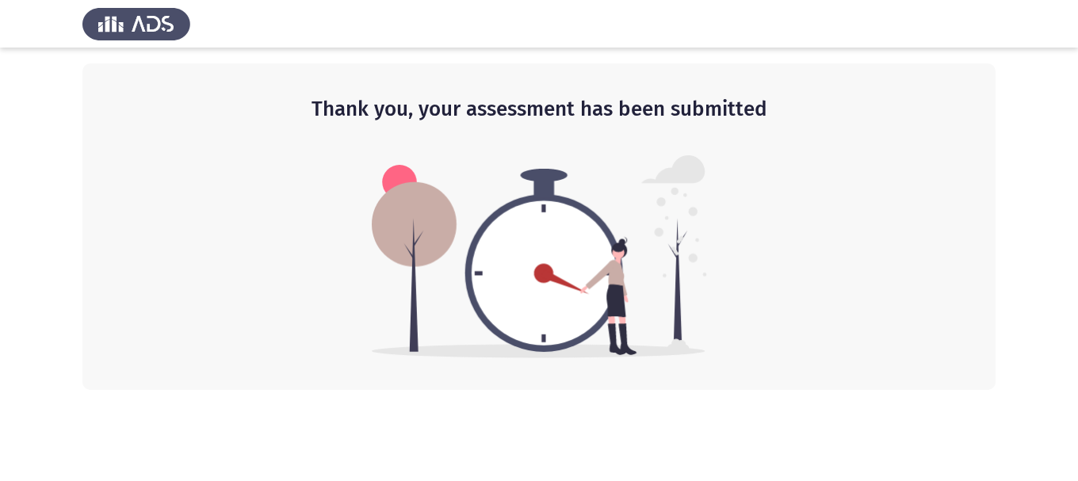
click at [957, 390] on html "Thank you, your assessment has been submitted" at bounding box center [539, 195] width 1078 height 390
drag, startPoint x: 953, startPoint y: 435, endPoint x: 772, endPoint y: 336, distance: 206.9
click at [948, 390] on html "Thank you, your assessment has been submitted" at bounding box center [539, 195] width 1078 height 390
drag, startPoint x: 757, startPoint y: 334, endPoint x: 502, endPoint y: 208, distance: 284.8
click at [689, 309] on div "Thank you, your assessment has been submitted" at bounding box center [538, 226] width 913 height 327
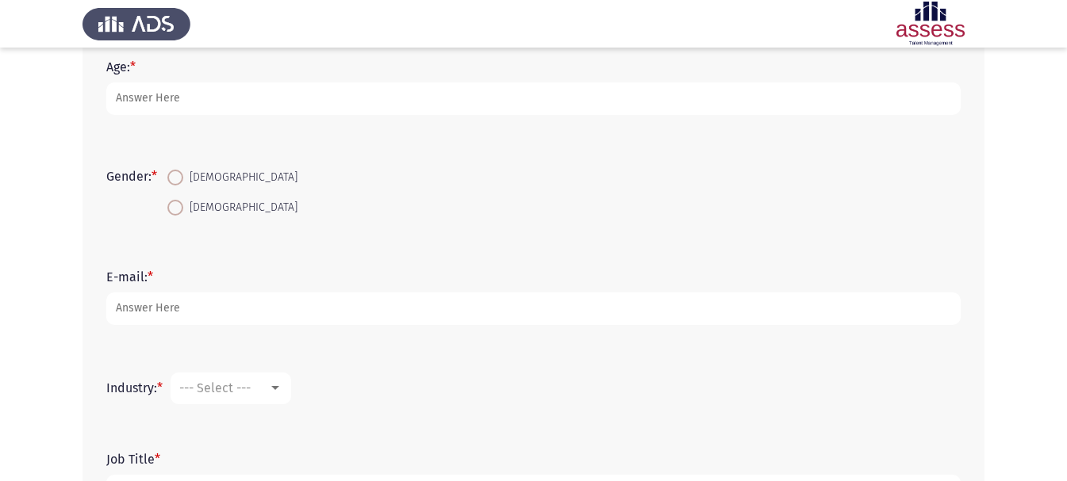
scroll to position [317, 0]
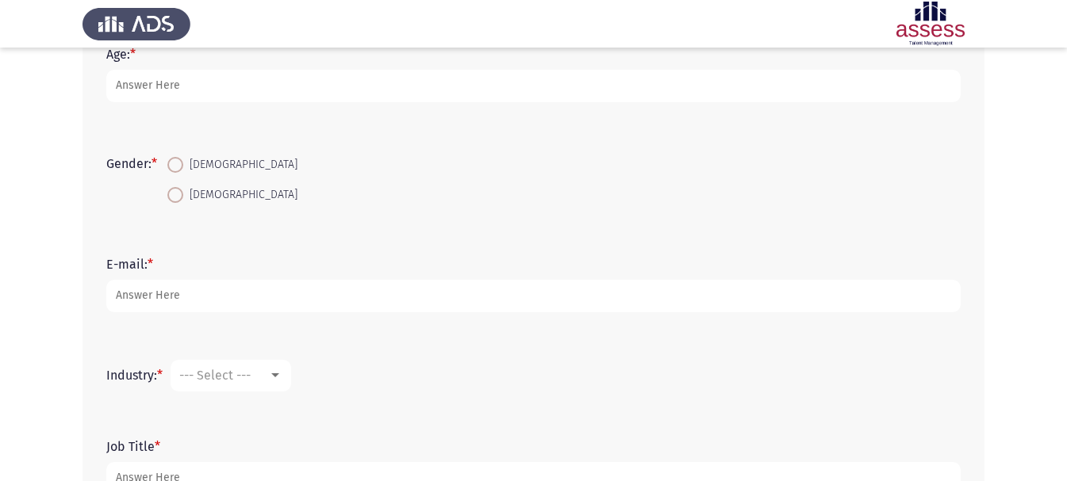
click at [205, 166] on span "[DEMOGRAPHIC_DATA]" at bounding box center [240, 164] width 114 height 19
click at [183, 166] on input "[DEMOGRAPHIC_DATA]" at bounding box center [175, 165] width 16 height 16
radio input "true"
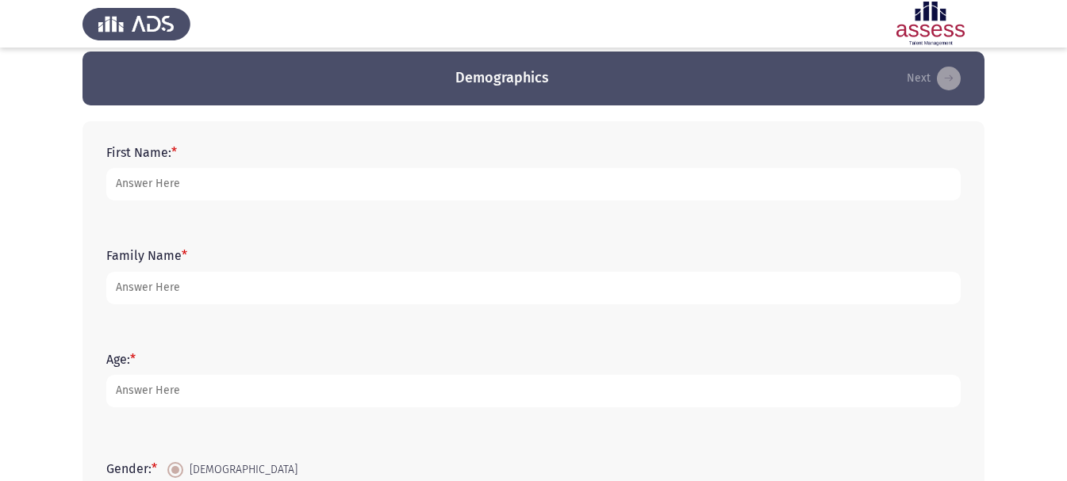
scroll to position [0, 0]
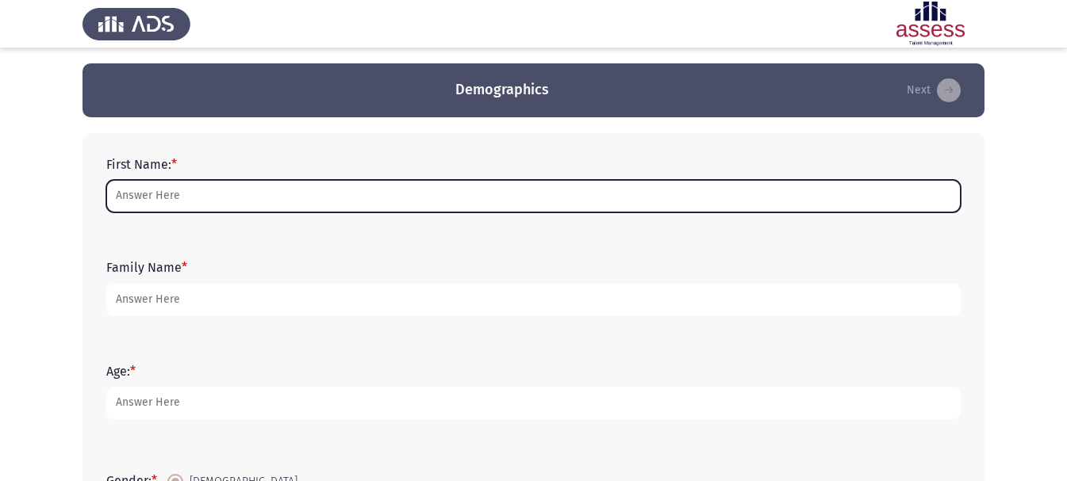
click at [331, 186] on input "First Name: *" at bounding box center [533, 196] width 854 height 33
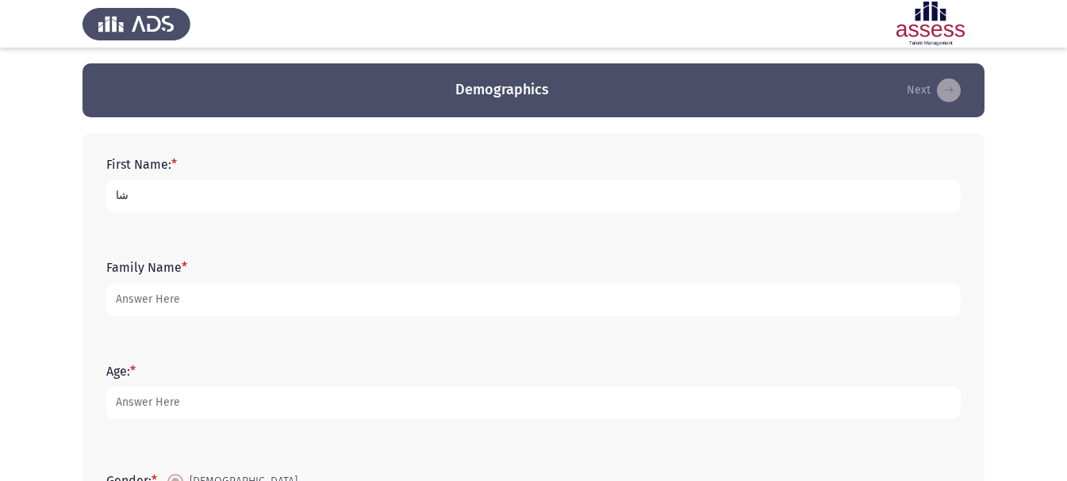
type input "ش"
drag, startPoint x: 288, startPoint y: 200, endPoint x: 253, endPoint y: 197, distance: 35.0
click at [253, 197] on input "ahmed mohamed mostafa bayoumi" at bounding box center [533, 196] width 854 height 33
click at [308, 196] on input "ahmed mohamed mostafa bayoumi" at bounding box center [533, 196] width 854 height 33
type input "ahmed mohamed mostafa bayoumi"
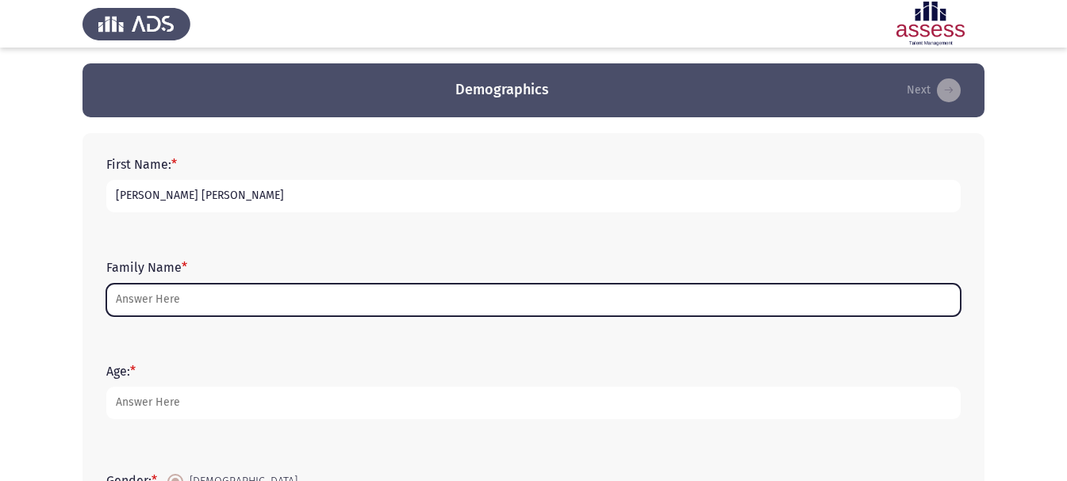
click at [289, 297] on input "Family Name *" at bounding box center [533, 300] width 854 height 33
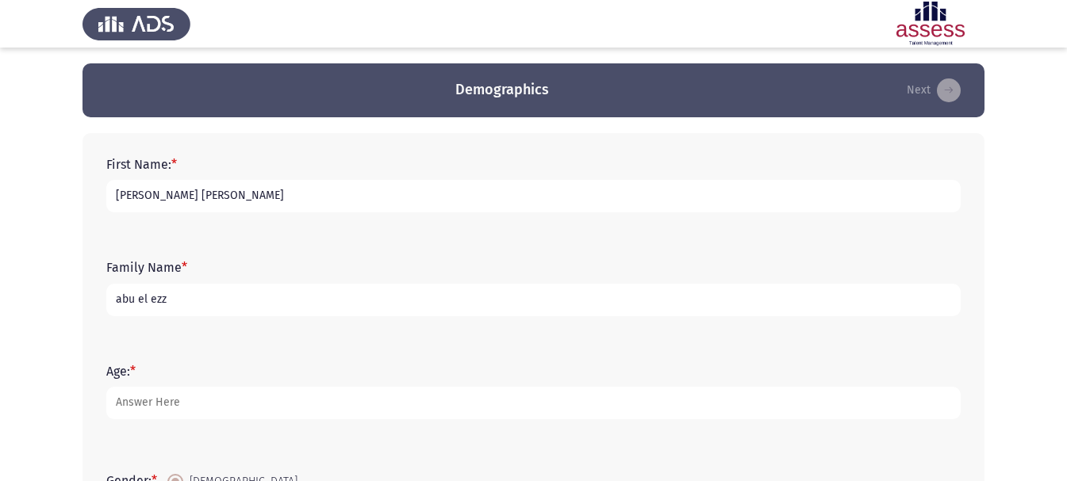
drag, startPoint x: 136, startPoint y: 297, endPoint x: 131, endPoint y: 305, distance: 9.7
click at [131, 305] on input "abu el ezz" at bounding box center [533, 300] width 854 height 33
type input "aboel ezz"
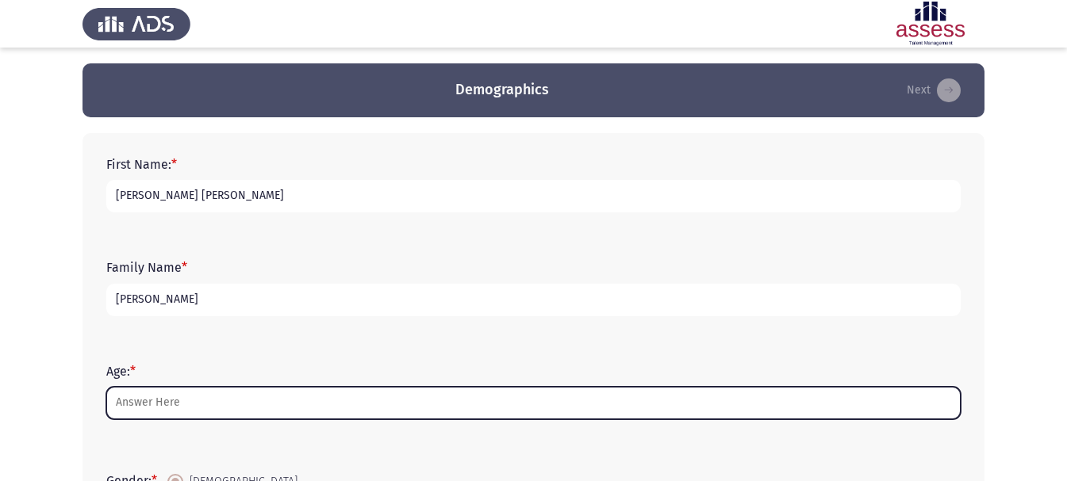
click at [186, 389] on input "Age: *" at bounding box center [533, 403] width 854 height 33
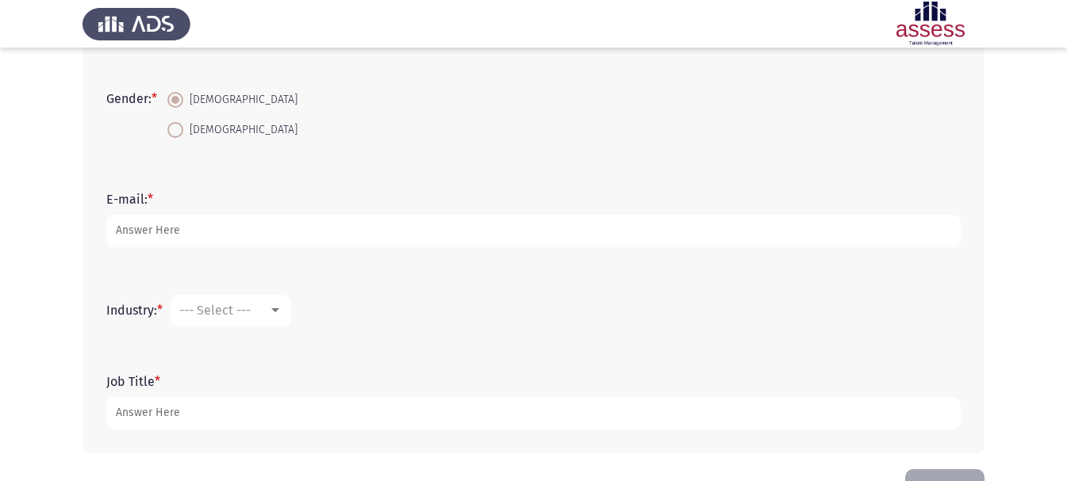
scroll to position [354, 0]
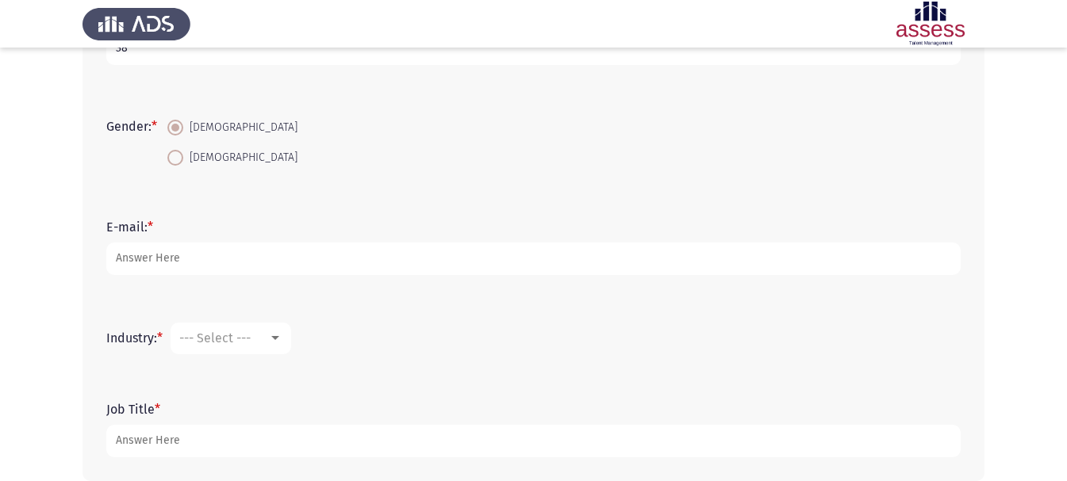
type input "38"
click at [182, 125] on span at bounding box center [175, 128] width 16 height 16
click at [182, 125] on input "Male" at bounding box center [175, 128] width 16 height 16
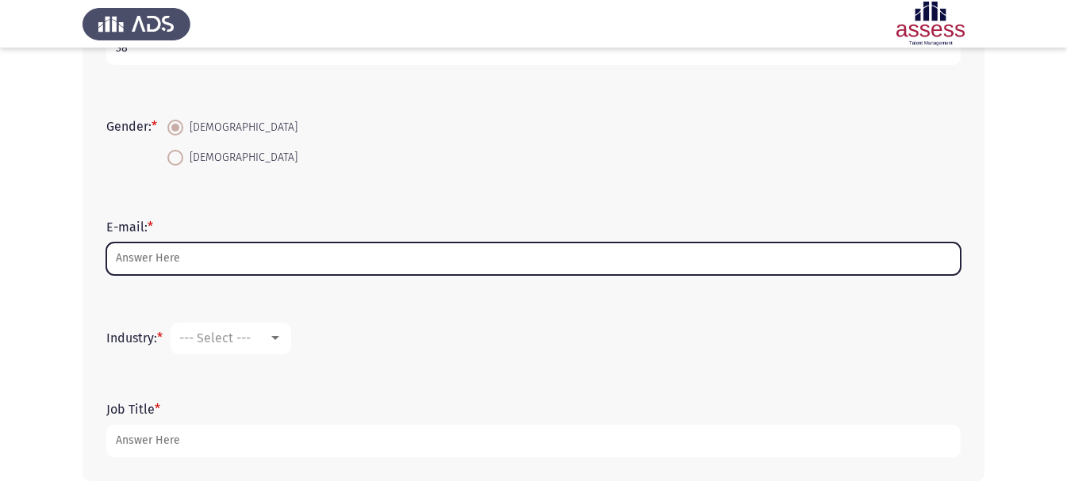
click at [221, 255] on input "E-mail: *" at bounding box center [533, 259] width 854 height 33
click at [232, 262] on input "E-mail: *" at bounding box center [533, 259] width 854 height 33
click at [245, 262] on input "E-mail: *" at bounding box center [533, 259] width 854 height 33
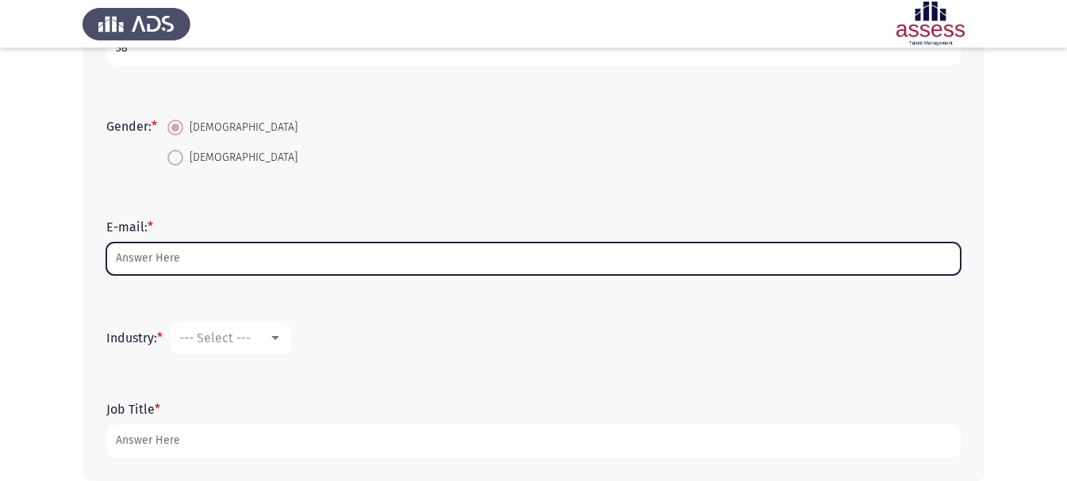
click at [245, 262] on input "E-mail: *" at bounding box center [533, 259] width 854 height 33
click at [393, 251] on input "E-mail: *" at bounding box center [533, 259] width 854 height 33
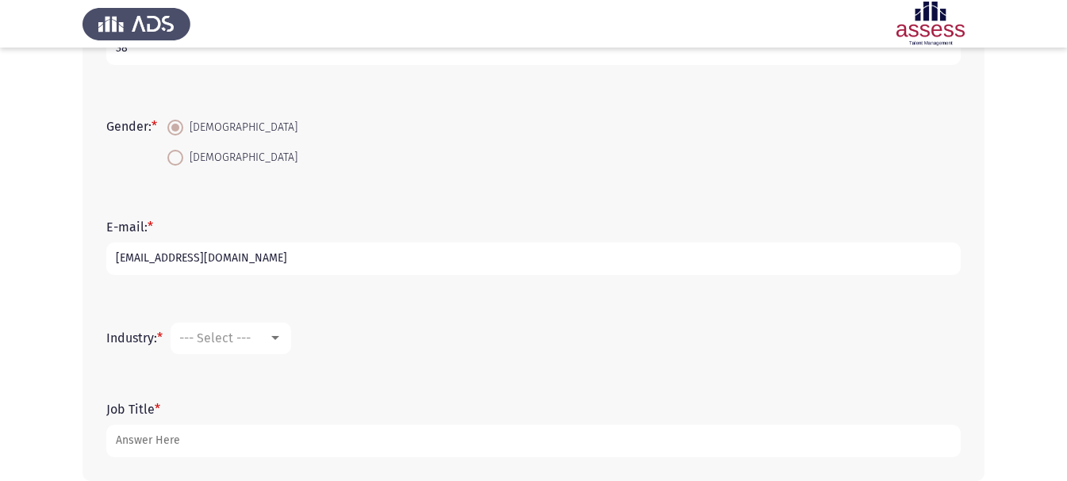
type input "[EMAIL_ADDRESS][DOMAIN_NAME]"
click at [246, 343] on span "--- Select ---" at bounding box center [214, 338] width 71 height 15
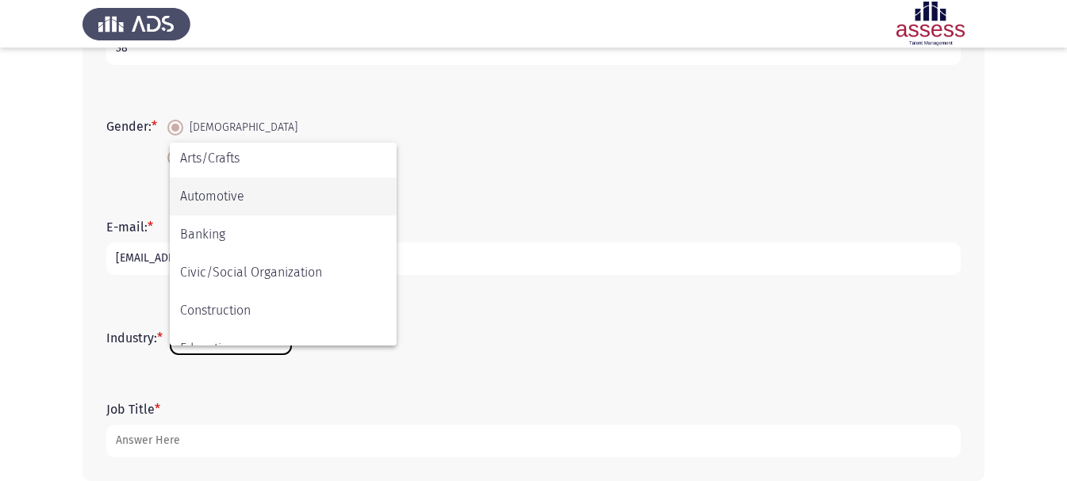
scroll to position [159, 0]
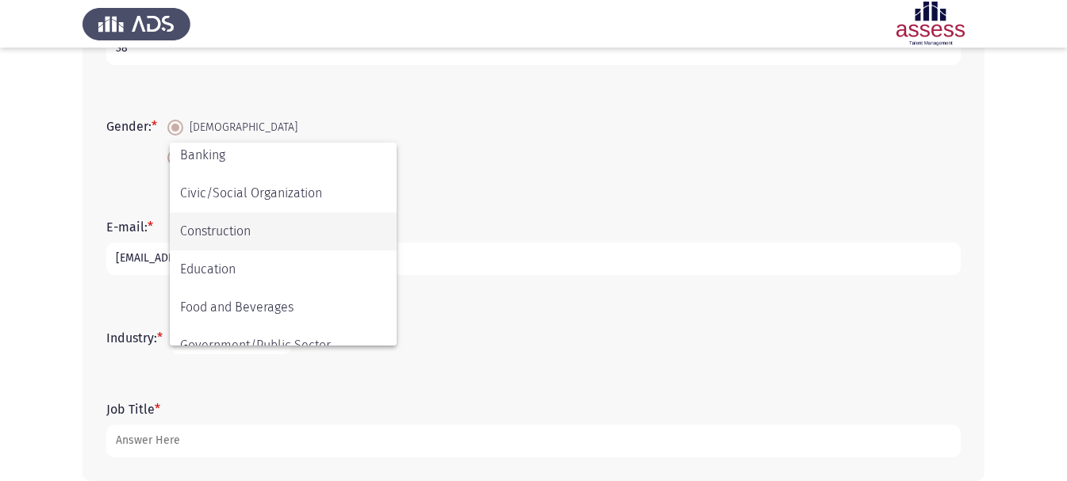
click at [266, 235] on span "Construction" at bounding box center [283, 232] width 206 height 38
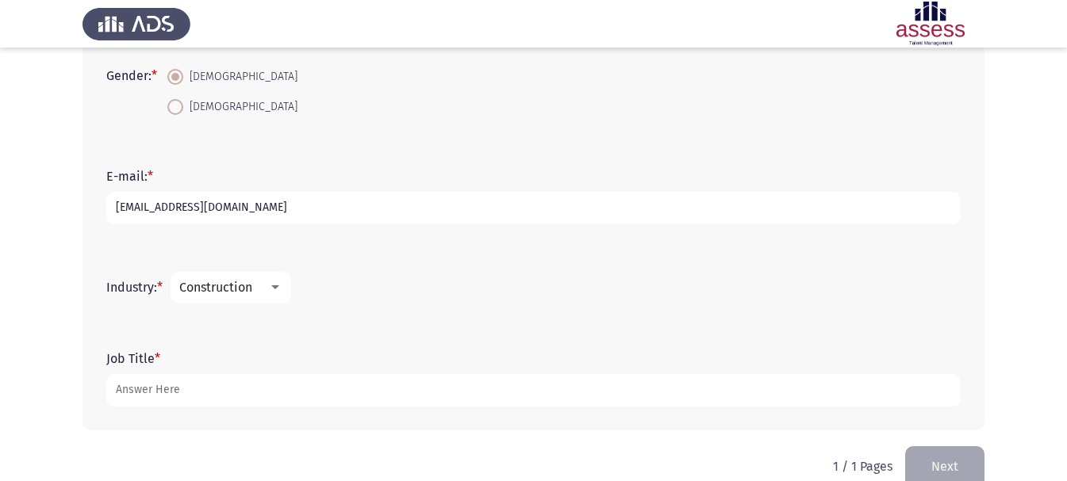
scroll to position [434, 0]
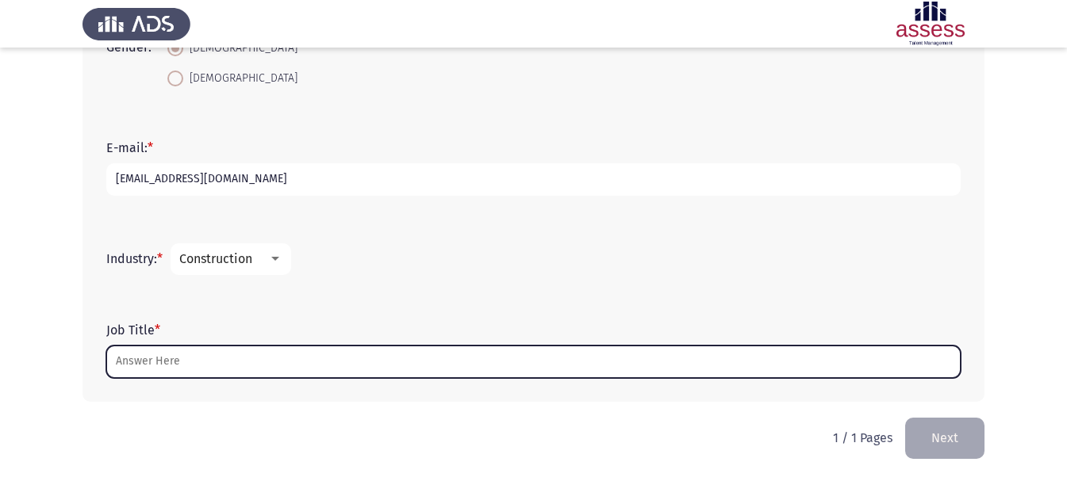
click at [180, 366] on input "Job Title *" at bounding box center [533, 362] width 854 height 33
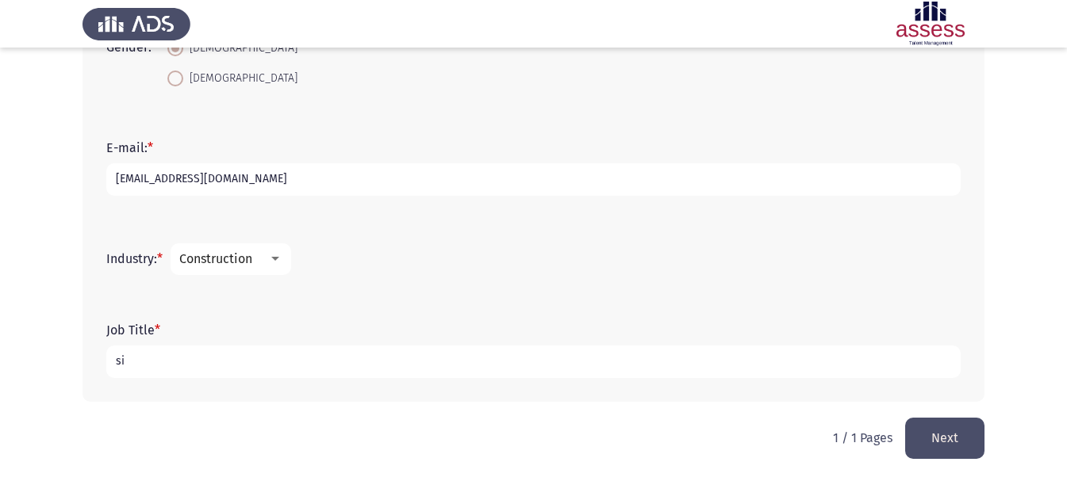
type input "s"
type input "architectural site engineer"
click at [977, 443] on button "Next" at bounding box center [944, 438] width 79 height 40
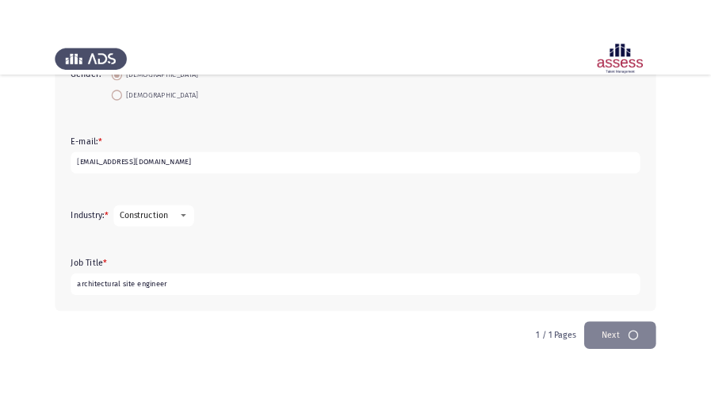
scroll to position [0, 0]
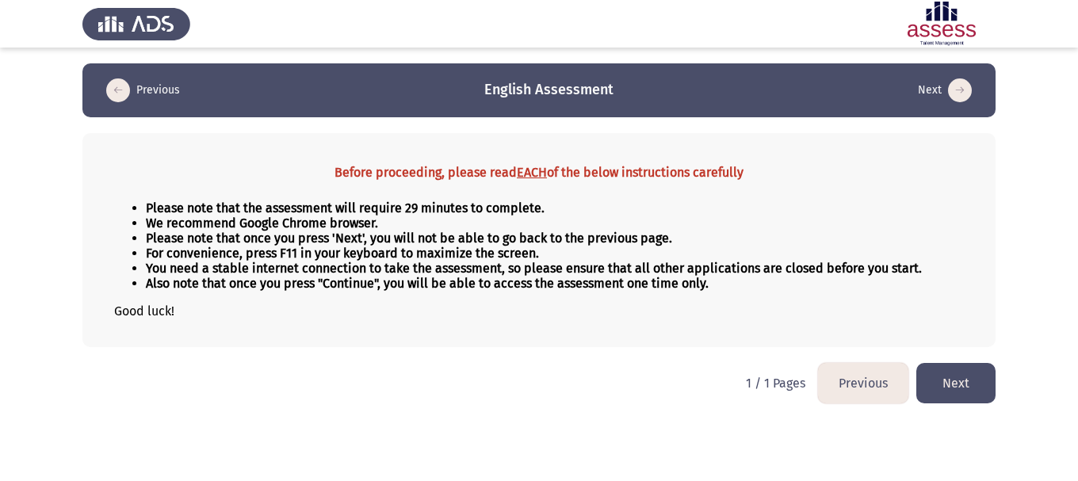
click at [951, 384] on button "Next" at bounding box center [956, 383] width 79 height 40
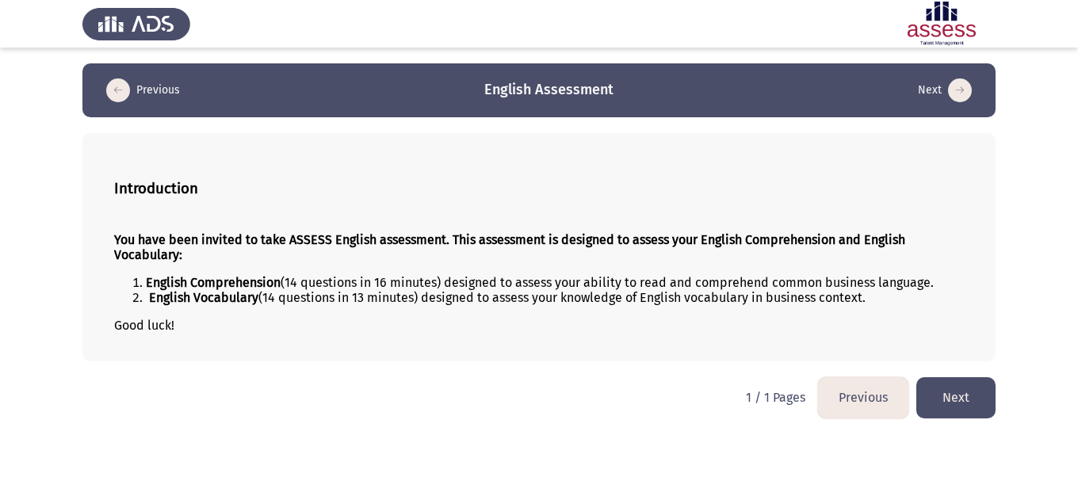
click at [967, 396] on button "Next" at bounding box center [956, 397] width 79 height 40
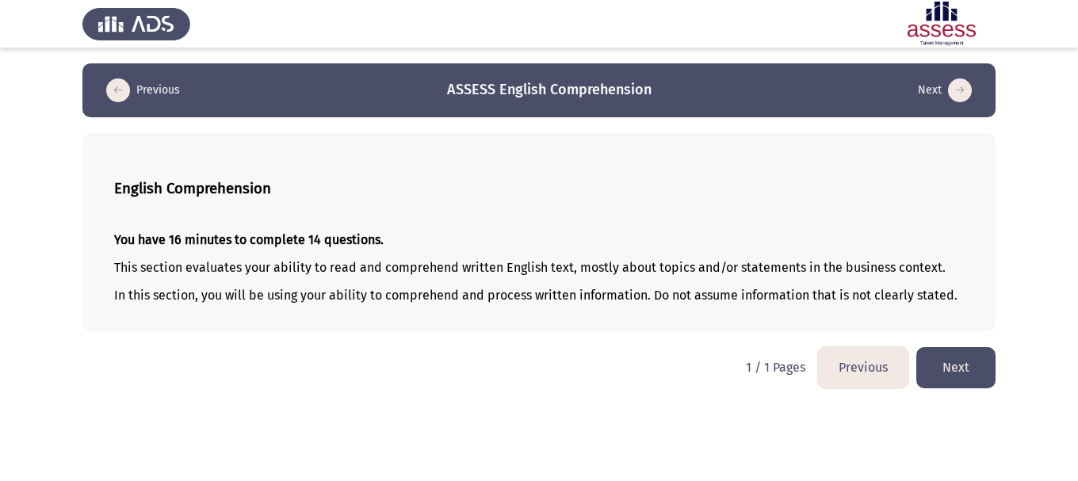
click at [968, 364] on button "Next" at bounding box center [956, 367] width 79 height 40
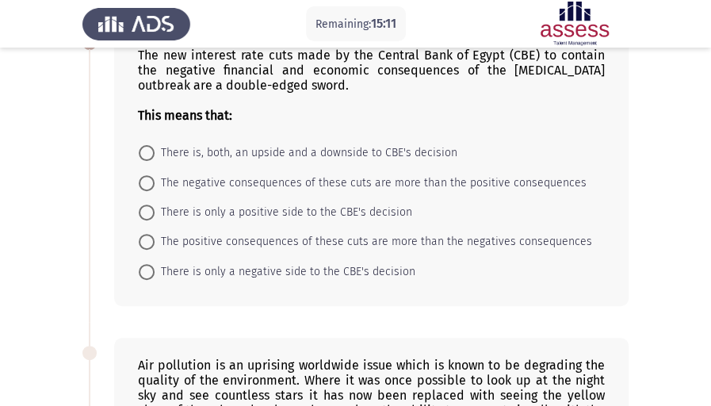
scroll to position [52, 0]
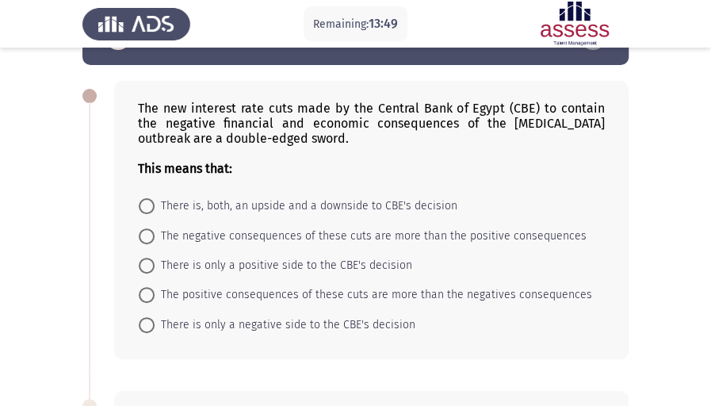
click at [393, 209] on span "There is, both, an upside and a downside to CBE's decision" at bounding box center [306, 206] width 303 height 19
click at [155, 209] on input "There is, both, an upside and a downside to CBE's decision" at bounding box center [147, 206] width 16 height 16
radio input "true"
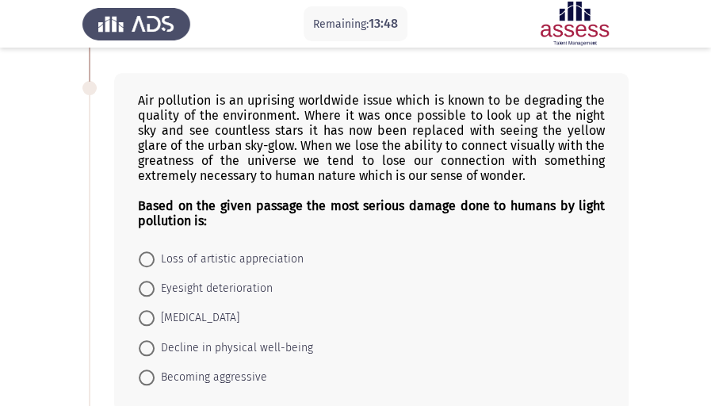
scroll to position [370, 0]
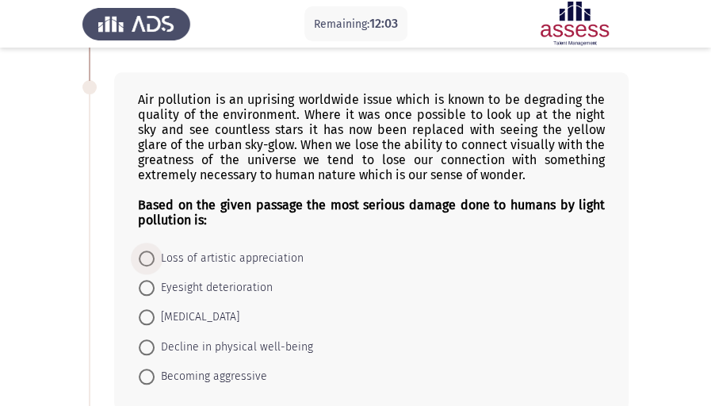
click at [243, 255] on span "Loss of artistic appreciation" at bounding box center [229, 258] width 149 height 19
click at [155, 255] on input "Loss of artistic appreciation" at bounding box center [147, 259] width 16 height 16
radio input "true"
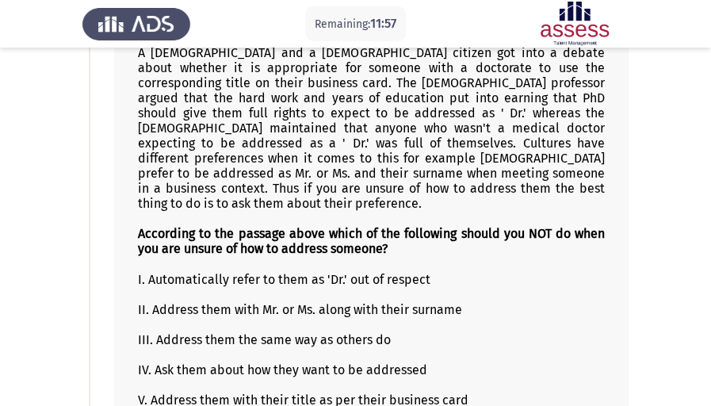
scroll to position [774, 0]
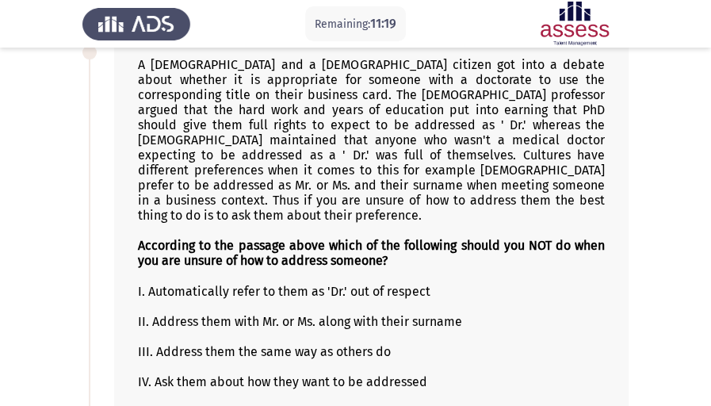
drag, startPoint x: 147, startPoint y: 268, endPoint x: 164, endPoint y: 265, distance: 17.0
click at [147, 283] on div "I. Automatically refer to them as 'Dr.' out of respect" at bounding box center [371, 290] width 467 height 15
click at [417, 283] on div "I. Automatically refer to them as 'Dr.' out of respect" at bounding box center [371, 290] width 467 height 15
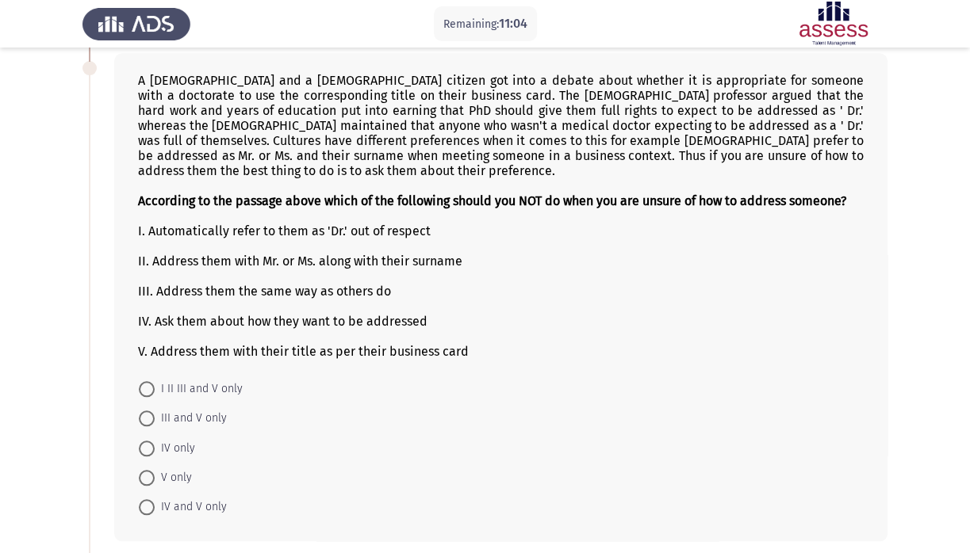
scroll to position [695, 0]
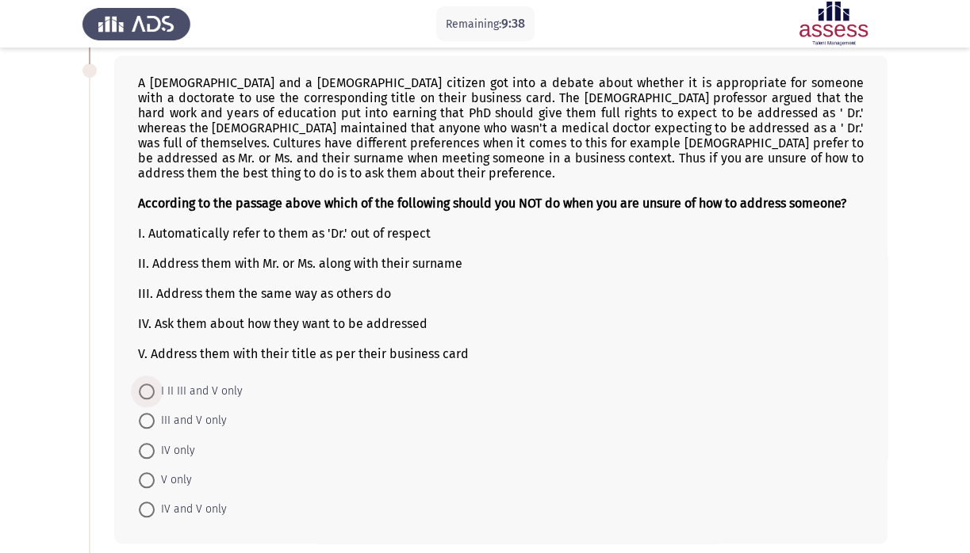
click at [157, 390] on span "I II III and V only" at bounding box center [199, 391] width 88 height 19
click at [155, 390] on input "I II III and V only" at bounding box center [147, 392] width 16 height 16
radio input "true"
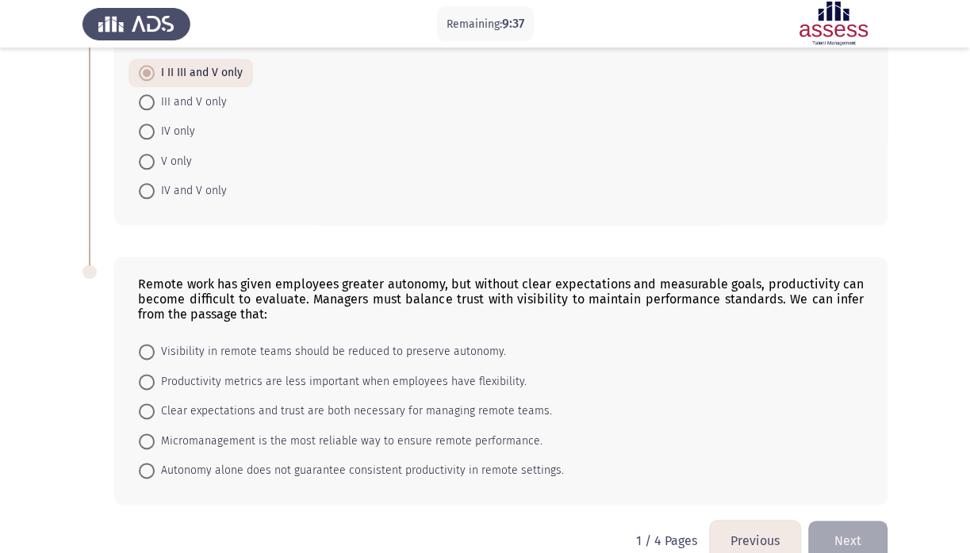
scroll to position [1042, 0]
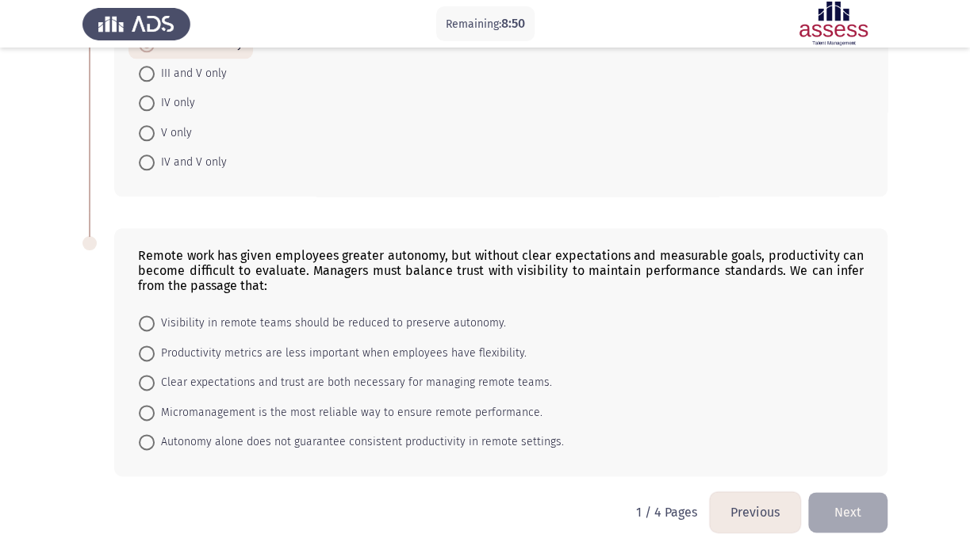
click at [168, 381] on span "Clear expectations and trust are both necessary for managing remote teams." at bounding box center [353, 382] width 397 height 19
click at [155, 381] on input "Clear expectations and trust are both necessary for managing remote teams." at bounding box center [147, 383] width 16 height 16
radio input "true"
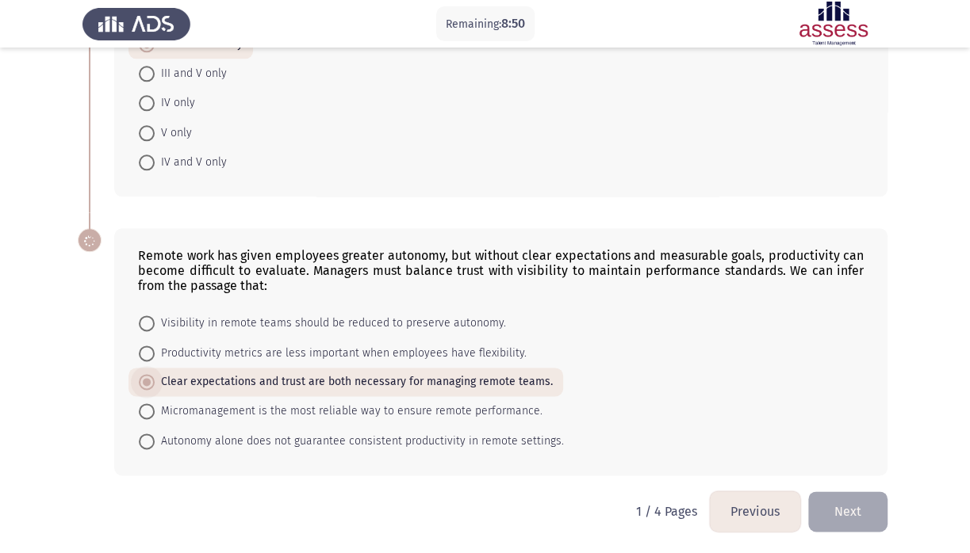
scroll to position [1041, 0]
click at [825, 481] on button "Next" at bounding box center [847, 512] width 79 height 40
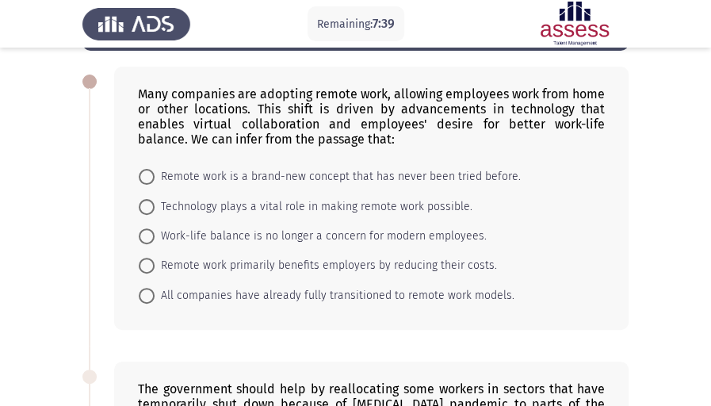
scroll to position [52, 0]
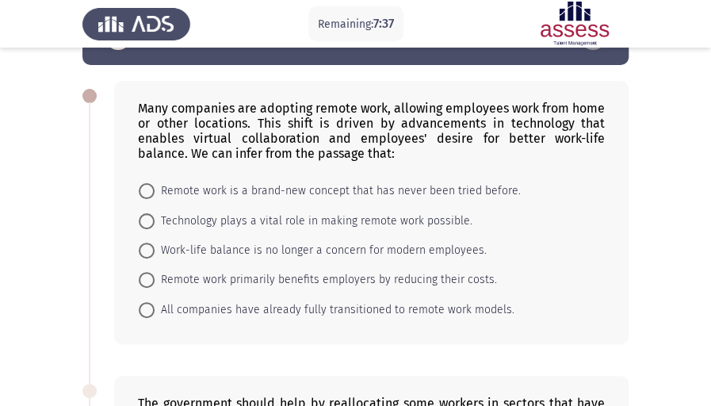
drag, startPoint x: 194, startPoint y: 220, endPoint x: 213, endPoint y: 246, distance: 32.4
click at [194, 219] on span "Technology plays a vital role in making remote work possible." at bounding box center [314, 221] width 318 height 19
click at [155, 219] on input "Technology plays a vital role in making remote work possible." at bounding box center [147, 221] width 16 height 16
radio input "true"
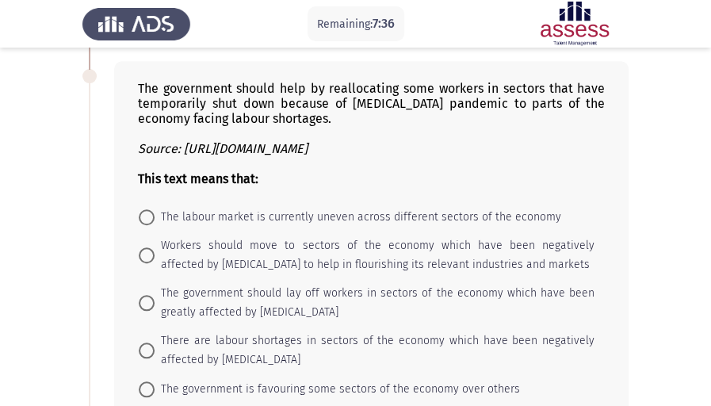
scroll to position [370, 0]
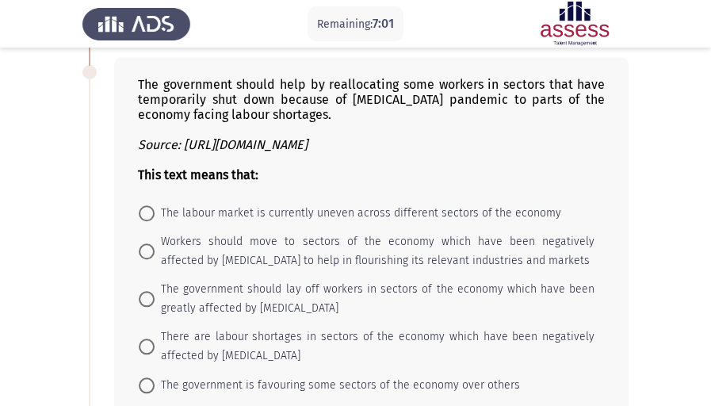
click at [190, 208] on span "The labour market is currently uneven across different sectors of the economy" at bounding box center [358, 213] width 407 height 19
click at [155, 208] on input "The labour market is currently uneven across different sectors of the economy" at bounding box center [147, 213] width 16 height 16
radio input "true"
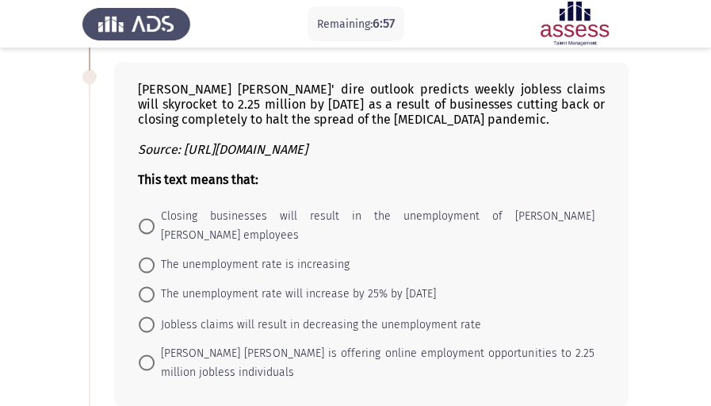
scroll to position [740, 0]
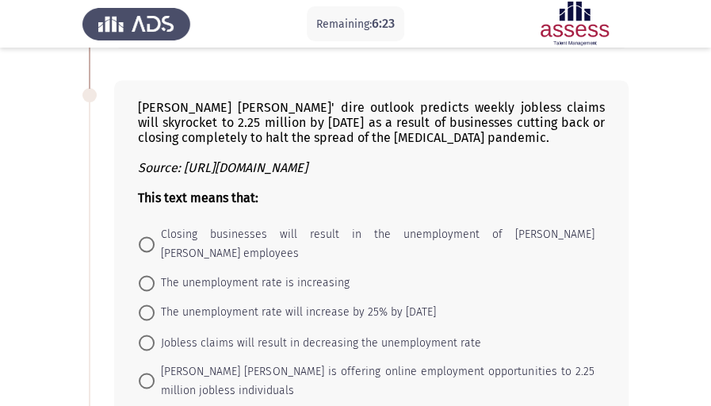
click at [259, 274] on span "The unemployment rate is increasing" at bounding box center [252, 283] width 195 height 19
click at [155, 275] on input "The unemployment rate is increasing" at bounding box center [147, 283] width 16 height 16
radio input "true"
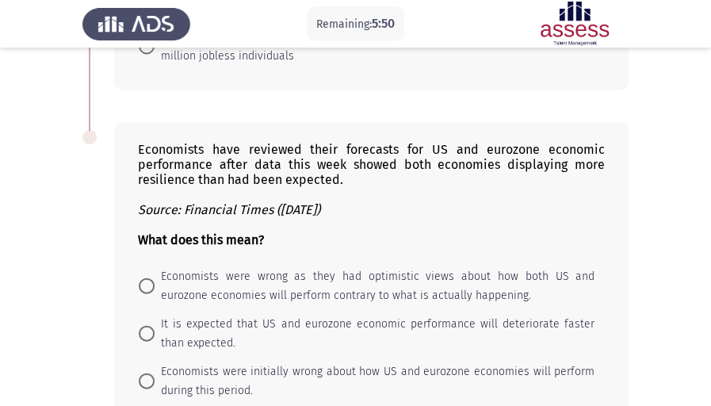
scroll to position [1125, 0]
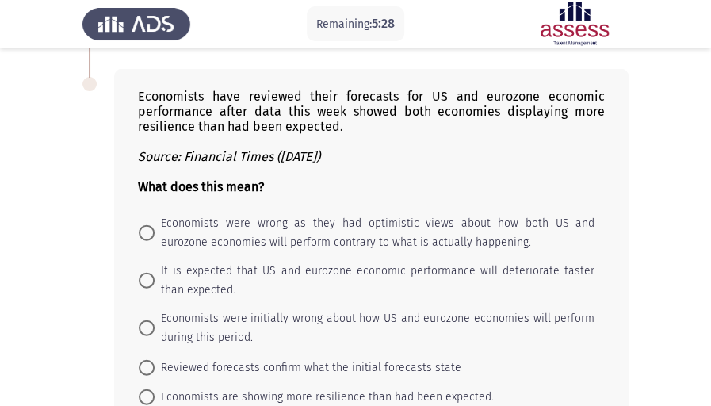
click at [227, 309] on span "Economists were initially wrong about how US and eurozone economies will perfor…" at bounding box center [375, 328] width 440 height 38
click at [155, 320] on input "Economists were initially wrong about how US and eurozone economies will perfor…" at bounding box center [147, 328] width 16 height 16
radio input "true"
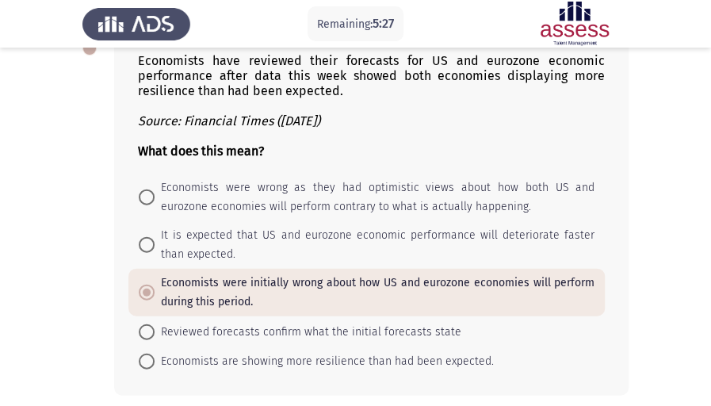
scroll to position [1202, 0]
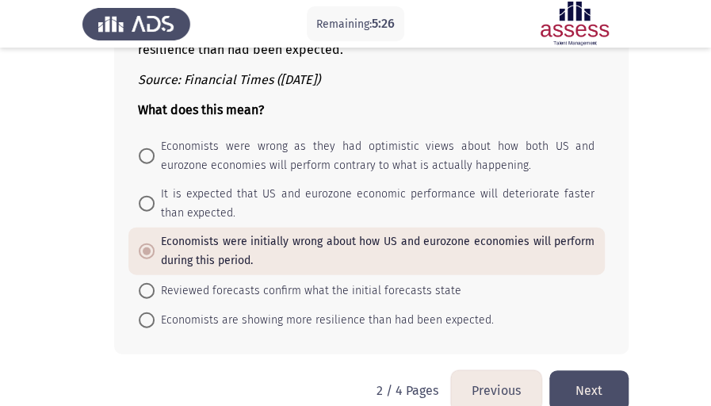
click at [590, 370] on button "Next" at bounding box center [589, 390] width 79 height 40
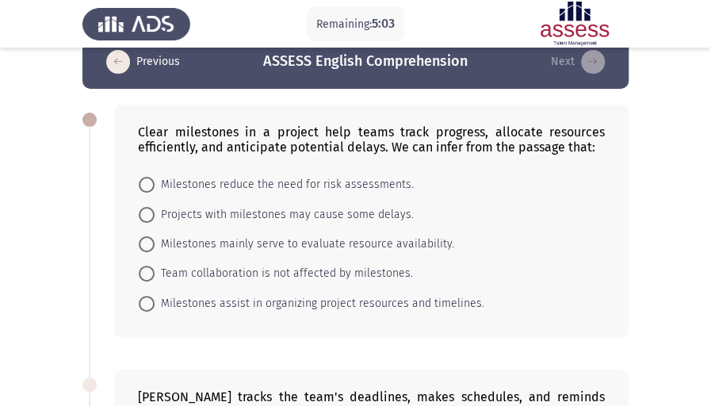
scroll to position [52, 0]
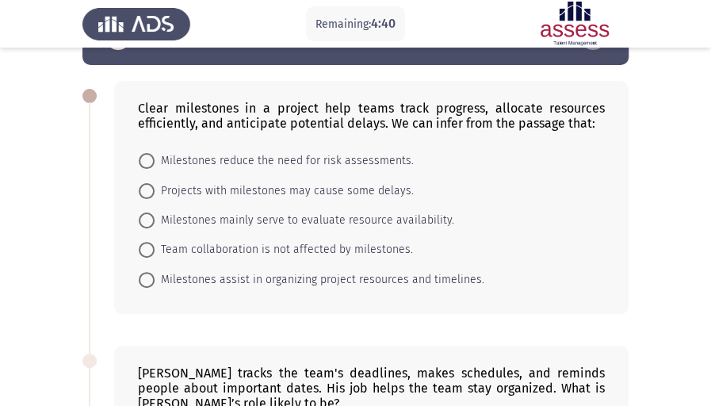
click at [193, 223] on span "Milestones mainly serve to evaluate resource availability." at bounding box center [305, 220] width 300 height 19
click at [155, 223] on input "Milestones mainly serve to evaluate resource availability." at bounding box center [147, 221] width 16 height 16
radio input "true"
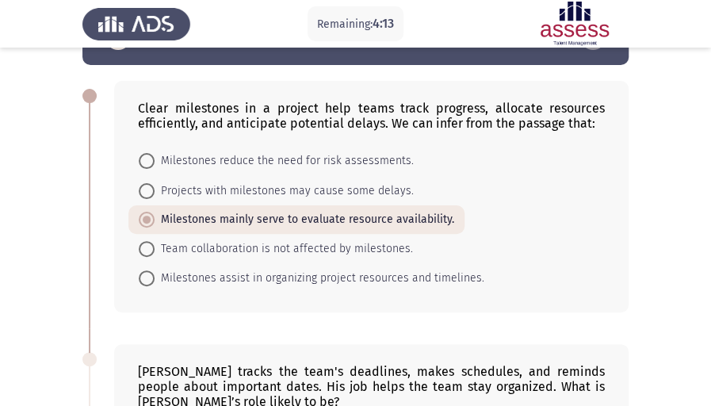
click at [276, 274] on span "Milestones assist in organizing project resources and timelines." at bounding box center [320, 278] width 330 height 19
click at [155, 274] on input "Milestones assist in organizing project resources and timelines." at bounding box center [147, 278] width 16 height 16
radio input "true"
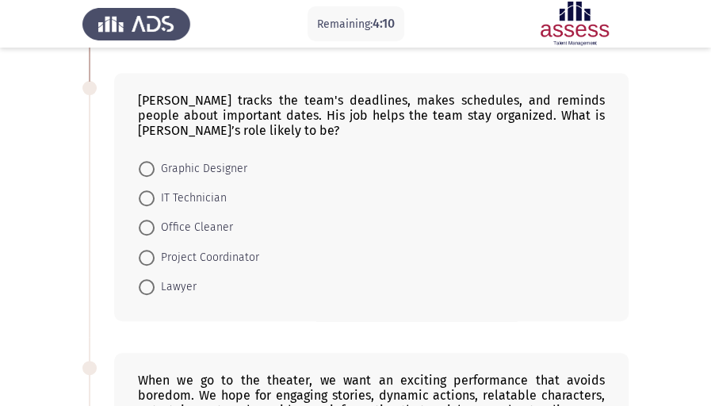
scroll to position [317, 0]
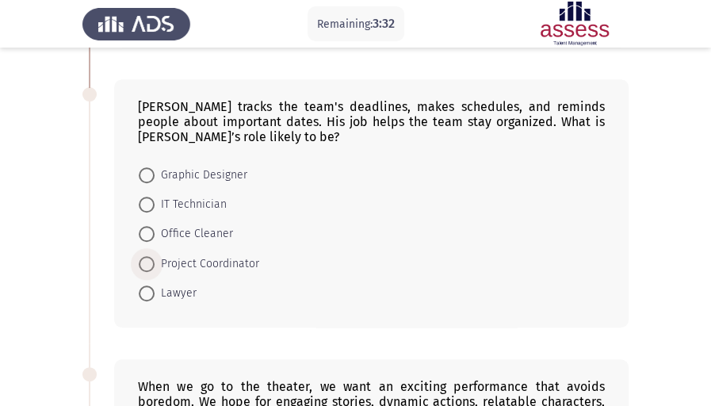
click at [192, 262] on span "Project Coordinator" at bounding box center [207, 264] width 105 height 19
click at [155, 262] on input "Project Coordinator" at bounding box center [147, 264] width 16 height 16
radio input "true"
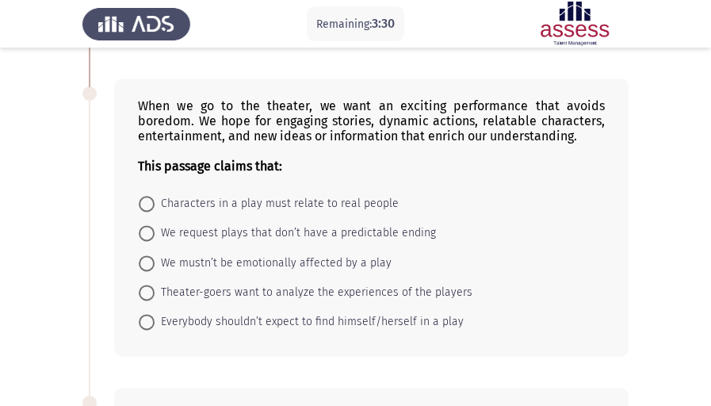
scroll to position [581, 0]
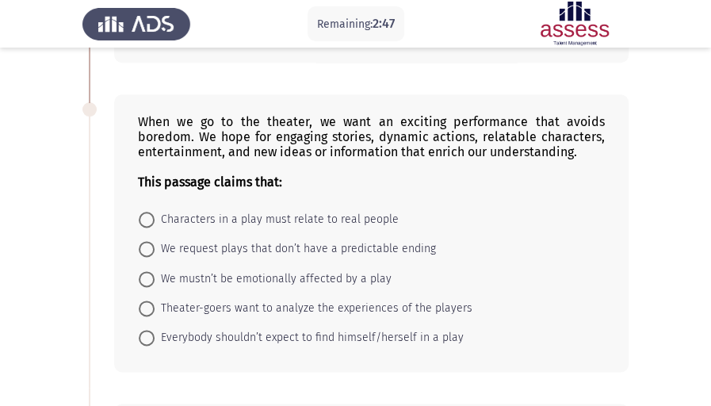
click at [196, 211] on span "Characters in a play must relate to real people" at bounding box center [277, 219] width 244 height 19
click at [155, 212] on input "Characters in a play must relate to real people" at bounding box center [147, 220] width 16 height 16
radio input "true"
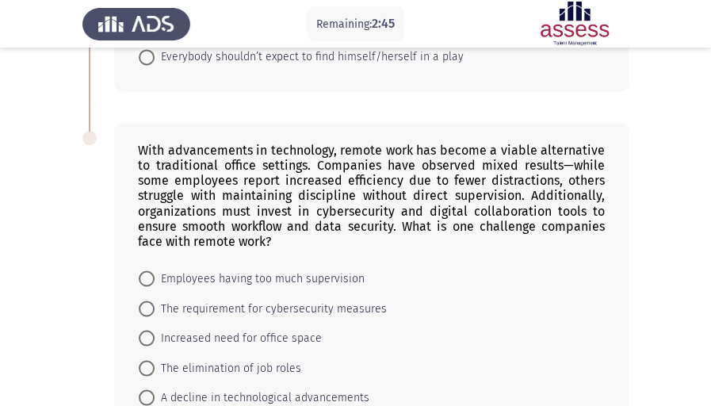
scroll to position [898, 0]
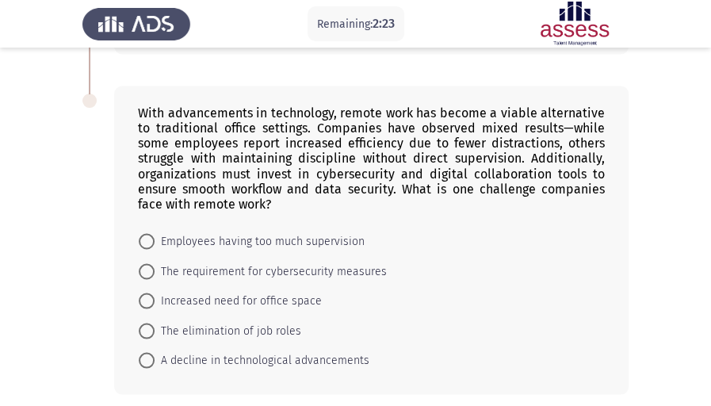
click at [232, 262] on span "The requirement for cybersecurity measures" at bounding box center [271, 271] width 232 height 19
click at [155, 263] on input "The requirement for cybersecurity measures" at bounding box center [147, 271] width 16 height 16
radio input "true"
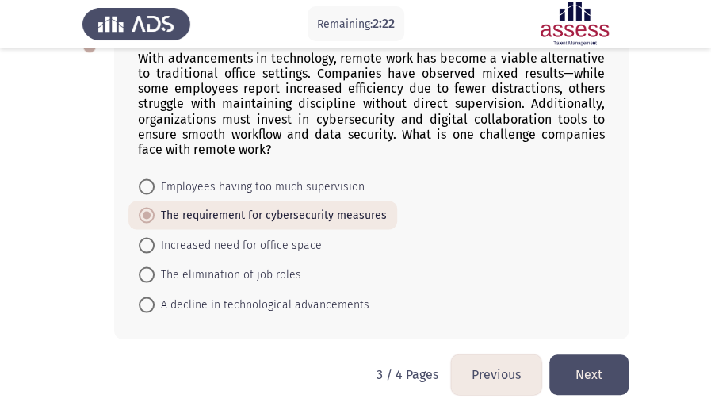
scroll to position [955, 0]
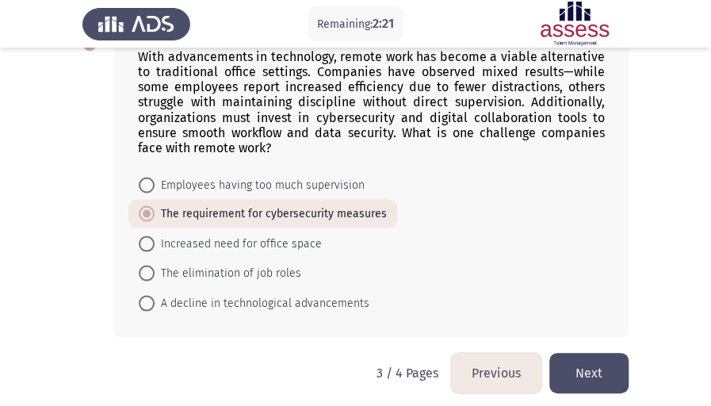
click at [574, 366] on button "Next" at bounding box center [589, 373] width 79 height 40
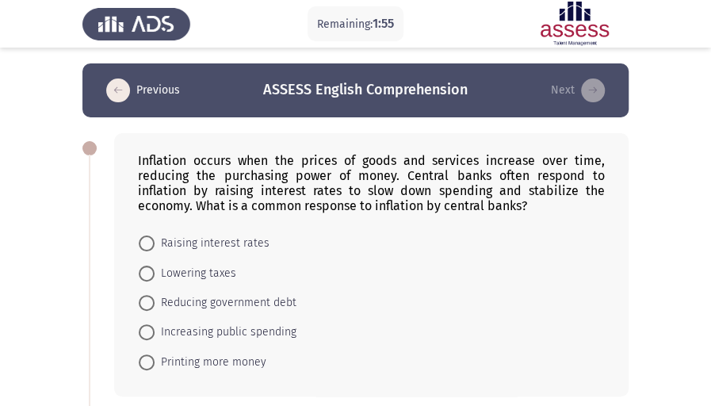
click at [227, 236] on span "Raising interest rates" at bounding box center [212, 243] width 115 height 19
click at [155, 236] on input "Raising interest rates" at bounding box center [147, 244] width 16 height 16
radio input "true"
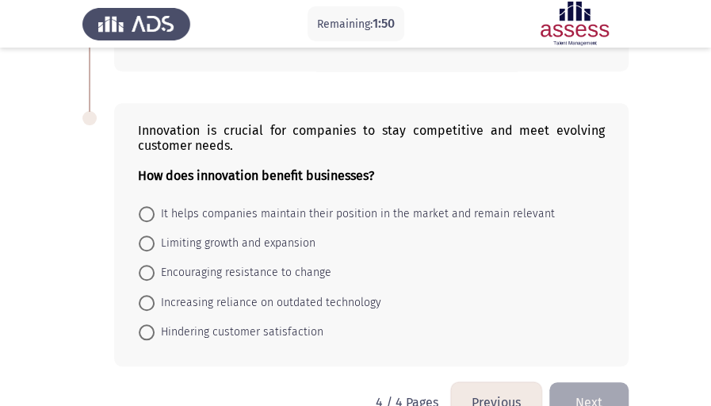
scroll to position [305, 0]
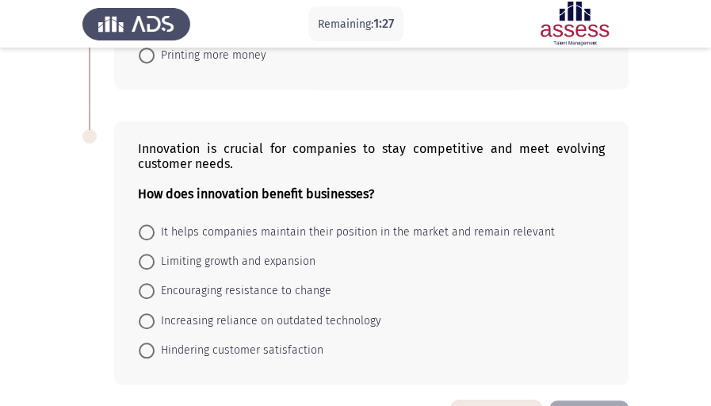
click at [260, 226] on span "It helps companies maintain their position in the market and remain relevant" at bounding box center [355, 232] width 400 height 19
click at [155, 226] on input "It helps companies maintain their position in the market and remain relevant" at bounding box center [147, 232] width 16 height 16
radio input "true"
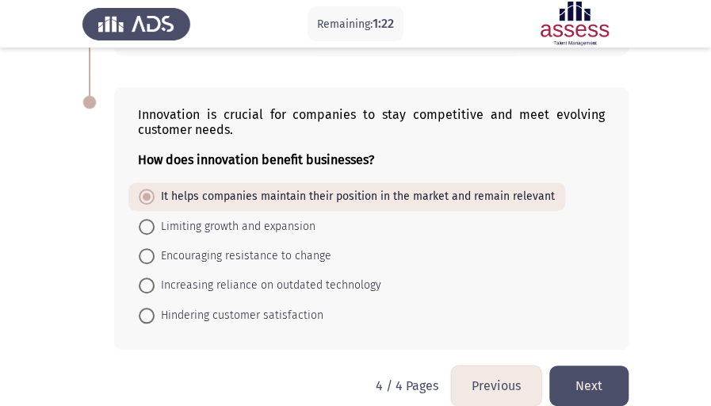
scroll to position [358, 0]
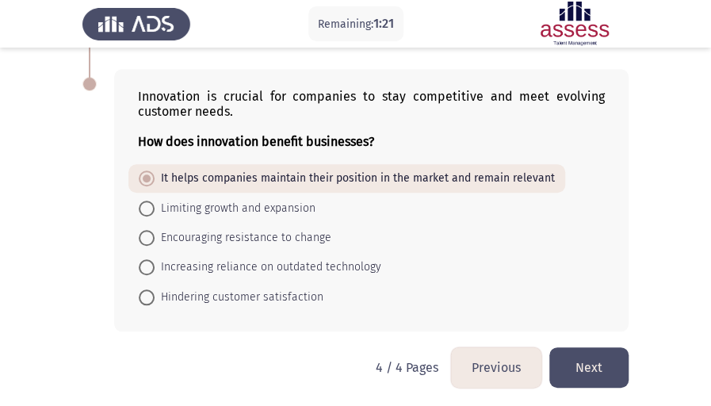
click at [615, 356] on button "Next" at bounding box center [589, 367] width 79 height 40
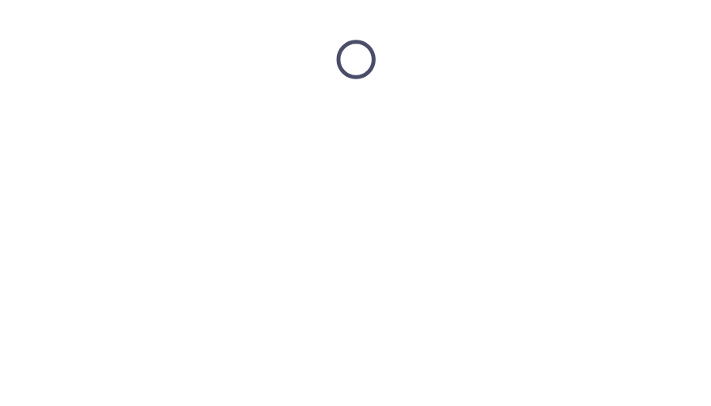
scroll to position [0, 0]
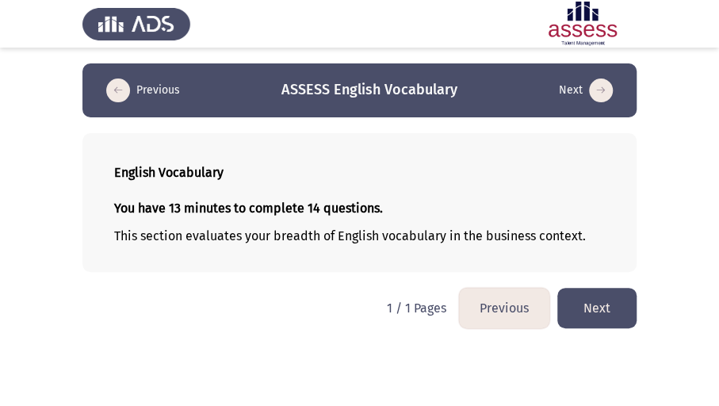
click at [578, 308] on button "Next" at bounding box center [596, 308] width 79 height 40
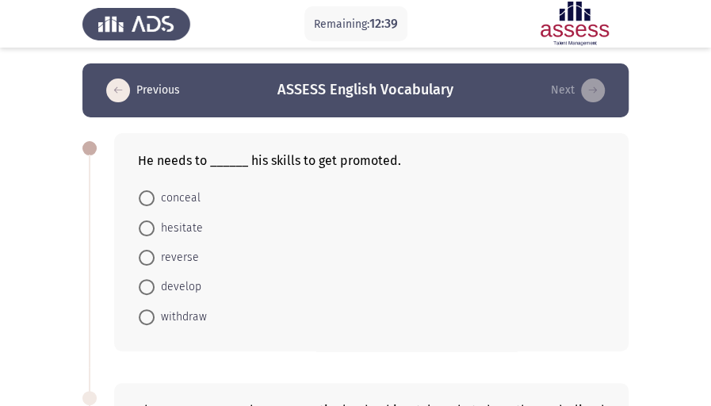
click at [174, 289] on span "develop" at bounding box center [178, 287] width 47 height 19
click at [155, 289] on input "develop" at bounding box center [147, 287] width 16 height 16
radio input "true"
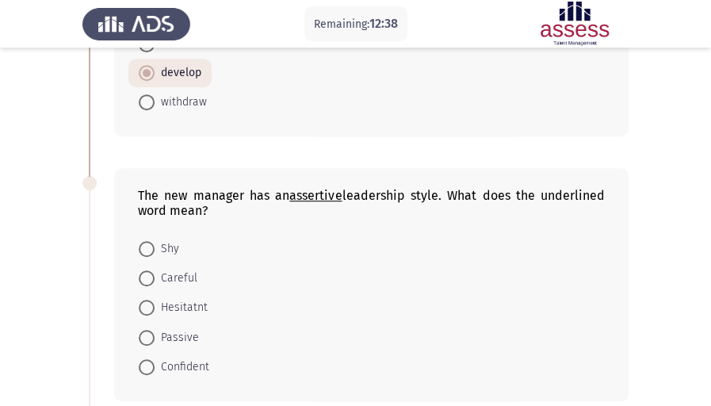
scroll to position [264, 0]
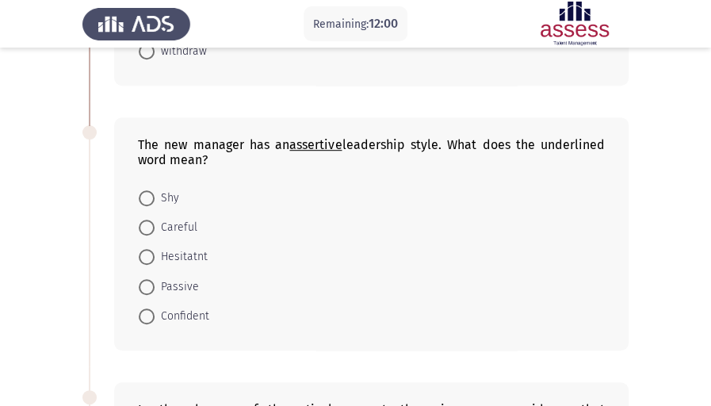
click at [198, 312] on span "Confident" at bounding box center [182, 316] width 55 height 19
click at [155, 312] on input "Confident" at bounding box center [147, 316] width 16 height 16
radio input "true"
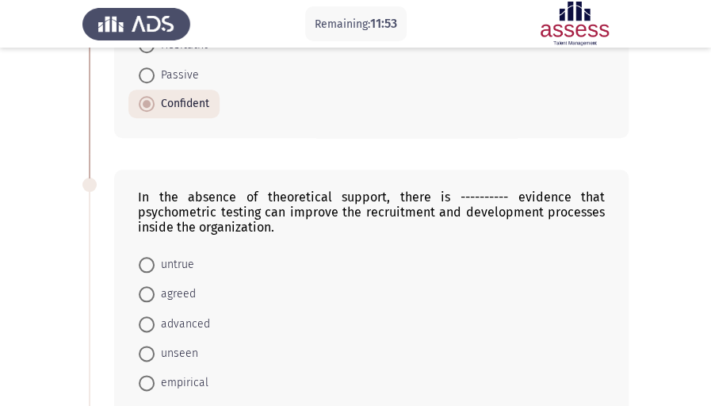
scroll to position [528, 0]
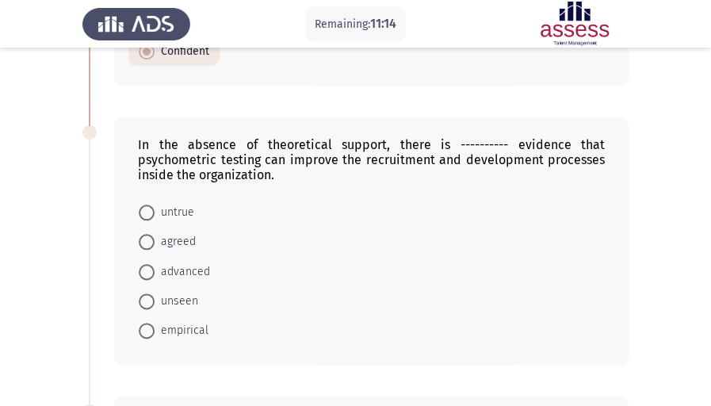
click at [195, 326] on span "empirical" at bounding box center [182, 330] width 54 height 19
click at [155, 326] on input "empirical" at bounding box center [147, 331] width 16 height 16
radio input "true"
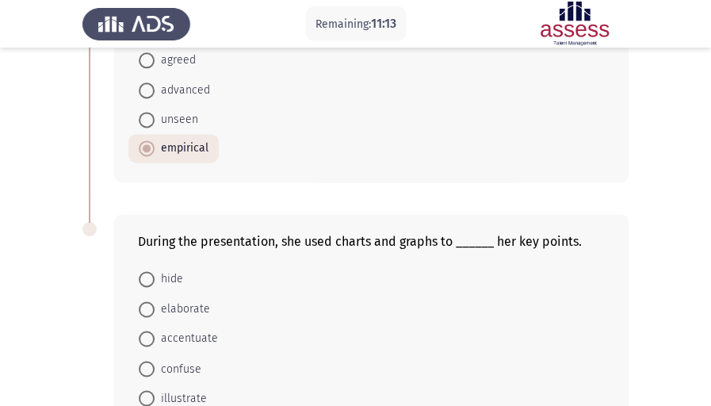
scroll to position [808, 0]
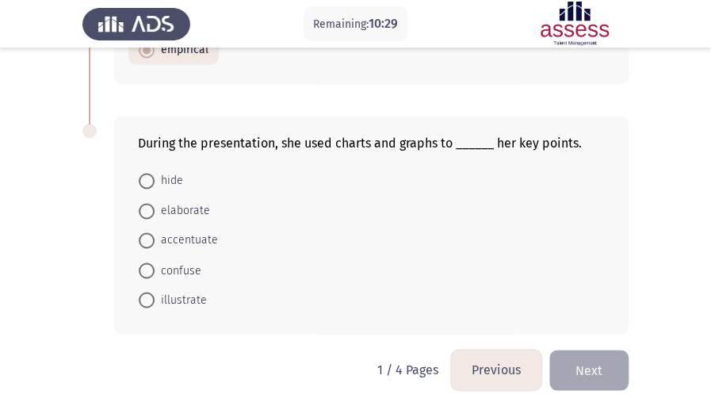
click at [201, 293] on span "illustrate" at bounding box center [181, 299] width 52 height 19
click at [155, 293] on input "illustrate" at bounding box center [147, 300] width 16 height 16
radio input "true"
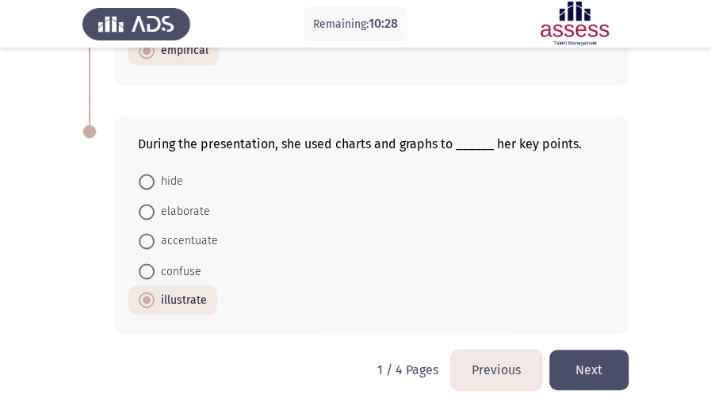
click at [588, 365] on button "Next" at bounding box center [589, 370] width 79 height 40
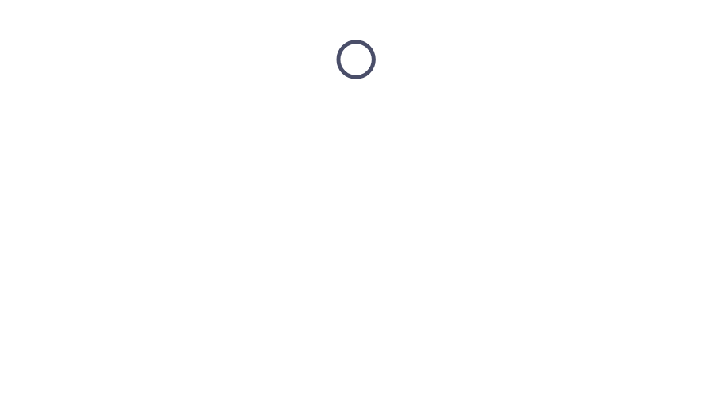
scroll to position [0, 0]
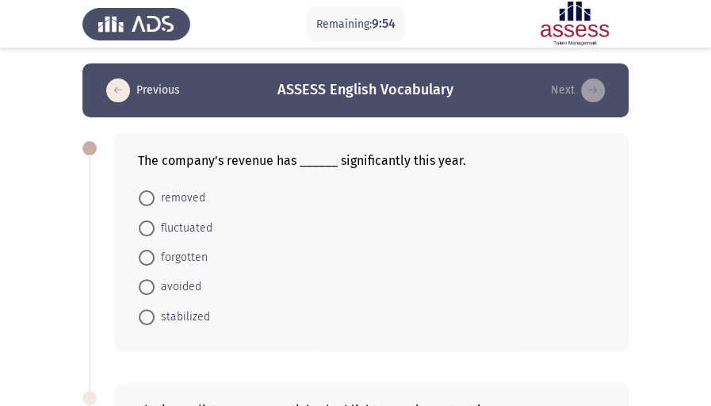
click at [208, 225] on span "fluctuated" at bounding box center [184, 228] width 58 height 19
click at [155, 225] on input "fluctuated" at bounding box center [147, 228] width 16 height 16
radio input "true"
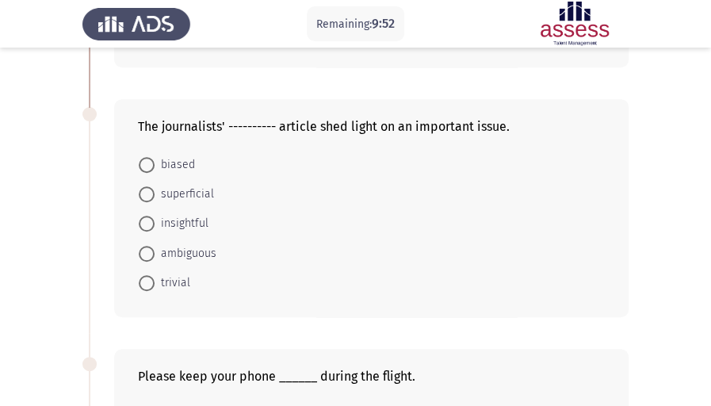
scroll to position [264, 0]
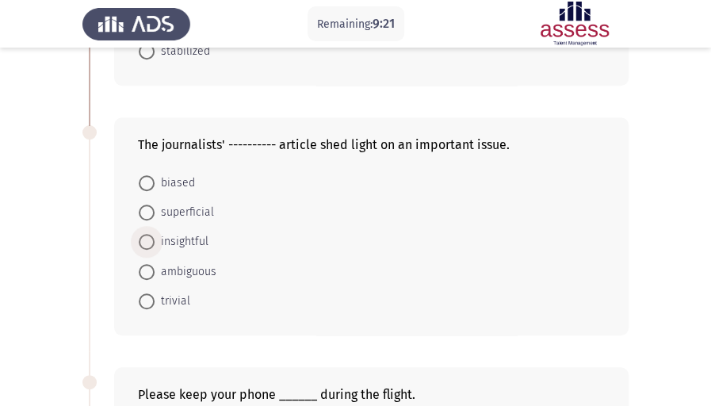
click at [187, 239] on span "insightful" at bounding box center [182, 241] width 54 height 19
click at [155, 239] on input "insightful" at bounding box center [147, 242] width 16 height 16
radio input "true"
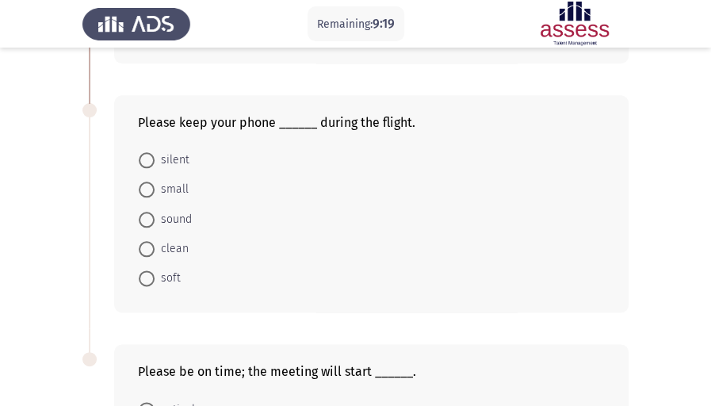
scroll to position [528, 0]
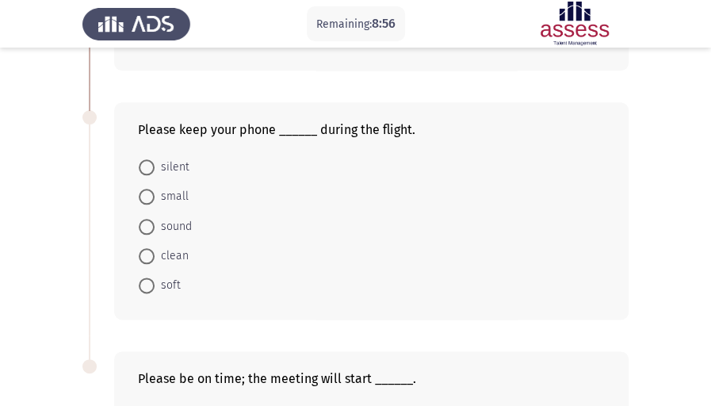
click at [170, 168] on span "silent" at bounding box center [172, 167] width 35 height 19
click at [155, 168] on input "silent" at bounding box center [147, 167] width 16 height 16
radio input "true"
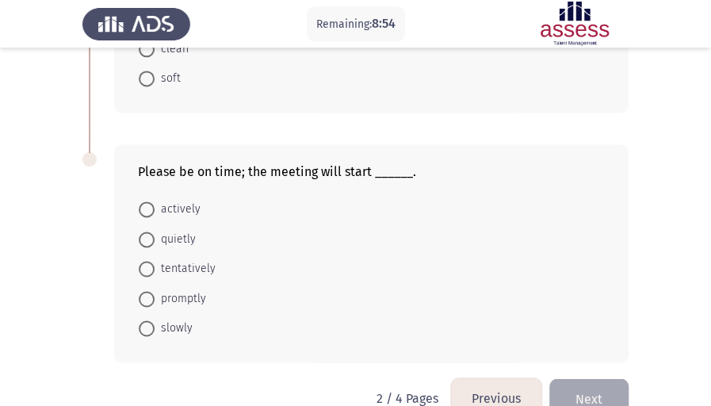
scroll to position [764, 0]
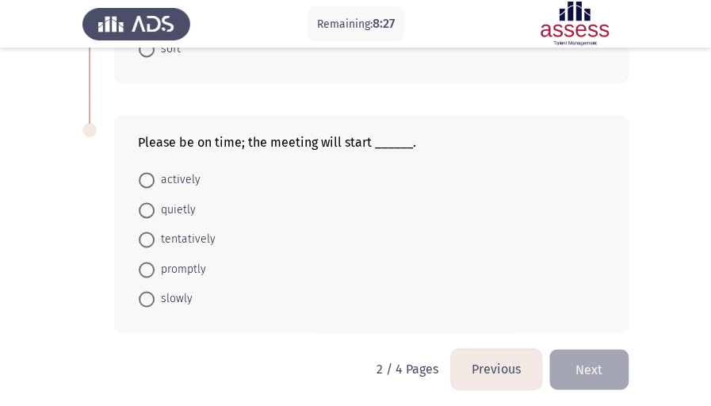
click at [186, 260] on span "promptly" at bounding box center [181, 269] width 52 height 19
click at [155, 262] on input "promptly" at bounding box center [147, 270] width 16 height 16
radio input "true"
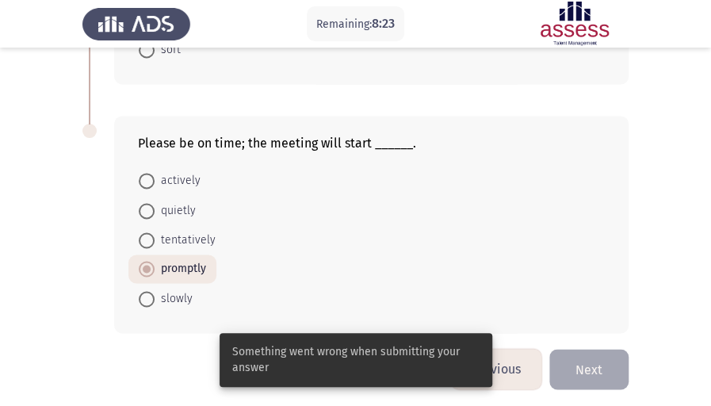
click at [149, 265] on span at bounding box center [147, 269] width 8 height 8
click at [149, 262] on input "promptly" at bounding box center [147, 269] width 16 height 16
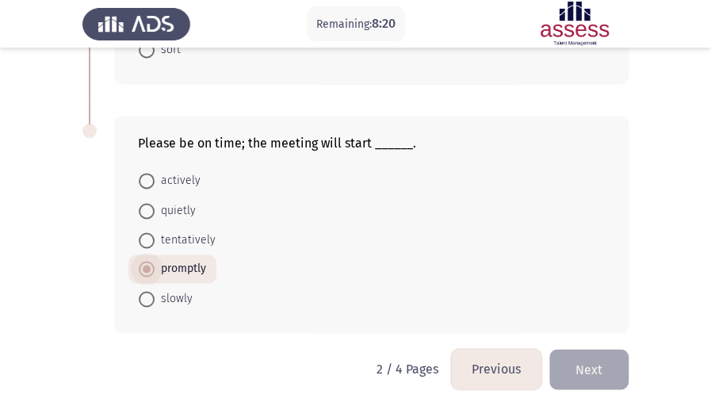
click at [147, 265] on span at bounding box center [147, 269] width 8 height 8
click at [147, 263] on input "promptly" at bounding box center [147, 269] width 16 height 16
click at [169, 233] on span "tentatively" at bounding box center [185, 240] width 61 height 19
click at [155, 233] on input "tentatively" at bounding box center [147, 240] width 16 height 16
radio input "true"
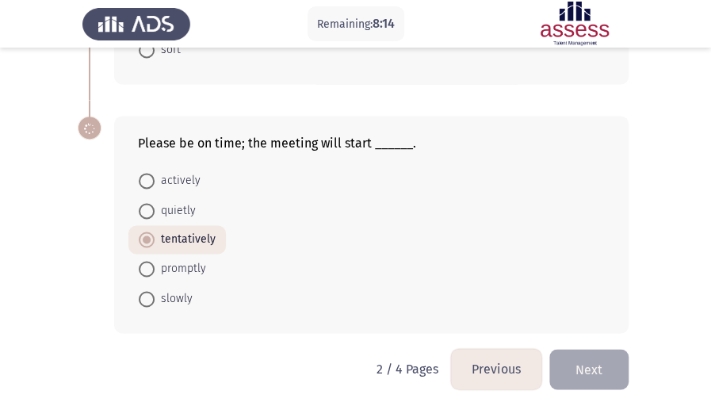
click at [150, 205] on span at bounding box center [147, 211] width 16 height 16
click at [150, 205] on input "quietly" at bounding box center [147, 211] width 16 height 16
radio input "true"
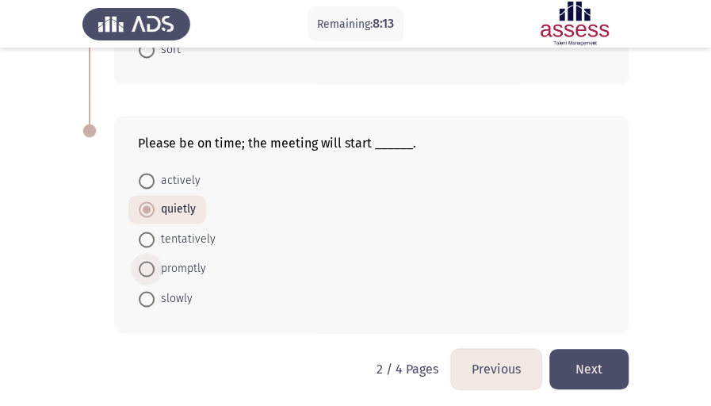
click at [152, 261] on span at bounding box center [147, 269] width 16 height 16
click at [152, 261] on input "promptly" at bounding box center [147, 269] width 16 height 16
radio input "true"
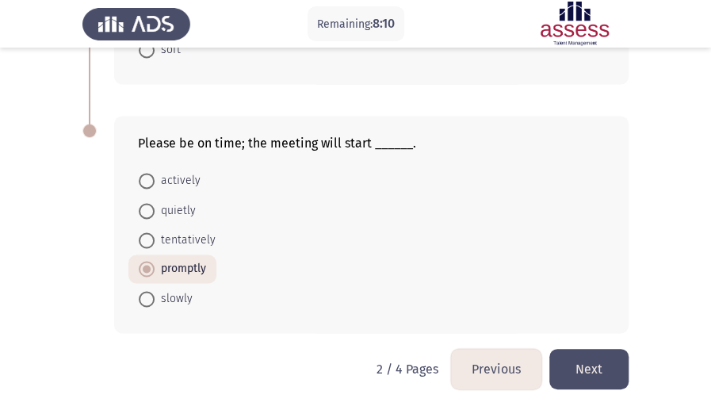
click at [583, 360] on button "Next" at bounding box center [589, 369] width 79 height 40
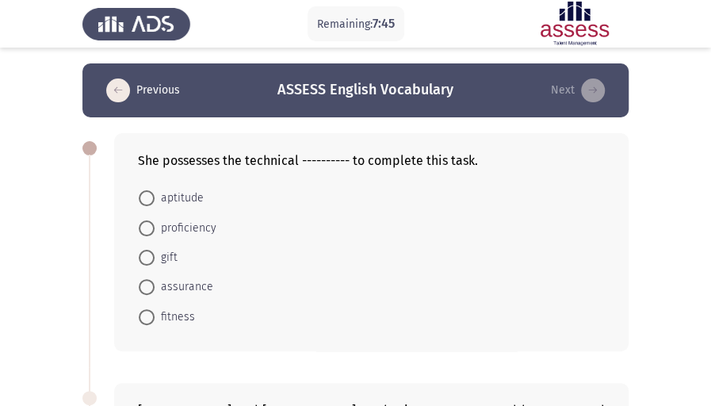
click at [181, 228] on span "proficiency" at bounding box center [186, 228] width 62 height 19
click at [155, 228] on input "proficiency" at bounding box center [147, 228] width 16 height 16
radio input "true"
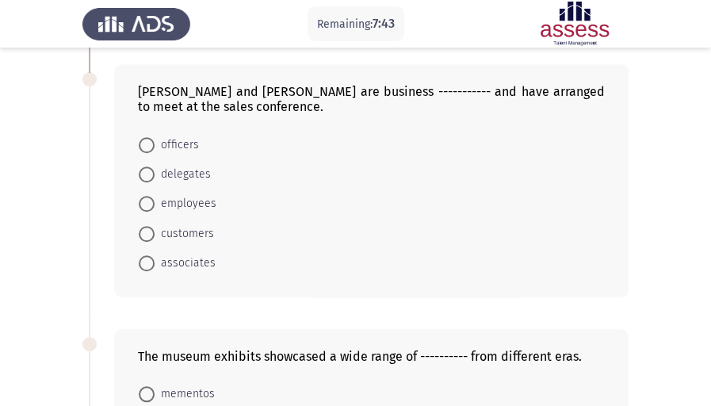
scroll to position [264, 0]
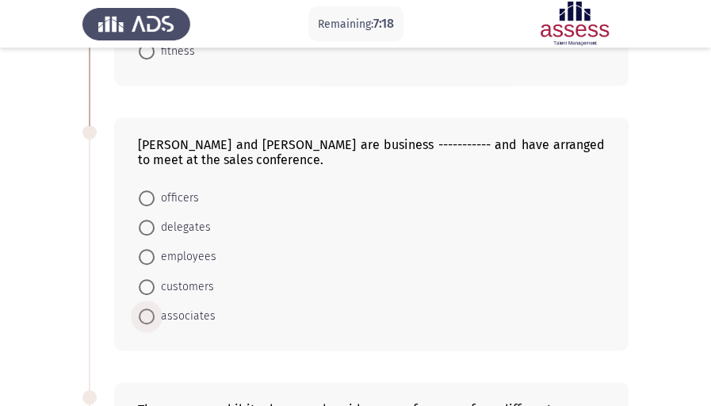
click at [198, 316] on span "associates" at bounding box center [185, 316] width 61 height 19
click at [155, 316] on input "associates" at bounding box center [147, 316] width 16 height 16
radio input "true"
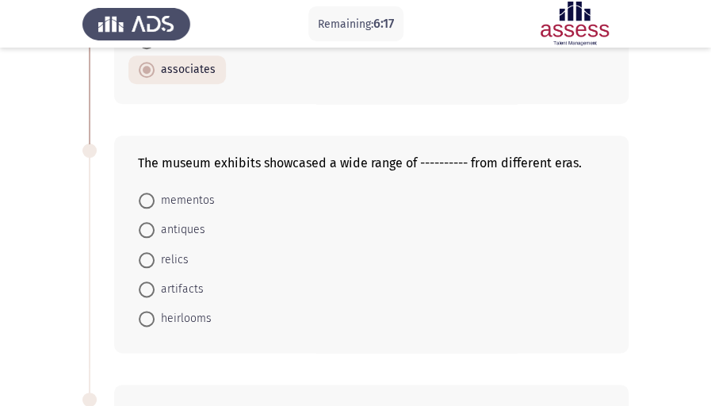
scroll to position [509, 0]
click at [188, 289] on span "artifacts" at bounding box center [179, 290] width 49 height 19
click at [155, 289] on input "artifacts" at bounding box center [147, 290] width 16 height 16
radio input "true"
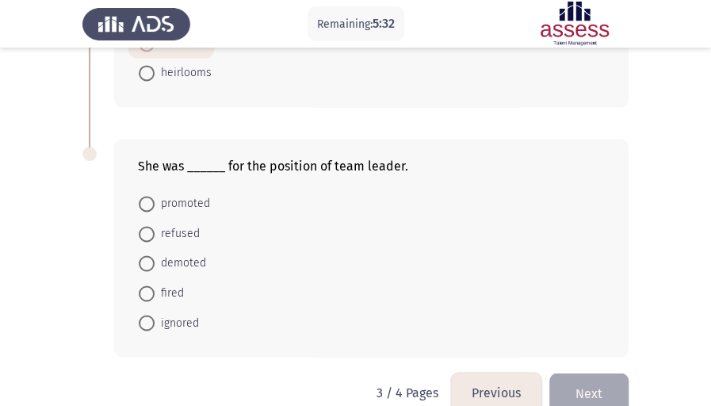
scroll to position [773, 0]
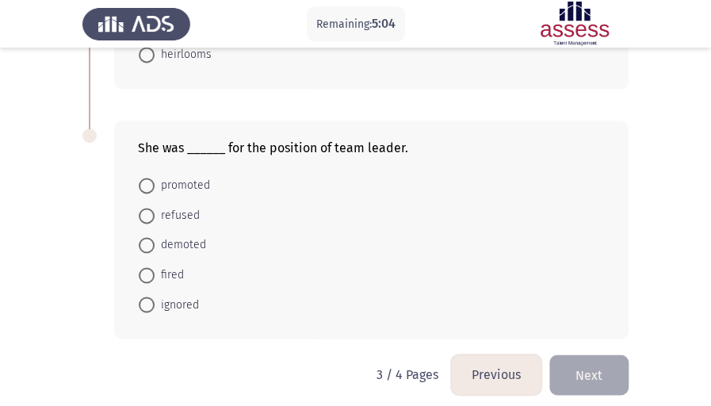
click at [198, 176] on span "promoted" at bounding box center [183, 185] width 56 height 19
click at [155, 178] on input "promoted" at bounding box center [147, 186] width 16 height 16
radio input "true"
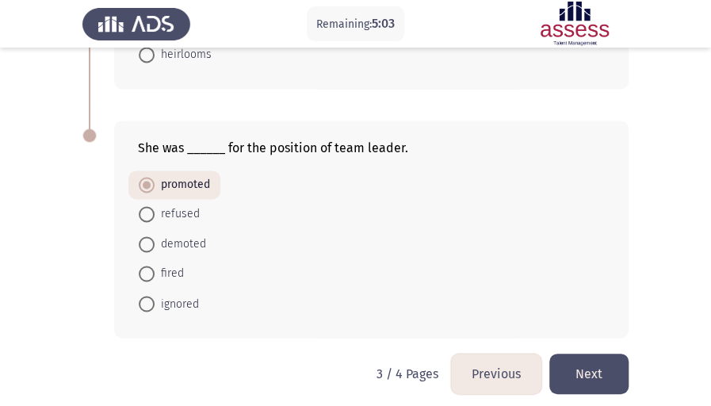
click at [611, 356] on button "Next" at bounding box center [589, 374] width 79 height 40
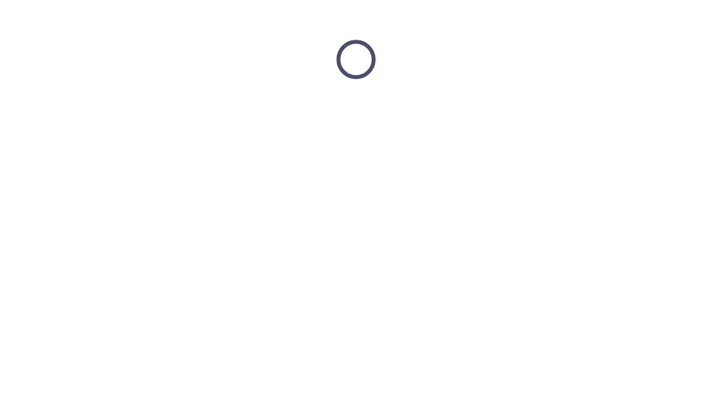
scroll to position [0, 0]
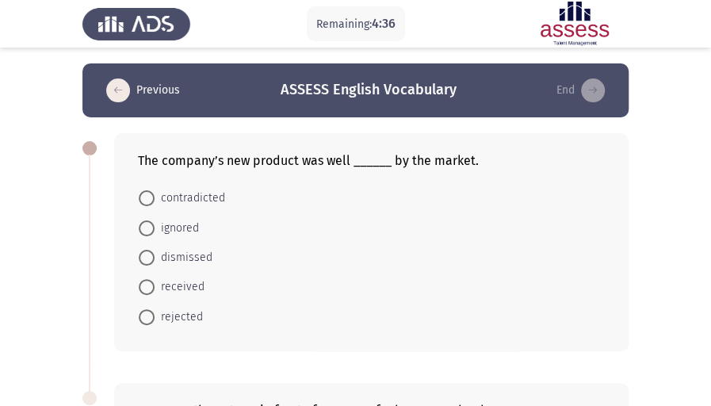
click at [194, 285] on span "received" at bounding box center [180, 287] width 50 height 19
click at [155, 285] on input "received" at bounding box center [147, 287] width 16 height 16
radio input "true"
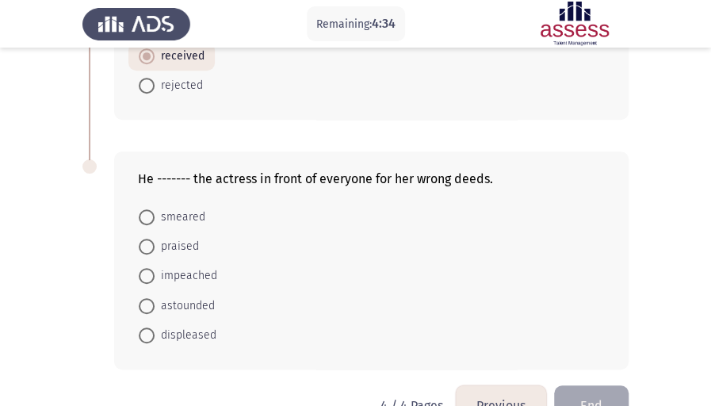
scroll to position [211, 0]
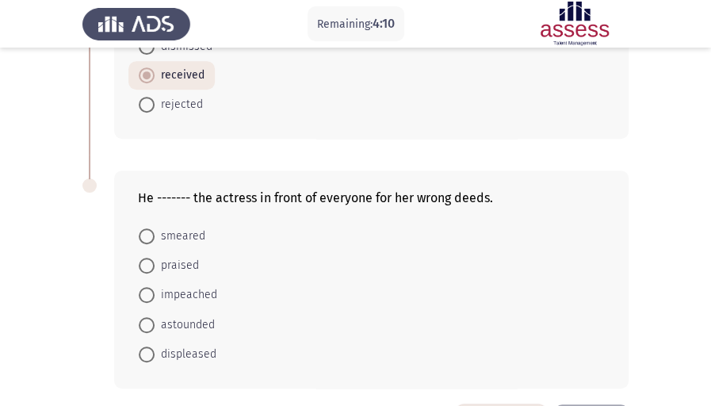
click at [205, 354] on span "displeased" at bounding box center [186, 354] width 62 height 19
click at [155, 354] on input "displeased" at bounding box center [147, 355] width 16 height 16
radio input "true"
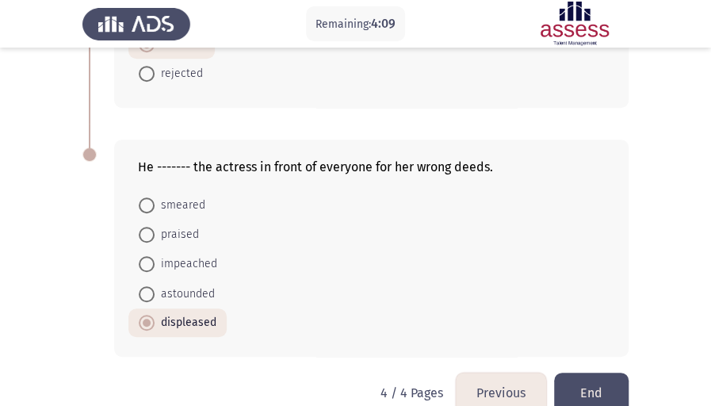
scroll to position [269, 0]
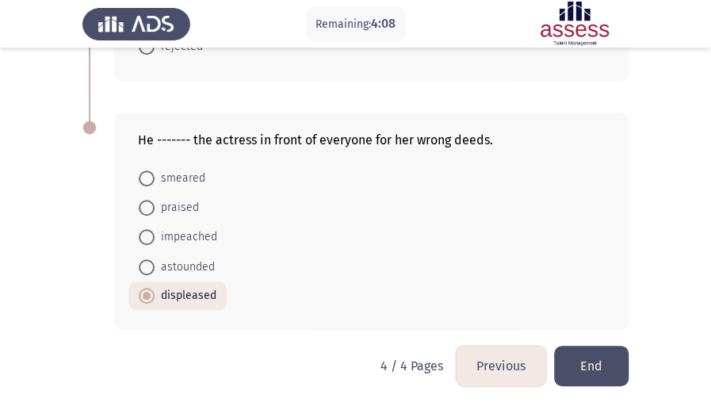
click at [615, 363] on button "End" at bounding box center [591, 366] width 75 height 40
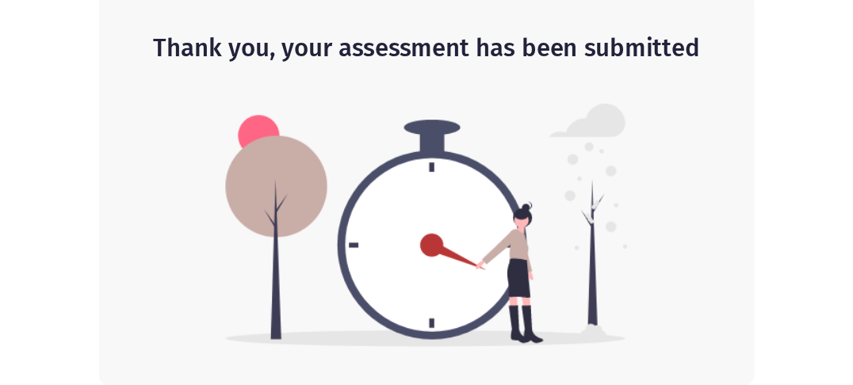
scroll to position [5, 0]
